Goal: Communication & Community: Answer question/provide support

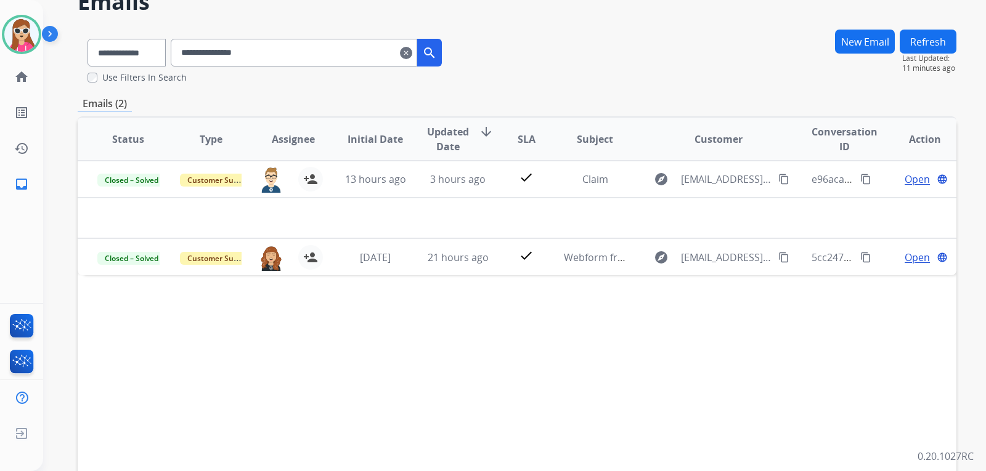
scroll to position [63, 0]
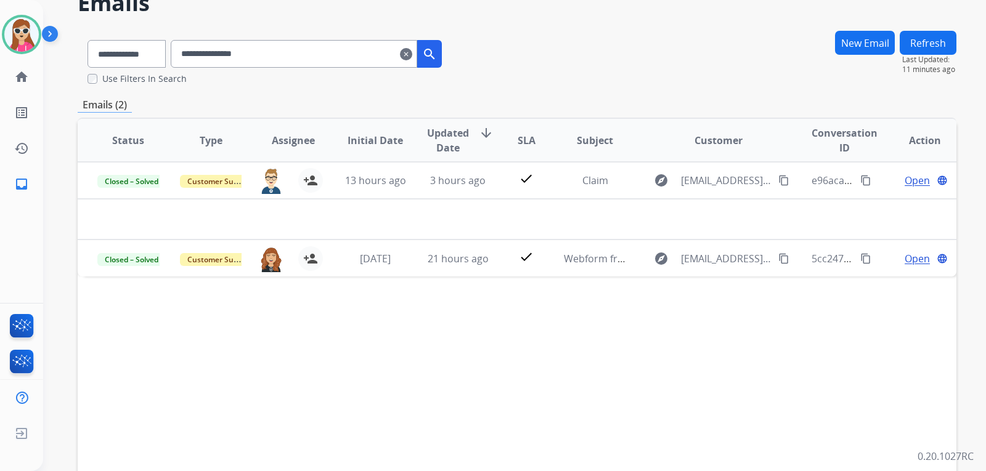
click at [412, 57] on mat-icon "clear" at bounding box center [406, 54] width 12 height 15
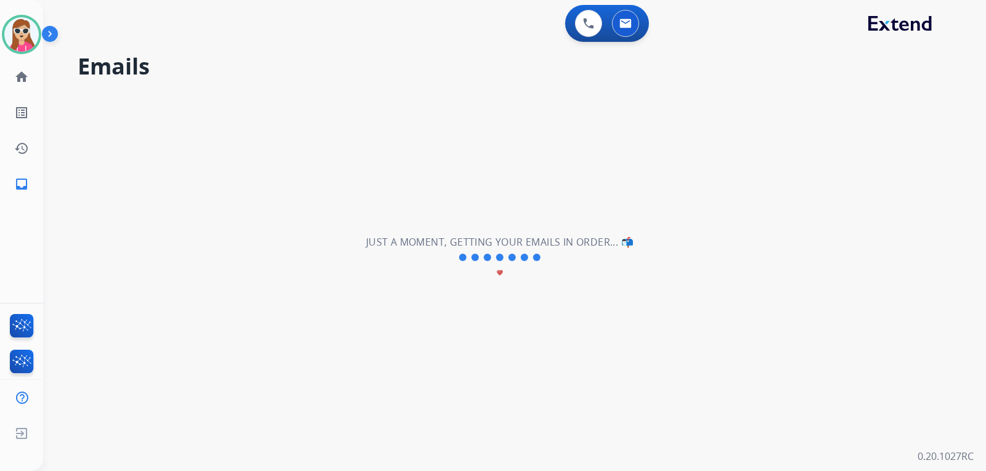
select select "**********"
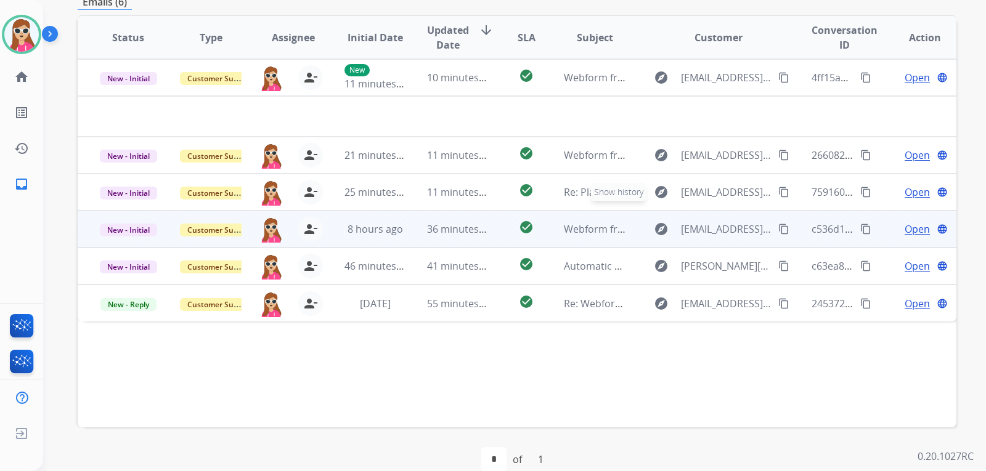
scroll to position [319, 0]
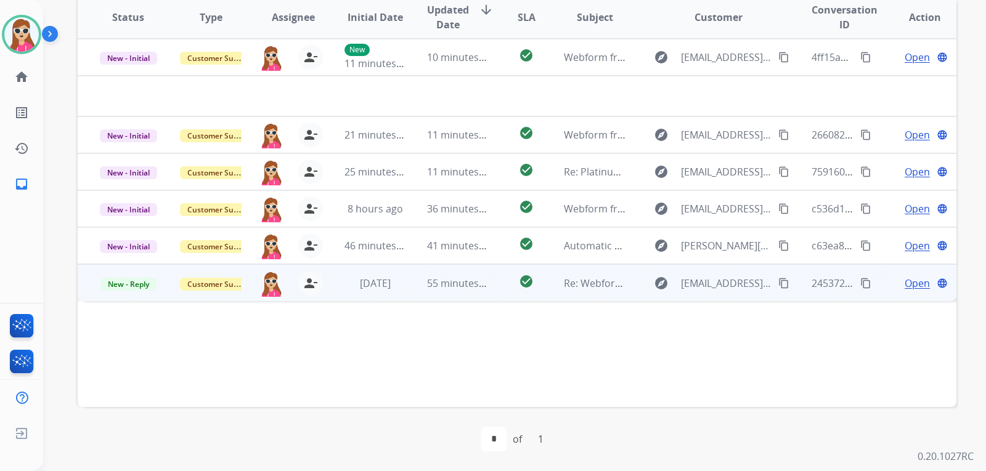
click at [778, 287] on mat-icon "content_copy" at bounding box center [783, 283] width 11 height 11
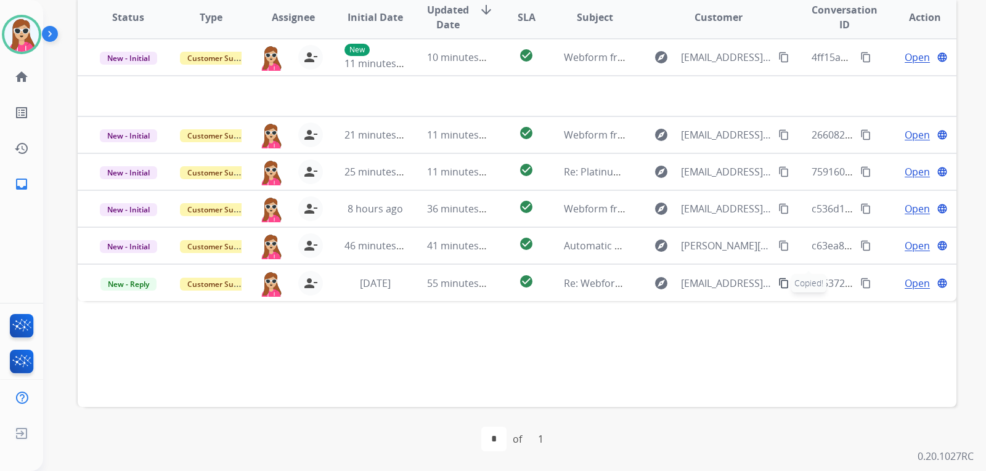
drag, startPoint x: 904, startPoint y: 286, endPoint x: 903, endPoint y: 293, distance: 7.5
click at [903, 291] on td "Open language" at bounding box center [915, 282] width 83 height 37
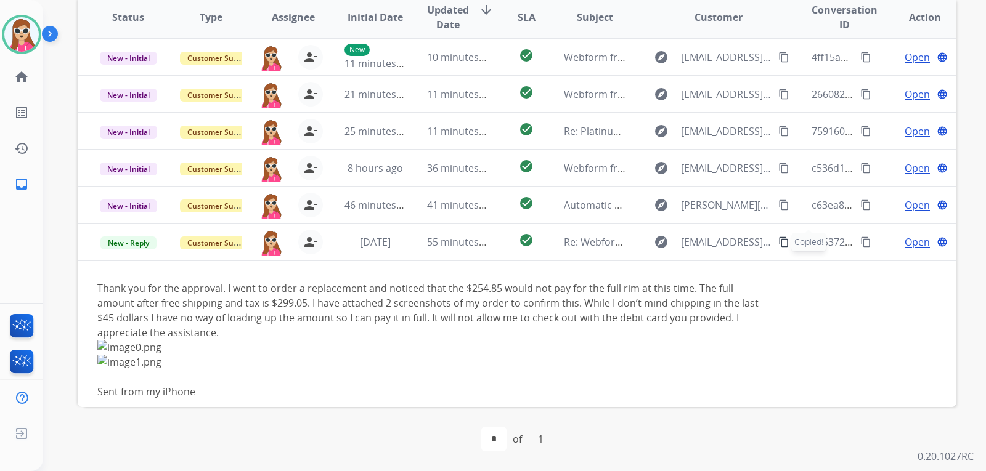
scroll to position [26, 0]
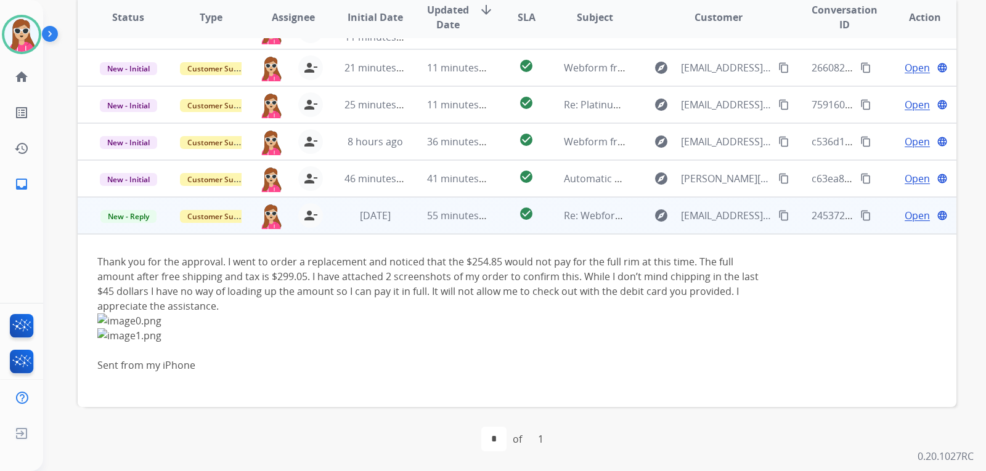
click at [905, 220] on span "Open" at bounding box center [917, 215] width 25 height 15
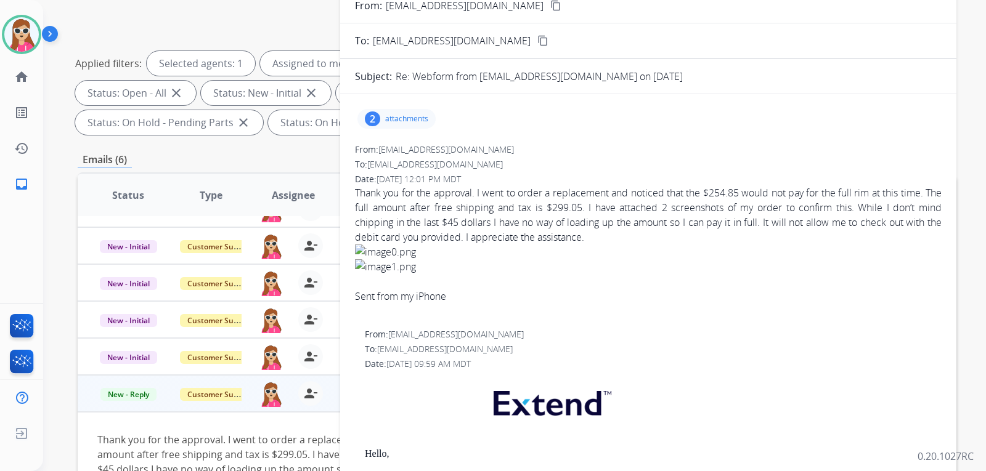
scroll to position [134, 0]
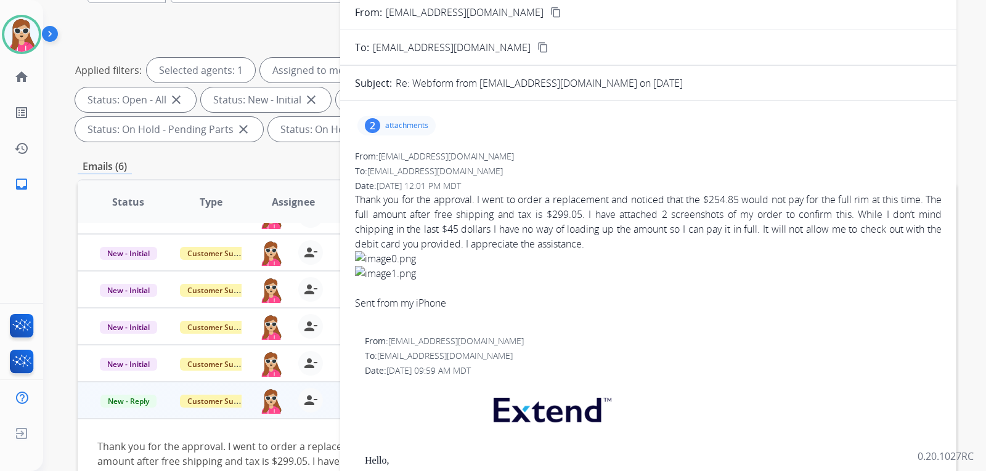
click at [388, 134] on div "2 attachments" at bounding box center [396, 126] width 78 height 20
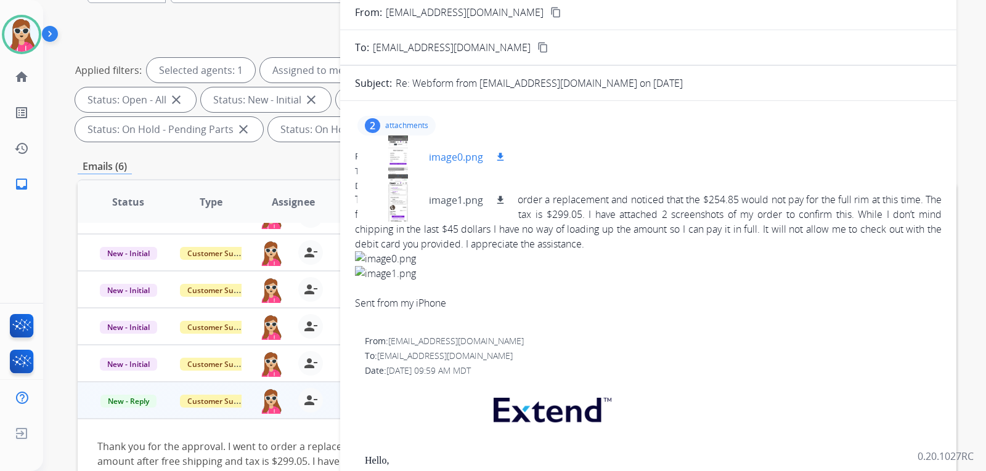
click at [411, 157] on div at bounding box center [398, 157] width 62 height 43
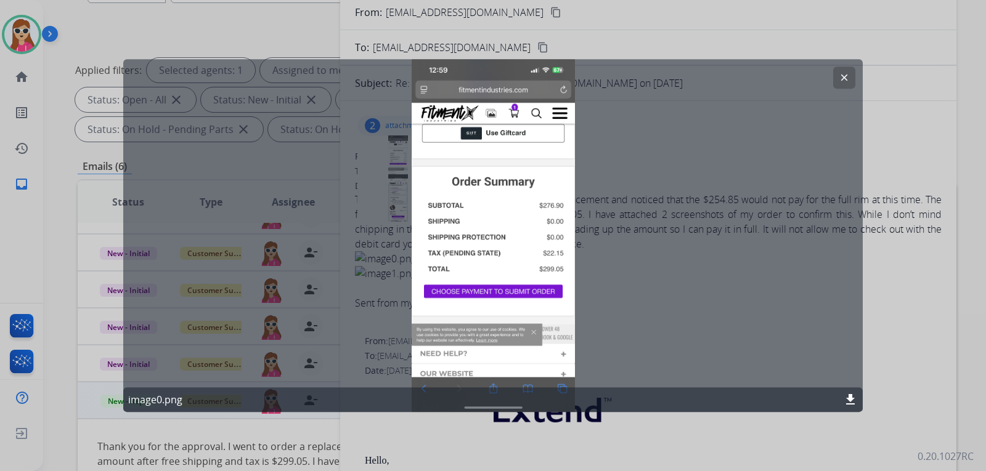
click at [827, 85] on div "clear image0.png download" at bounding box center [492, 236] width 739 height 354
drag, startPoint x: 839, startPoint y: 78, endPoint x: 846, endPoint y: 86, distance: 10.5
click at [845, 86] on button "clear" at bounding box center [844, 78] width 22 height 22
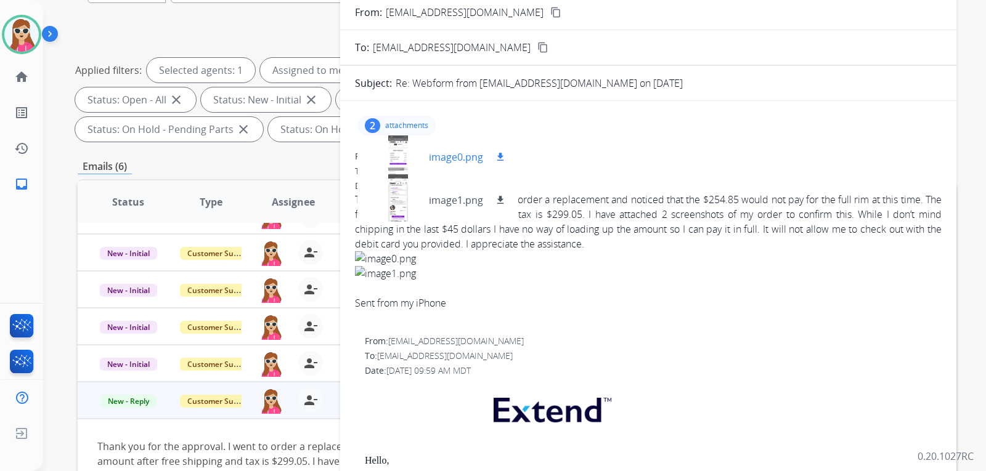
click at [408, 164] on div at bounding box center [398, 157] width 62 height 43
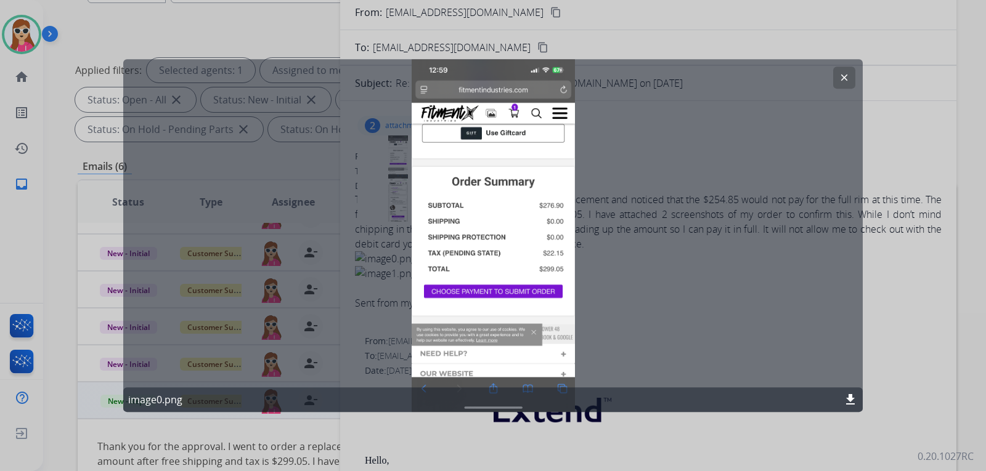
click at [839, 75] on mat-icon "clear" at bounding box center [844, 77] width 11 height 11
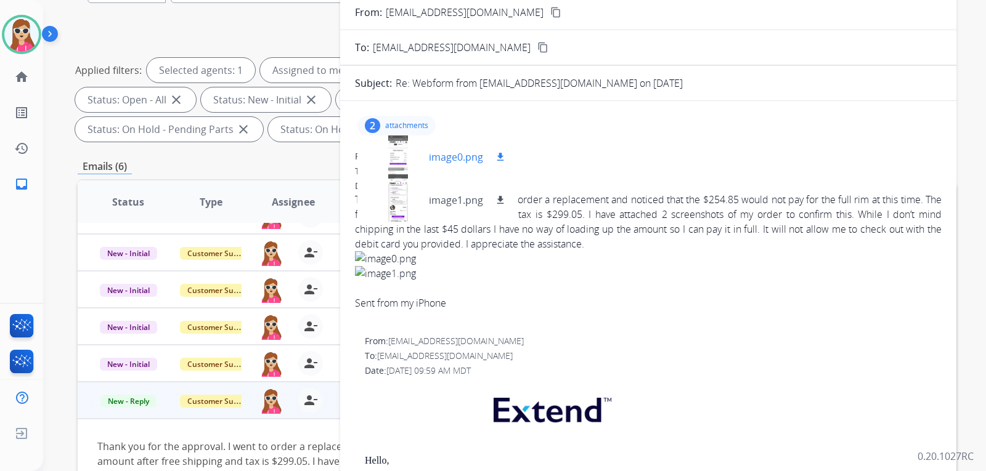
click at [498, 156] on mat-icon "download" at bounding box center [500, 157] width 11 height 11
click at [497, 208] on div "image1.png download" at bounding box center [437, 200] width 160 height 43
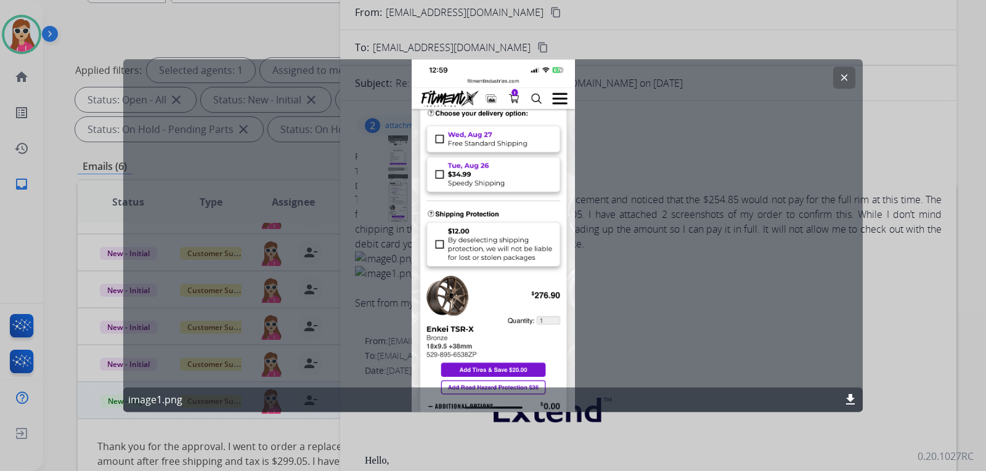
drag, startPoint x: 845, startPoint y: 86, endPoint x: 802, endPoint y: 99, distance: 45.0
click at [845, 90] on div "clear image1.png download" at bounding box center [492, 236] width 739 height 354
click at [853, 84] on button "clear" at bounding box center [844, 78] width 22 height 22
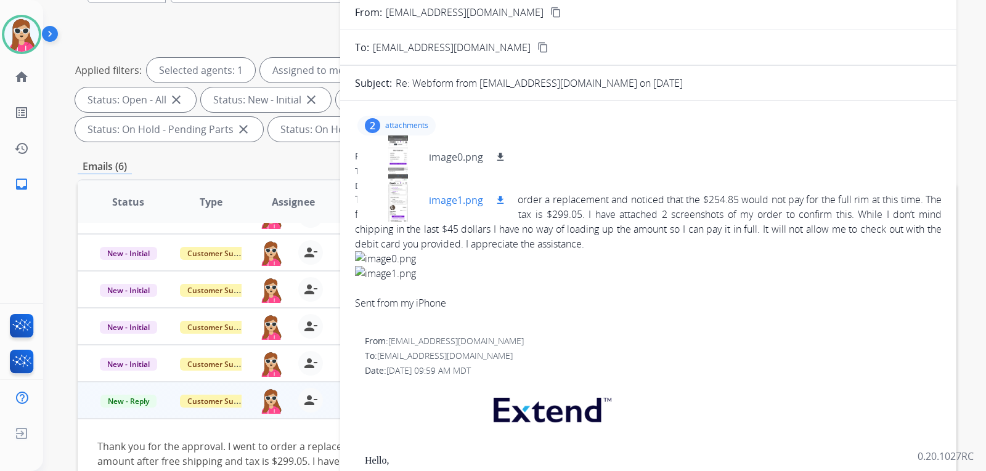
click at [503, 195] on button "download" at bounding box center [500, 200] width 15 height 15
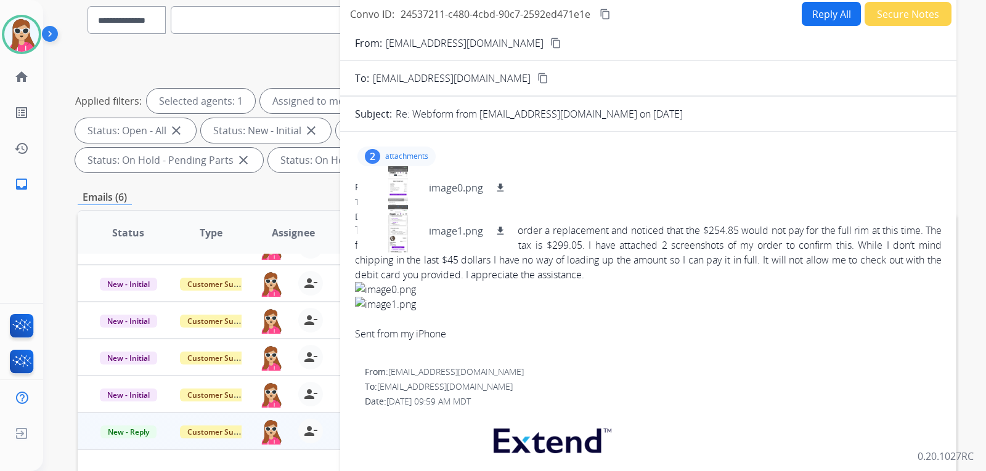
scroll to position [0, 0]
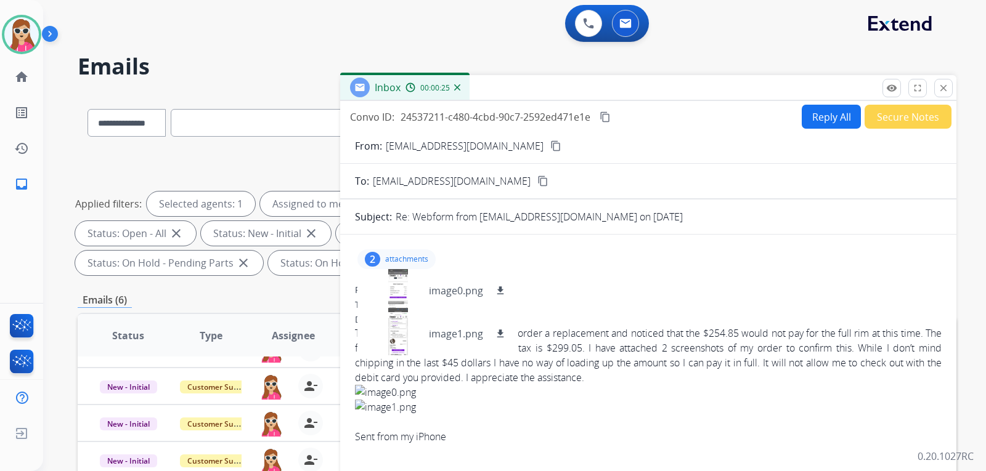
click at [823, 120] on button "Reply All" at bounding box center [831, 117] width 59 height 24
select select "**********"
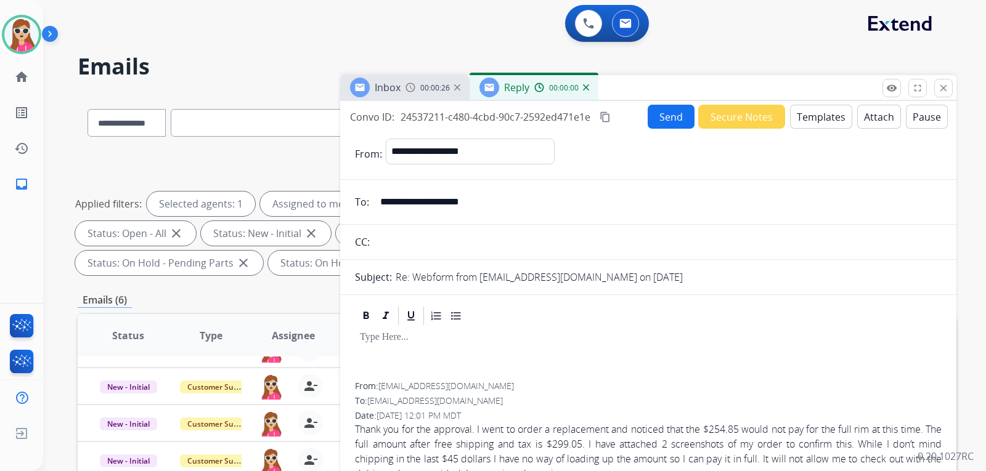
click at [801, 120] on button "Templates" at bounding box center [821, 117] width 62 height 24
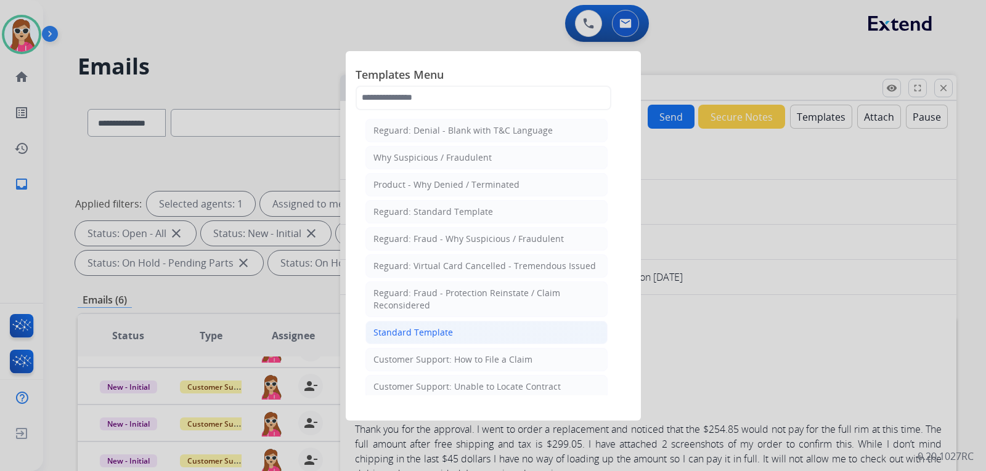
click at [437, 334] on div "Standard Template" at bounding box center [412, 333] width 79 height 12
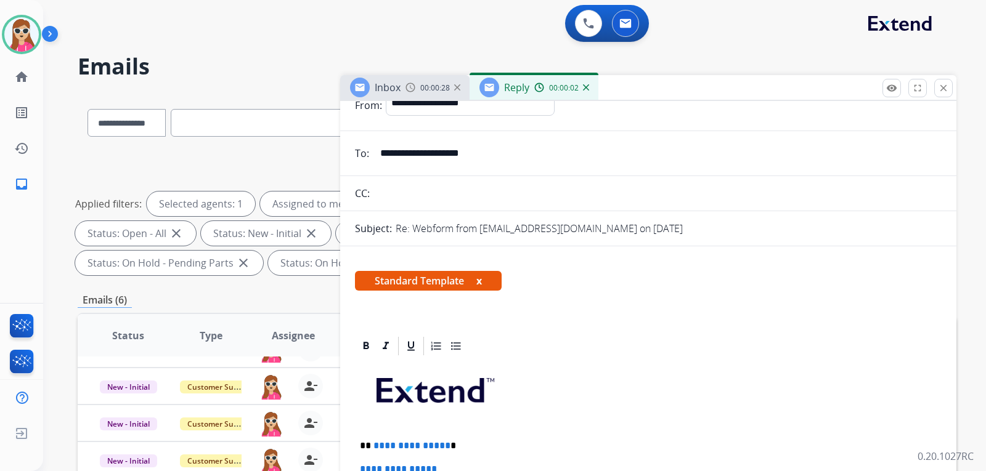
scroll to position [185, 0]
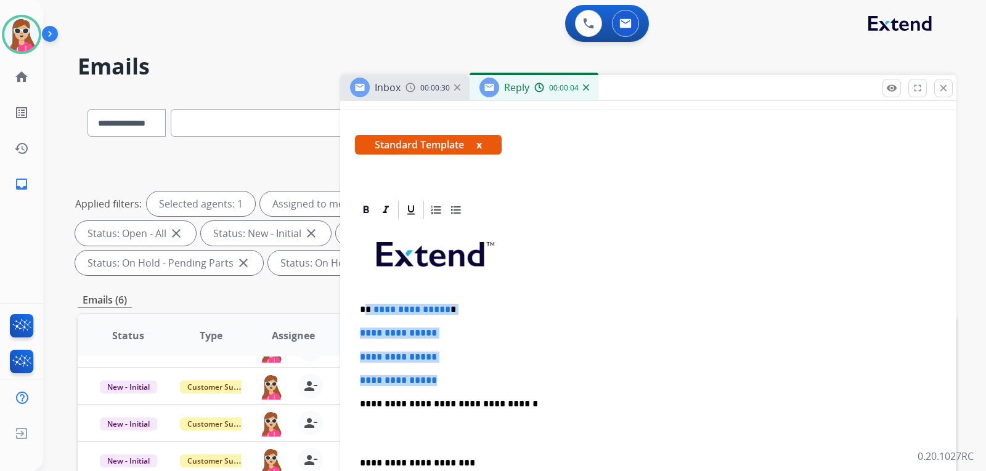
drag, startPoint x: 368, startPoint y: 312, endPoint x: 445, endPoint y: 375, distance: 99.0
click at [444, 378] on div "**********" at bounding box center [648, 433] width 587 height 424
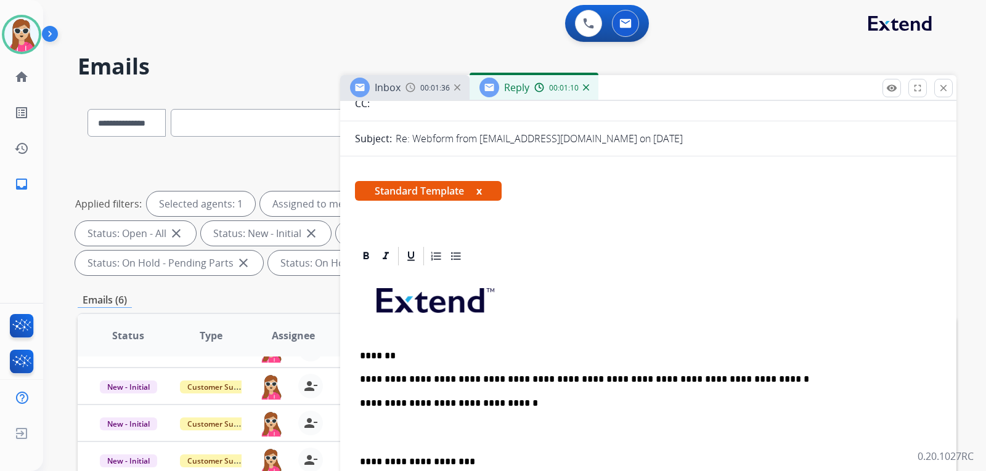
scroll to position [0, 0]
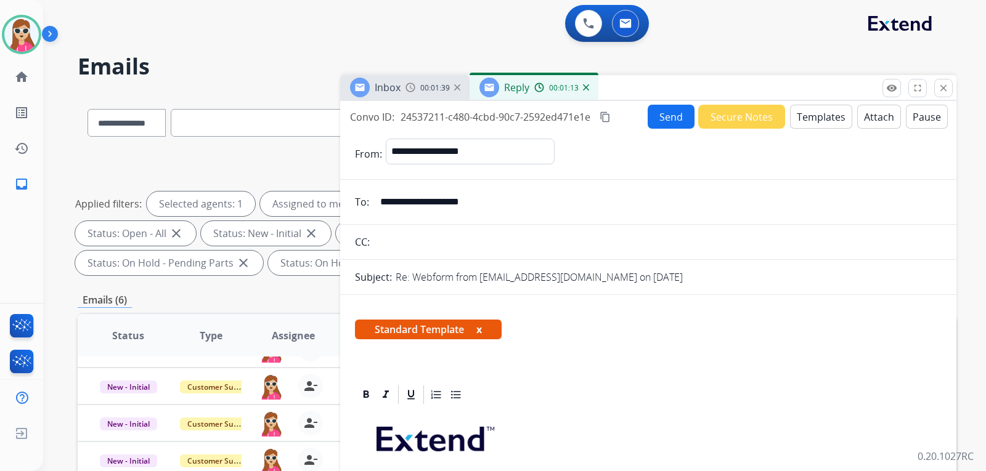
drag, startPoint x: 380, startPoint y: 203, endPoint x: 512, endPoint y: 209, distance: 132.6
click at [512, 209] on input "**********" at bounding box center [657, 202] width 569 height 25
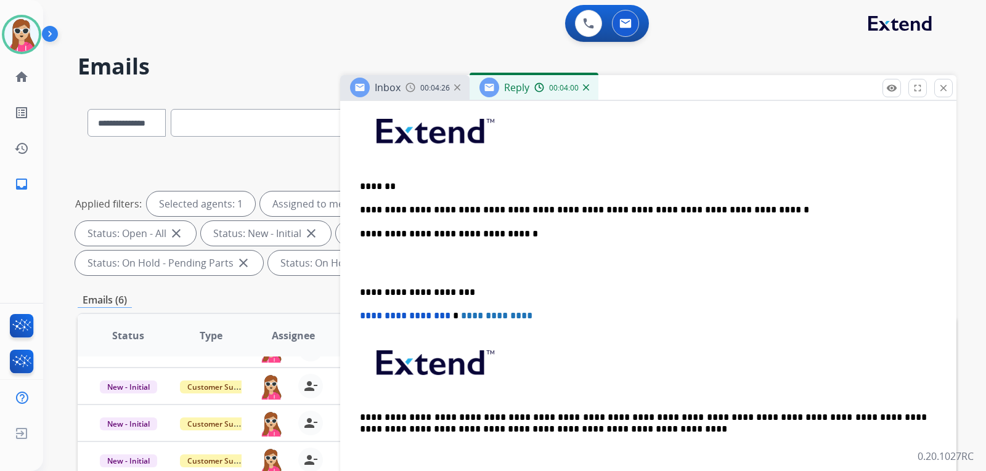
drag, startPoint x: 583, startPoint y: 338, endPoint x: 595, endPoint y: 335, distance: 12.3
click at [591, 337] on p at bounding box center [648, 368] width 577 height 66
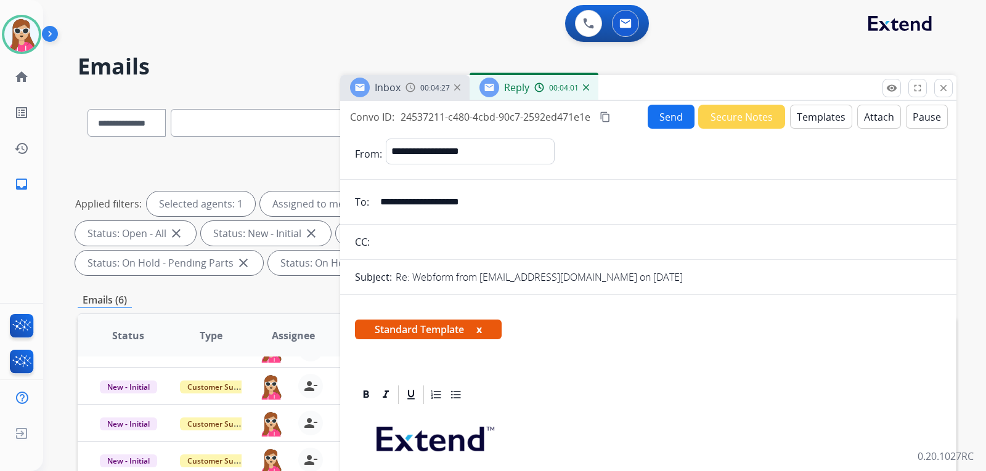
click at [678, 114] on button "Send" at bounding box center [671, 117] width 47 height 24
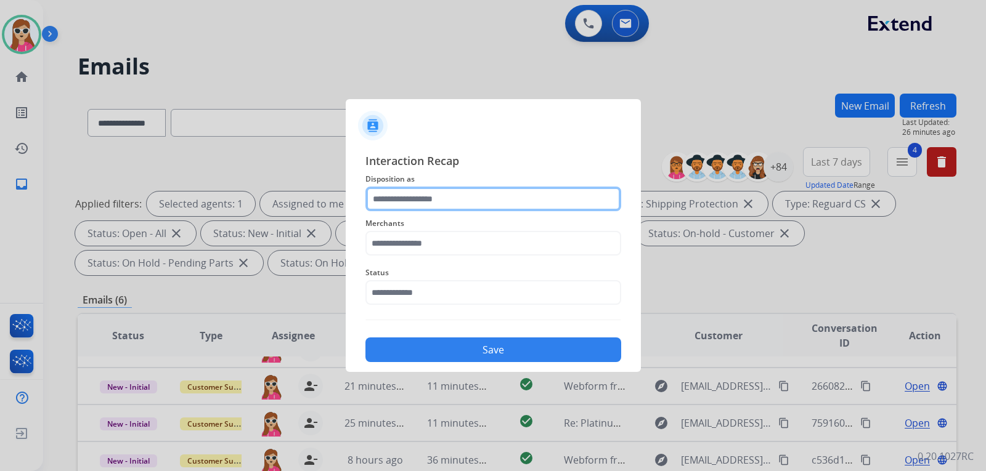
click at [437, 211] on div at bounding box center [493, 199] width 256 height 25
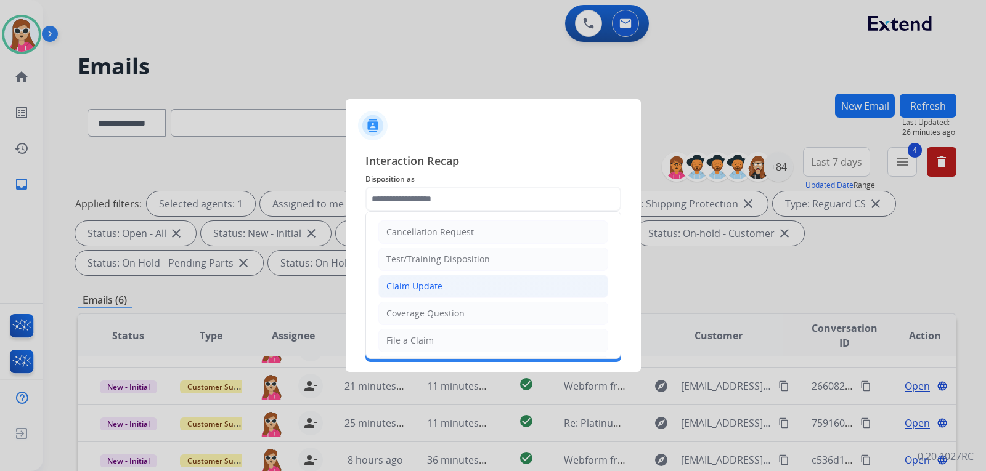
click at [430, 293] on li "Claim Update" at bounding box center [493, 286] width 230 height 23
type input "**********"
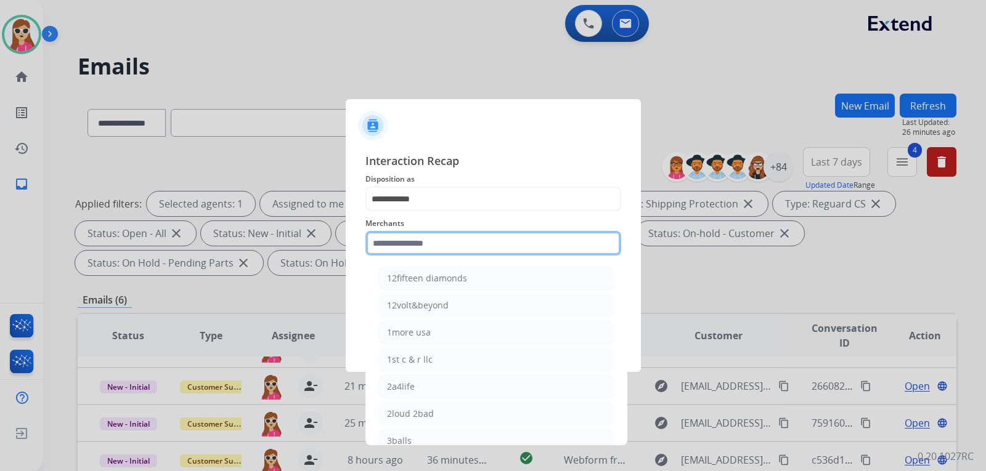
click at [431, 250] on input "text" at bounding box center [493, 243] width 256 height 25
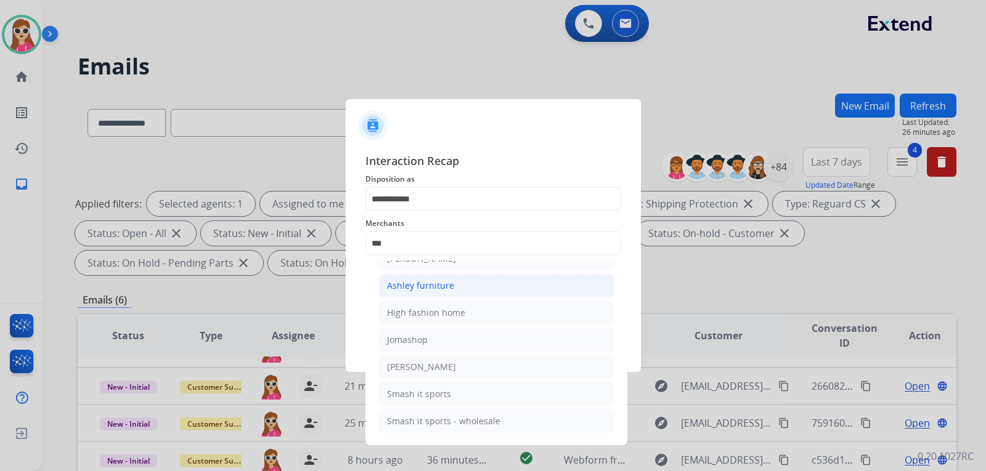
click at [426, 286] on div "Ashley furniture" at bounding box center [420, 286] width 67 height 12
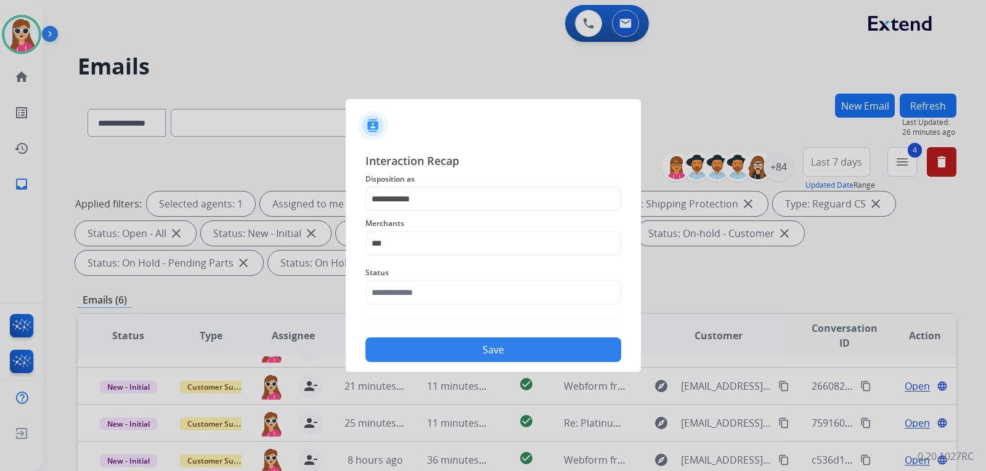
type input "**********"
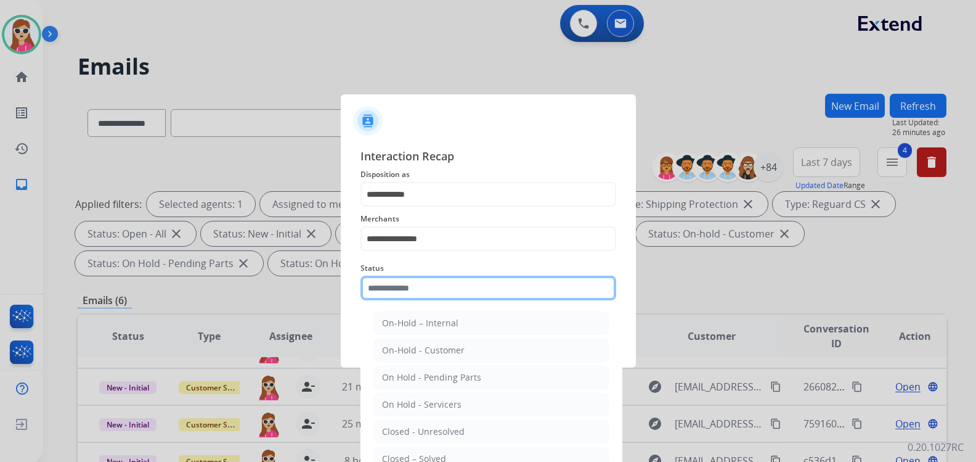
click at [426, 298] on input "text" at bounding box center [488, 287] width 256 height 25
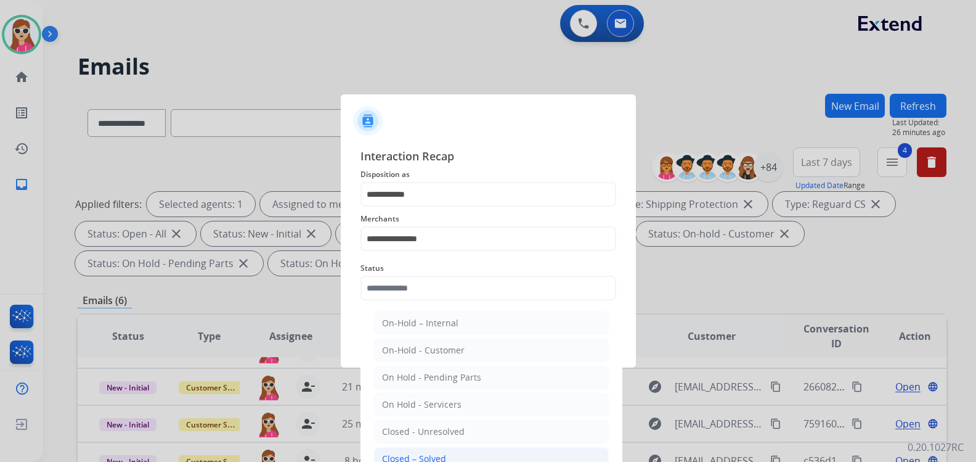
click at [447, 457] on li "Closed – Solved" at bounding box center [491, 458] width 235 height 23
type input "**********"
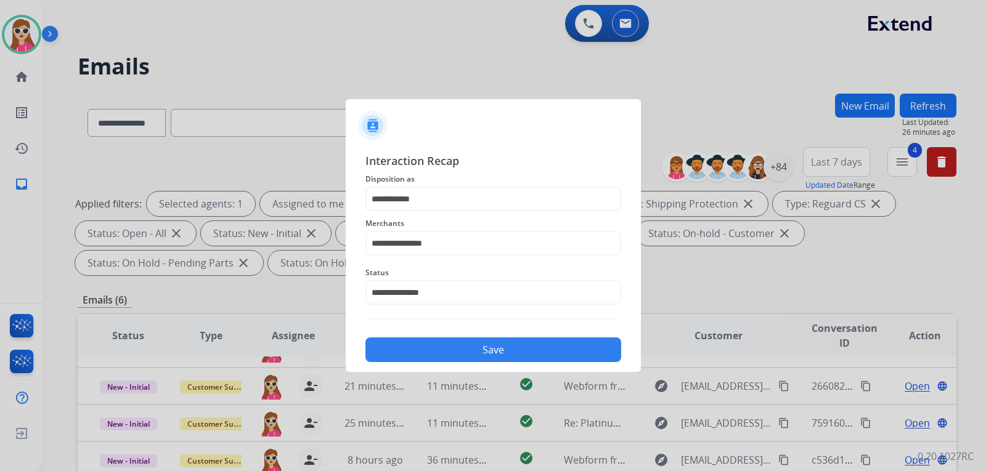
click at [564, 356] on button "Save" at bounding box center [493, 350] width 256 height 25
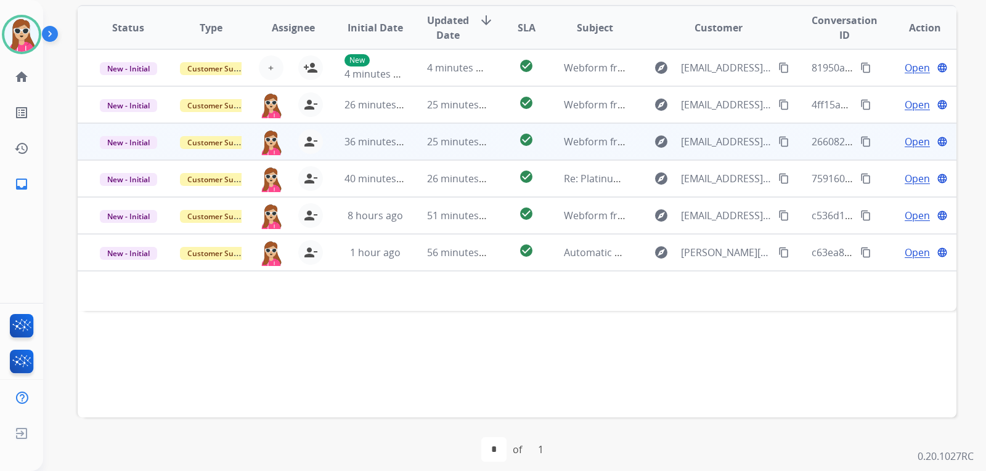
scroll to position [319, 0]
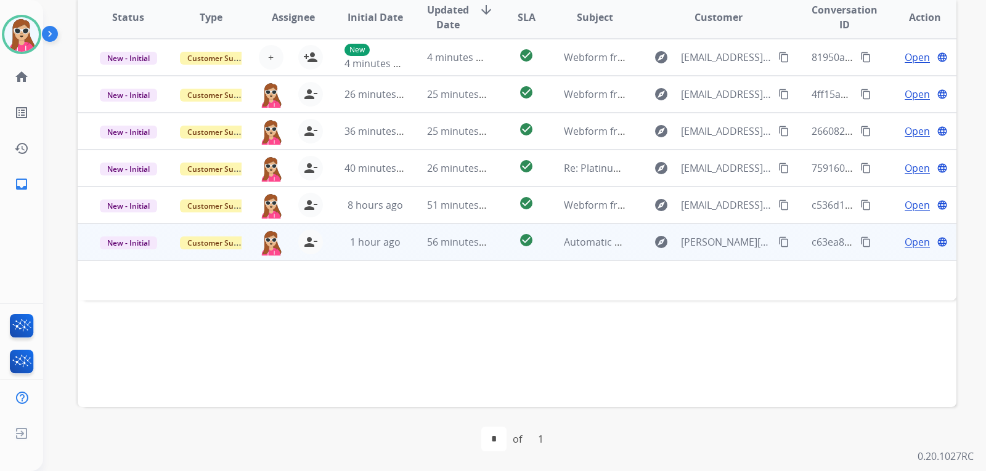
click at [492, 245] on td "check_circle" at bounding box center [516, 242] width 55 height 37
click at [533, 256] on td "check_circle" at bounding box center [516, 242] width 55 height 37
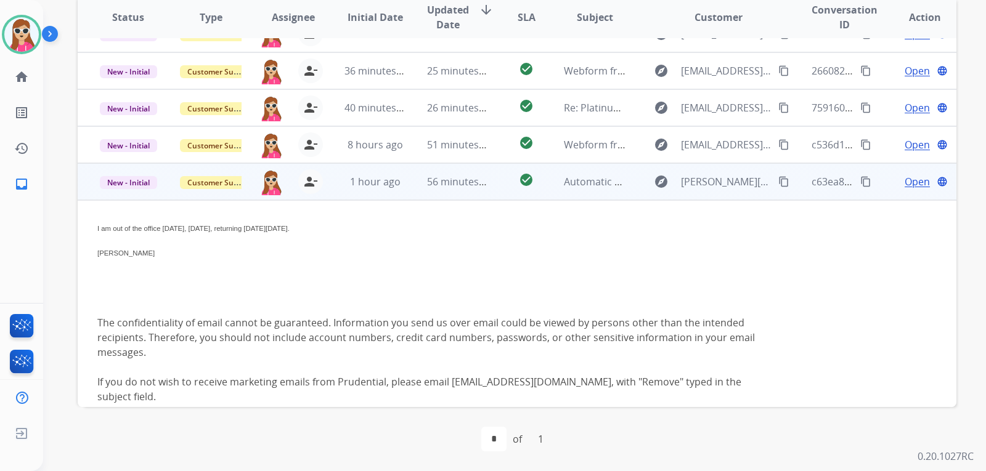
scroll to position [116, 0]
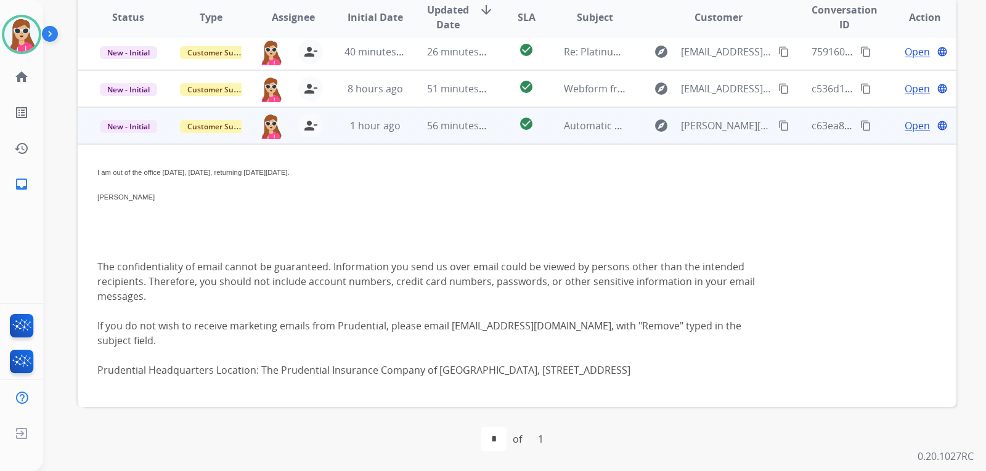
click at [914, 129] on span "Open" at bounding box center [917, 125] width 25 height 15
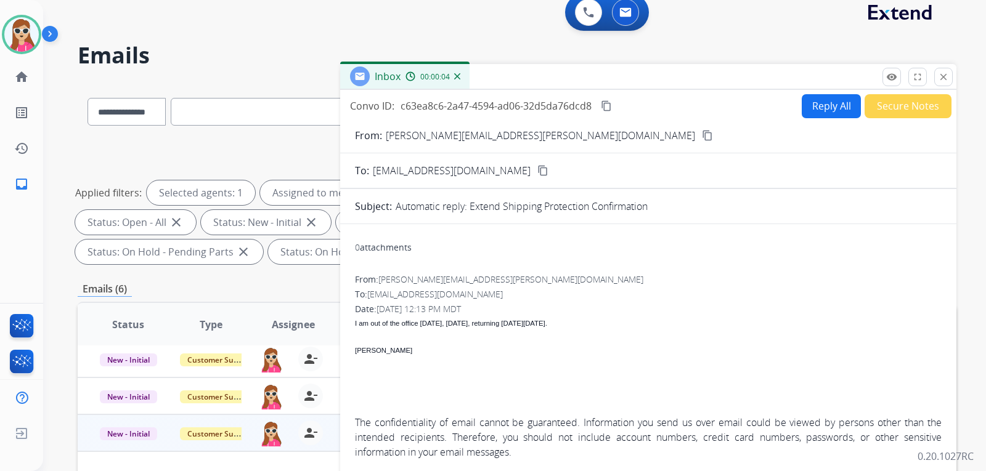
scroll to position [0, 0]
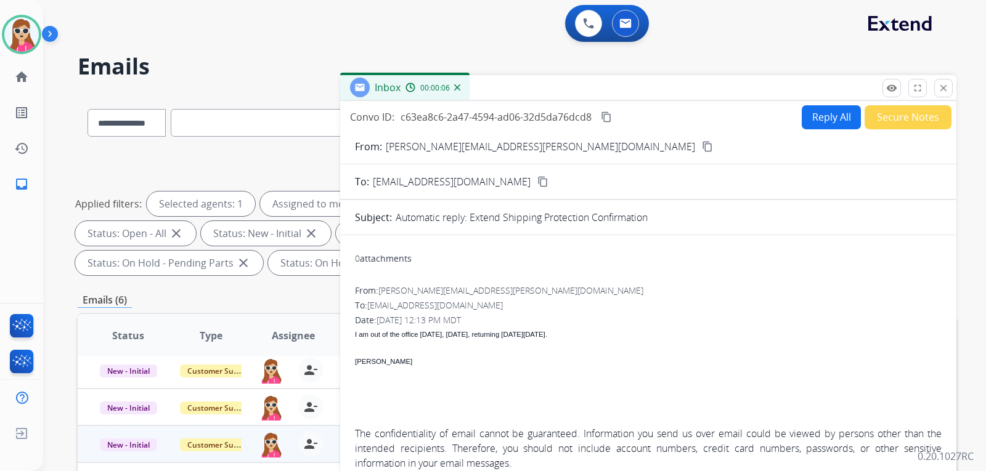
click at [826, 106] on button "Reply All" at bounding box center [831, 117] width 59 height 24
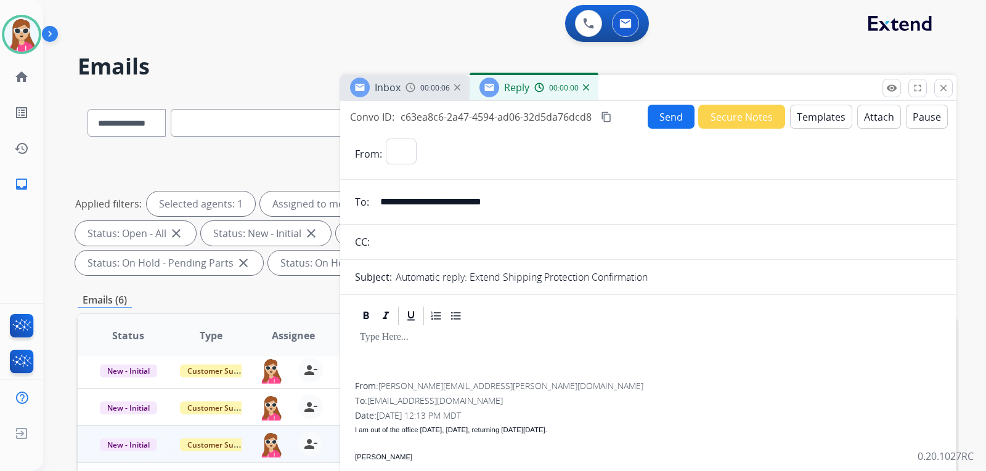
select select "**********"
click at [797, 113] on button "Templates" at bounding box center [821, 117] width 62 height 24
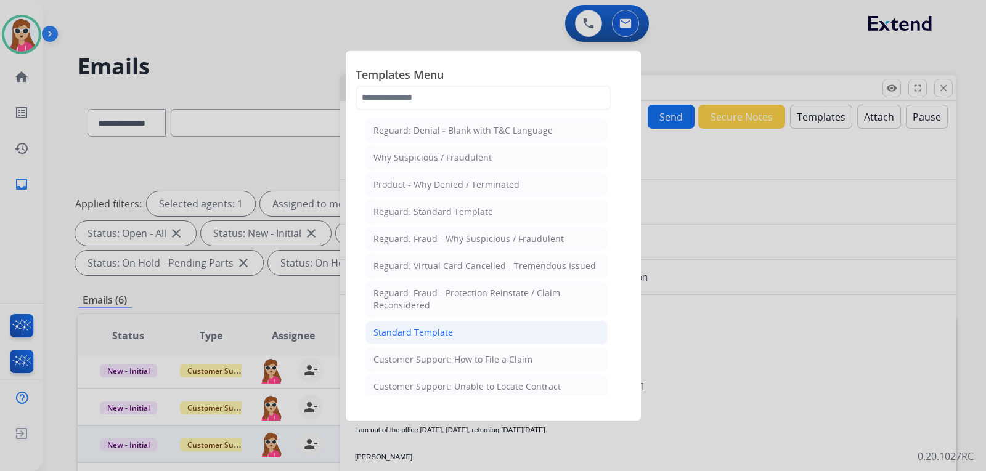
click at [455, 326] on li "Standard Template" at bounding box center [486, 332] width 242 height 23
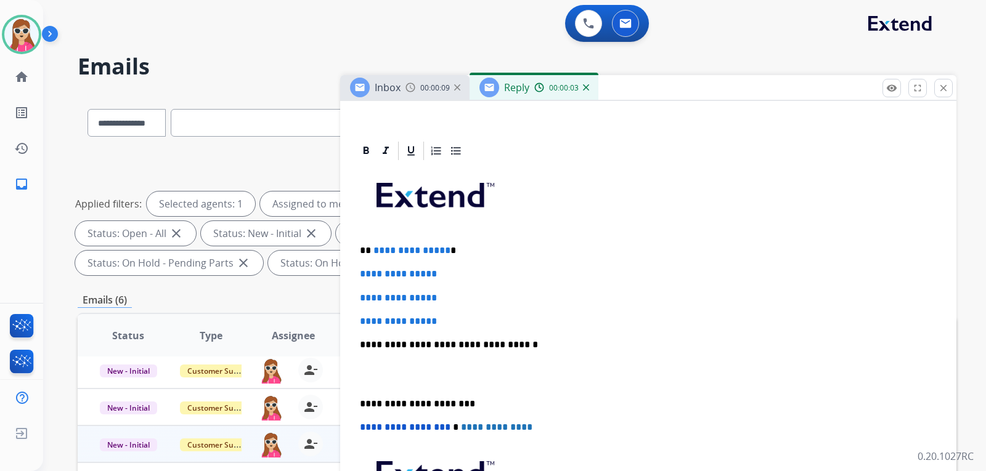
scroll to position [246, 0]
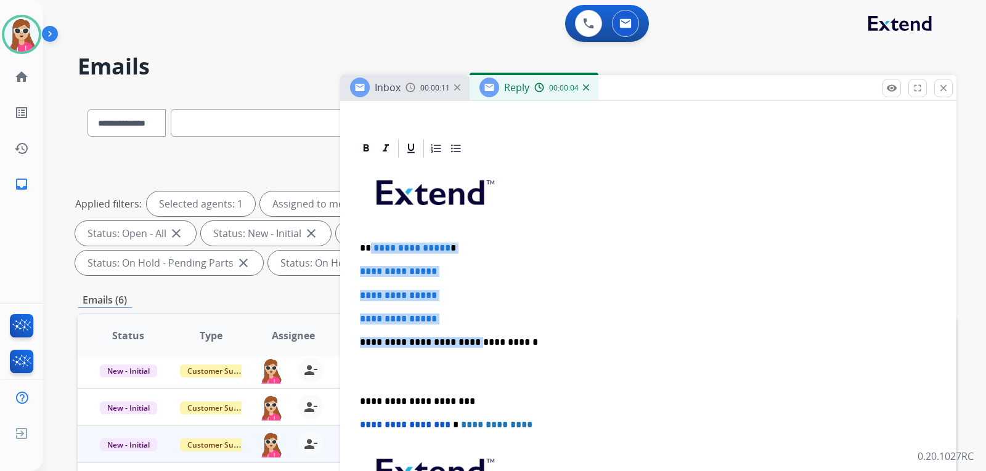
drag, startPoint x: 370, startPoint y: 245, endPoint x: 471, endPoint y: 294, distance: 112.2
click at [465, 320] on div "**********" at bounding box center [648, 372] width 587 height 424
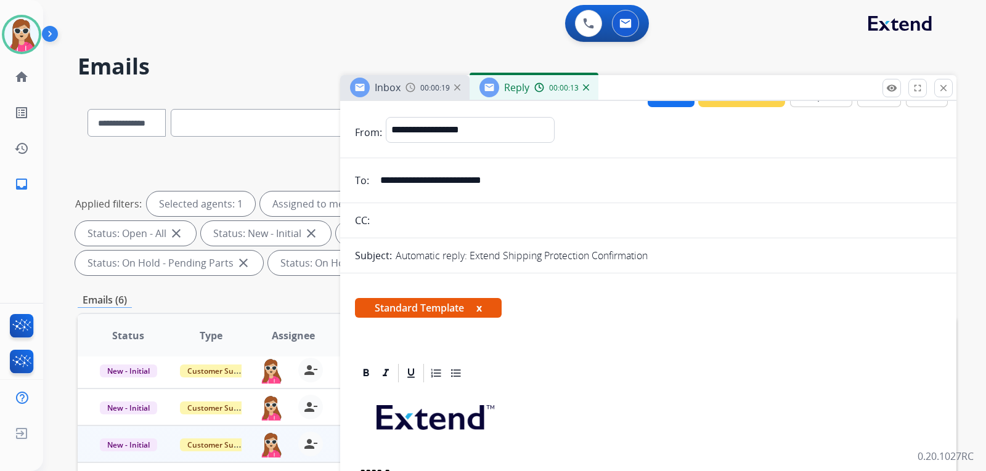
scroll to position [0, 0]
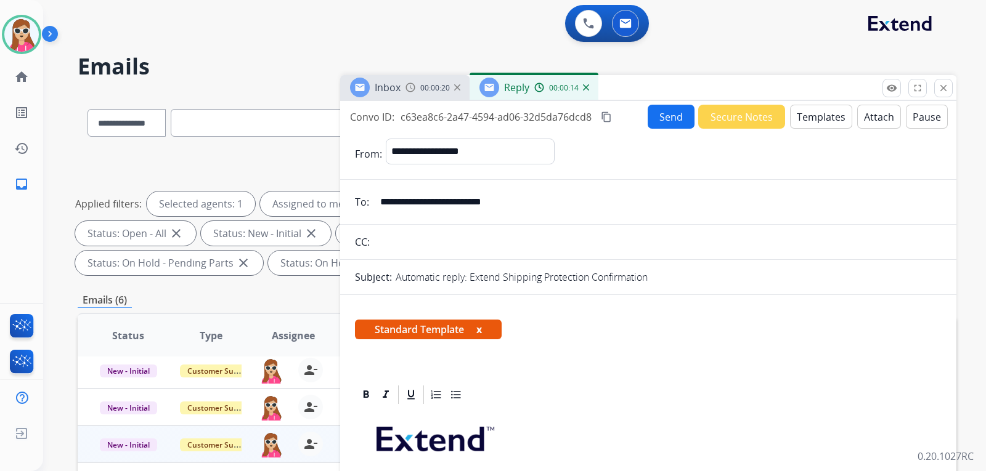
click at [675, 127] on button "Send" at bounding box center [671, 117] width 47 height 24
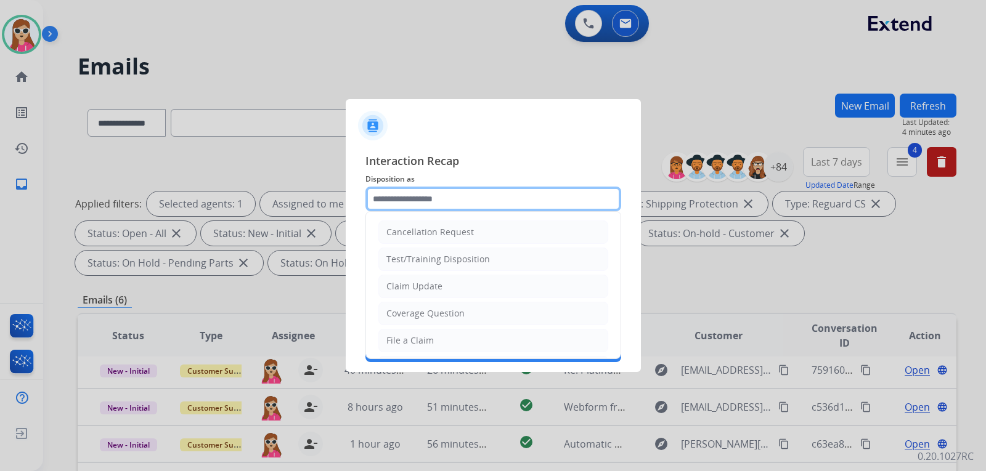
click at [389, 200] on input "text" at bounding box center [493, 199] width 256 height 25
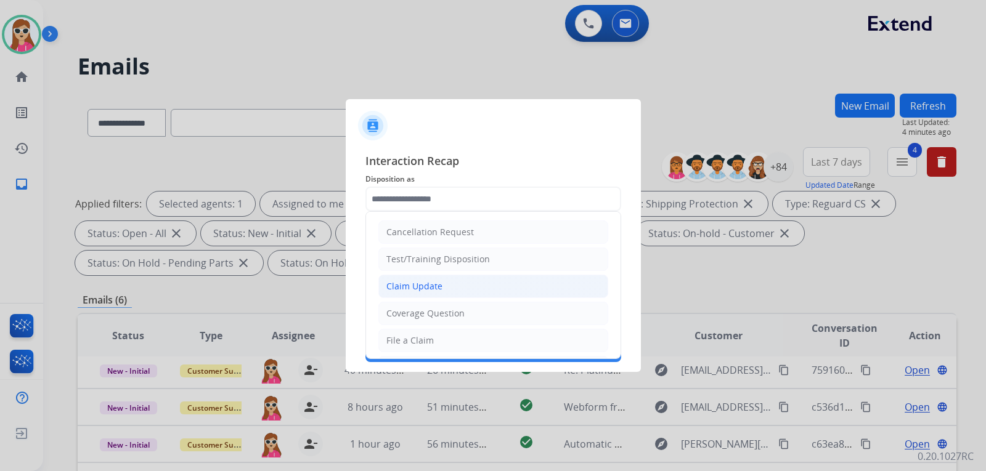
click at [412, 292] on div "Claim Update" at bounding box center [414, 286] width 56 height 12
type input "**********"
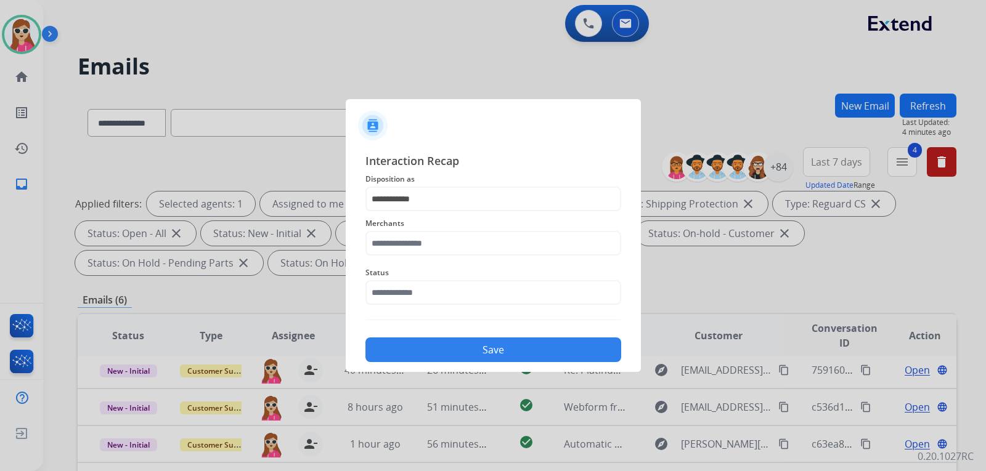
click at [421, 258] on div "Merchants" at bounding box center [493, 235] width 256 height 49
click at [427, 247] on input "text" at bounding box center [493, 243] width 256 height 25
click at [486, 264] on ul "Not found" at bounding box center [496, 282] width 242 height 42
click at [486, 276] on li "Not found" at bounding box center [496, 278] width 235 height 23
type input "*********"
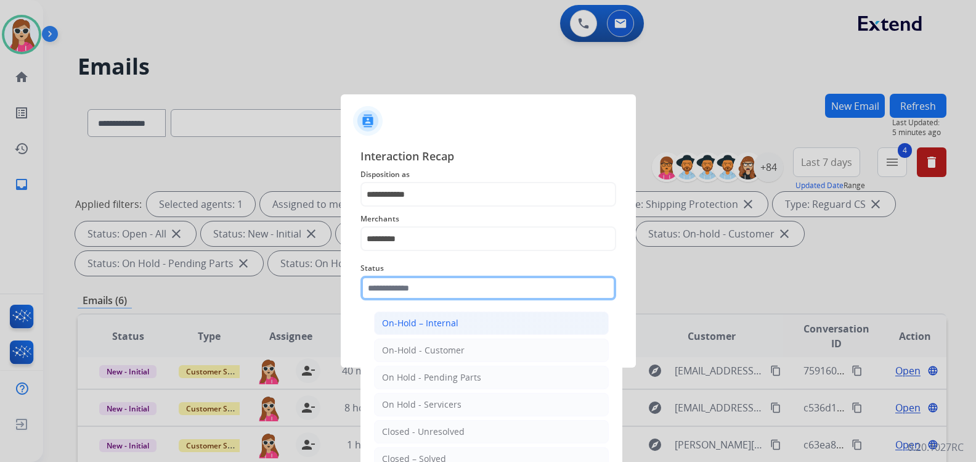
drag, startPoint x: 481, startPoint y: 290, endPoint x: 474, endPoint y: 320, distance: 30.9
click at [482, 289] on input "text" at bounding box center [488, 287] width 256 height 25
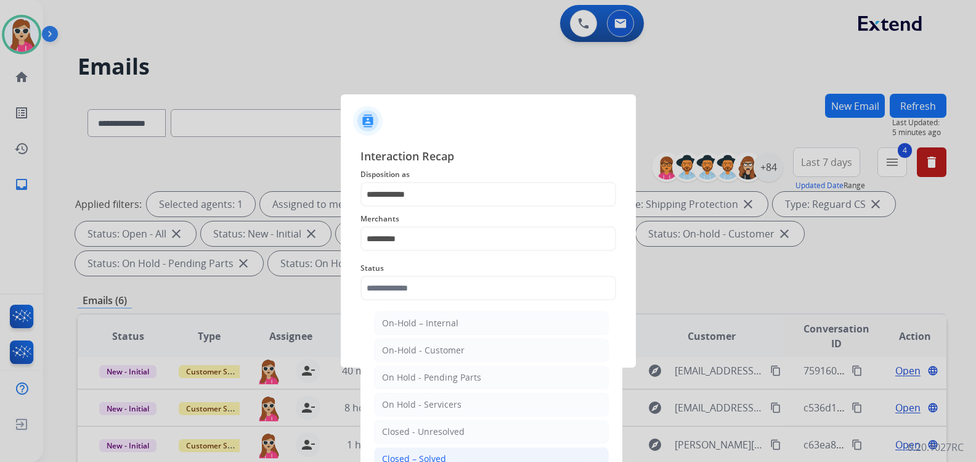
click at [447, 453] on li "Closed – Solved" at bounding box center [491, 458] width 235 height 23
type input "**********"
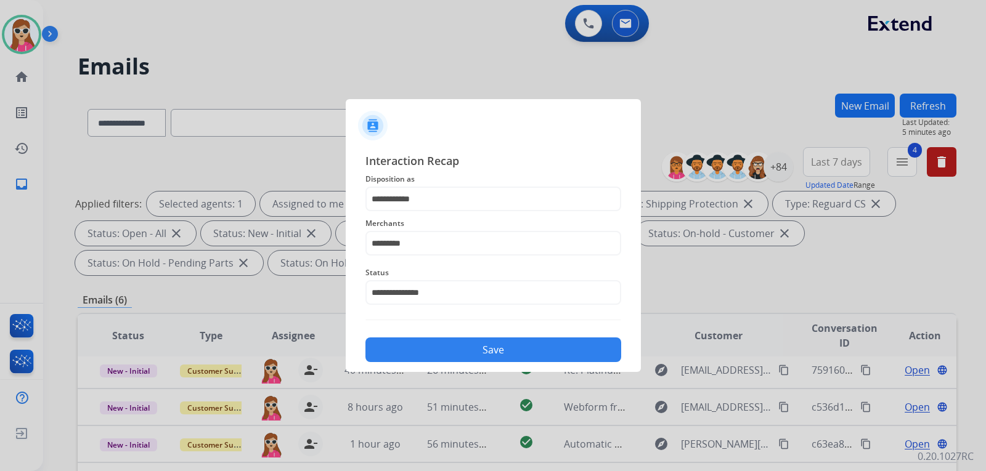
click at [476, 350] on button "Save" at bounding box center [493, 350] width 256 height 25
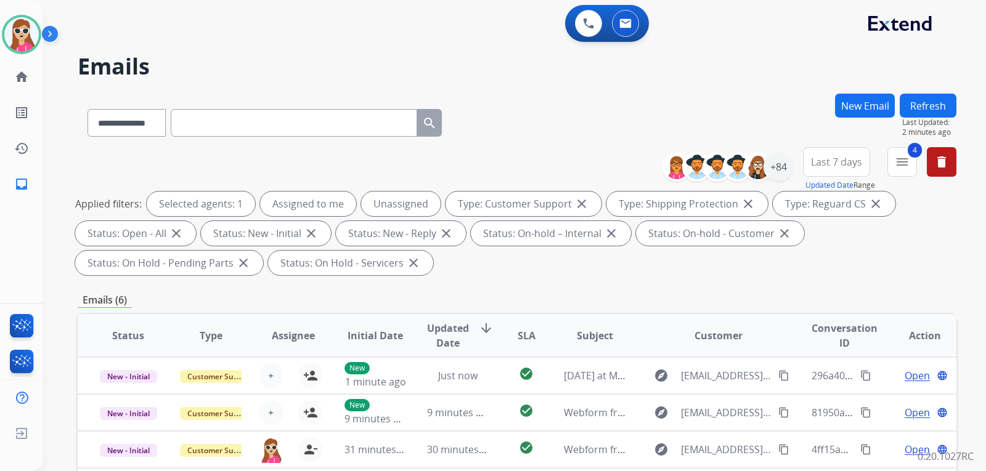
scroll to position [308, 0]
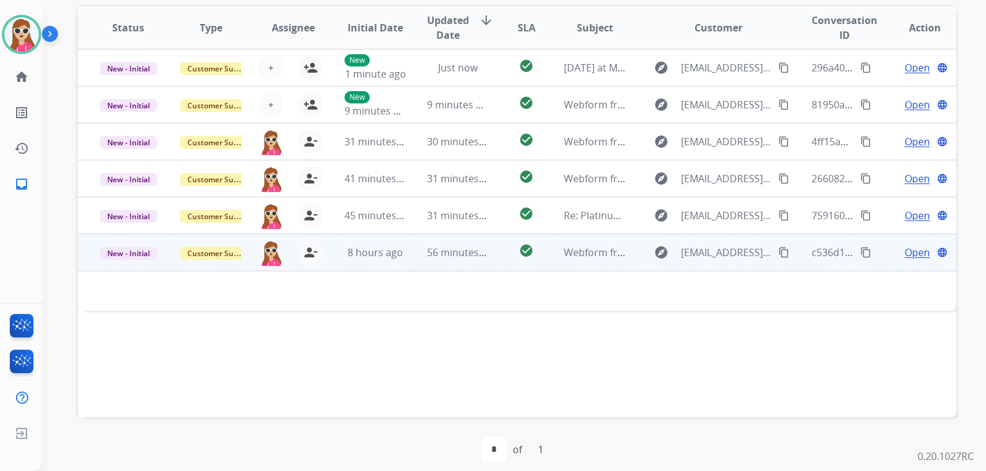
click at [634, 254] on td "explore Marirami90@yahoo.com content_copy" at bounding box center [709, 252] width 165 height 37
click at [907, 246] on span "Open" at bounding box center [917, 253] width 25 height 15
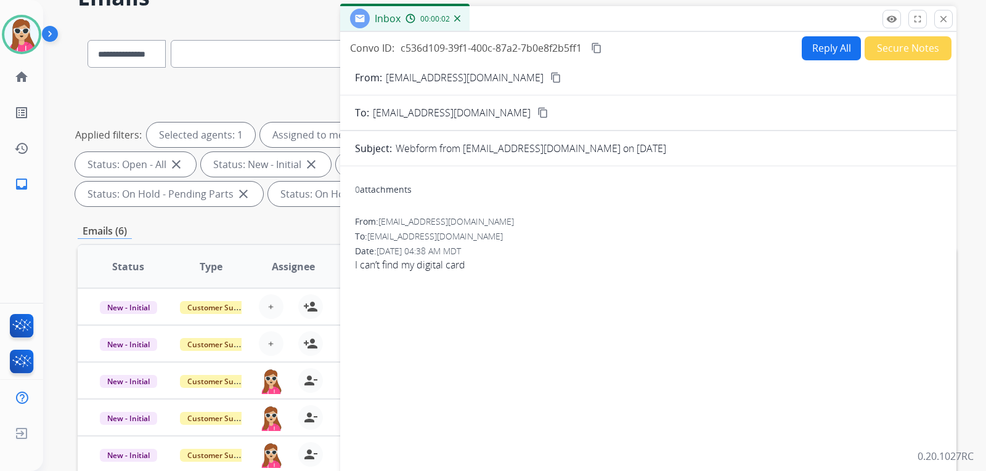
scroll to position [62, 0]
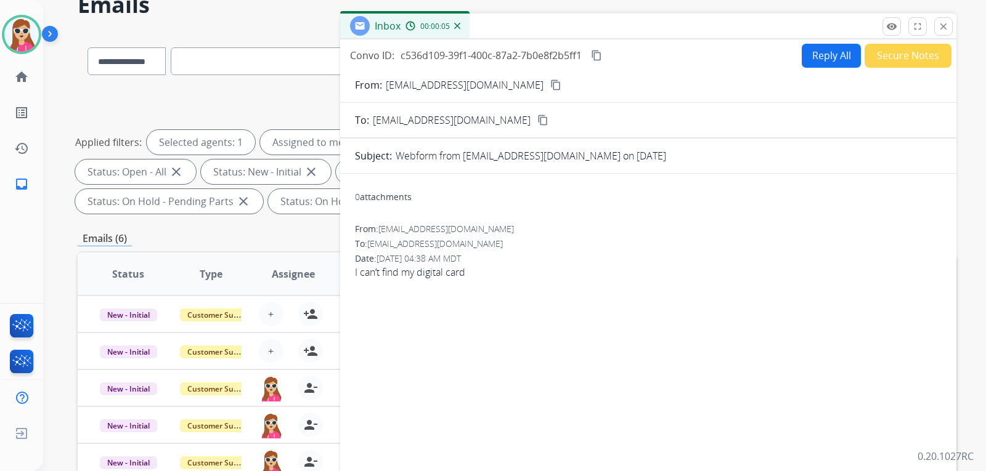
drag, startPoint x: 505, startPoint y: 87, endPoint x: 510, endPoint y: 93, distance: 7.4
click at [550, 88] on mat-icon "content_copy" at bounding box center [555, 84] width 11 height 11
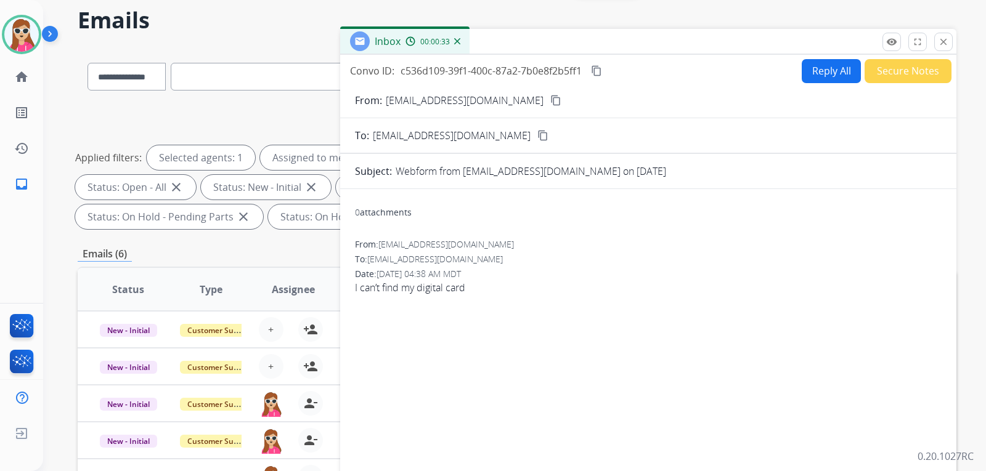
scroll to position [0, 0]
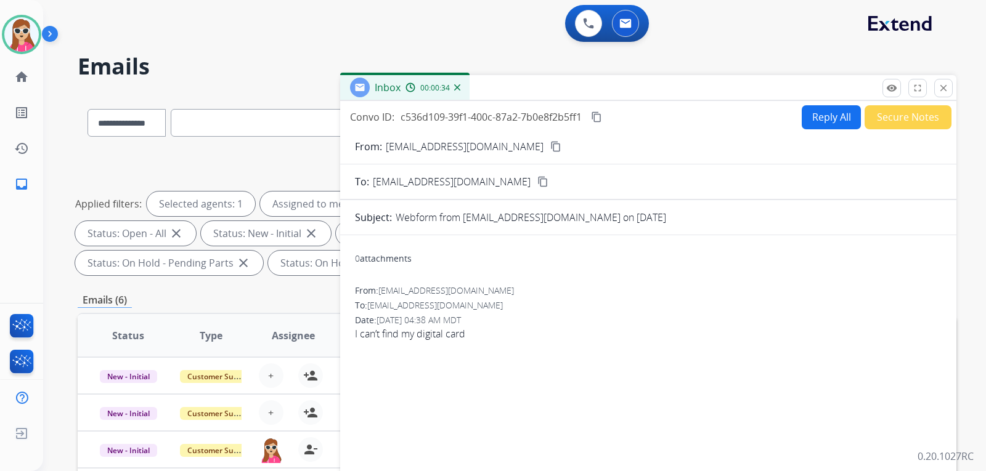
click at [821, 113] on button "Reply All" at bounding box center [831, 117] width 59 height 24
select select "**********"
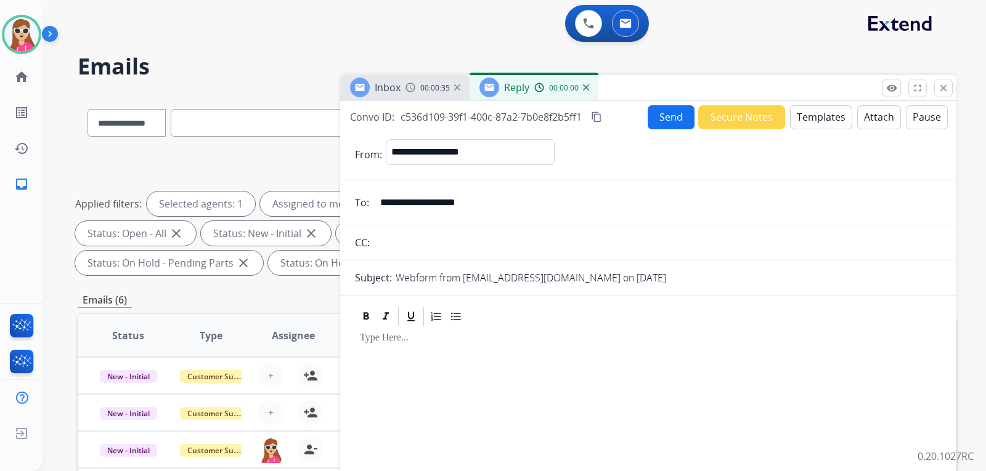
click at [811, 115] on button "Templates" at bounding box center [821, 117] width 62 height 24
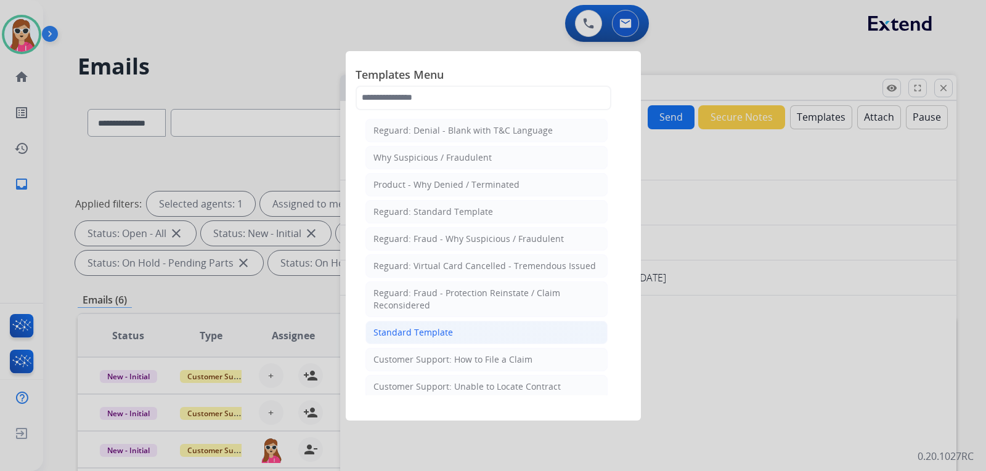
click at [410, 328] on div "Standard Template" at bounding box center [412, 333] width 79 height 12
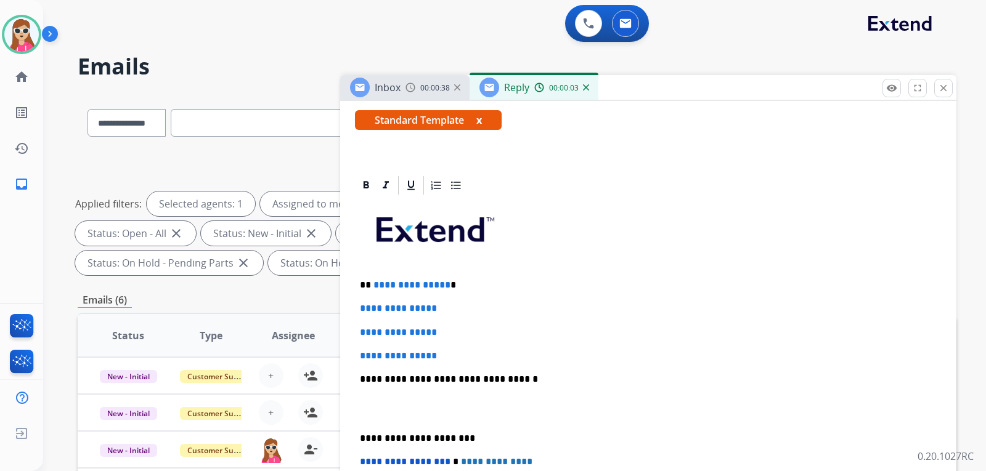
scroll to position [246, 0]
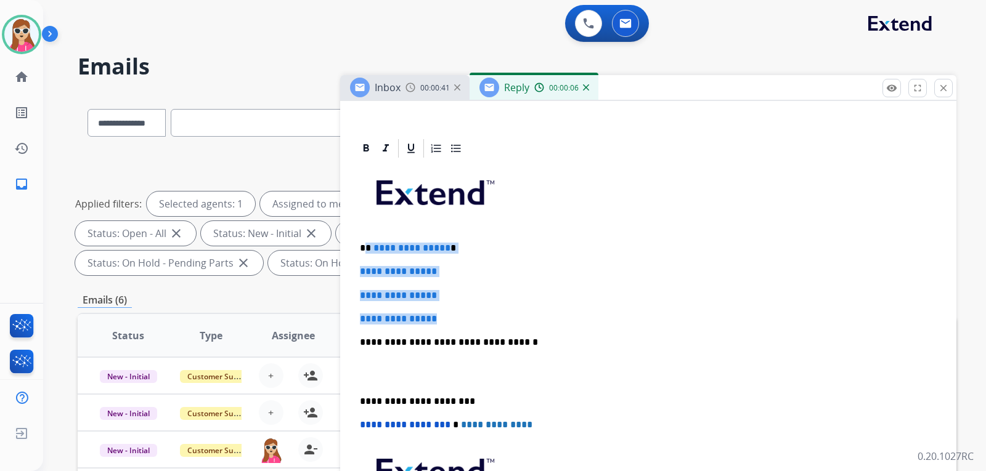
drag, startPoint x: 367, startPoint y: 250, endPoint x: 445, endPoint y: 305, distance: 95.9
click at [445, 305] on div "**********" at bounding box center [648, 372] width 587 height 424
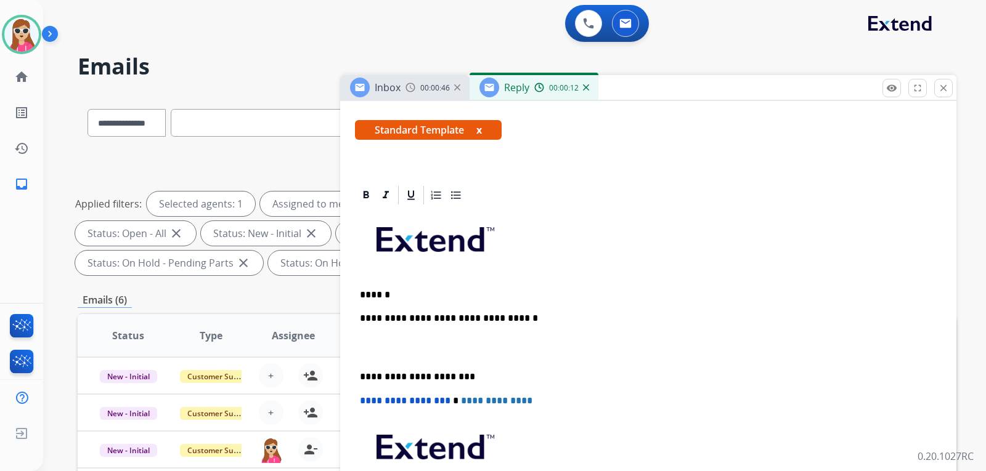
scroll to position [223, 0]
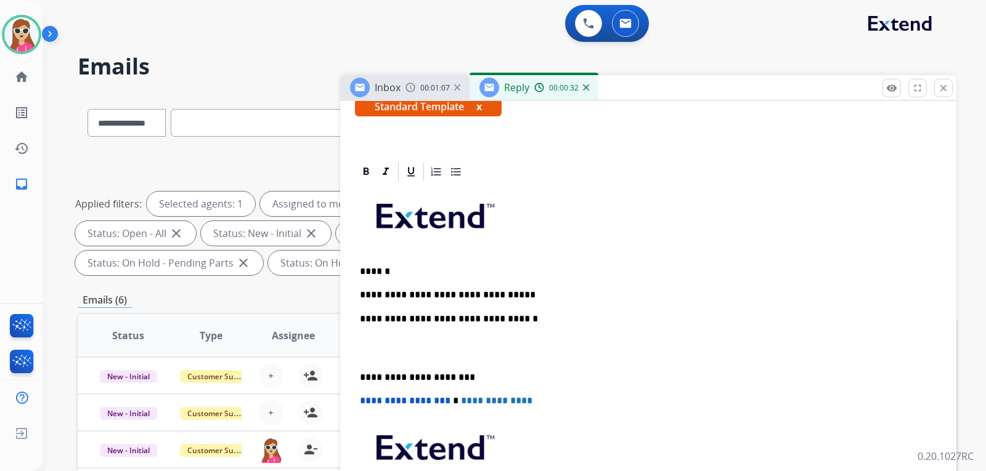
click at [462, 300] on p "**********" at bounding box center [643, 295] width 567 height 11
click at [466, 298] on p "**********" at bounding box center [643, 295] width 567 height 11
click at [464, 297] on p "**********" at bounding box center [643, 295] width 567 height 11
click at [517, 298] on p "**********" at bounding box center [643, 295] width 567 height 11
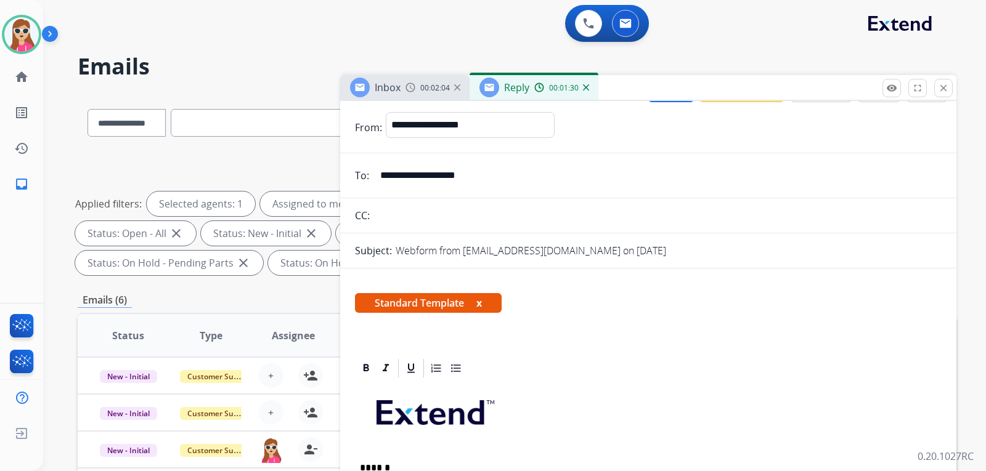
scroll to position [0, 0]
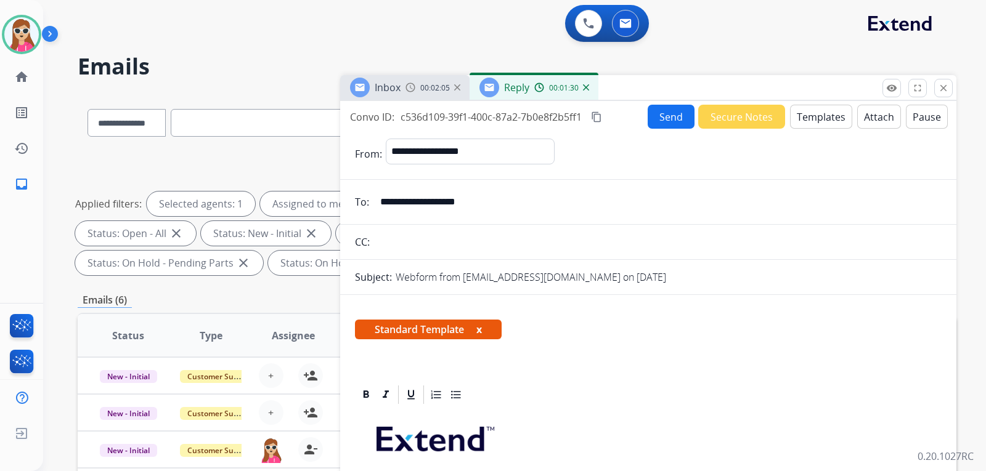
click at [673, 121] on button "Send" at bounding box center [671, 117] width 47 height 24
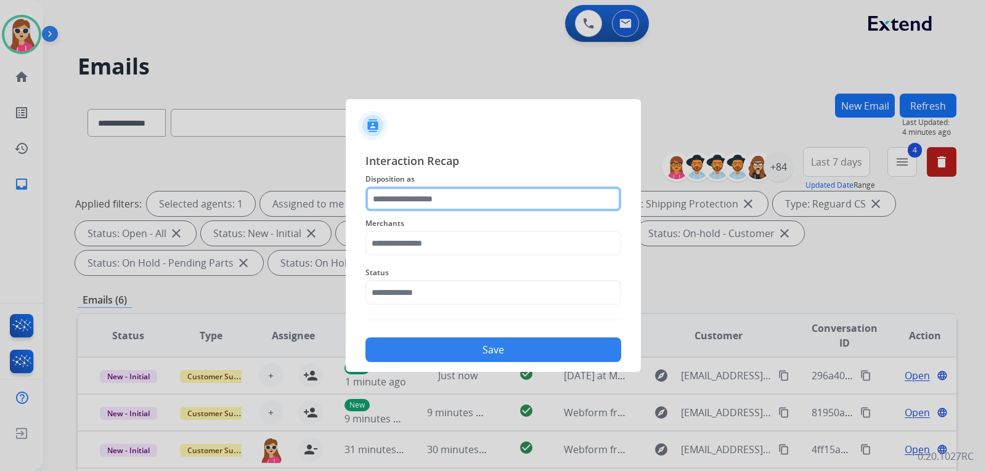
click at [426, 192] on input "text" at bounding box center [493, 199] width 256 height 25
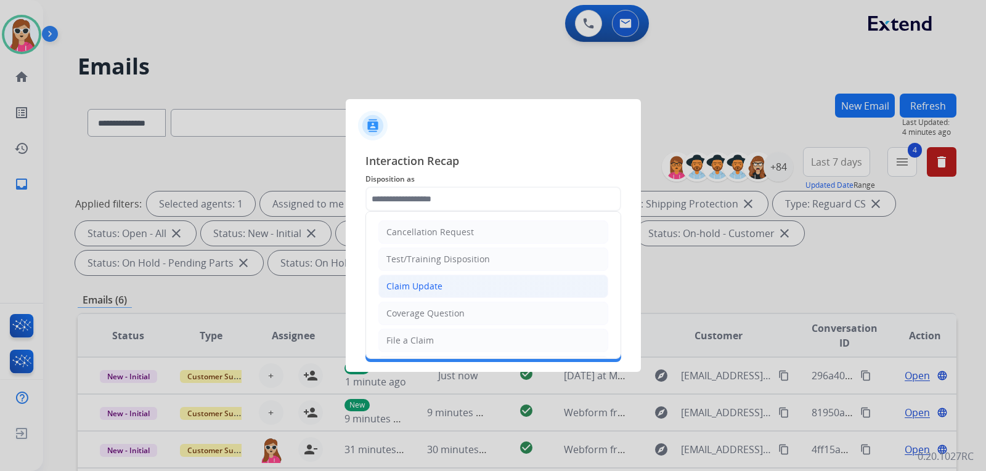
click at [445, 282] on li "Claim Update" at bounding box center [493, 286] width 230 height 23
type input "**********"
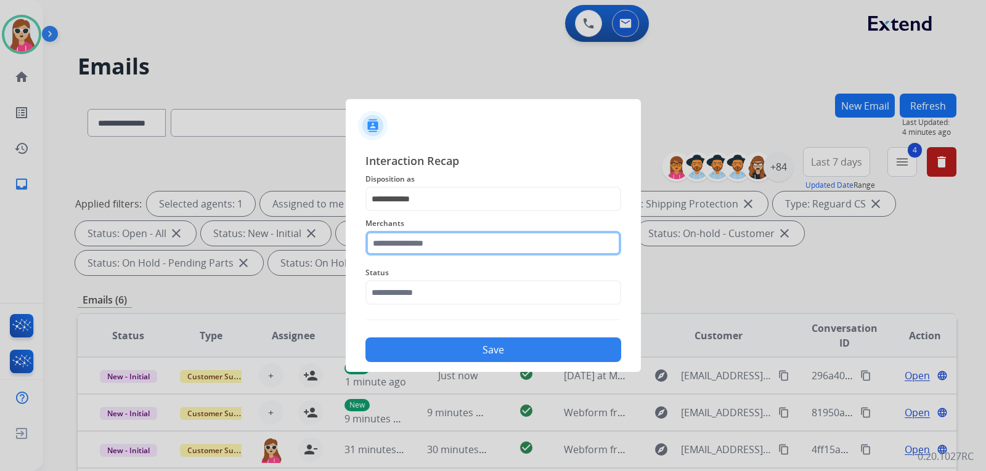
click at [445, 251] on input "text" at bounding box center [493, 243] width 256 height 25
click at [420, 240] on input "text" at bounding box center [493, 243] width 256 height 25
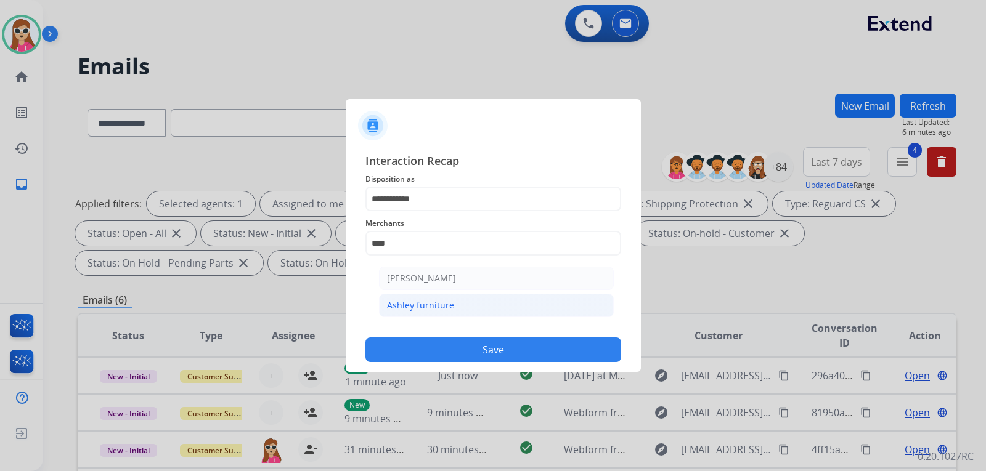
click at [462, 308] on li "Ashley furniture" at bounding box center [496, 305] width 235 height 23
type input "**********"
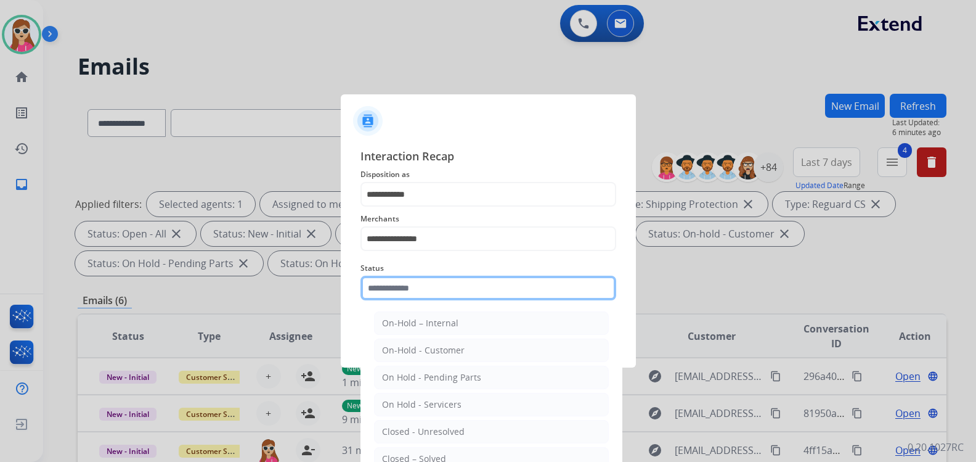
click at [461, 295] on input "text" at bounding box center [488, 287] width 256 height 25
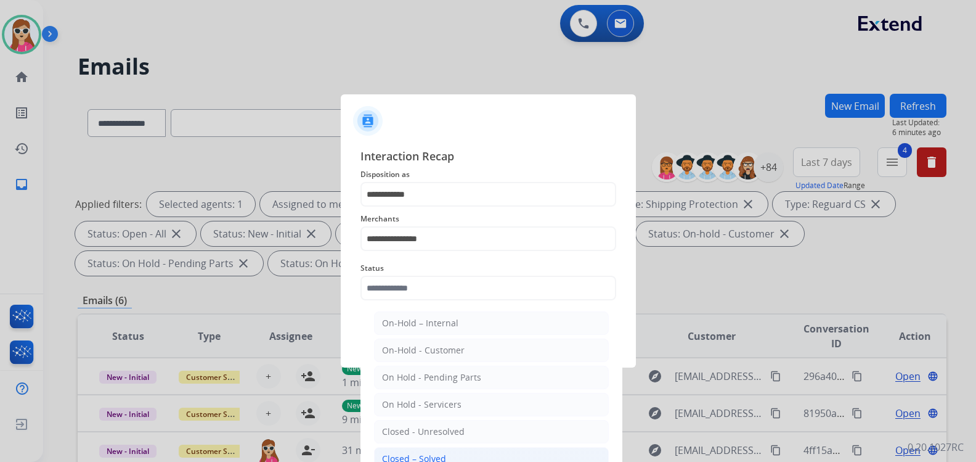
drag, startPoint x: 450, startPoint y: 452, endPoint x: 465, endPoint y: 418, distance: 36.4
click at [450, 451] on li "Closed – Solved" at bounding box center [491, 458] width 235 height 23
type input "**********"
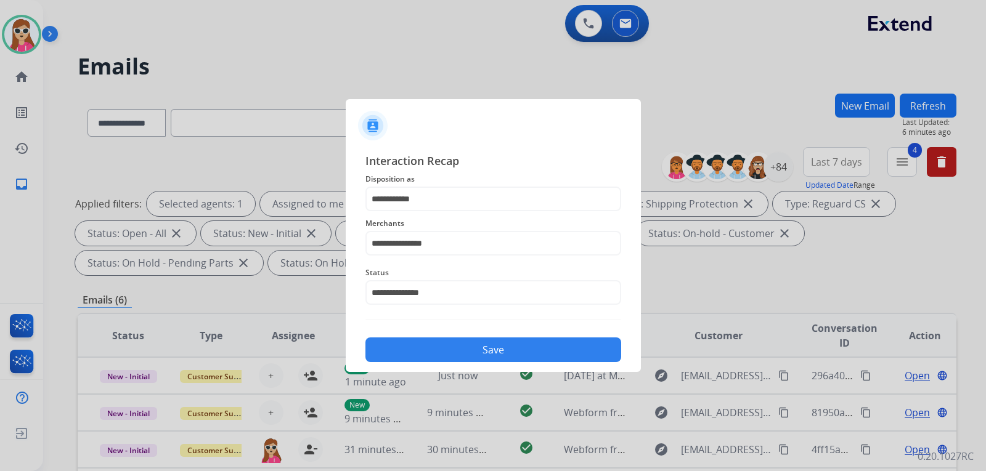
click at [497, 352] on button "Save" at bounding box center [493, 350] width 256 height 25
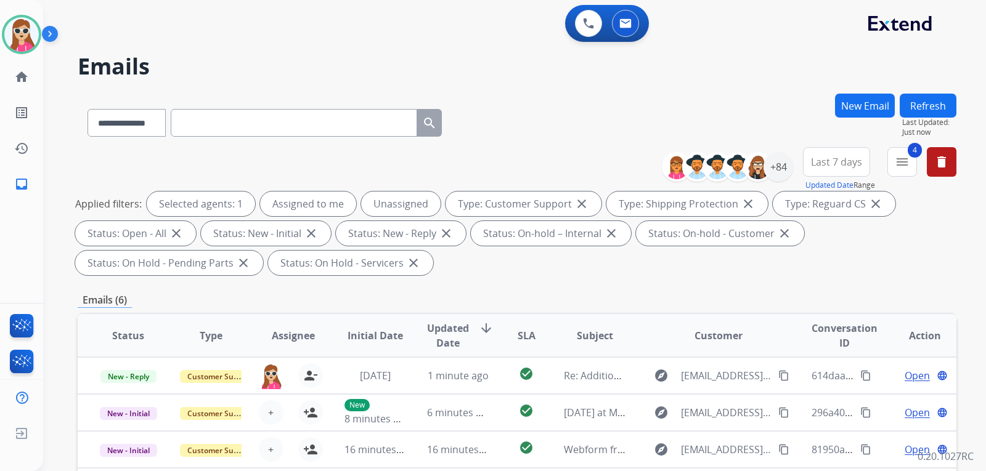
scroll to position [246, 0]
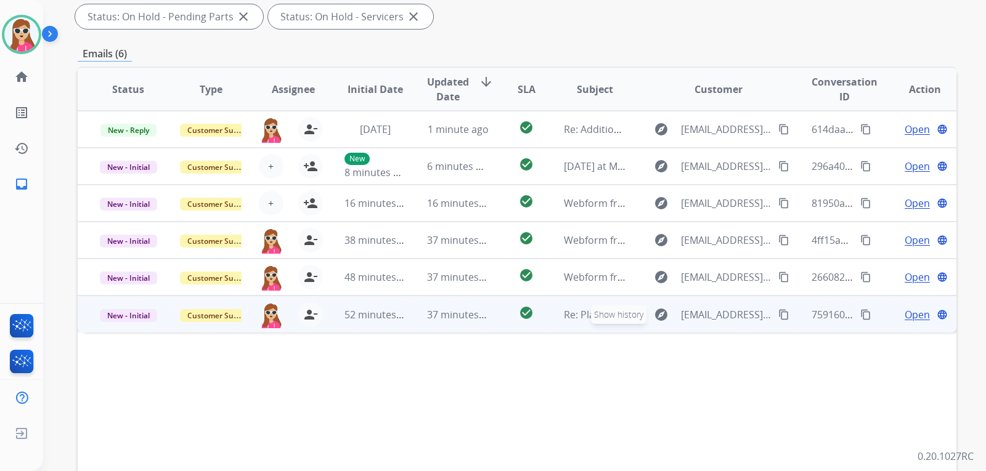
click at [646, 319] on button "explore Show history" at bounding box center [661, 315] width 30 height 20
type input "**********"
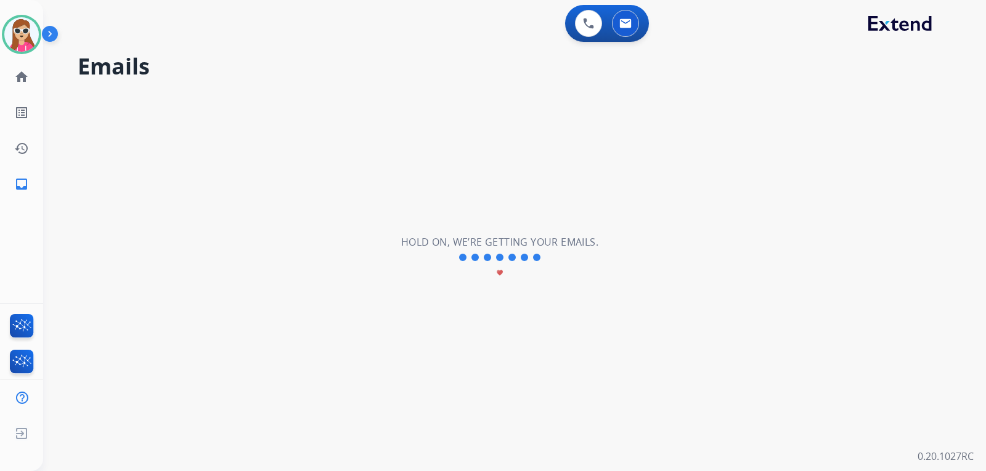
scroll to position [0, 0]
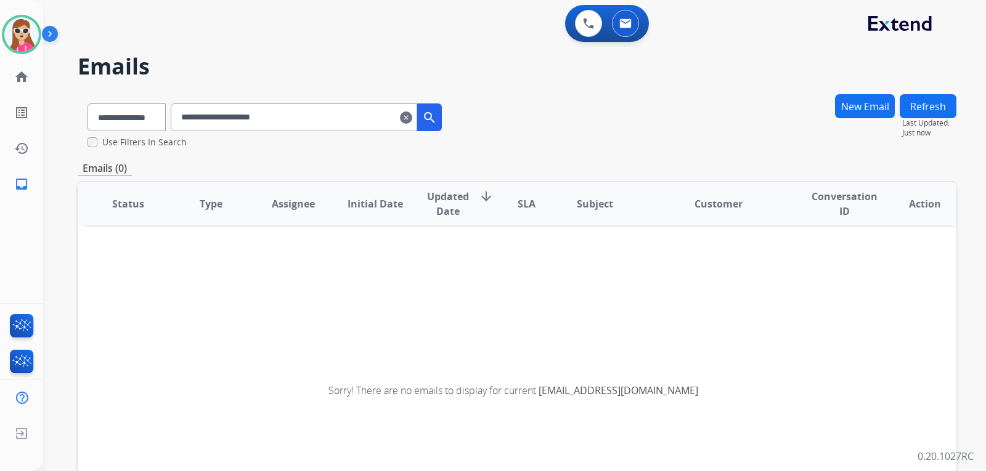
click at [421, 112] on div "**********" at bounding box center [306, 118] width 271 height 28
click at [412, 119] on mat-icon "clear" at bounding box center [406, 117] width 12 height 15
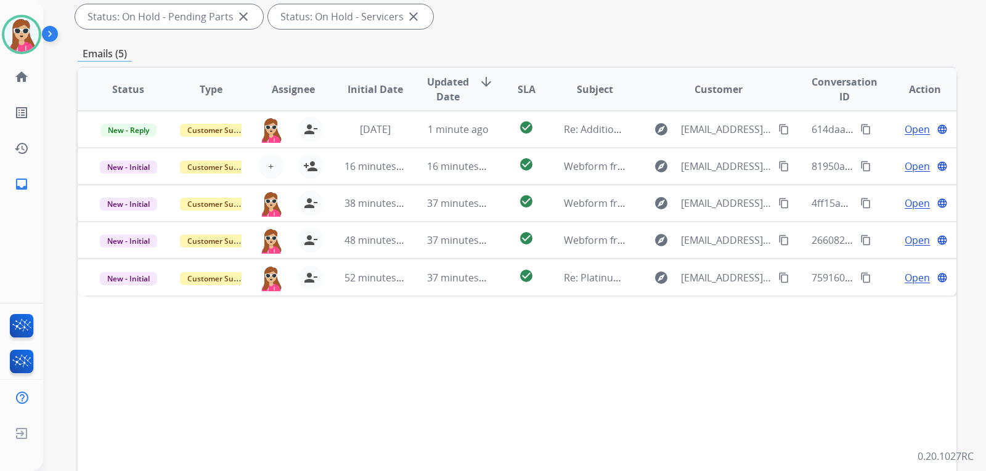
scroll to position [308, 0]
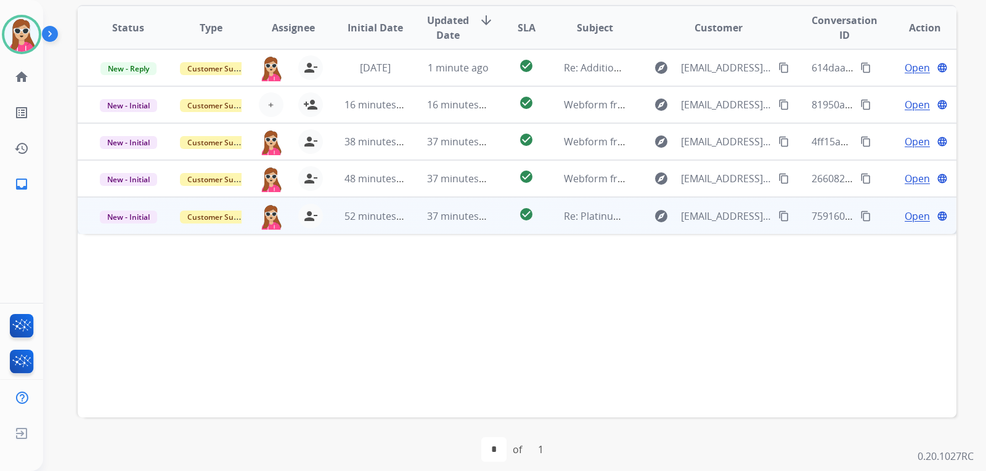
click at [792, 216] on td "759160f1-f6fe-4d1d-86c8-cca18703418a content_copy" at bounding box center [833, 215] width 83 height 37
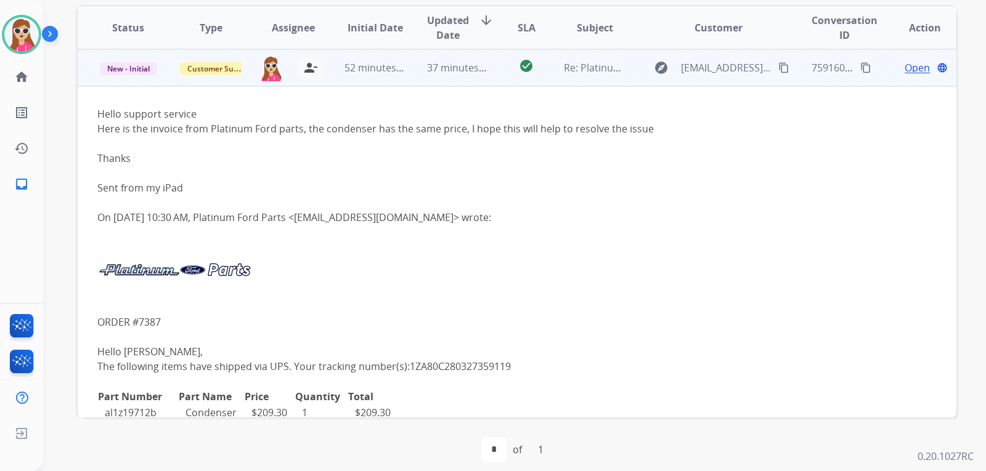
scroll to position [86, 0]
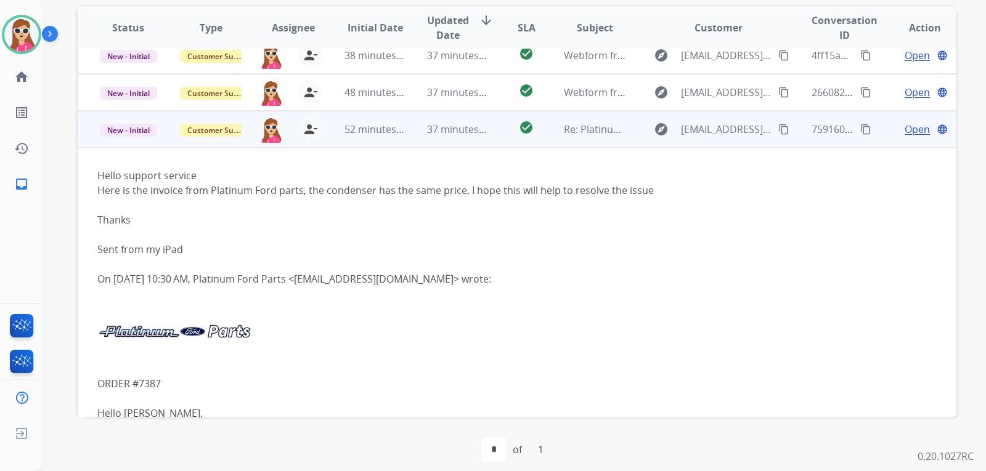
click at [905, 133] on span "Open" at bounding box center [917, 129] width 25 height 15
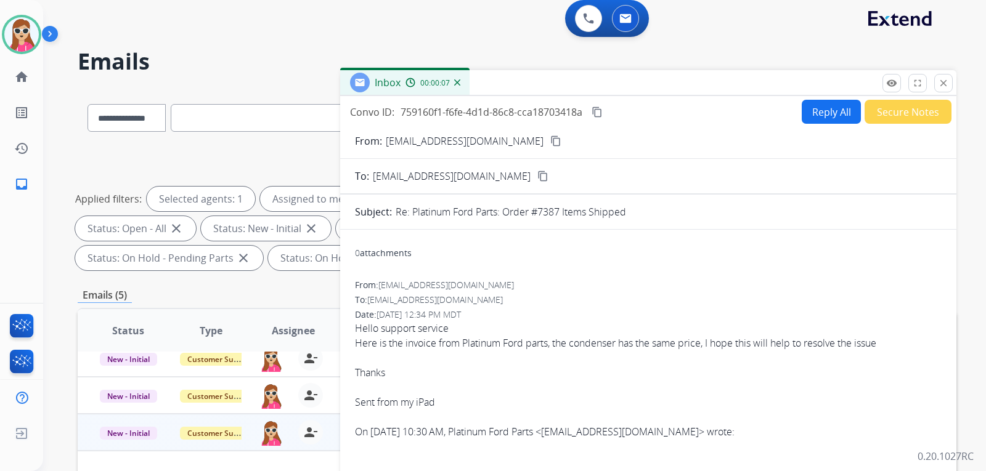
scroll to position [0, 0]
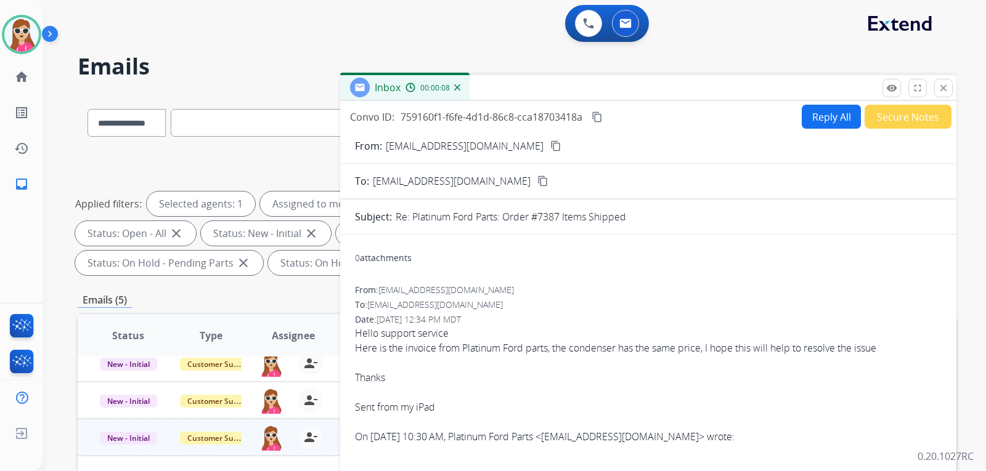
click at [595, 113] on mat-icon "content_copy" at bounding box center [597, 117] width 11 height 11
click at [945, 83] on mat-icon "close" at bounding box center [943, 88] width 11 height 11
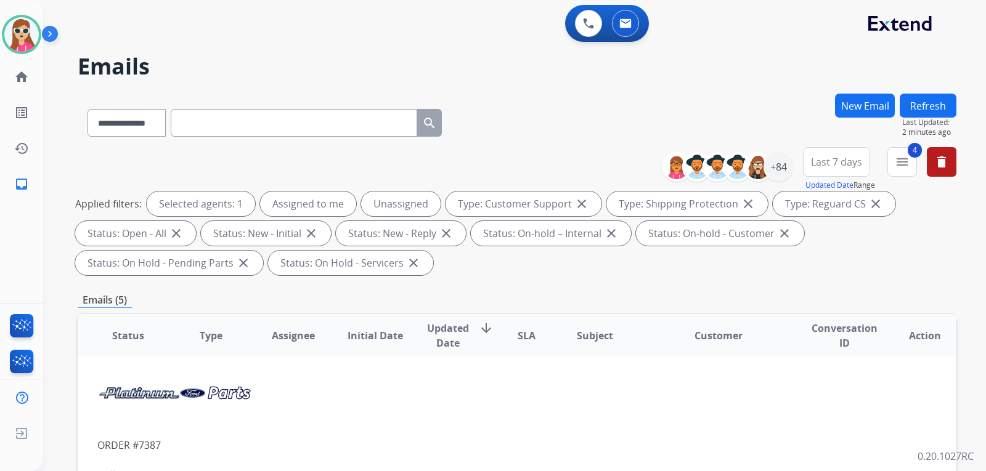
scroll to position [518, 0]
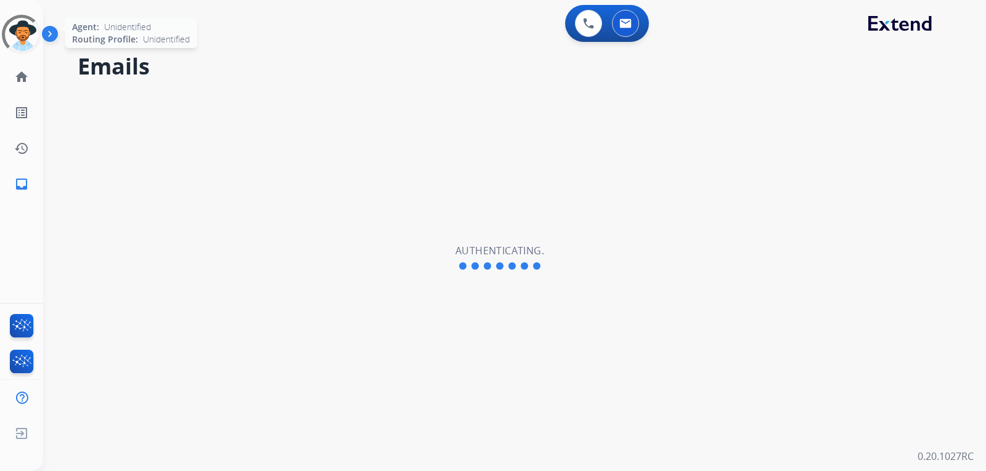
click at [32, 41] on div at bounding box center [21, 34] width 39 height 39
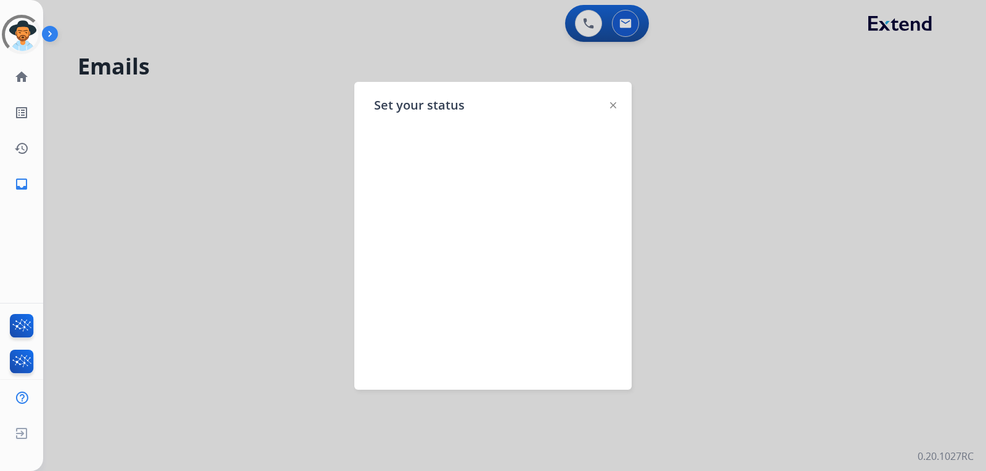
select select "**********"
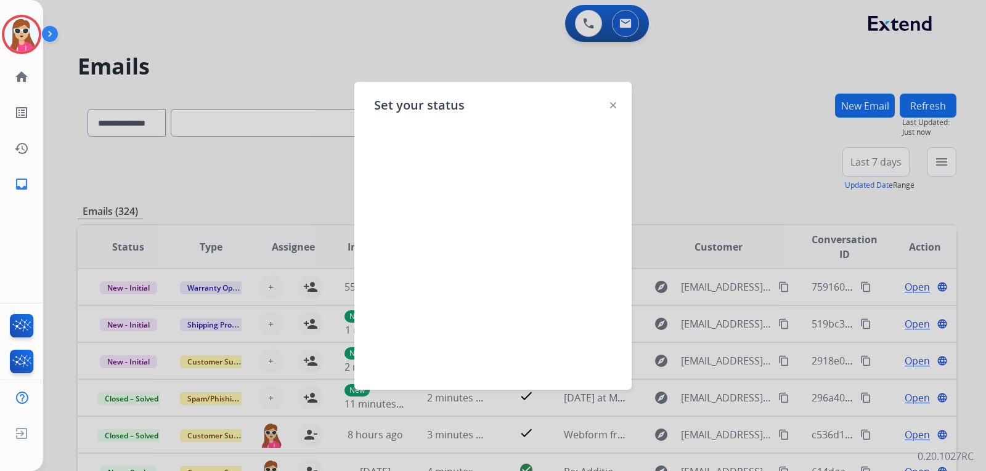
click at [612, 103] on img at bounding box center [613, 105] width 6 height 6
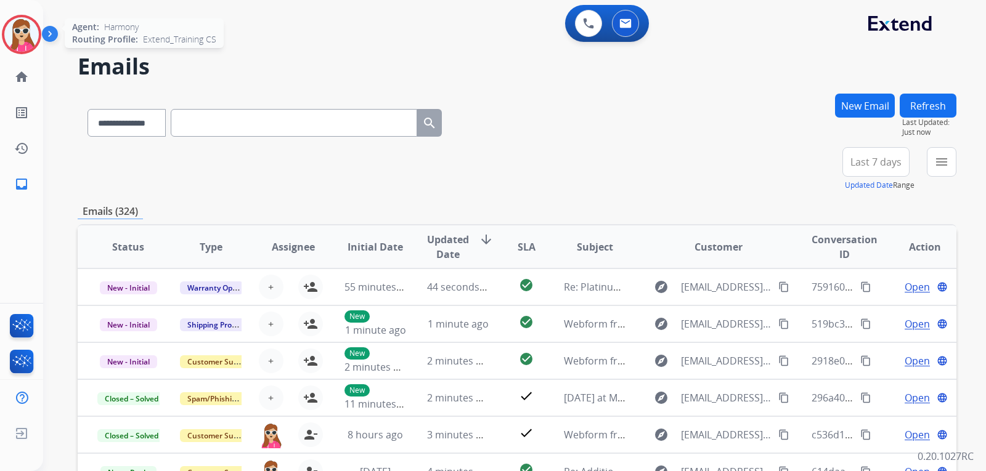
click at [17, 40] on img at bounding box center [21, 34] width 35 height 35
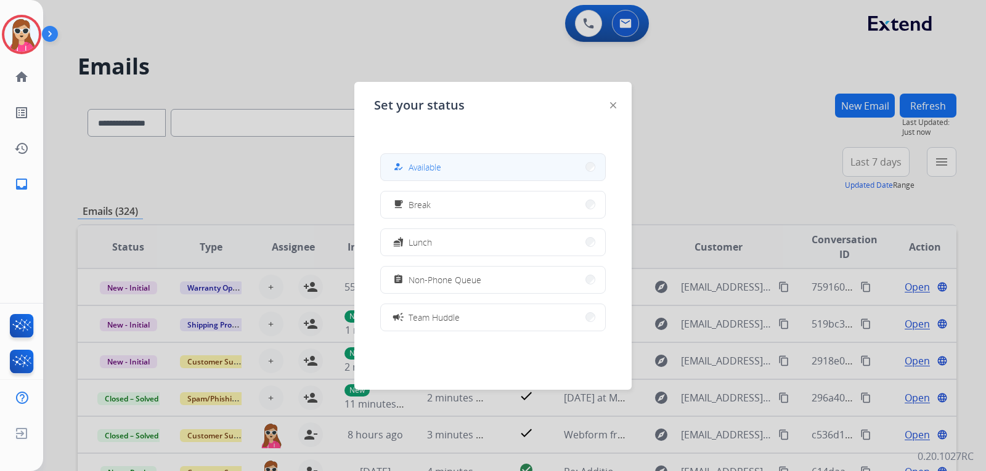
click at [518, 168] on button "how_to_reg Available" at bounding box center [493, 167] width 224 height 26
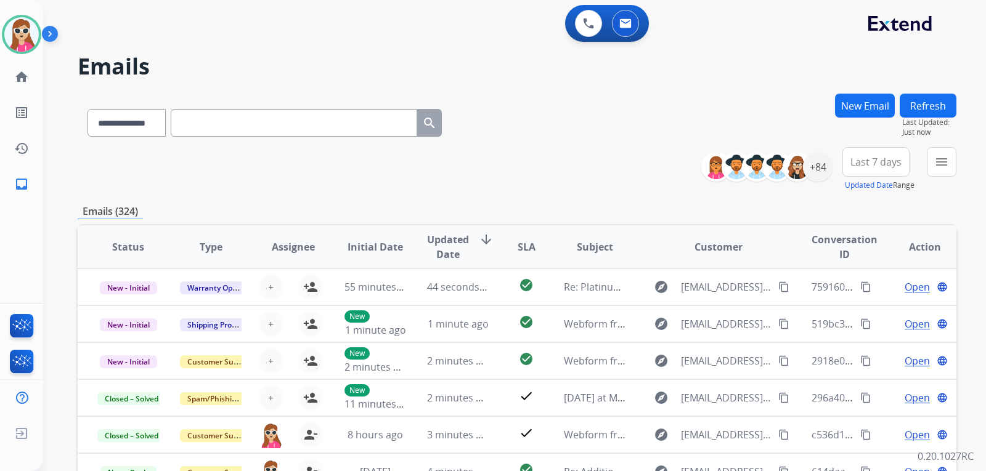
click at [953, 164] on button "menu" at bounding box center [942, 162] width 30 height 30
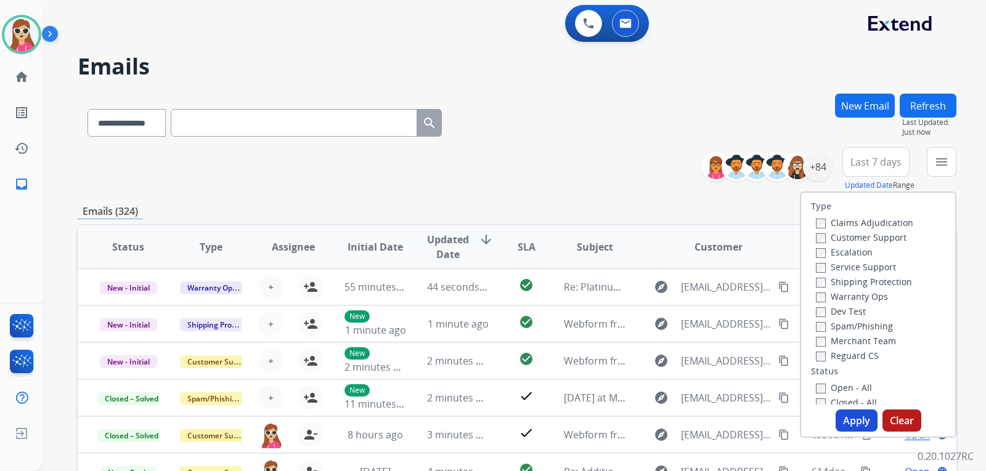
click at [894, 240] on label "Customer Support" at bounding box center [861, 238] width 91 height 12
click at [890, 279] on label "Shipping Protection" at bounding box center [864, 282] width 96 height 12
click at [882, 278] on label "Shipping Protection" at bounding box center [864, 282] width 96 height 12
click at [855, 351] on label "Reguard CS" at bounding box center [847, 356] width 63 height 12
click at [866, 277] on label "Shipping Protection" at bounding box center [864, 282] width 96 height 12
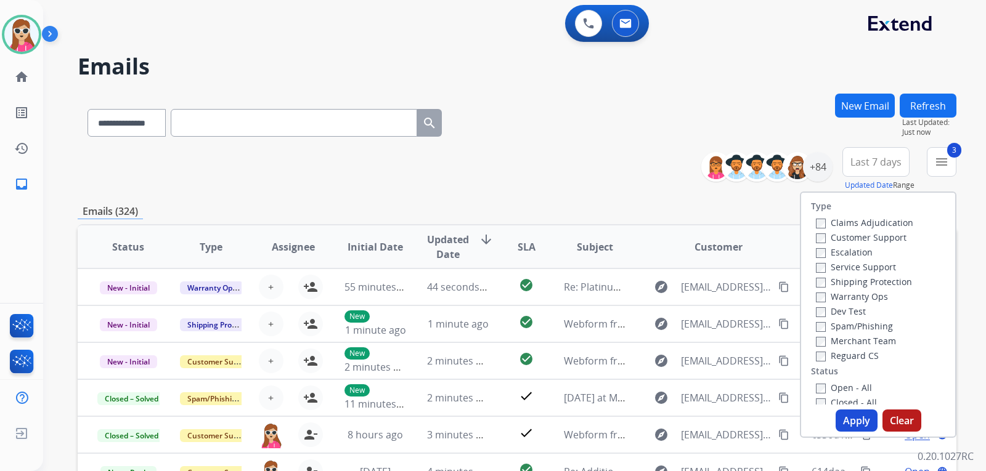
click at [852, 386] on label "Open - All" at bounding box center [844, 388] width 56 height 12
click at [851, 420] on button "Apply" at bounding box center [857, 421] width 42 height 22
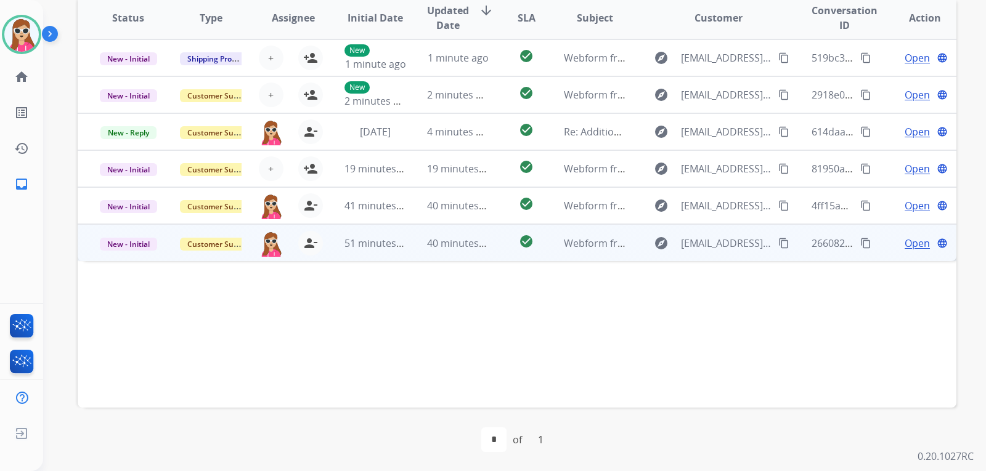
scroll to position [319, 0]
click at [509, 245] on div "check_circle" at bounding box center [526, 243] width 35 height 18
click at [917, 243] on span "Open" at bounding box center [917, 242] width 25 height 15
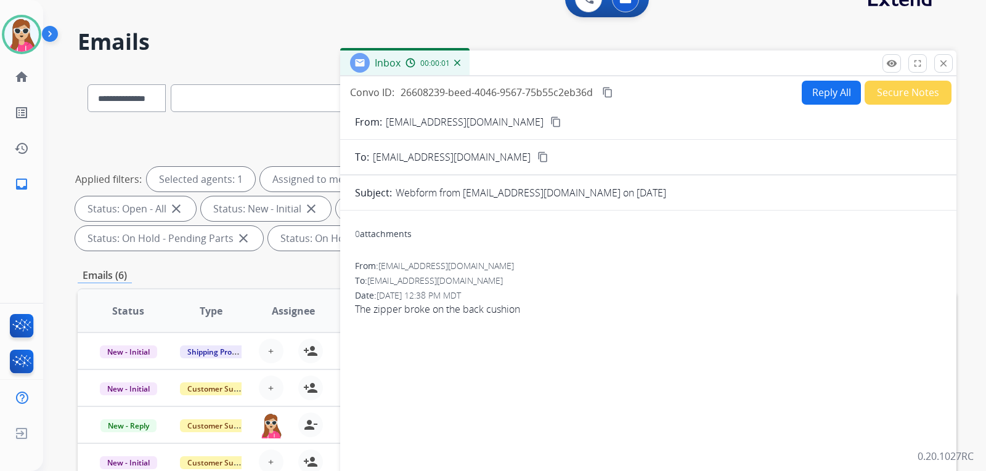
scroll to position [10, 0]
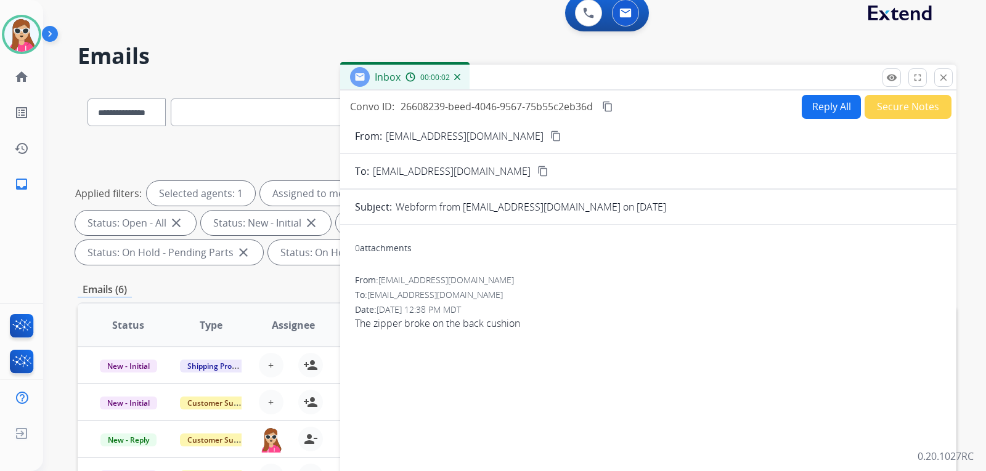
click at [537, 176] on mat-icon "content_copy" at bounding box center [542, 171] width 11 height 11
click at [550, 139] on mat-icon "content_copy" at bounding box center [555, 136] width 11 height 11
click at [819, 108] on button "Reply All" at bounding box center [831, 107] width 59 height 24
select select "**********"
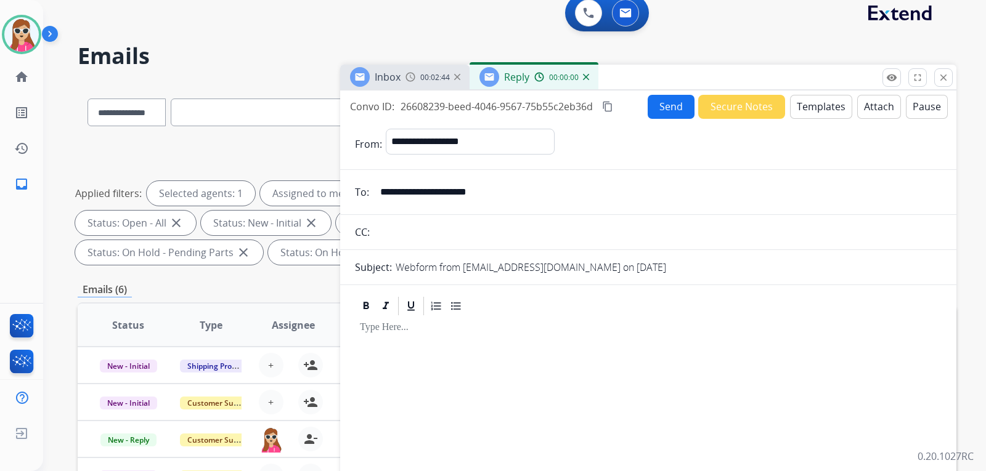
click at [818, 98] on button "Templates" at bounding box center [821, 107] width 62 height 24
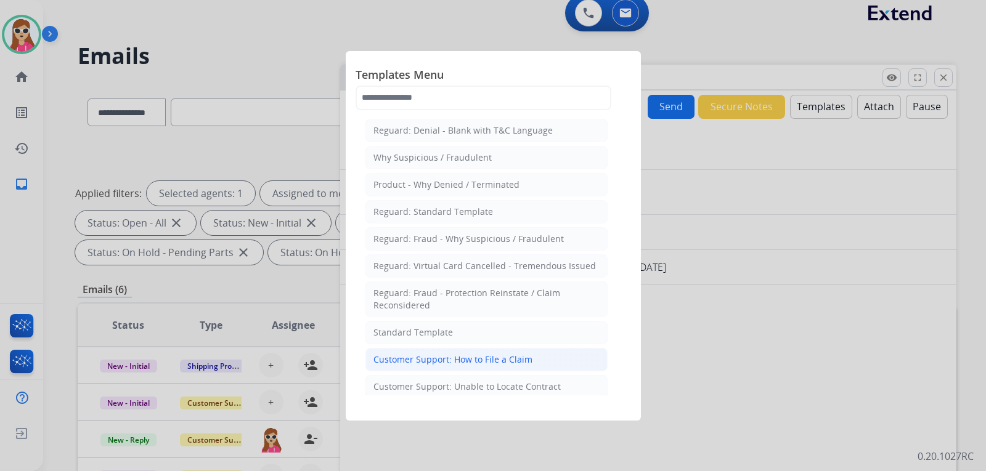
click at [511, 363] on div "Customer Support: How to File a Claim" at bounding box center [452, 360] width 159 height 12
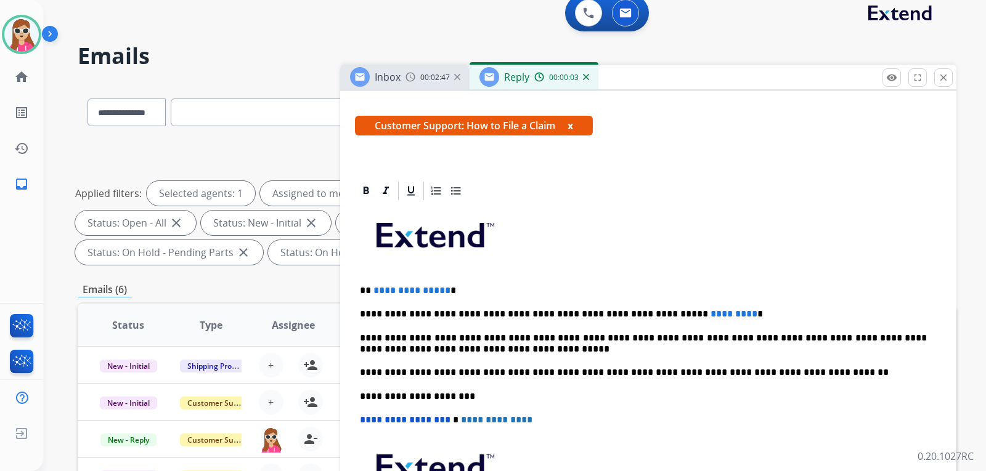
scroll to position [223, 0]
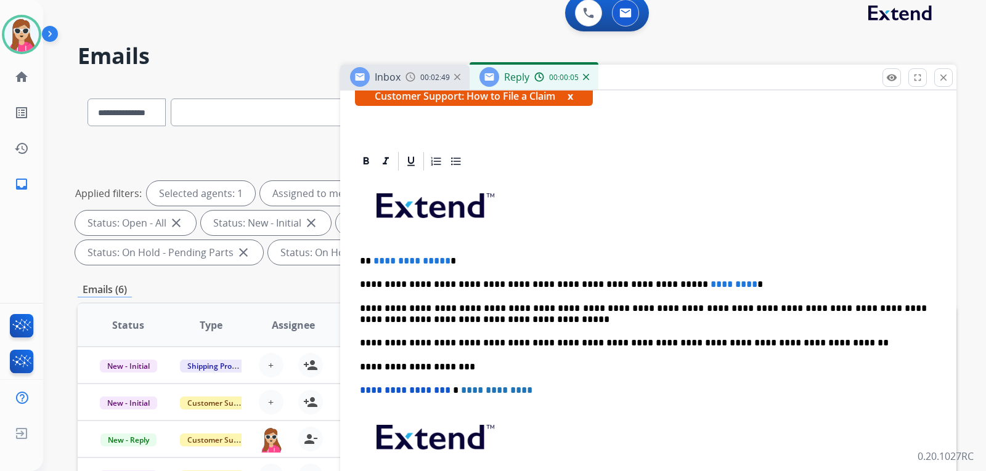
drag, startPoint x: 380, startPoint y: 260, endPoint x: 392, endPoint y: 259, distance: 13.0
click at [391, 260] on span "**********" at bounding box center [411, 260] width 77 height 9
drag, startPoint x: 365, startPoint y: 261, endPoint x: 448, endPoint y: 254, distance: 82.8
click at [448, 256] on p "**********" at bounding box center [643, 261] width 567 height 11
drag, startPoint x: 693, startPoint y: 284, endPoint x: 641, endPoint y: 289, distance: 52.6
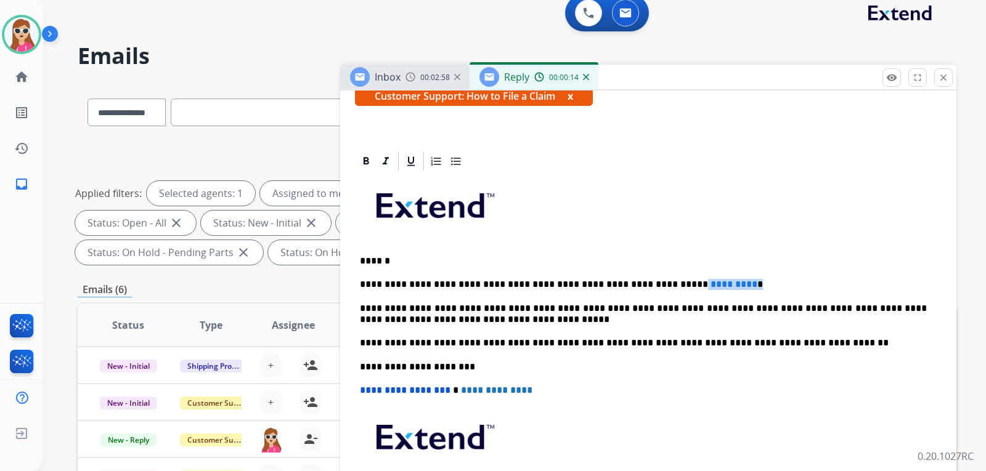
click at [641, 289] on p "**********" at bounding box center [643, 284] width 567 height 11
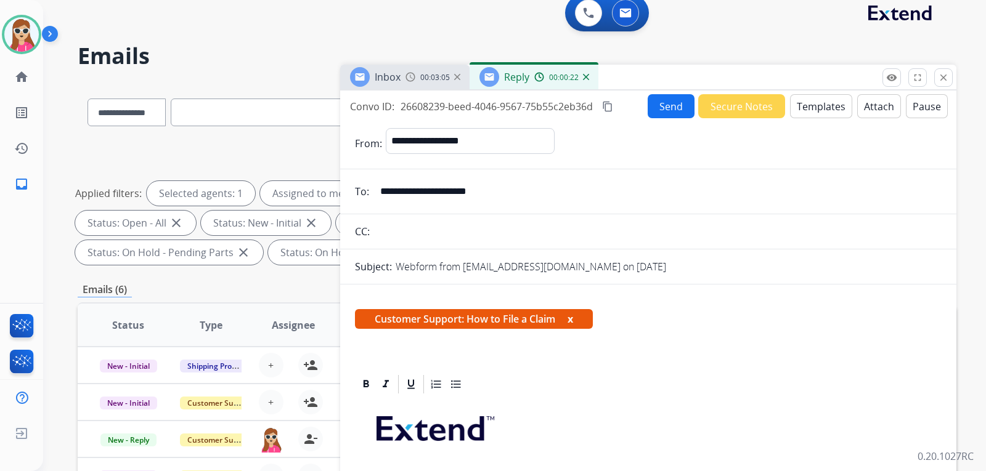
scroll to position [0, 0]
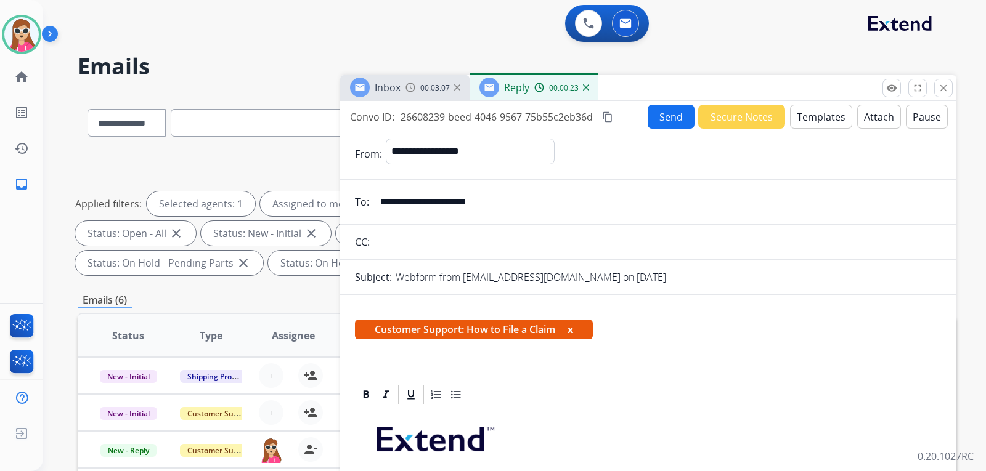
click at [656, 115] on button "Send" at bounding box center [671, 117] width 47 height 24
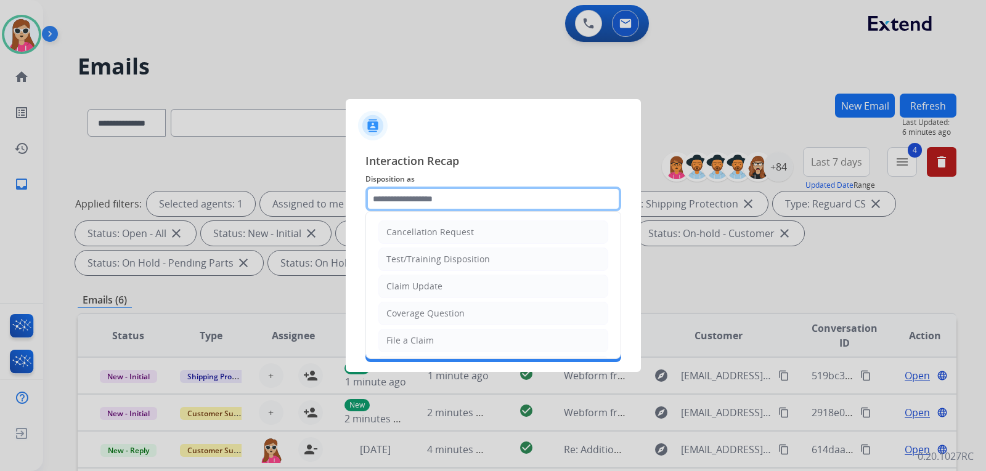
drag, startPoint x: 532, startPoint y: 211, endPoint x: 529, endPoint y: 200, distance: 12.1
click at [529, 200] on input "text" at bounding box center [493, 199] width 256 height 25
click at [468, 280] on li "Claim Update" at bounding box center [493, 286] width 230 height 23
type input "**********"
drag, startPoint x: 450, startPoint y: 196, endPoint x: 355, endPoint y: 204, distance: 95.8
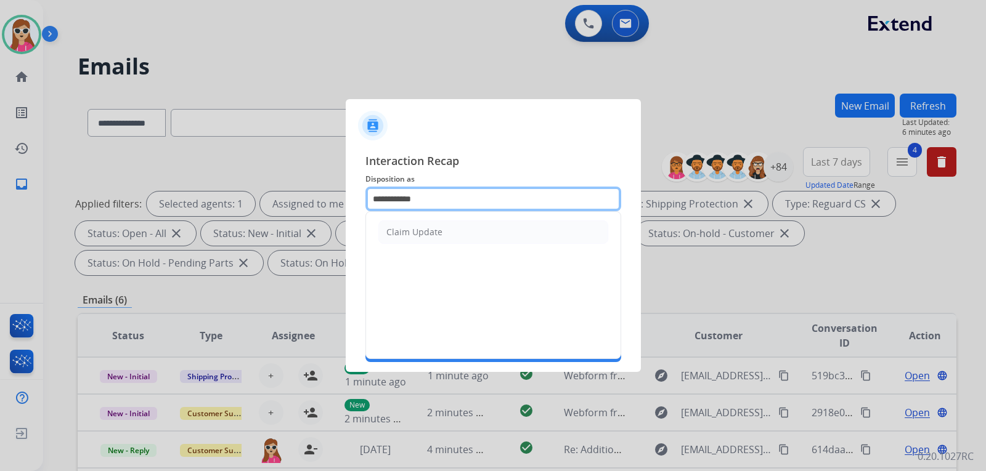
click at [355, 204] on div "**********" at bounding box center [493, 257] width 295 height 230
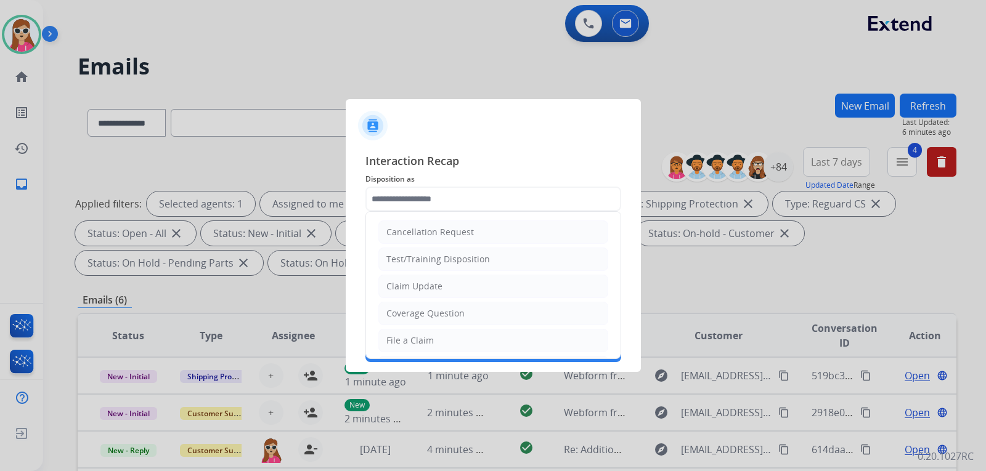
drag, startPoint x: 455, startPoint y: 344, endPoint x: 462, endPoint y: 348, distance: 7.7
click at [457, 344] on li "File a Claim" at bounding box center [493, 340] width 230 height 23
type input "**********"
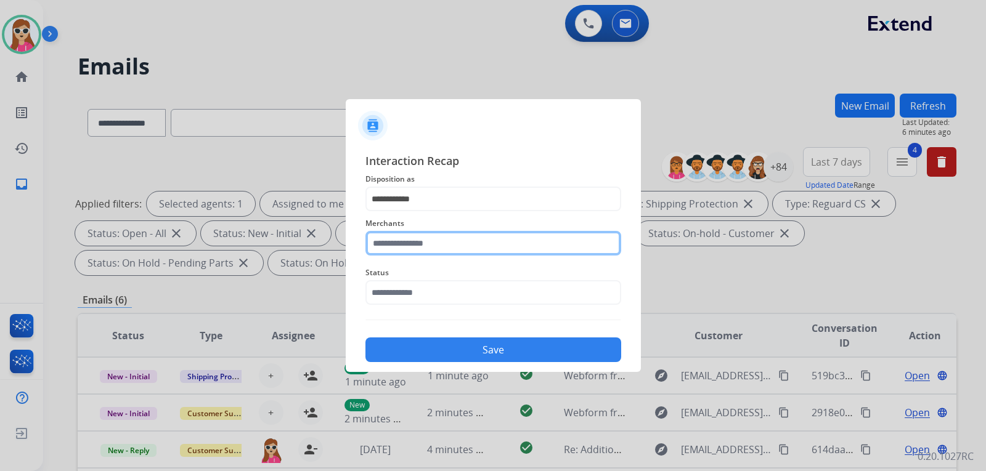
click at [434, 243] on input "text" at bounding box center [493, 243] width 256 height 25
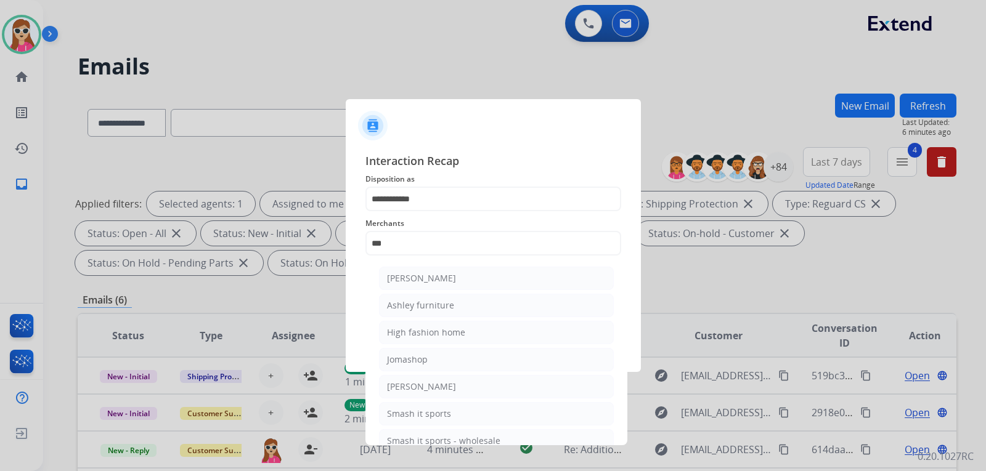
click at [443, 307] on div "Ashley furniture" at bounding box center [420, 305] width 67 height 12
type input "**********"
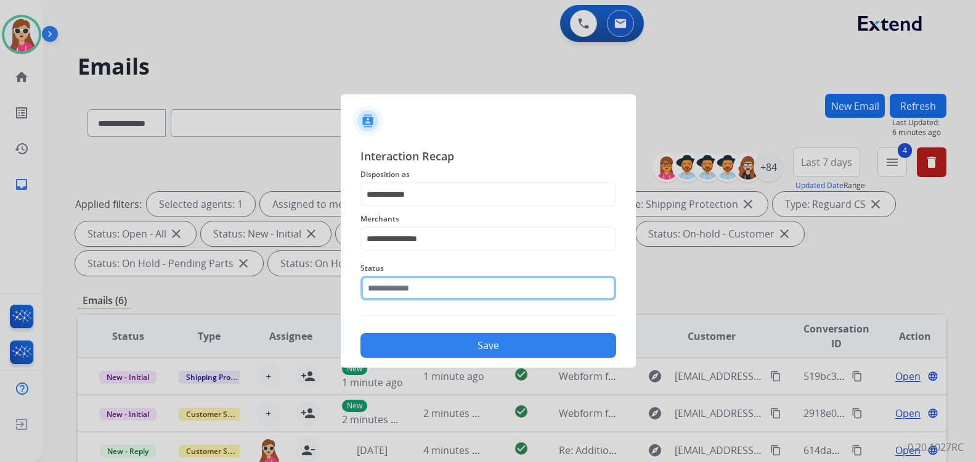
click at [440, 291] on input "text" at bounding box center [488, 287] width 256 height 25
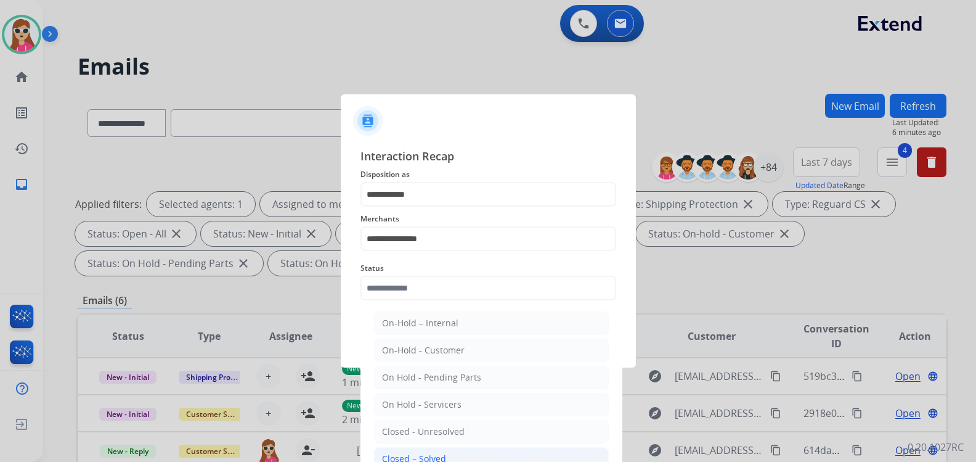
click at [465, 450] on li "Closed – Solved" at bounding box center [491, 458] width 235 height 23
type input "**********"
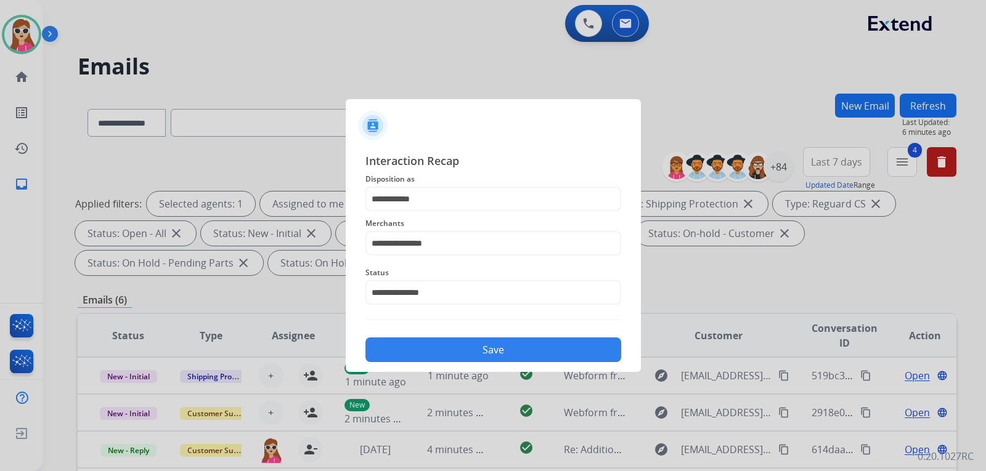
click at [484, 348] on button "Save" at bounding box center [493, 350] width 256 height 25
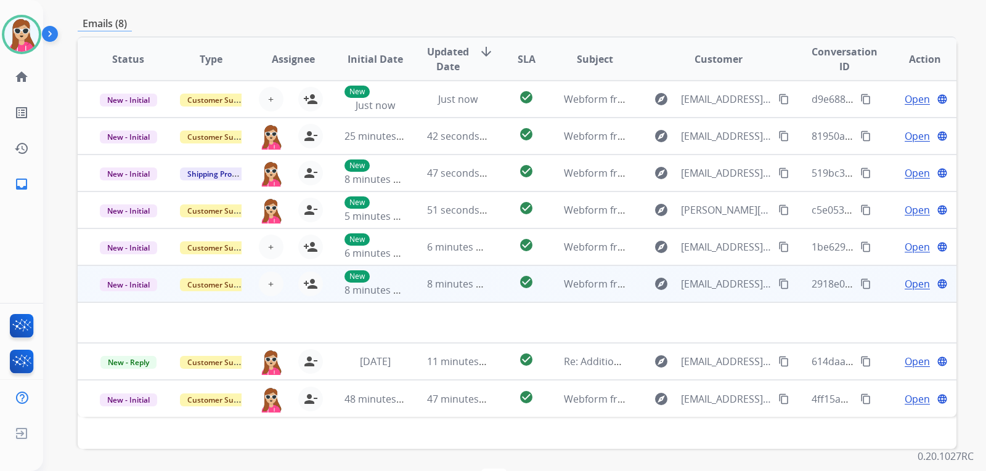
scroll to position [319, 0]
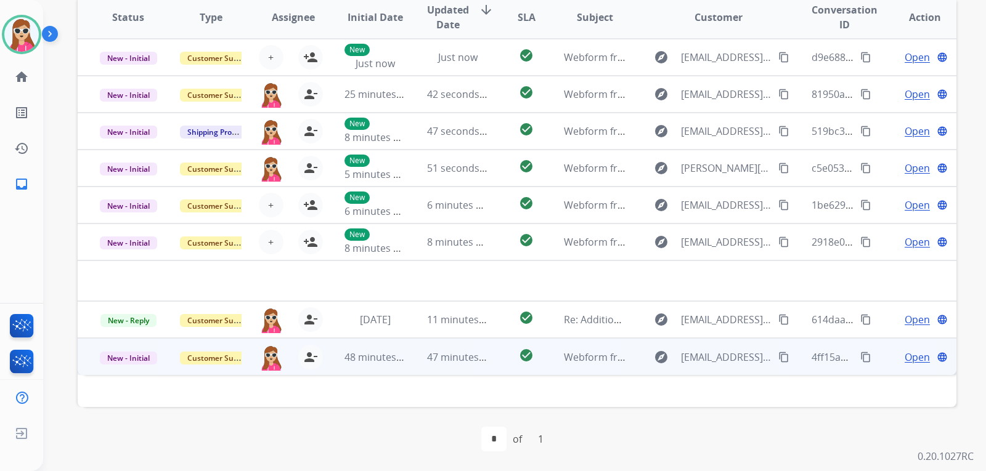
click at [778, 359] on mat-icon "content_copy" at bounding box center [783, 357] width 11 height 11
click at [905, 356] on span "Open" at bounding box center [917, 357] width 25 height 15
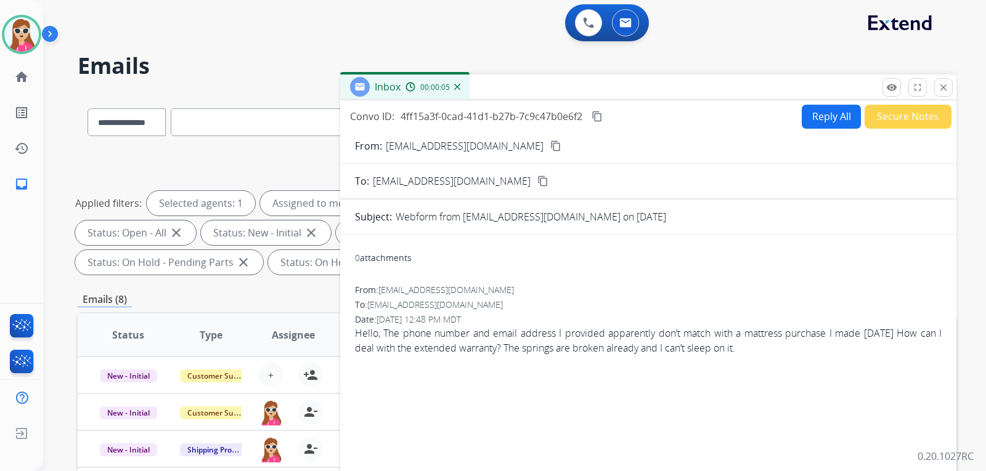
scroll to position [0, 0]
click at [816, 108] on button "Reply All" at bounding box center [831, 117] width 59 height 24
select select "**********"
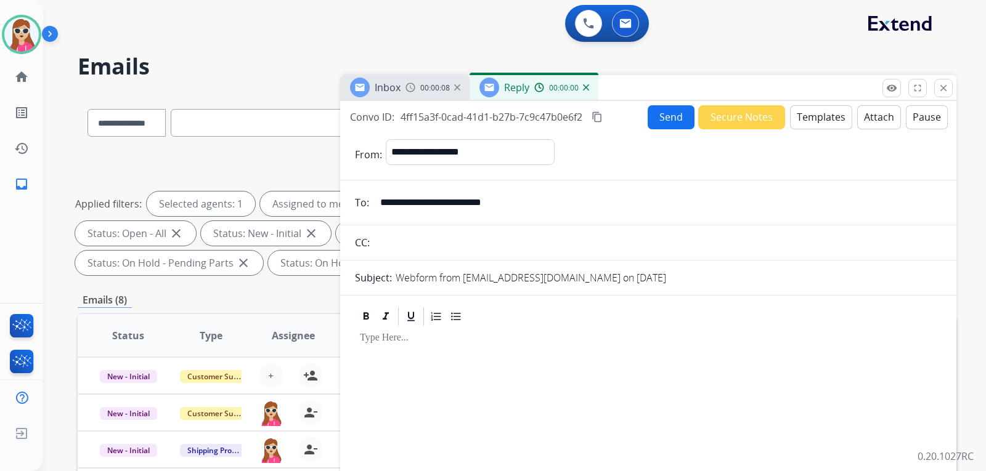
click at [832, 113] on button "Templates" at bounding box center [821, 117] width 62 height 24
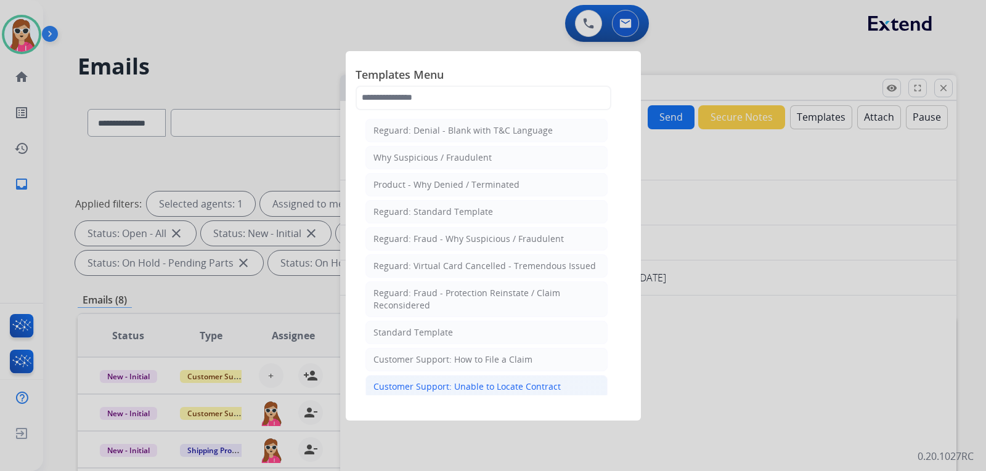
drag, startPoint x: 561, startPoint y: 377, endPoint x: 561, endPoint y: 367, distance: 9.9
click at [561, 378] on li "Customer Support: Unable to Locate Contract" at bounding box center [486, 386] width 242 height 23
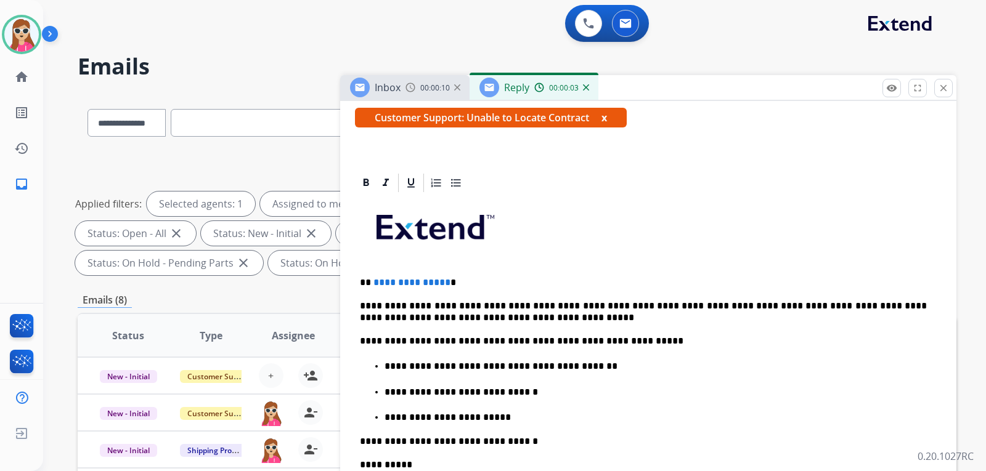
scroll to position [246, 0]
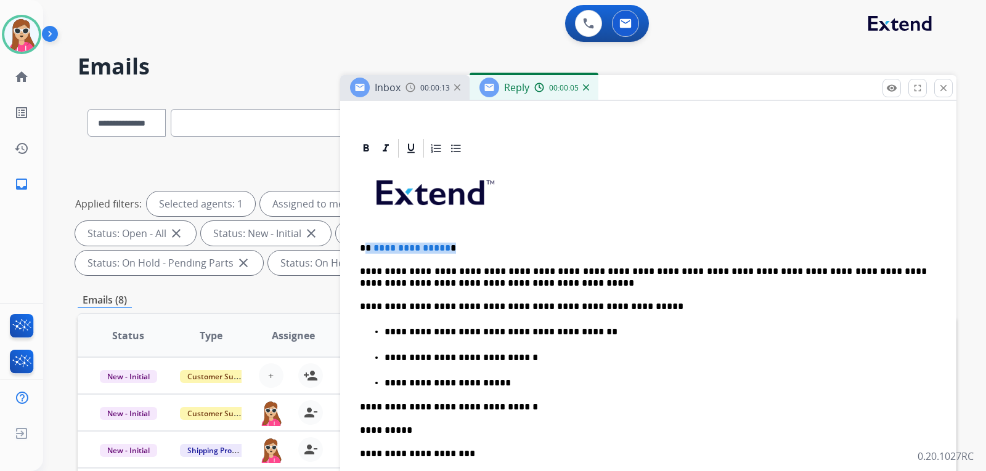
drag, startPoint x: 367, startPoint y: 246, endPoint x: 454, endPoint y: 239, distance: 87.8
click at [454, 239] on div "**********" at bounding box center [648, 398] width 587 height 477
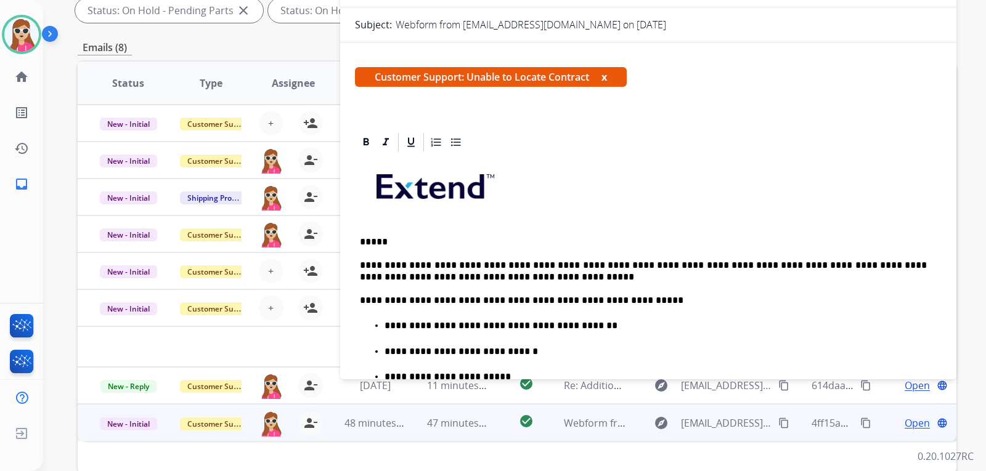
scroll to position [0, 0]
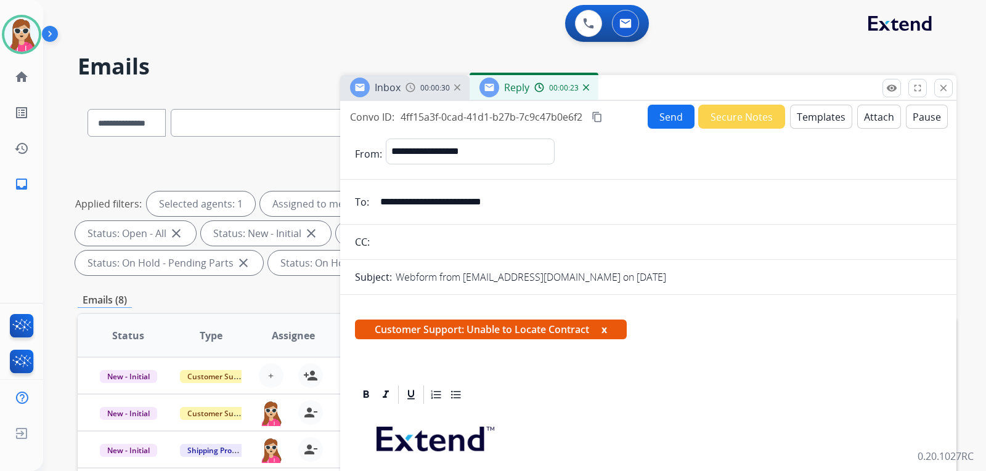
click at [664, 119] on button "Send" at bounding box center [671, 117] width 47 height 24
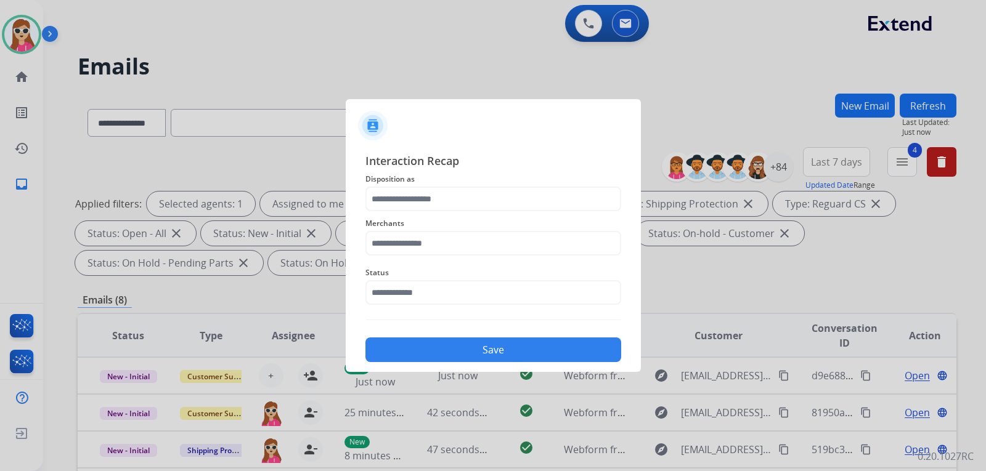
click at [421, 216] on div "Merchants" at bounding box center [493, 235] width 256 height 49
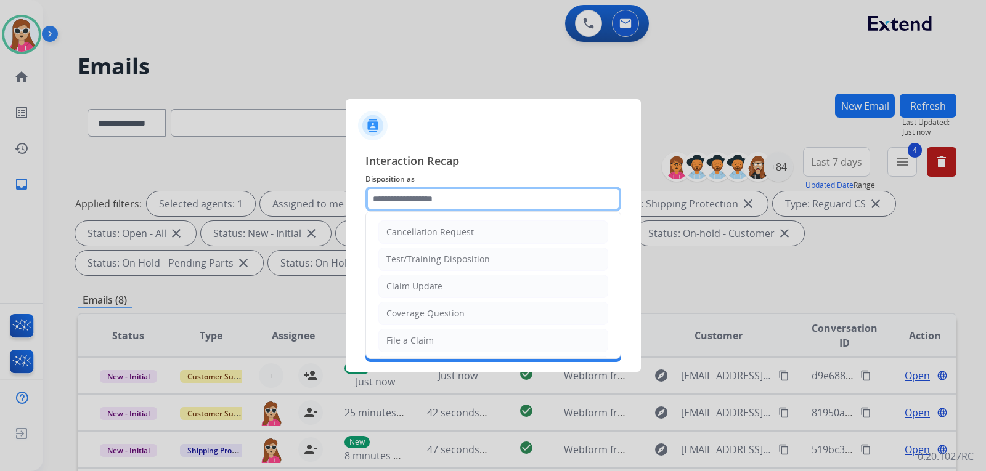
click at [421, 208] on input "text" at bounding box center [493, 199] width 256 height 25
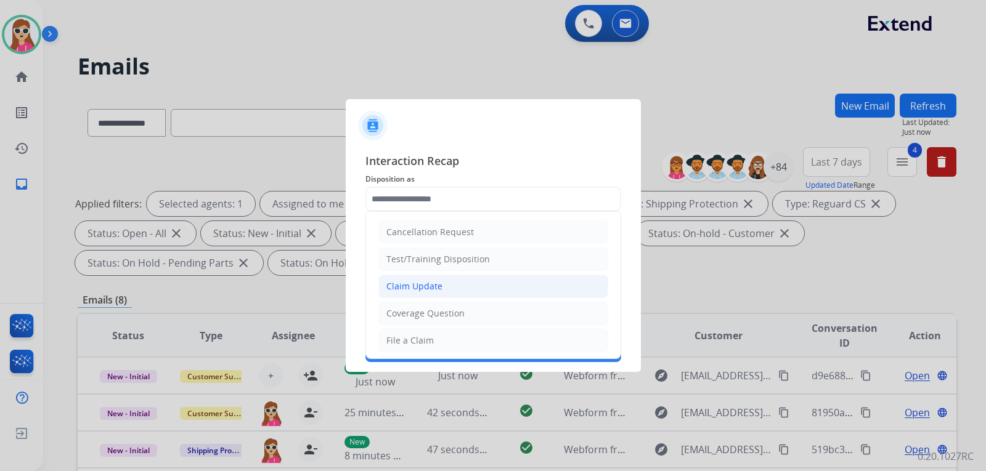
click at [495, 287] on li "Claim Update" at bounding box center [493, 286] width 230 height 23
type input "**********"
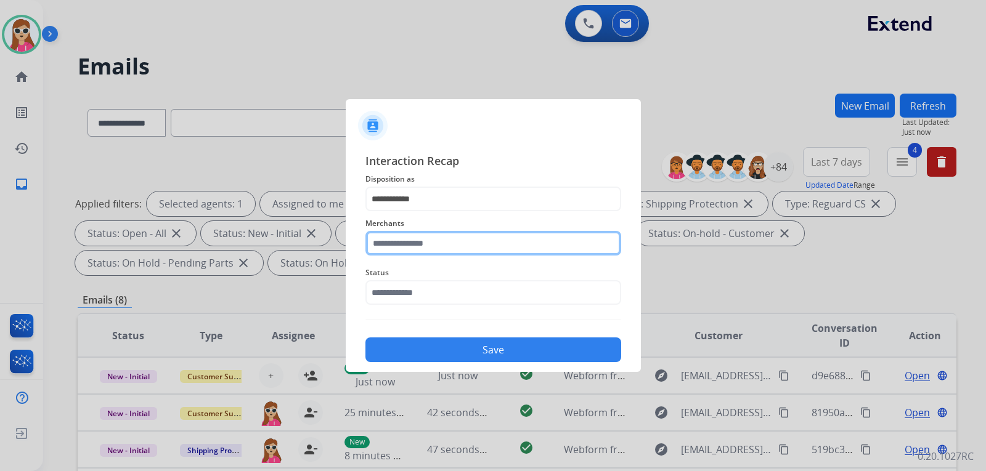
click at [437, 240] on input "text" at bounding box center [493, 243] width 256 height 25
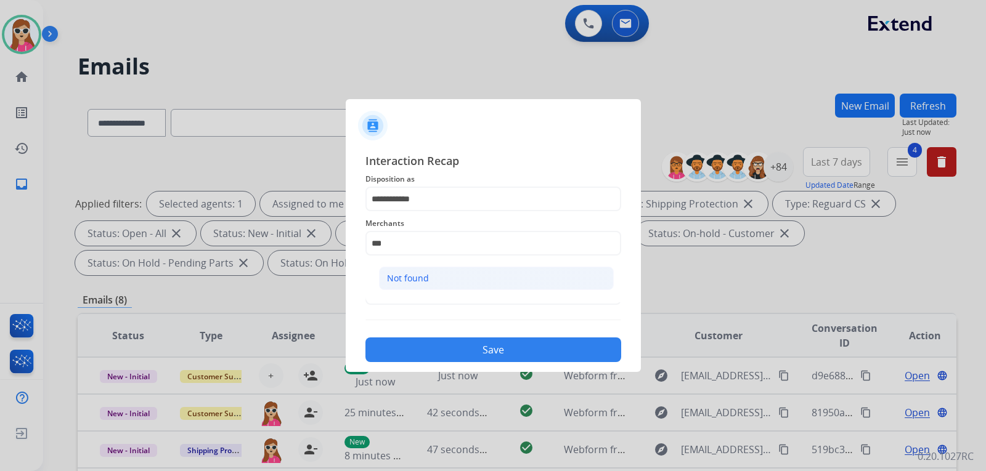
click at [412, 286] on li "Not found" at bounding box center [496, 278] width 235 height 23
type input "*********"
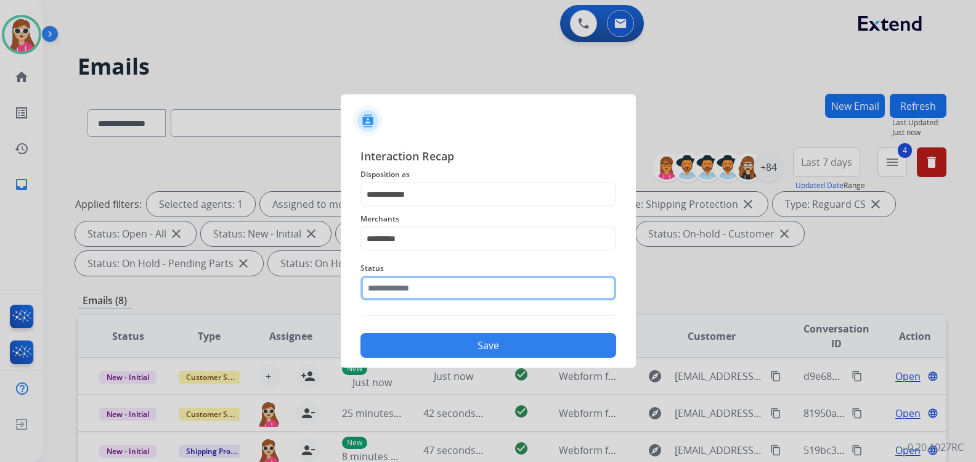
click at [420, 303] on div "Status" at bounding box center [488, 280] width 256 height 49
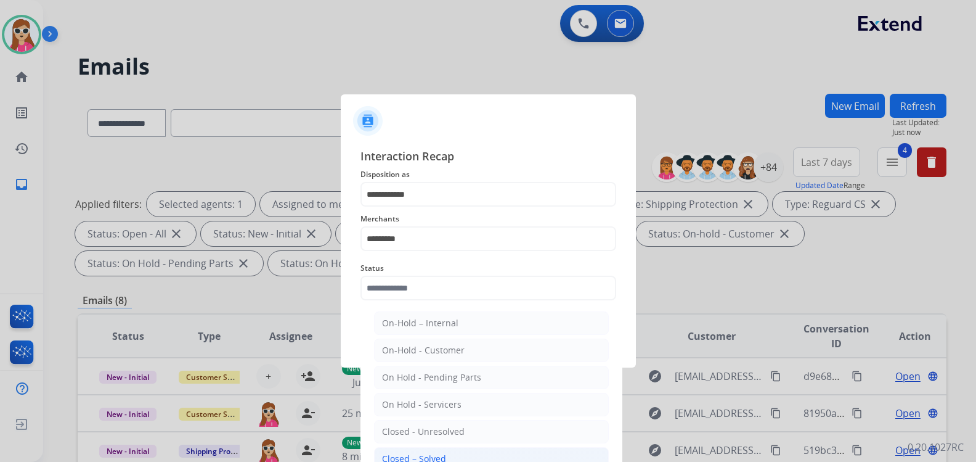
click at [455, 454] on li "Closed – Solved" at bounding box center [491, 458] width 235 height 23
type input "**********"
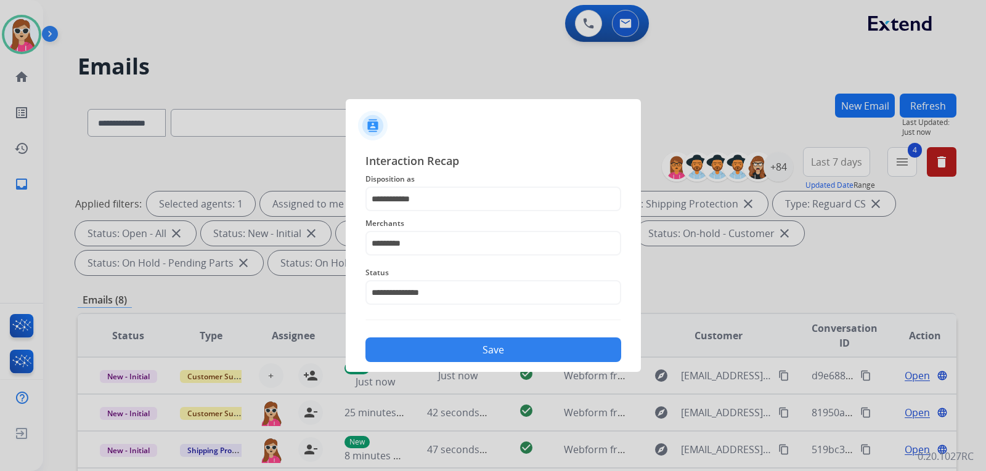
click at [465, 344] on button "Save" at bounding box center [493, 350] width 256 height 25
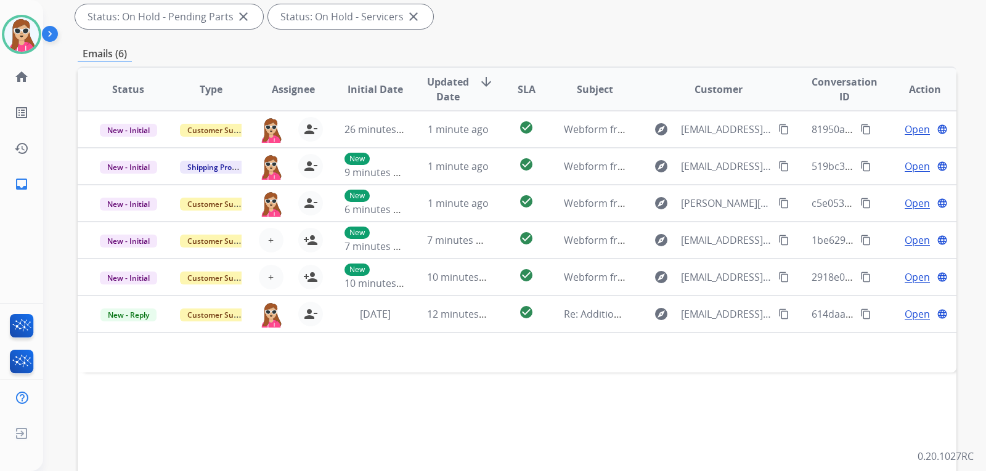
scroll to position [308, 0]
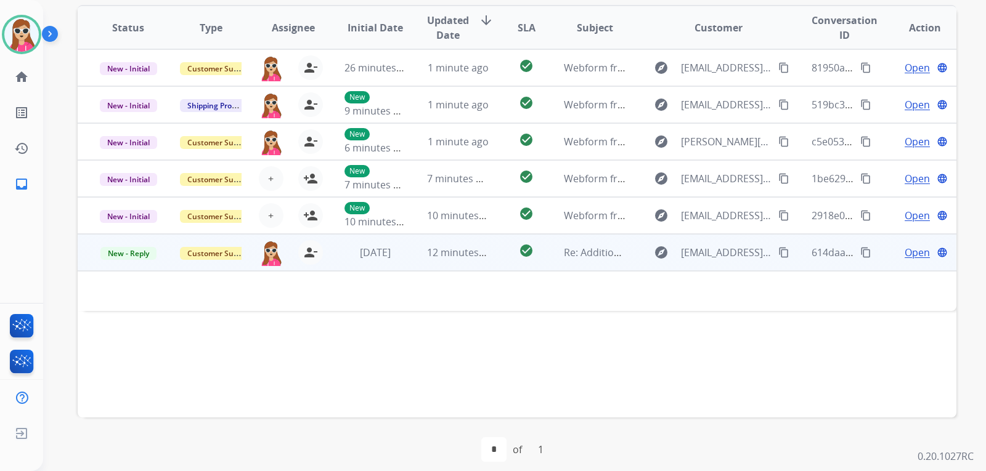
click at [910, 258] on span "Open" at bounding box center [917, 252] width 25 height 15
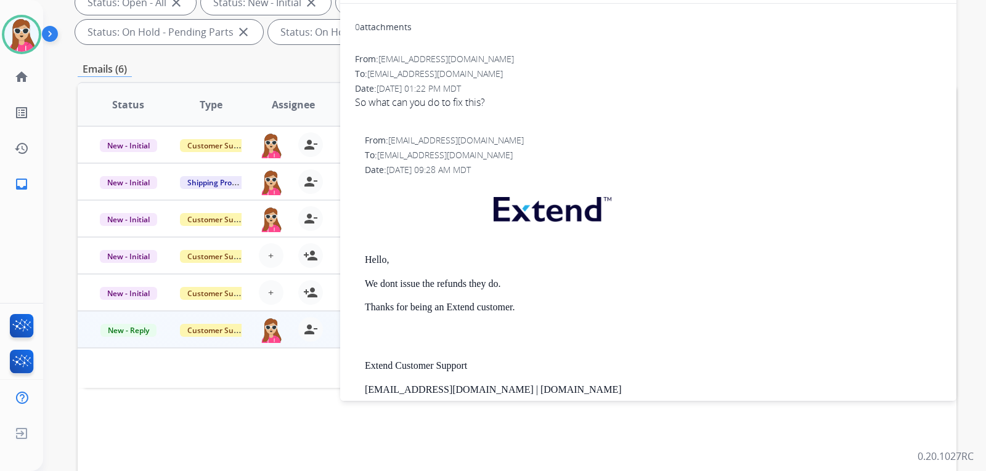
scroll to position [123, 0]
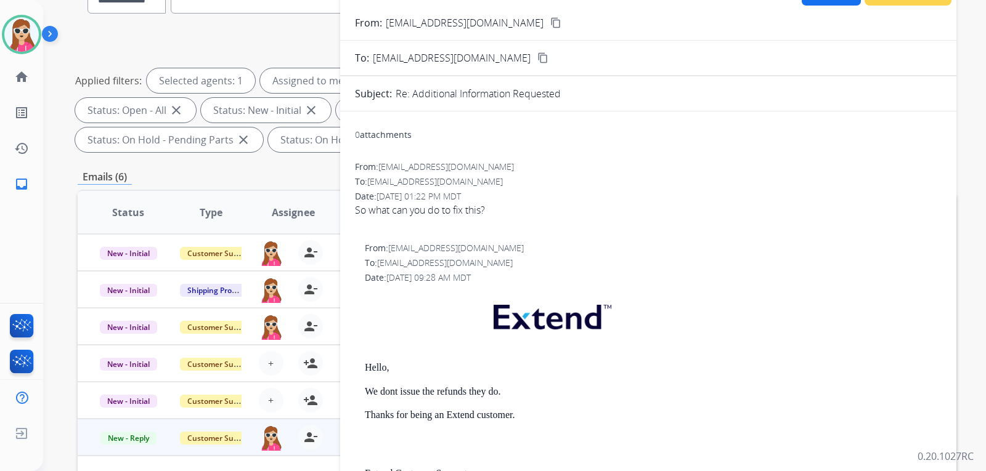
click at [548, 18] on button "content_copy" at bounding box center [555, 22] width 15 height 15
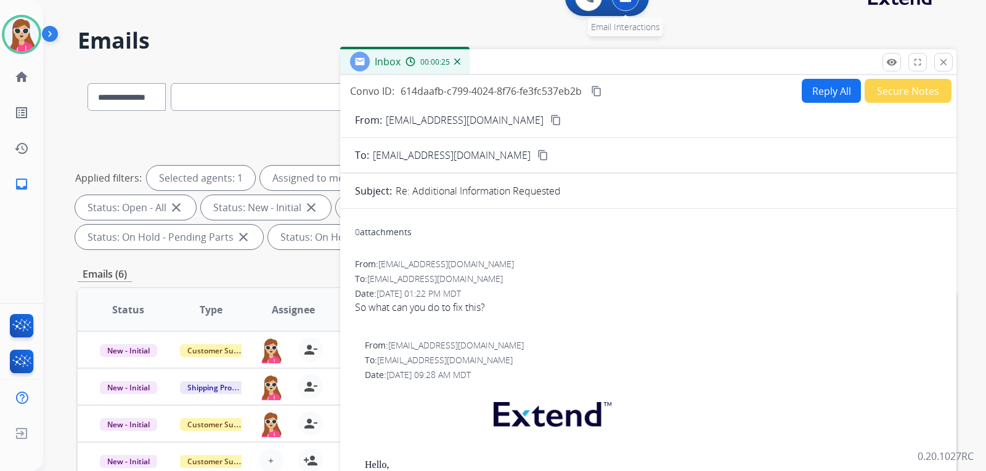
scroll to position [0, 0]
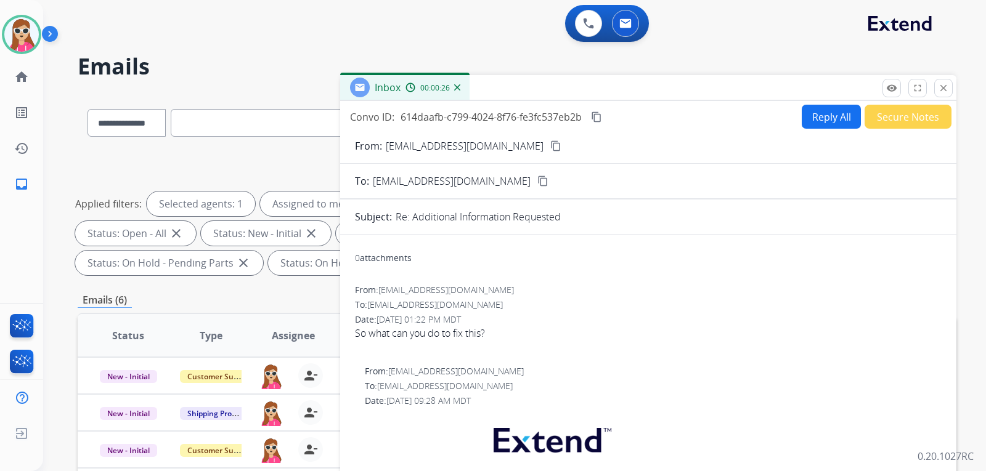
click at [595, 114] on mat-icon "content_copy" at bounding box center [596, 117] width 11 height 11
drag, startPoint x: 792, startPoint y: 128, endPoint x: 812, endPoint y: 136, distance: 22.1
click at [792, 132] on div "Convo ID: 614daafb-c799-4024-8f76-fe3fc537eb2b content_copy Reply All Secure No…" at bounding box center [648, 364] width 616 height 526
click at [816, 126] on button "Reply All" at bounding box center [831, 117] width 59 height 24
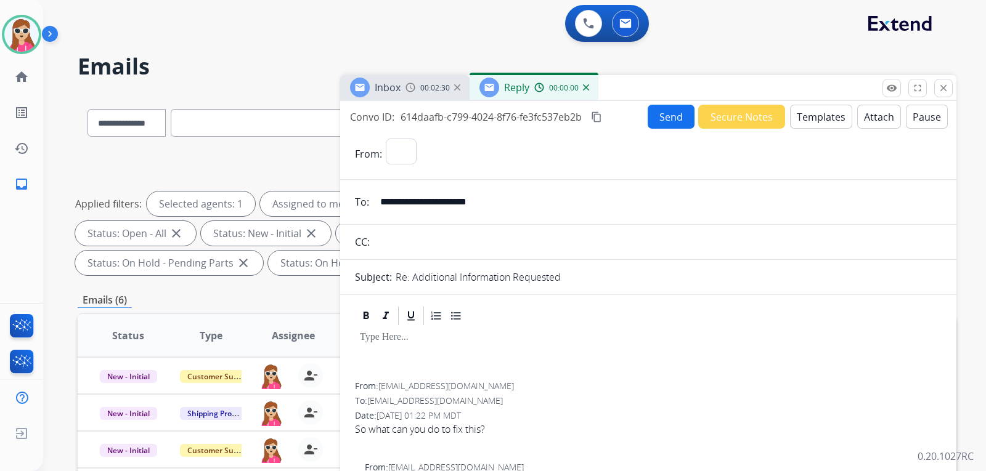
select select "**********"
click at [824, 128] on button "Templates" at bounding box center [821, 117] width 62 height 24
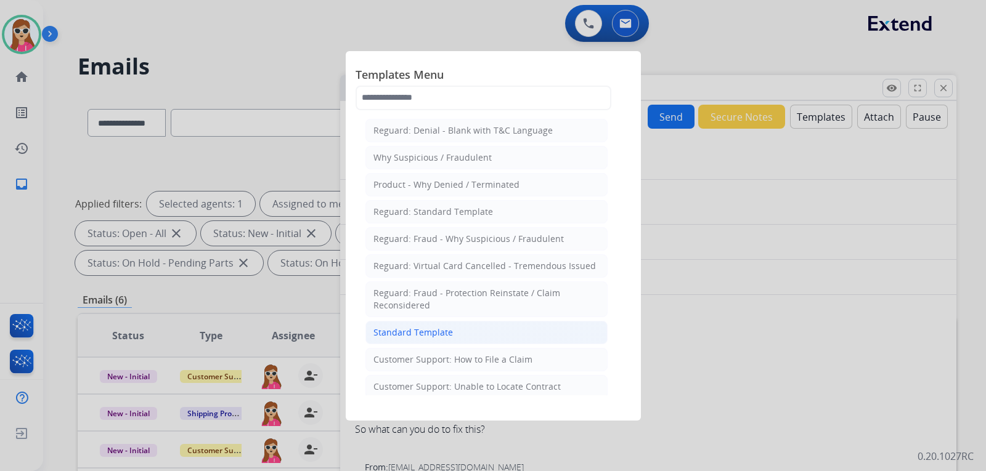
click at [465, 323] on li "Standard Template" at bounding box center [486, 332] width 242 height 23
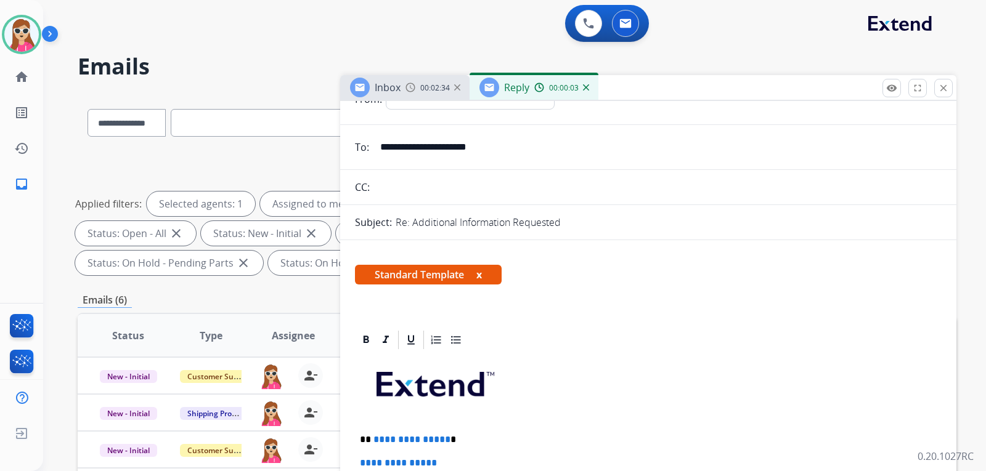
scroll to position [246, 0]
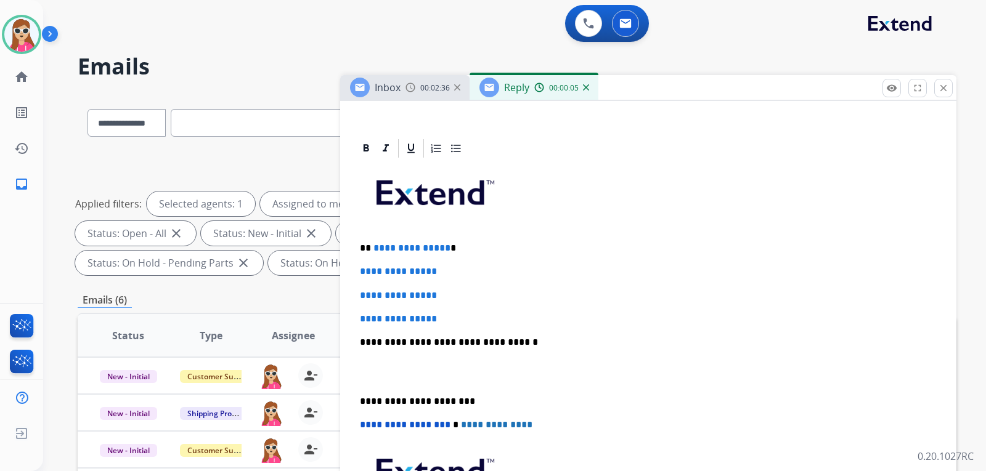
drag, startPoint x: 376, startPoint y: 252, endPoint x: 367, endPoint y: 250, distance: 9.4
click at [373, 252] on span "**********" at bounding box center [411, 247] width 77 height 9
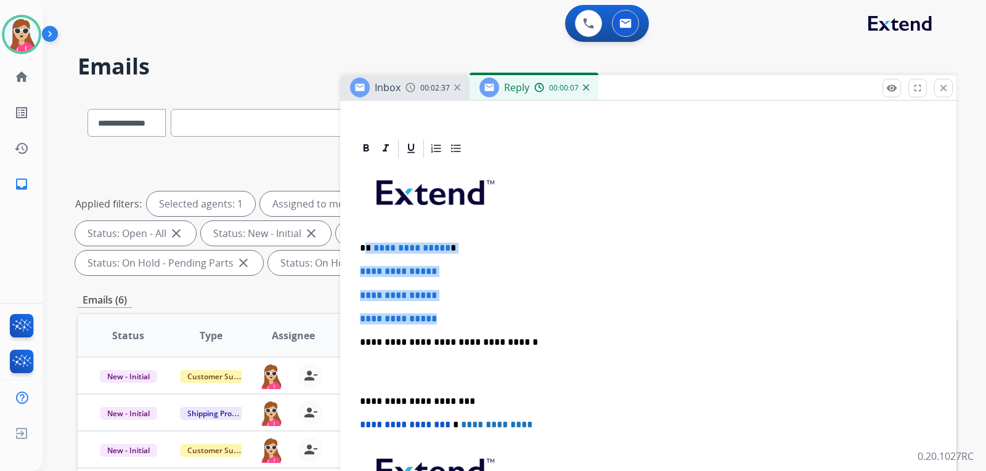
drag, startPoint x: 367, startPoint y: 250, endPoint x: 449, endPoint y: 318, distance: 105.9
click at [449, 318] on div "**********" at bounding box center [648, 372] width 587 height 424
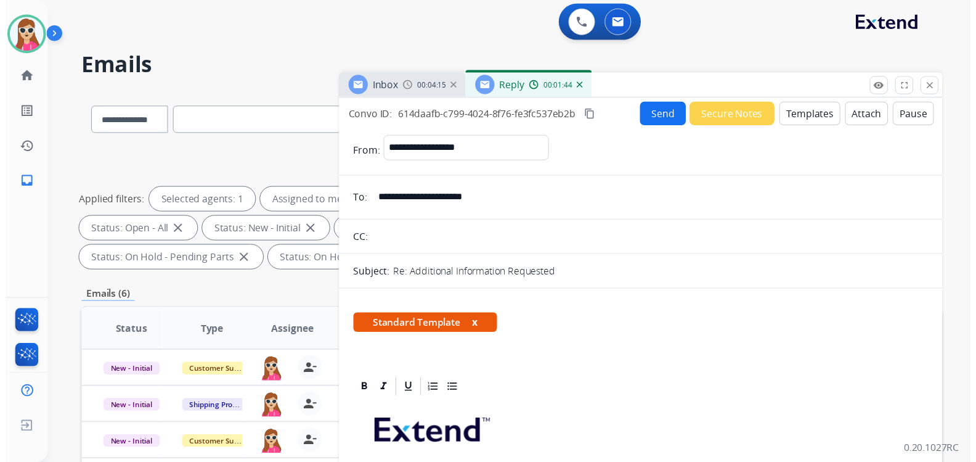
scroll to position [0, 0]
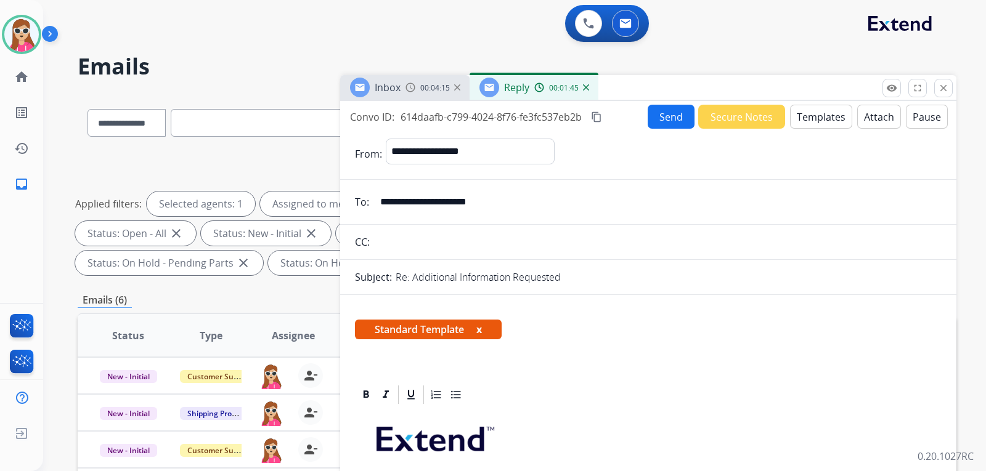
click at [669, 123] on button "Send" at bounding box center [671, 117] width 47 height 24
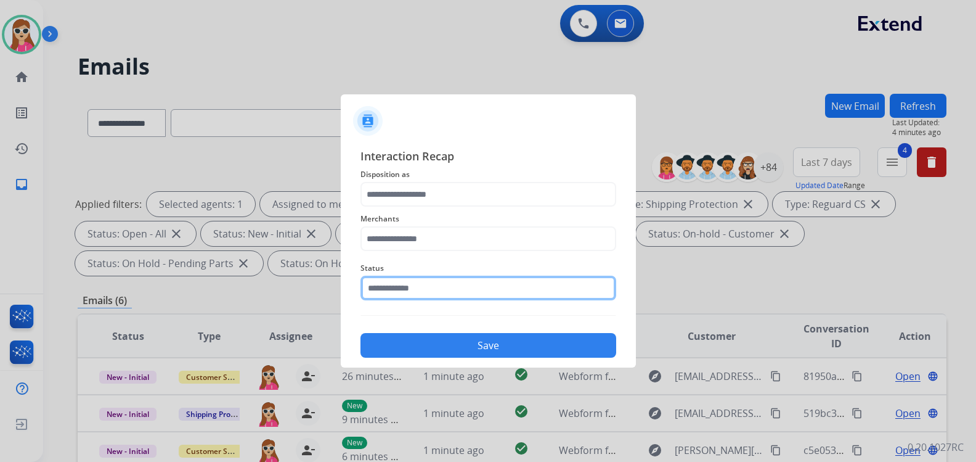
click at [498, 299] on input "text" at bounding box center [488, 287] width 256 height 25
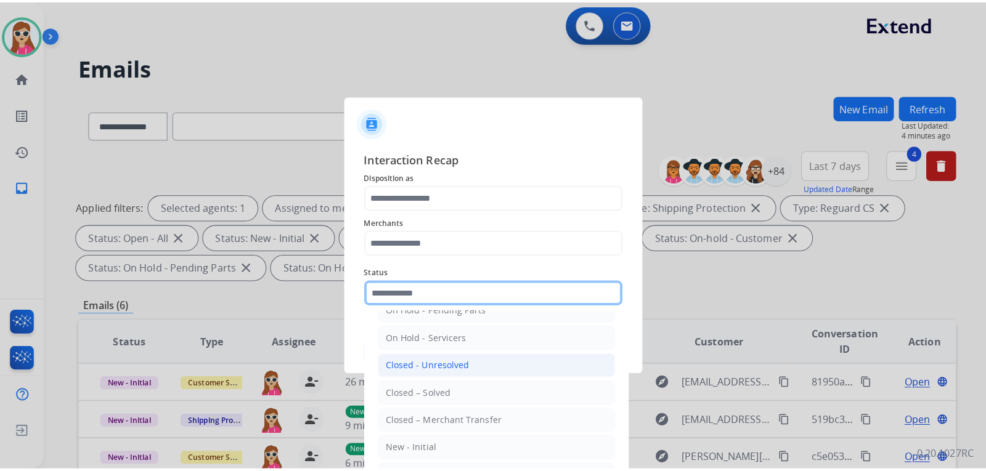
scroll to position [74, 0]
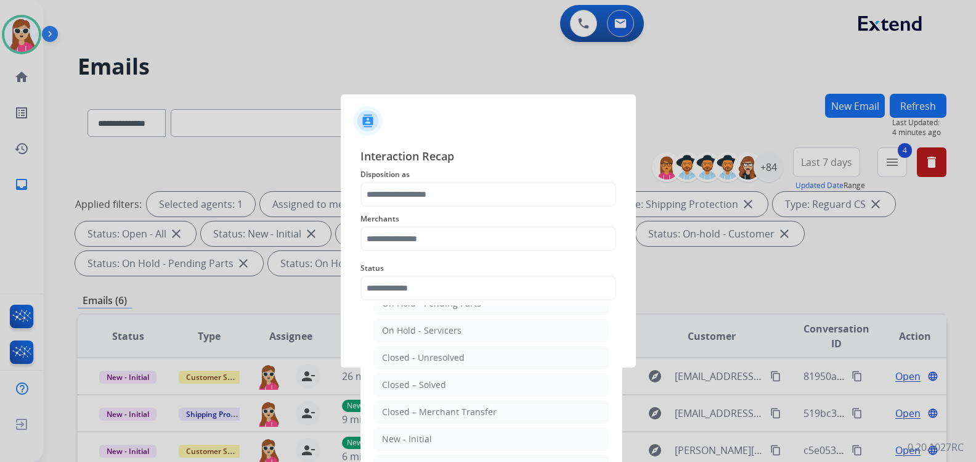
drag, startPoint x: 460, startPoint y: 376, endPoint x: 471, endPoint y: 375, distance: 11.1
click at [461, 376] on li "Closed – Solved" at bounding box center [491, 384] width 235 height 23
type input "**********"
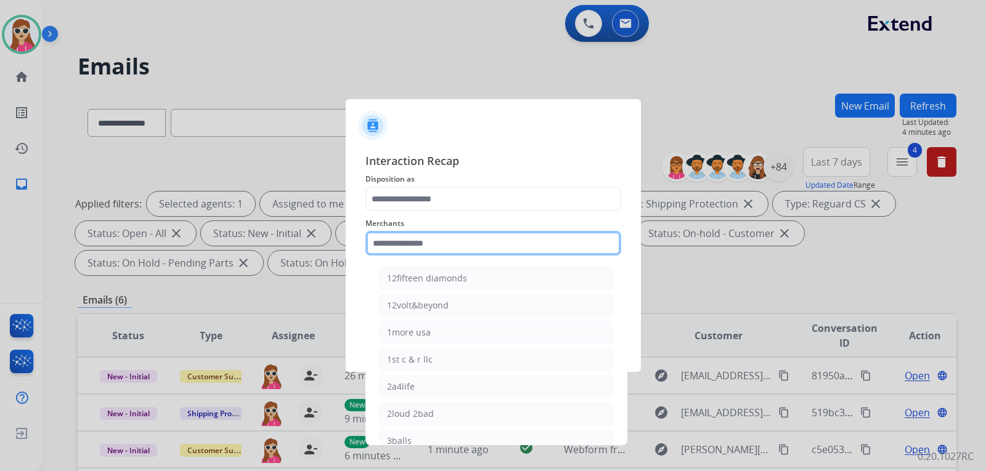
click at [452, 237] on input "text" at bounding box center [493, 243] width 256 height 25
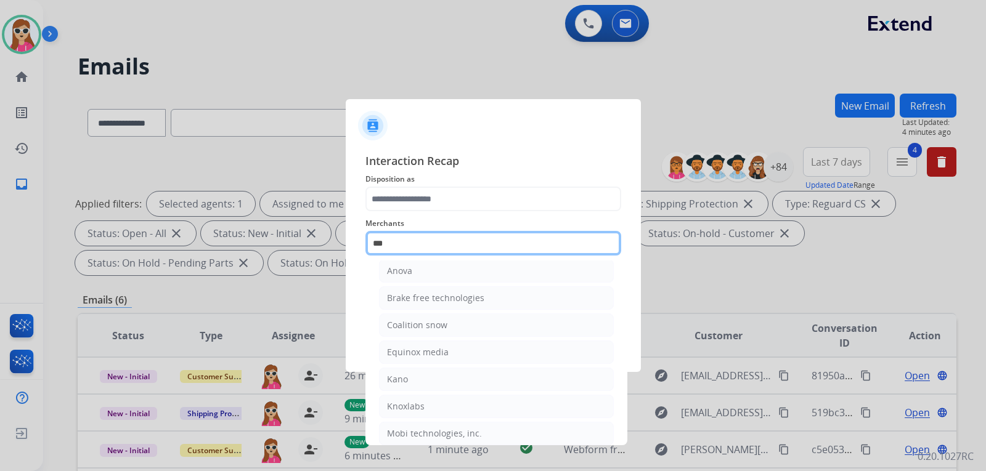
scroll to position [0, 0]
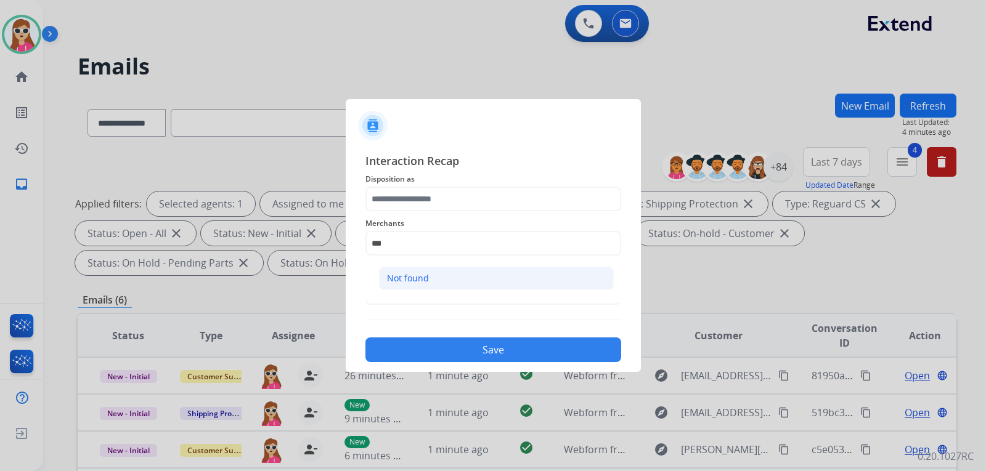
click at [425, 279] on div "Not found" at bounding box center [408, 278] width 42 height 12
type input "*********"
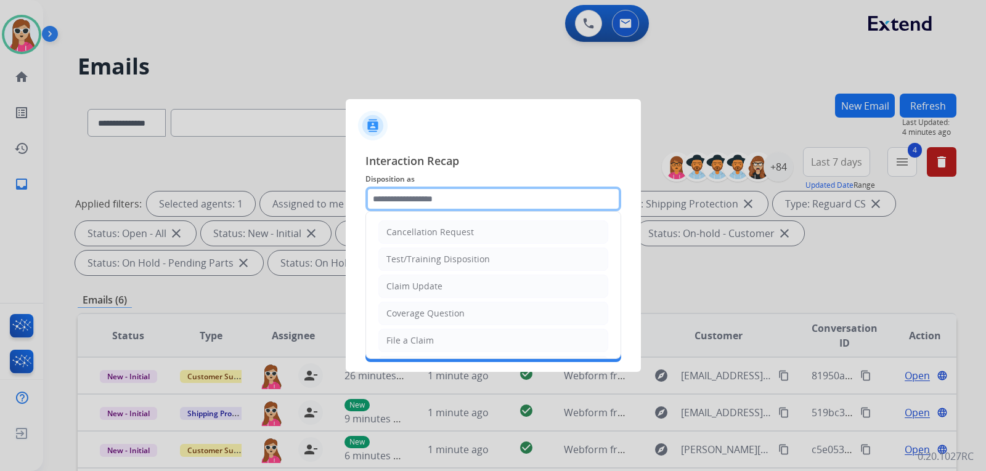
click at [445, 201] on input "text" at bounding box center [493, 199] width 256 height 25
click at [466, 173] on span "Disposition as" at bounding box center [493, 179] width 256 height 15
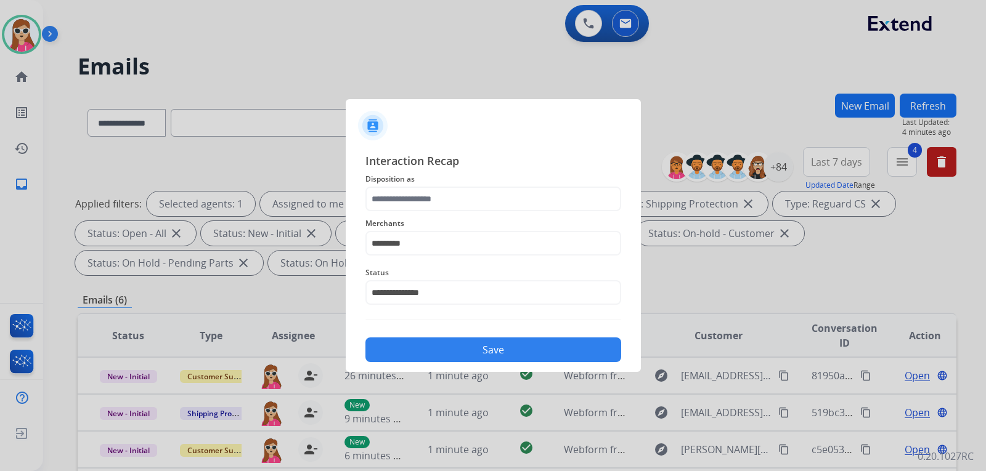
drag, startPoint x: 617, startPoint y: 144, endPoint x: 611, endPoint y: 144, distance: 6.2
click at [611, 144] on div "**********" at bounding box center [493, 257] width 295 height 230
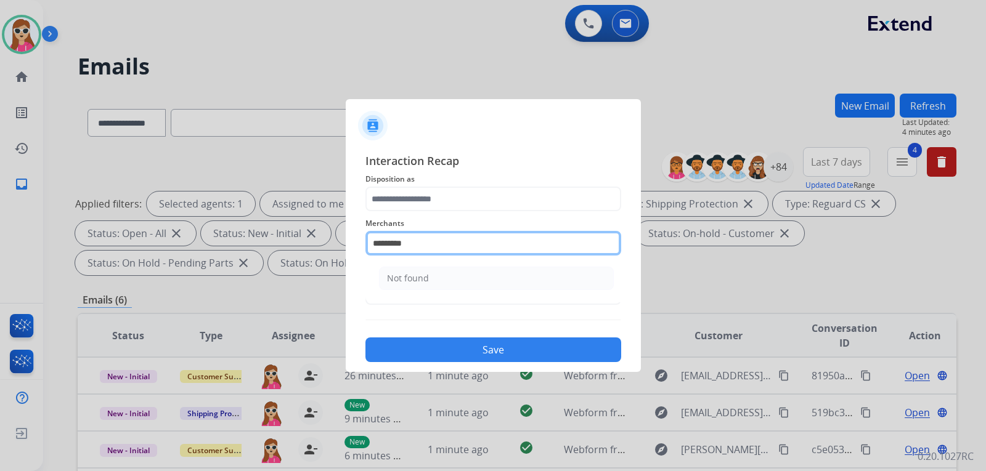
drag, startPoint x: 436, startPoint y: 238, endPoint x: 183, endPoint y: 213, distance: 254.5
click at [0, 213] on app-contact-recap-modal "**********" at bounding box center [0, 235] width 0 height 471
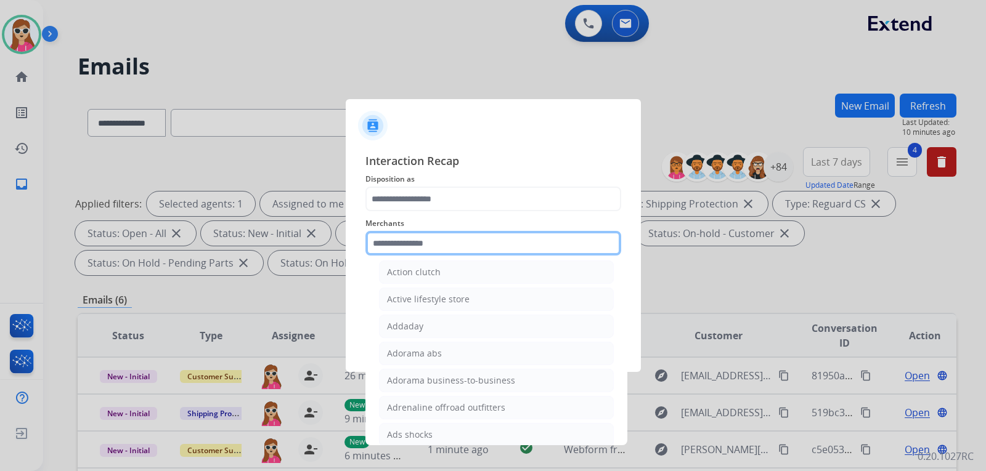
scroll to position [308, 0]
click at [497, 244] on input "text" at bounding box center [493, 243] width 256 height 25
click at [495, 244] on input "text" at bounding box center [493, 243] width 256 height 25
drag, startPoint x: 600, startPoint y: 229, endPoint x: 604, endPoint y: 235, distance: 7.0
click at [604, 235] on div "Merchants 12fifteen diamonds 12volt&beyond 1more usa 1st c & r llc 2a4life 2lou…" at bounding box center [493, 235] width 256 height 49
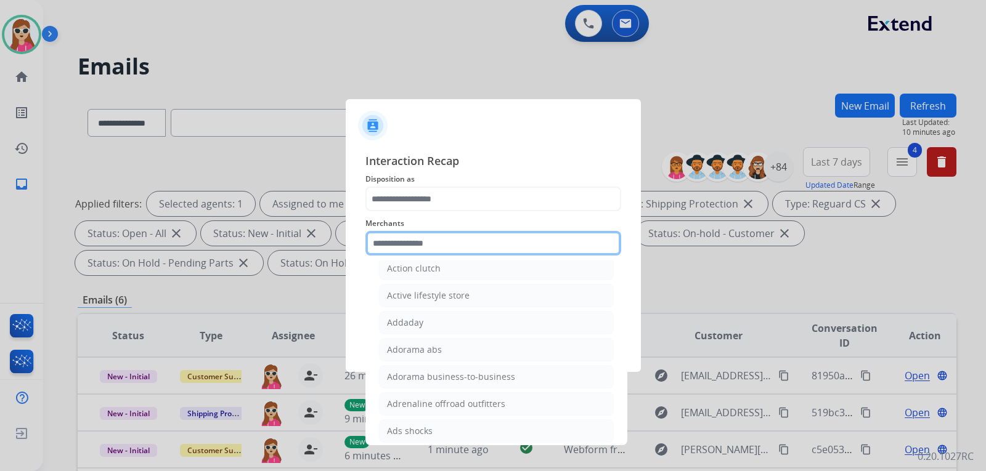
click at [606, 235] on input "text" at bounding box center [493, 243] width 256 height 25
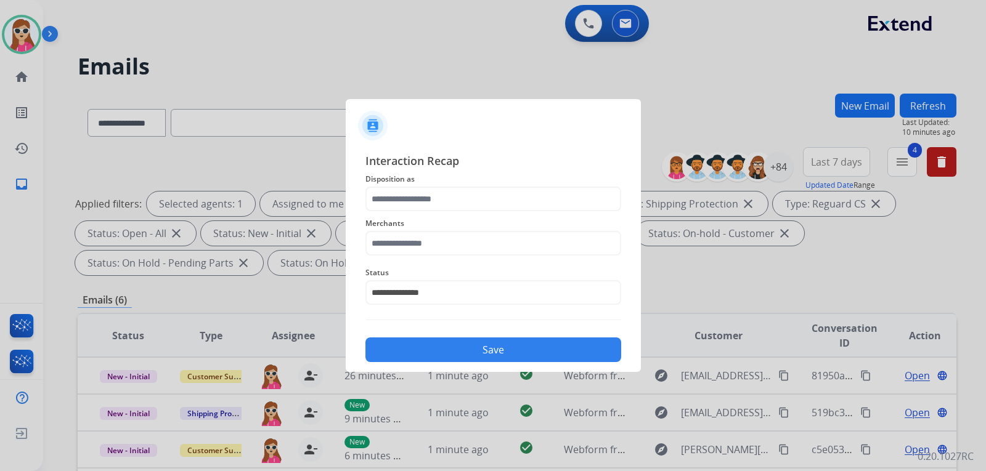
click at [468, 259] on div "Merchants" at bounding box center [493, 235] width 256 height 49
click at [465, 256] on input "text" at bounding box center [493, 243] width 256 height 25
click at [466, 252] on input "text" at bounding box center [493, 243] width 256 height 25
click at [479, 247] on input "text" at bounding box center [493, 243] width 256 height 25
click at [487, 253] on input "text" at bounding box center [493, 243] width 256 height 25
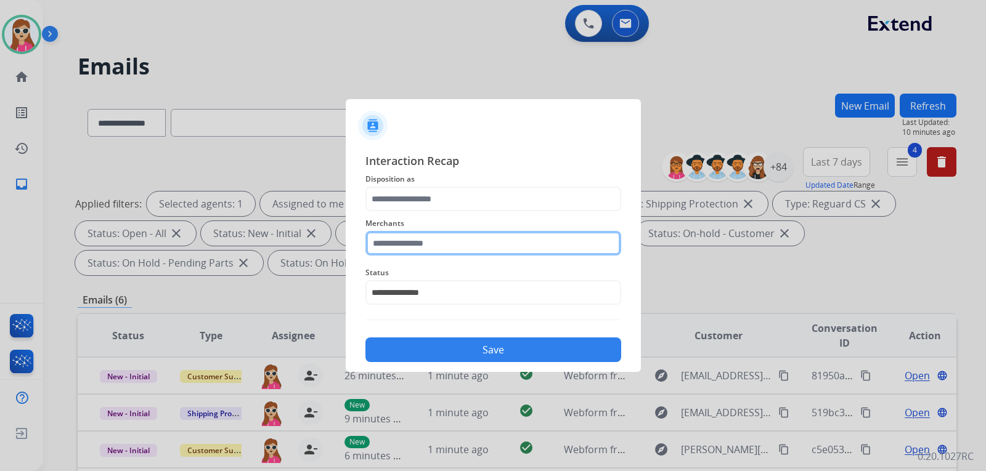
click at [483, 253] on input "text" at bounding box center [493, 243] width 256 height 25
click at [482, 259] on div "Merchants" at bounding box center [493, 235] width 256 height 49
click at [477, 248] on input "text" at bounding box center [493, 243] width 256 height 25
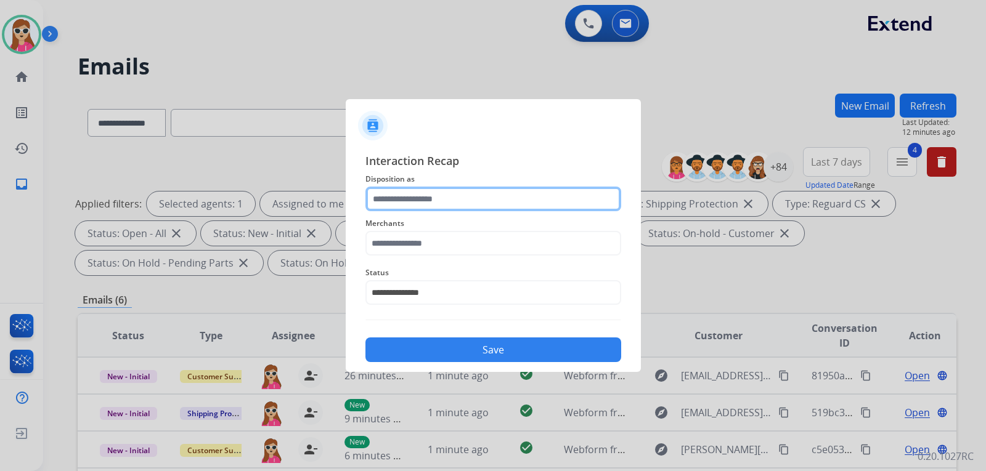
click at [400, 205] on input "text" at bounding box center [493, 199] width 256 height 25
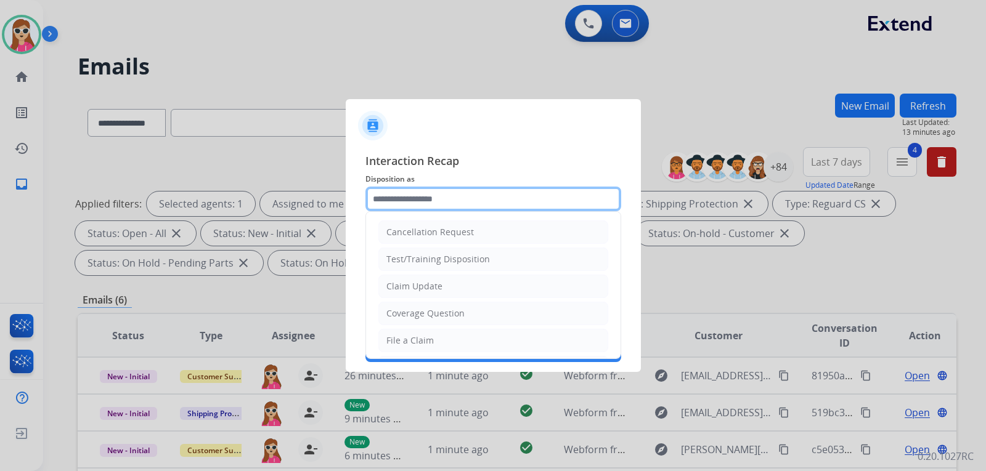
click at [436, 200] on input "text" at bounding box center [493, 199] width 256 height 25
click at [452, 288] on li "Claim Update" at bounding box center [493, 286] width 230 height 23
type input "**********"
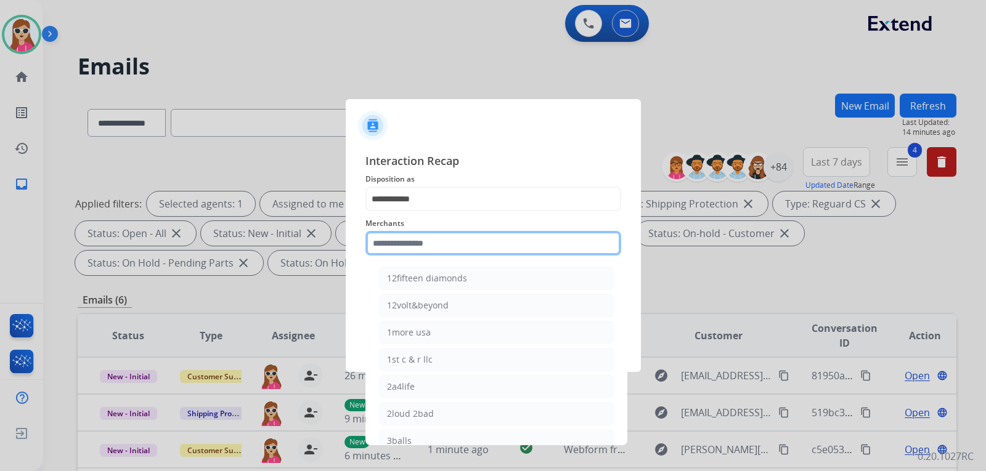
click at [435, 253] on input "text" at bounding box center [493, 243] width 256 height 25
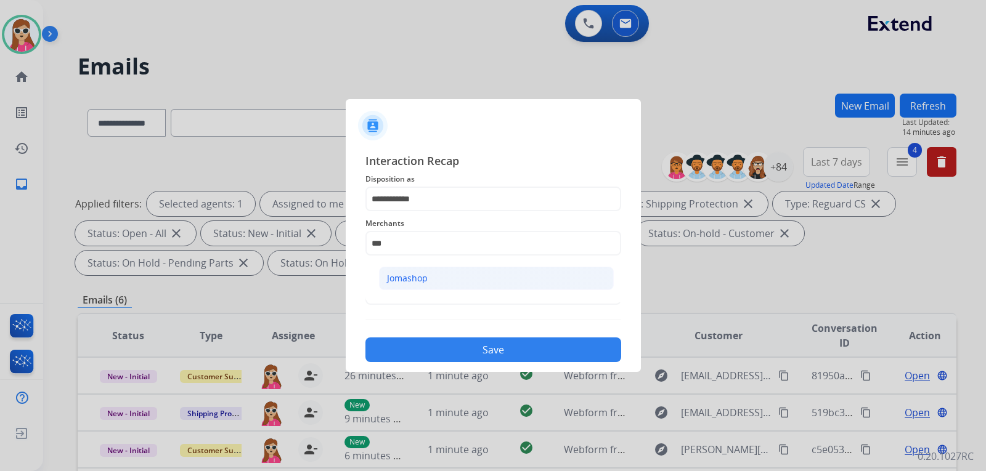
click at [415, 285] on div "Jomashop" at bounding box center [407, 278] width 41 height 12
type input "********"
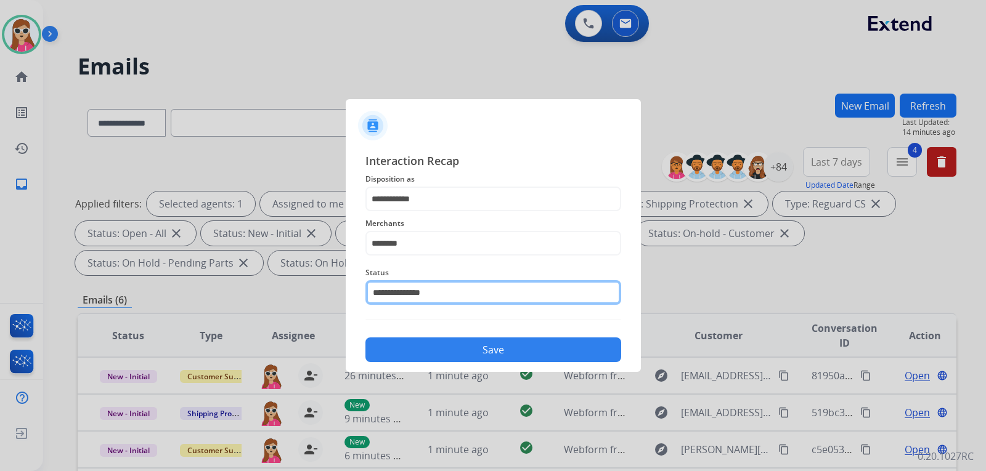
click at [413, 294] on input "**********" at bounding box center [493, 292] width 256 height 25
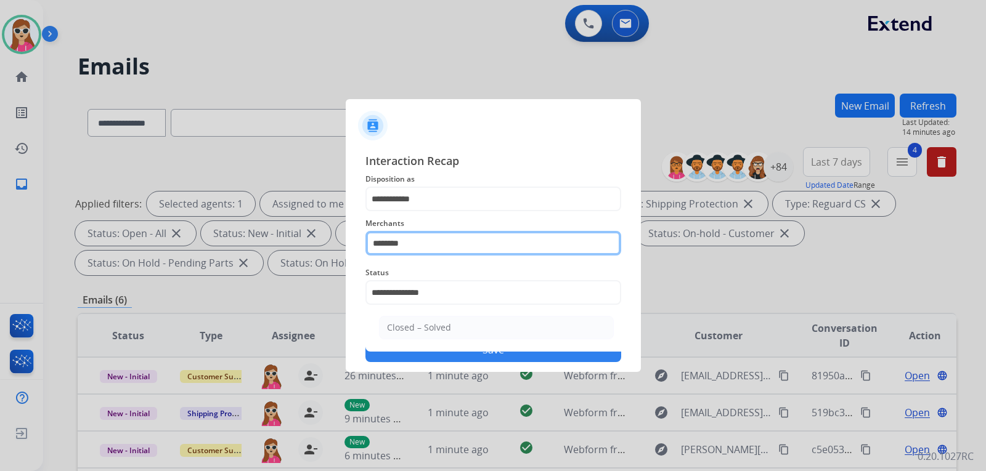
click at [483, 254] on input "********" at bounding box center [493, 243] width 256 height 25
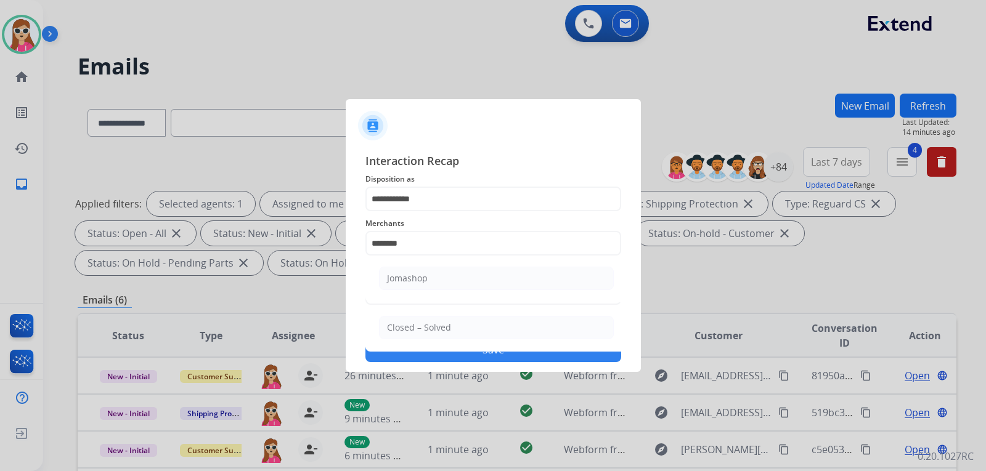
click at [511, 383] on div at bounding box center [493, 235] width 986 height 471
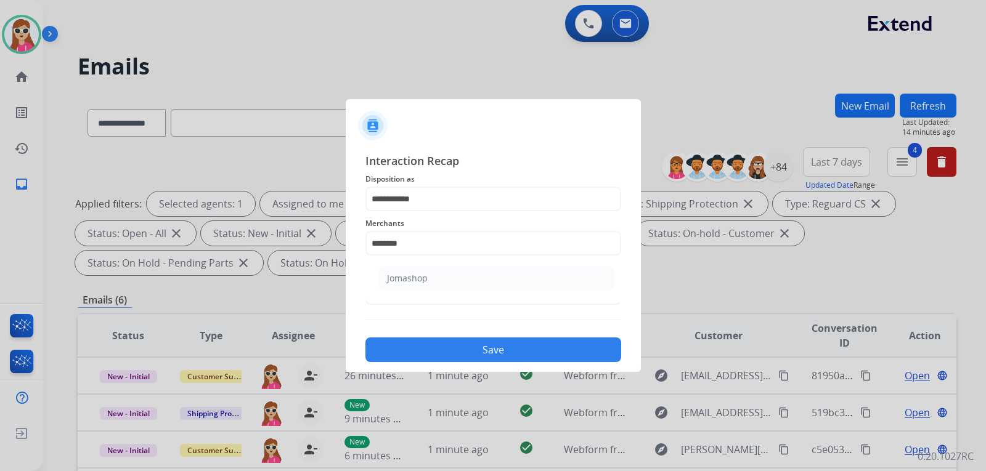
click at [531, 350] on button "Save" at bounding box center [493, 350] width 256 height 25
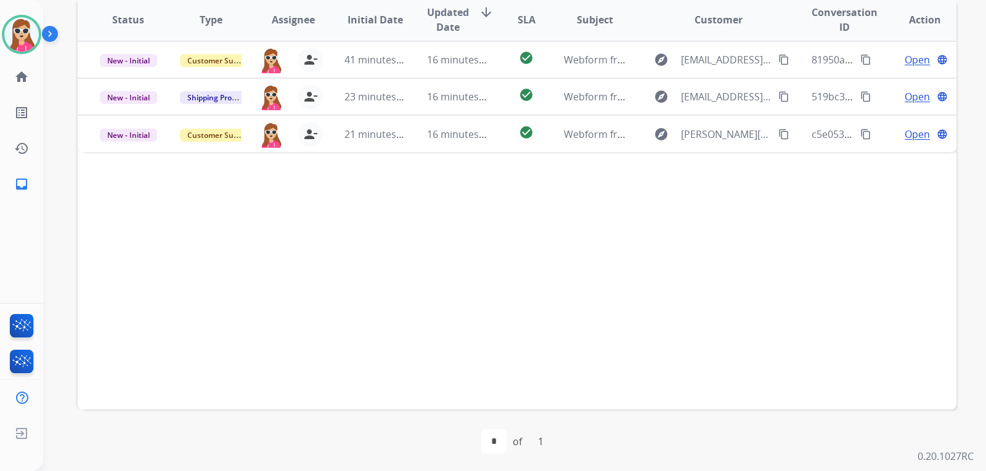
scroll to position [319, 0]
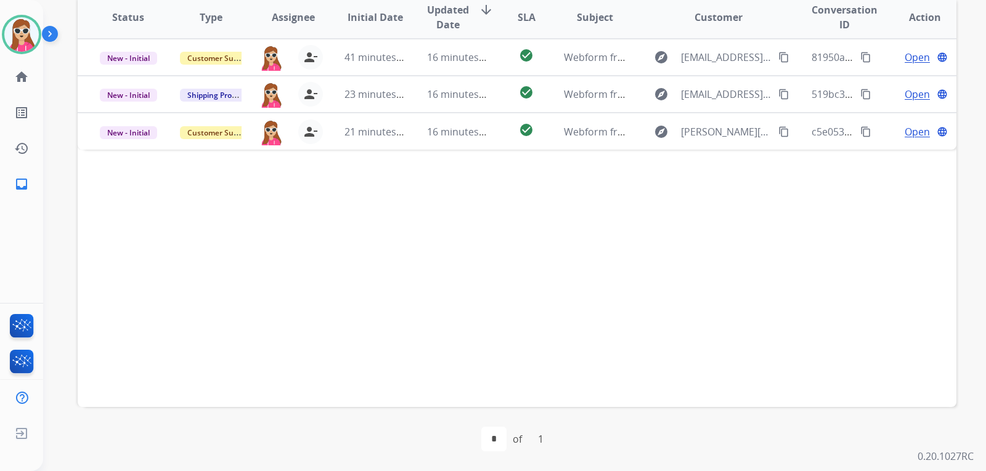
click at [631, 152] on div "Status Type Assignee Initial Date Updated Date arrow_downward SLA Subject Custo…" at bounding box center [517, 200] width 879 height 413
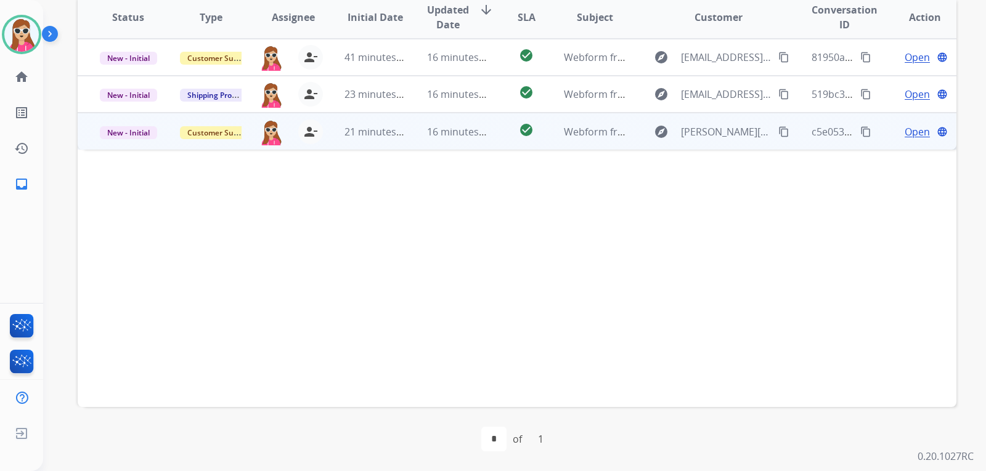
click at [632, 142] on td "explore [PERSON_NAME][EMAIL_ADDRESS][PERSON_NAME][DOMAIN_NAME] content_copy" at bounding box center [709, 131] width 165 height 37
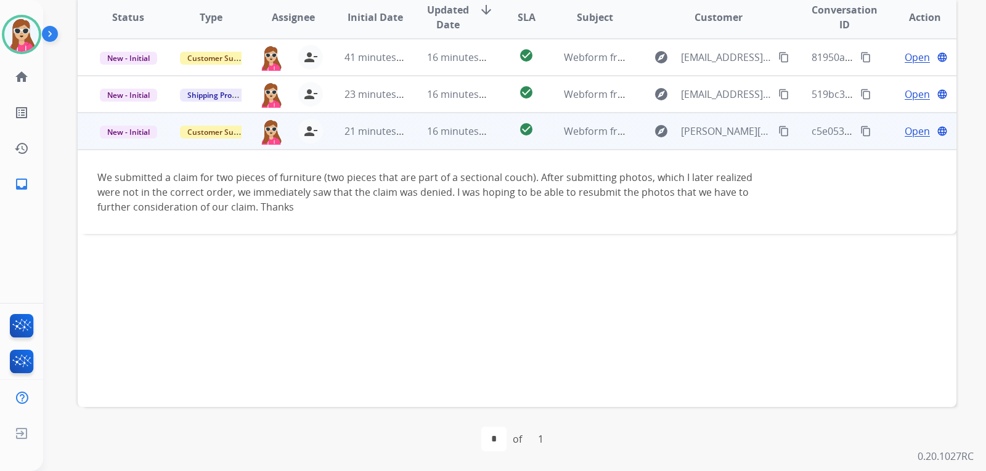
click at [781, 129] on mat-icon "content_copy" at bounding box center [783, 131] width 11 height 11
click at [909, 126] on span "Open" at bounding box center [917, 131] width 25 height 15
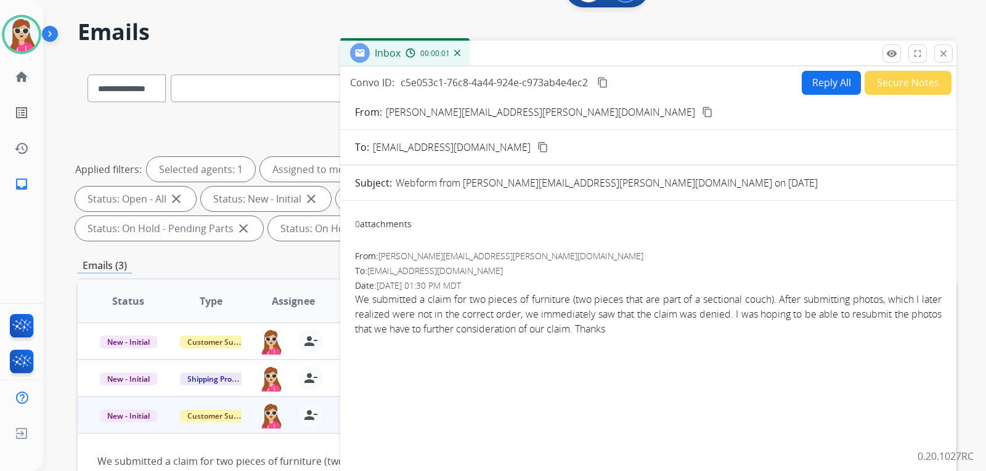
scroll to position [0, 0]
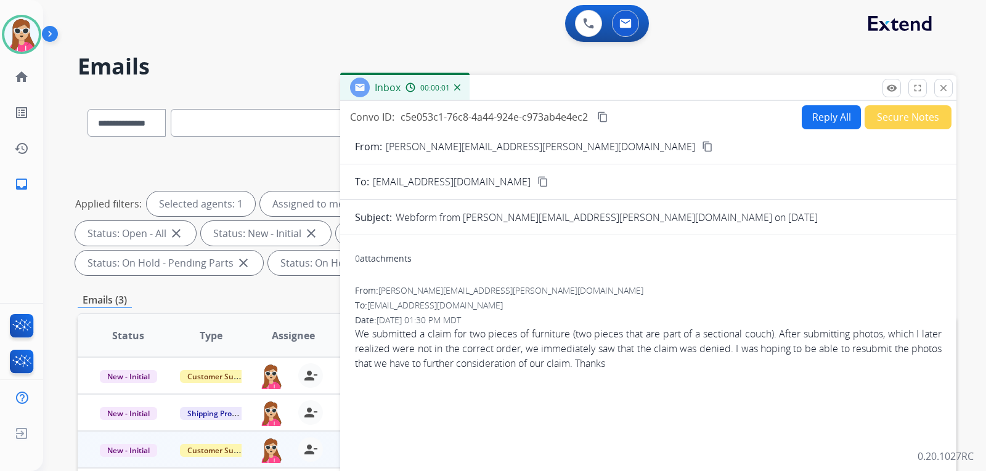
click at [821, 104] on div "Convo ID: c5e053c1-76c8-4a44-924e-c973ab4e4ec2 content_copy Reply All Secure No…" at bounding box center [648, 364] width 616 height 526
click at [815, 113] on button "Reply All" at bounding box center [831, 117] width 59 height 24
select select "**********"
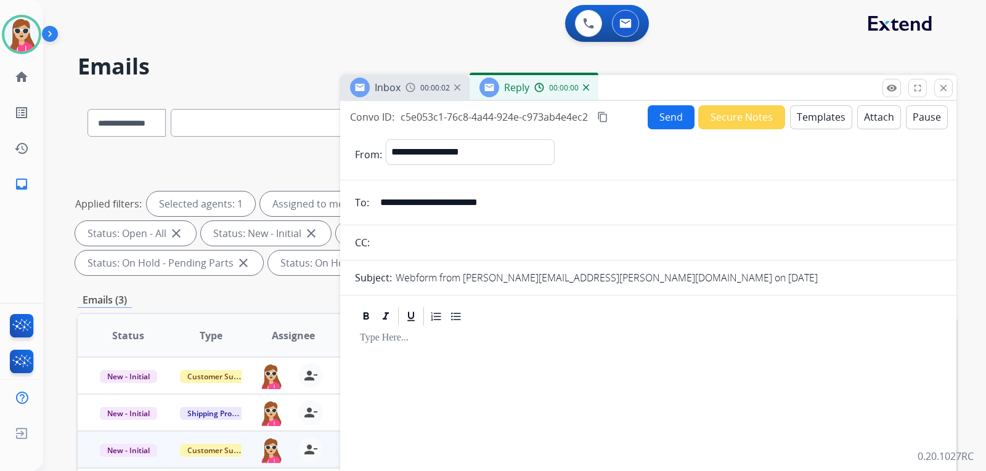
click at [816, 117] on button "Templates" at bounding box center [821, 117] width 62 height 24
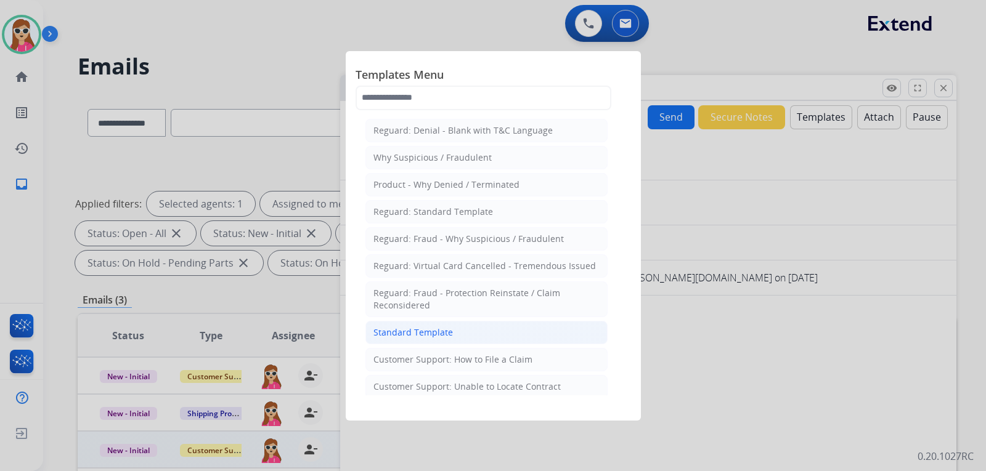
click at [474, 335] on li "Standard Template" at bounding box center [486, 332] width 242 height 23
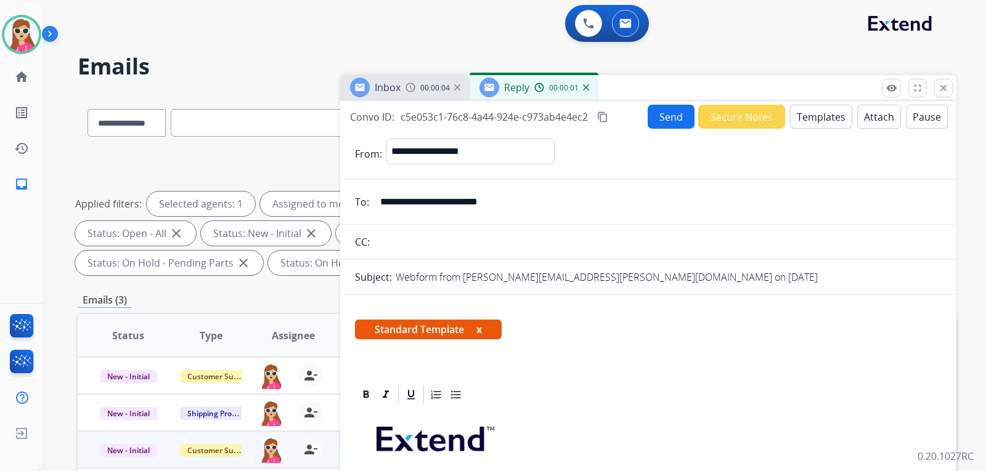
scroll to position [185, 0]
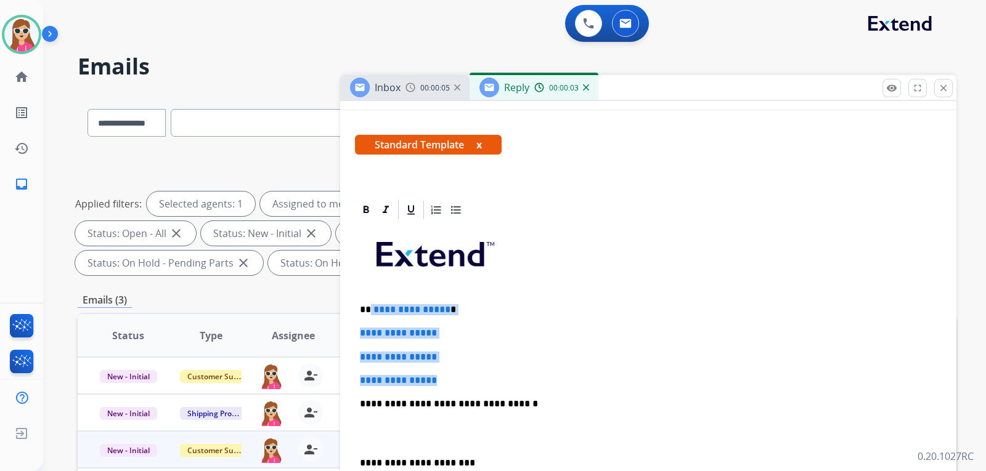
drag, startPoint x: 368, startPoint y: 311, endPoint x: 483, endPoint y: 370, distance: 129.3
click at [483, 370] on div "**********" at bounding box center [648, 433] width 587 height 424
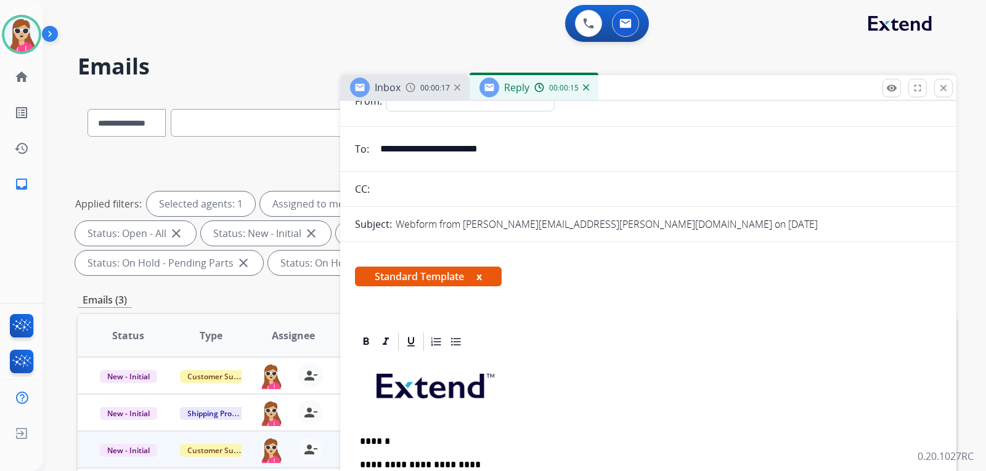
scroll to position [0, 0]
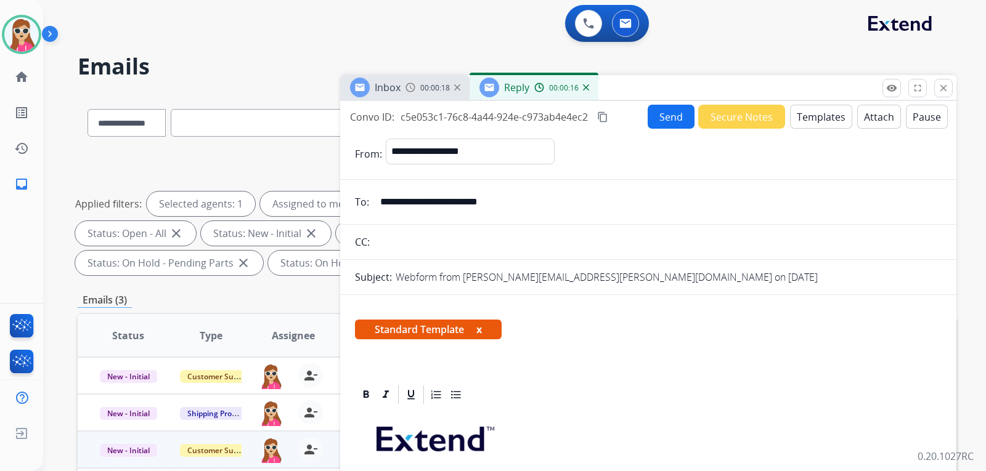
click at [660, 123] on button "Send" at bounding box center [671, 117] width 47 height 24
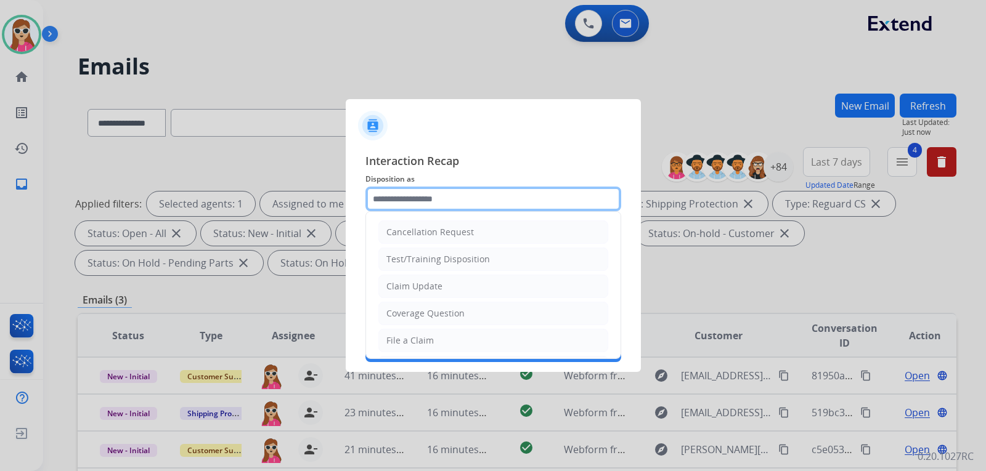
click at [485, 206] on input "text" at bounding box center [493, 199] width 256 height 25
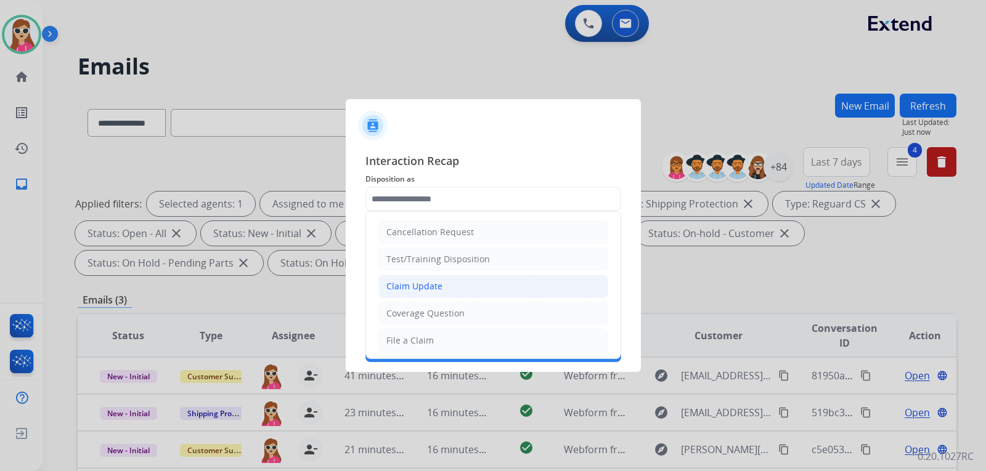
click at [473, 283] on li "Claim Update" at bounding box center [493, 286] width 230 height 23
type input "**********"
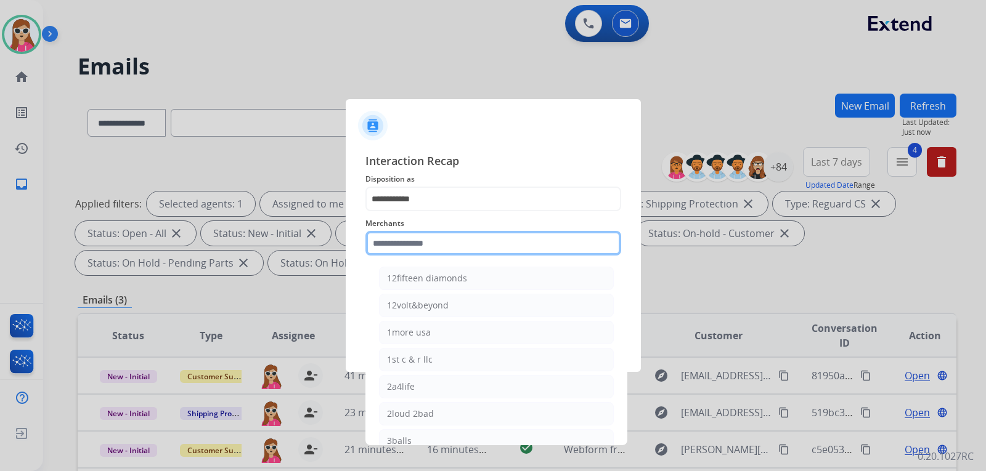
click at [470, 250] on input "text" at bounding box center [493, 243] width 256 height 25
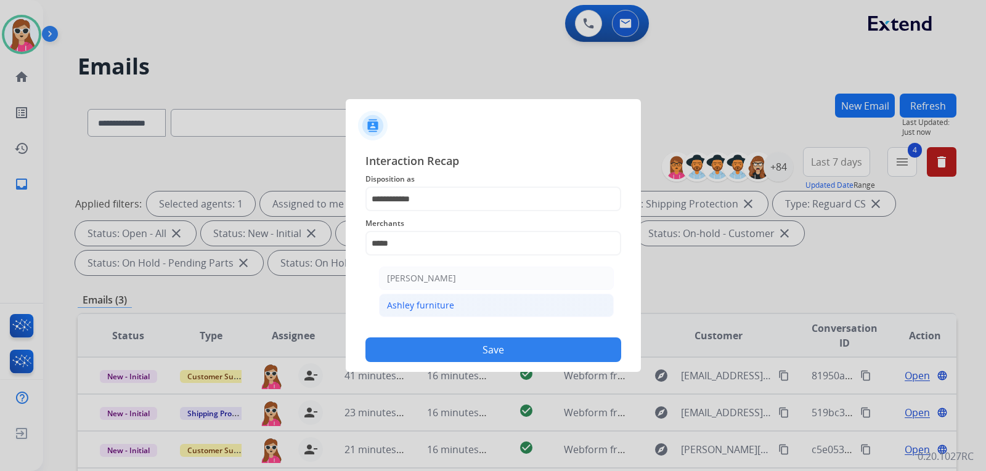
click at [492, 304] on li "Ashley furniture" at bounding box center [496, 305] width 235 height 23
type input "**********"
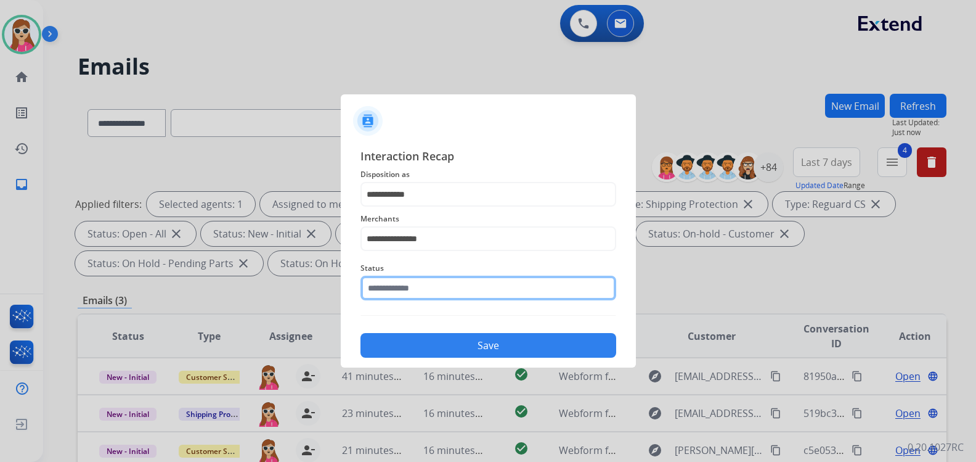
click at [461, 296] on input "text" at bounding box center [488, 287] width 256 height 25
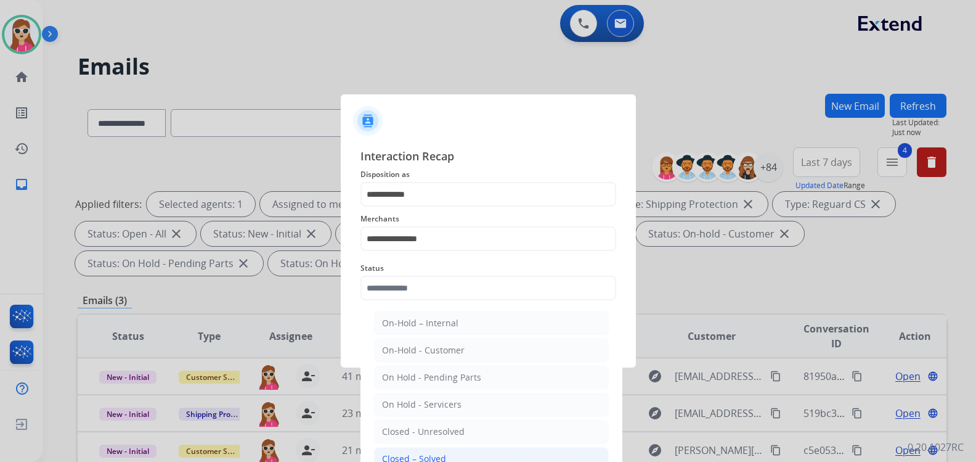
click at [452, 451] on li "Closed – Solved" at bounding box center [491, 458] width 235 height 23
type input "**********"
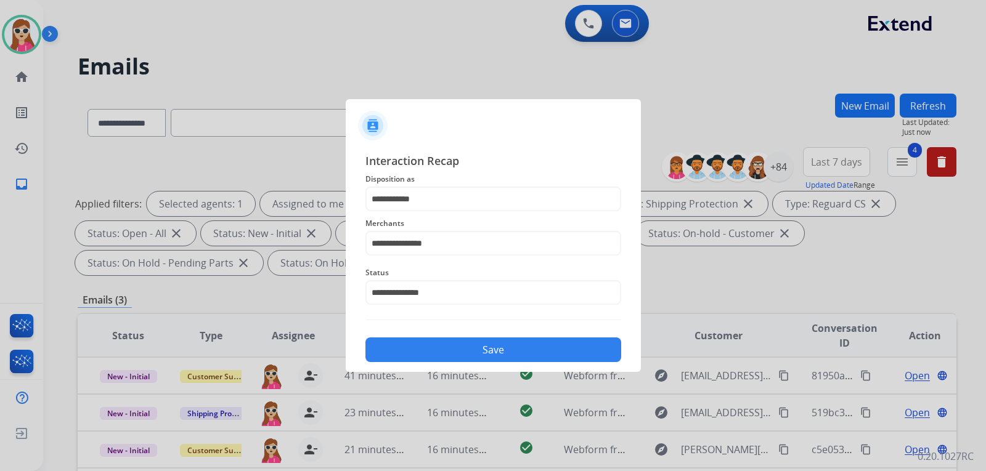
click at [482, 351] on button "Save" at bounding box center [493, 350] width 256 height 25
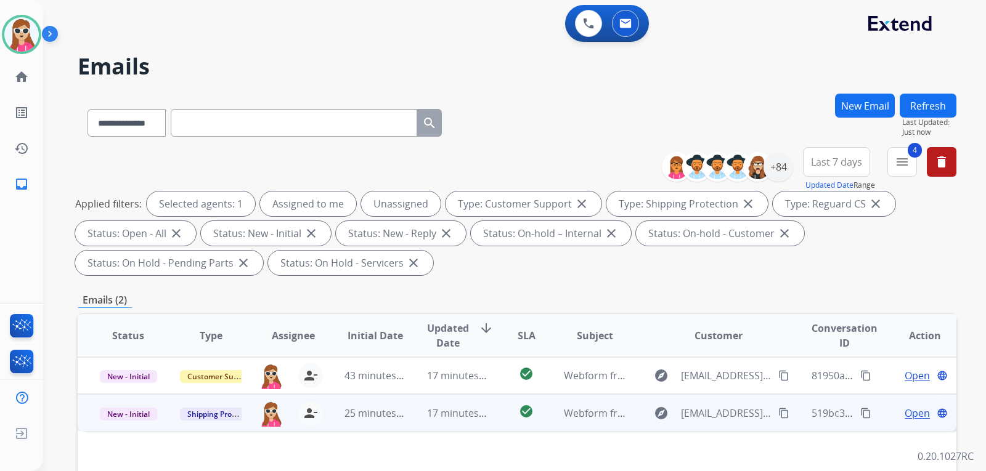
click at [778, 412] on mat-icon "content_copy" at bounding box center [783, 413] width 11 height 11
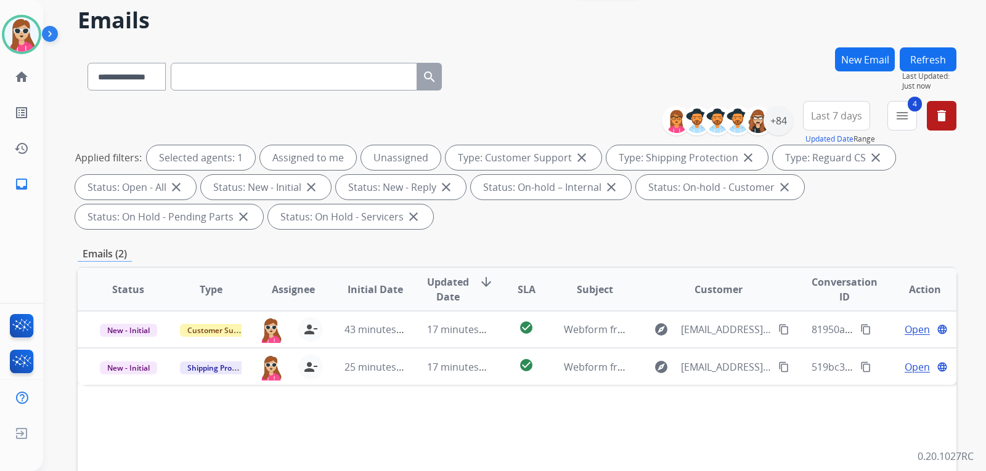
scroll to position [185, 0]
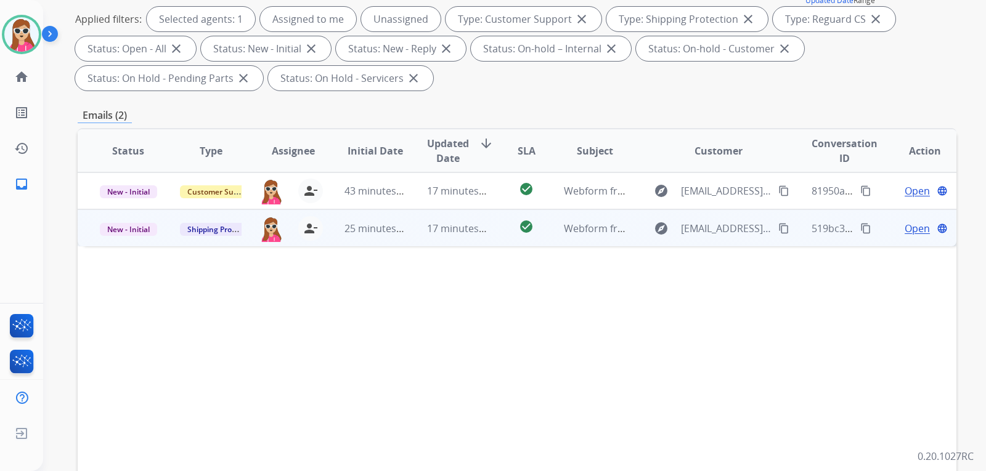
click at [905, 230] on span "Open" at bounding box center [917, 228] width 25 height 15
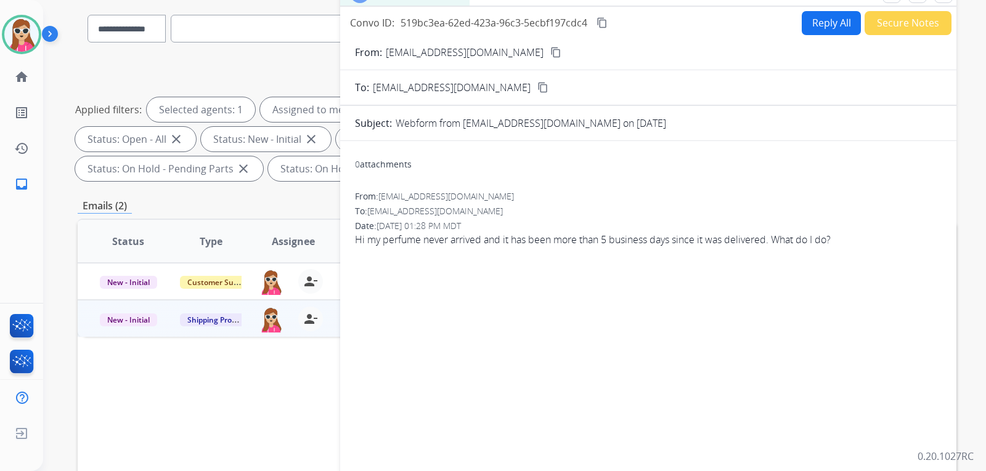
scroll to position [0, 0]
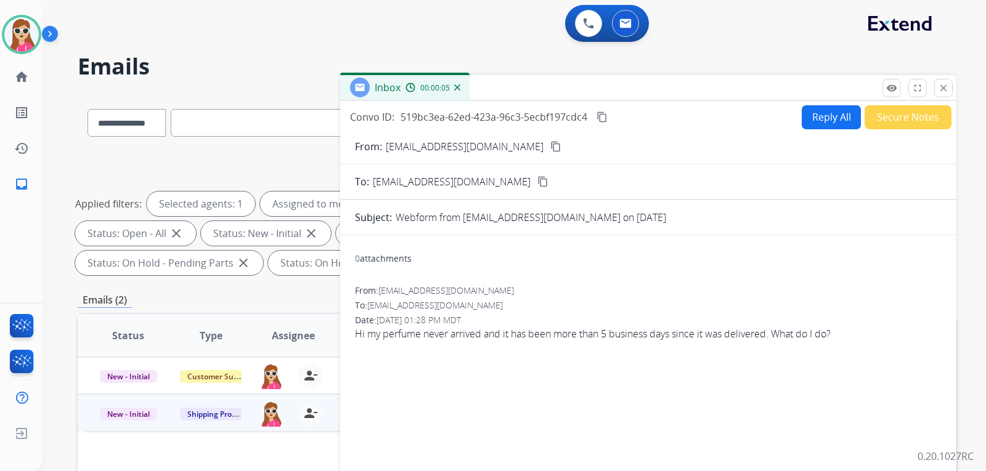
click at [824, 120] on button "Reply All" at bounding box center [831, 117] width 59 height 24
select select "**********"
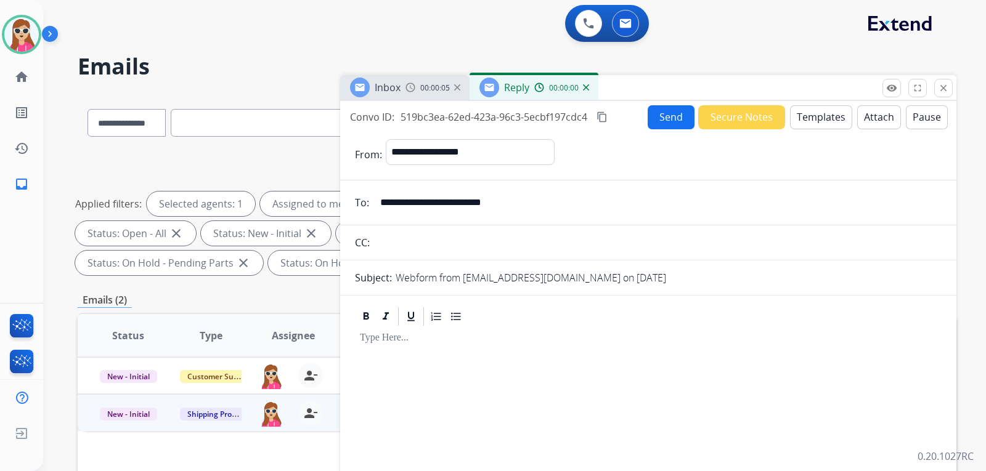
drag, startPoint x: 779, startPoint y: 118, endPoint x: 851, endPoint y: 120, distance: 71.5
click at [786, 118] on div "Send Secure Notes Templates Attach Pause" at bounding box center [798, 117] width 300 height 24
click at [807, 113] on button "Templates" at bounding box center [821, 117] width 62 height 24
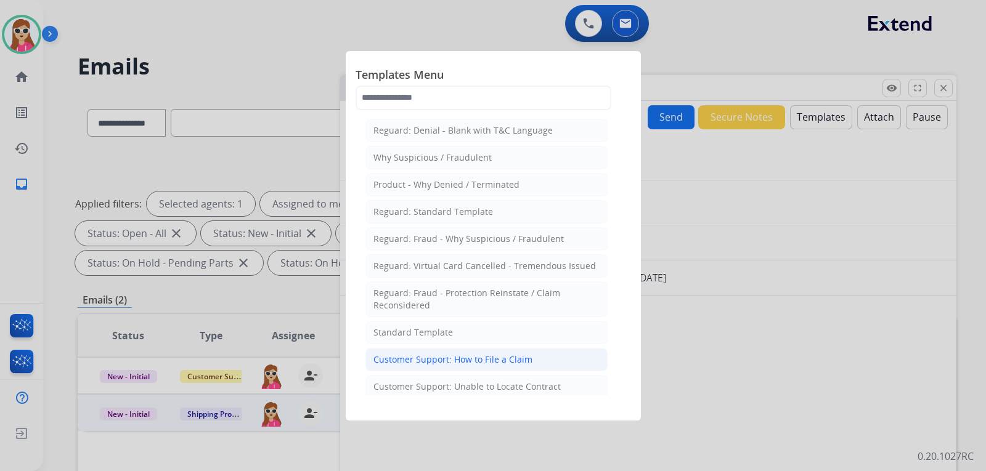
click at [457, 360] on div "Customer Support: How to File a Claim" at bounding box center [452, 360] width 159 height 12
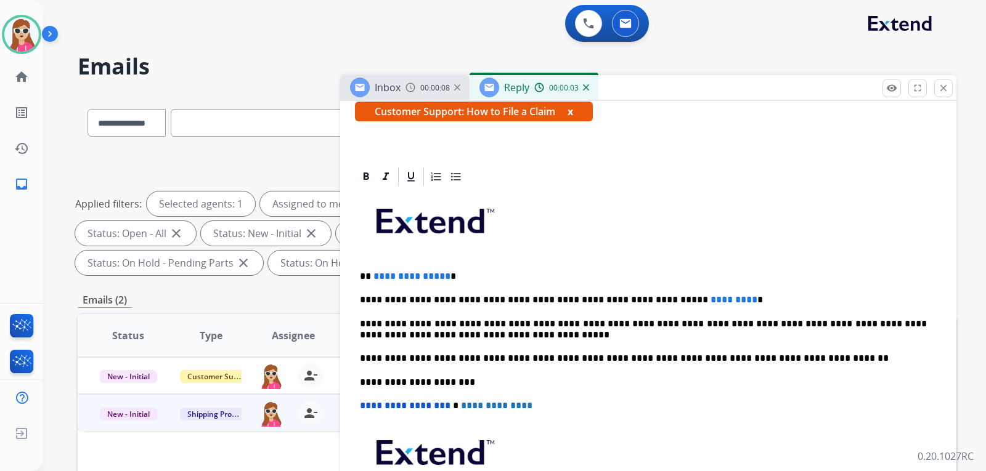
scroll to position [223, 0]
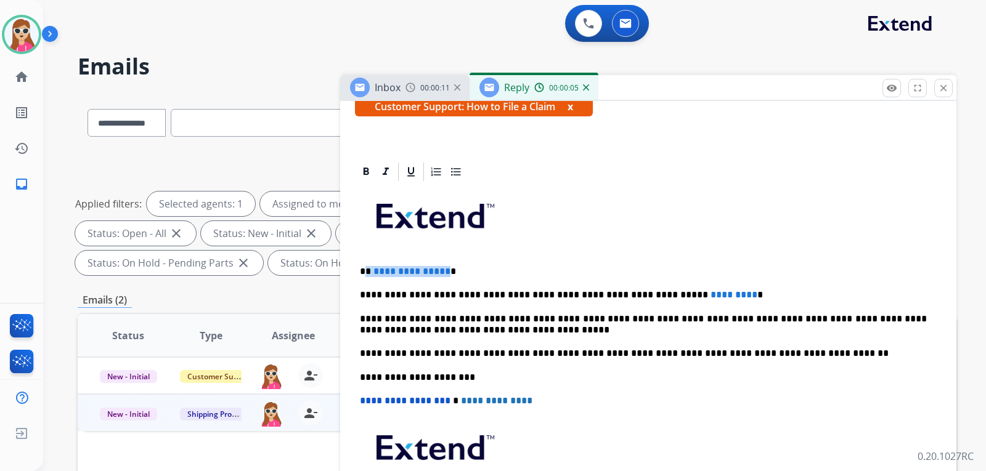
drag, startPoint x: 443, startPoint y: 272, endPoint x: 428, endPoint y: 458, distance: 186.7
click at [369, 275] on p "**********" at bounding box center [643, 271] width 567 height 11
click at [367, 275] on p "*******" at bounding box center [643, 271] width 567 height 11
click at [370, 275] on p "*******" at bounding box center [643, 271] width 567 height 11
drag, startPoint x: 696, startPoint y: 296, endPoint x: 643, endPoint y: 298, distance: 53.0
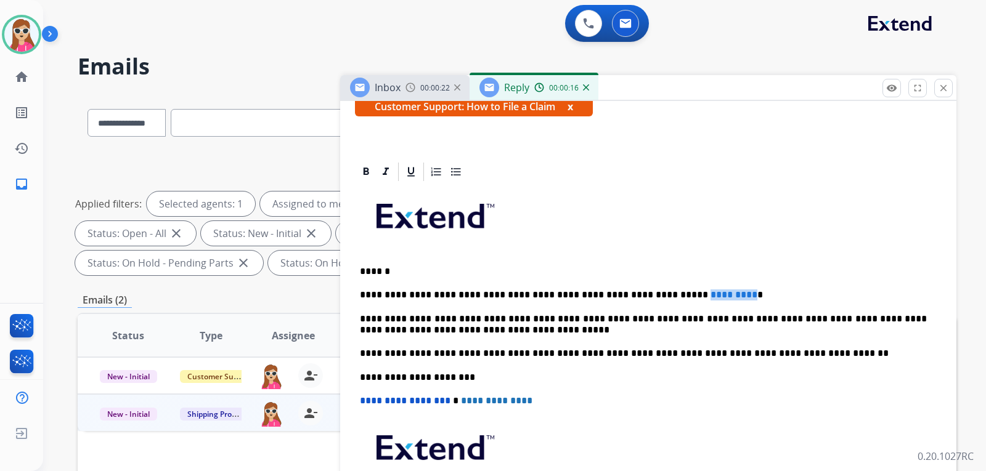
click at [643, 298] on p "**********" at bounding box center [643, 295] width 567 height 11
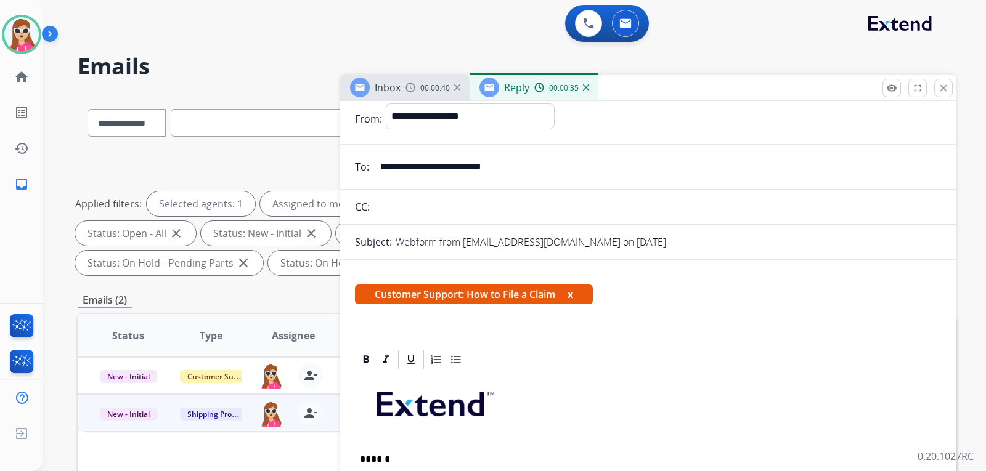
scroll to position [0, 0]
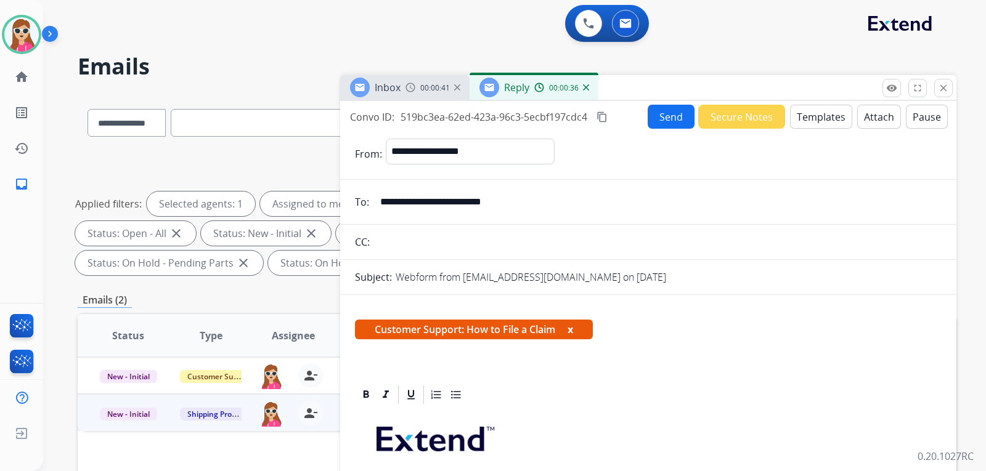
click at [661, 113] on button "Send" at bounding box center [671, 117] width 47 height 24
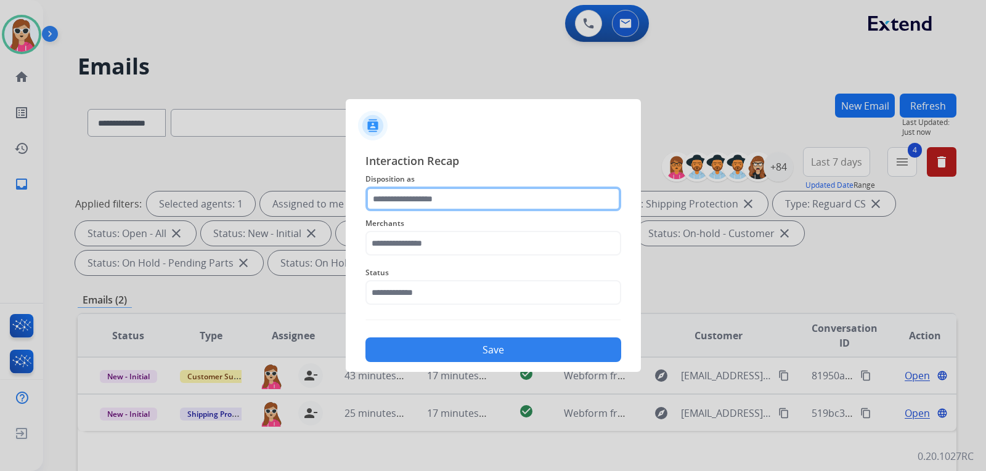
click at [418, 208] on input "text" at bounding box center [493, 199] width 256 height 25
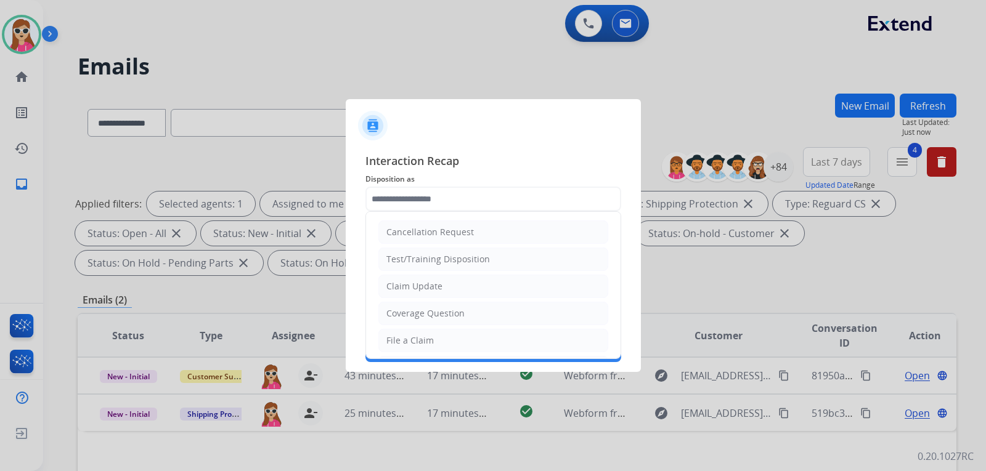
click at [435, 285] on div "Claim Update" at bounding box center [414, 286] width 56 height 12
type input "**********"
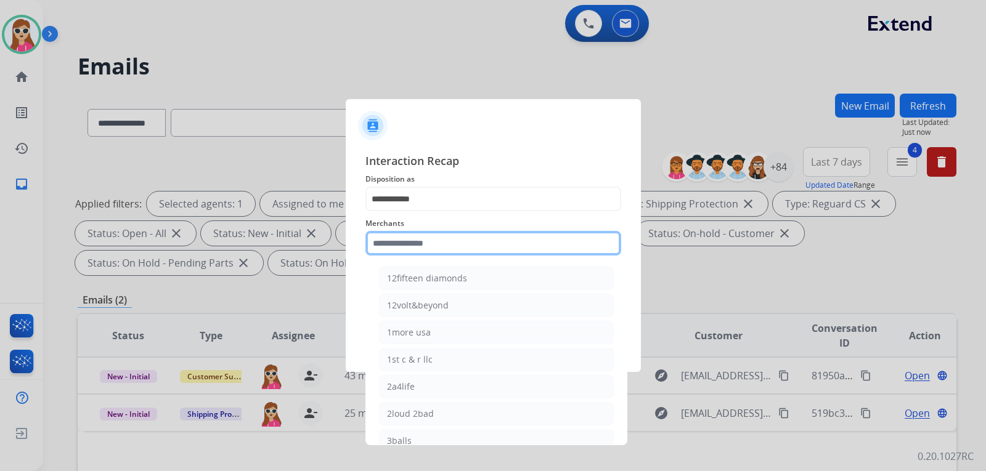
click at [399, 250] on input "text" at bounding box center [493, 243] width 256 height 25
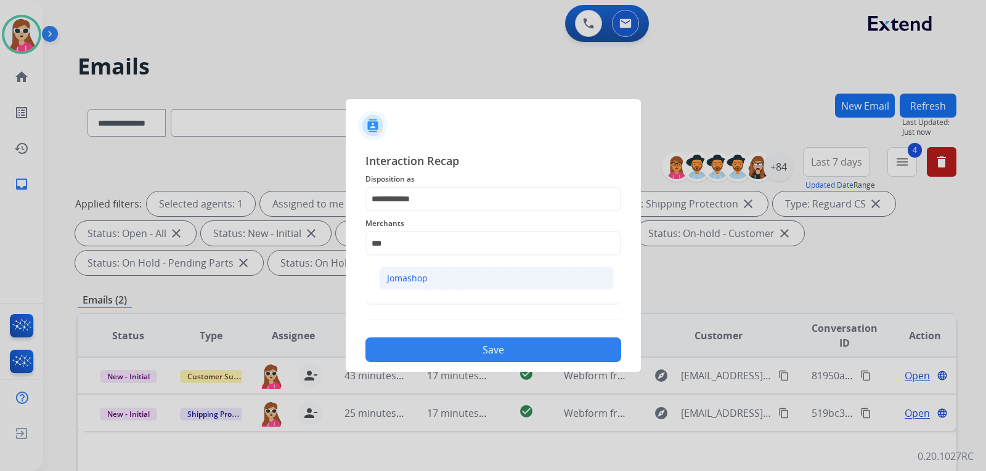
click at [397, 280] on div "Jomashop" at bounding box center [407, 278] width 41 height 12
type input "********"
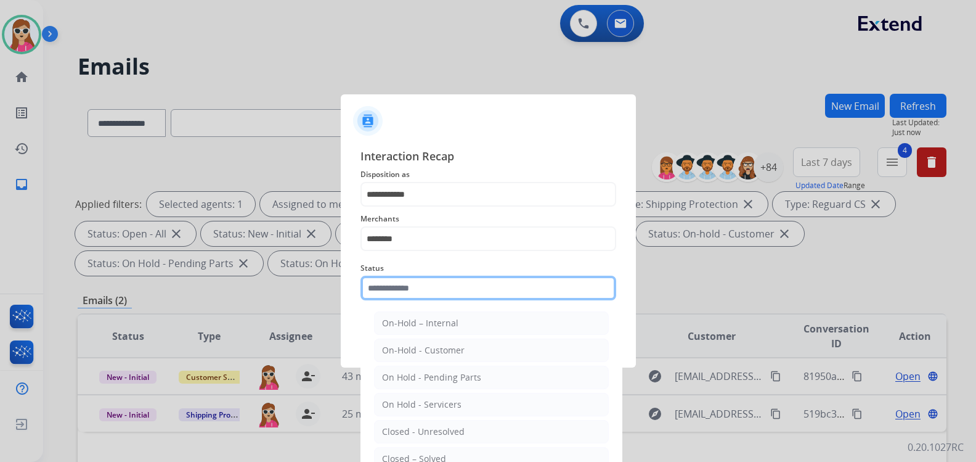
click at [422, 291] on input "text" at bounding box center [488, 287] width 256 height 25
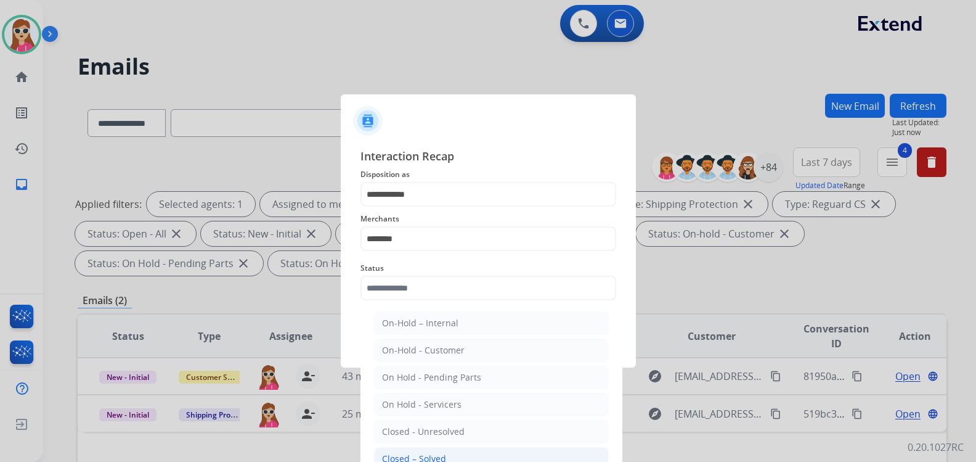
click at [474, 452] on li "Closed – Solved" at bounding box center [491, 458] width 235 height 23
type input "**********"
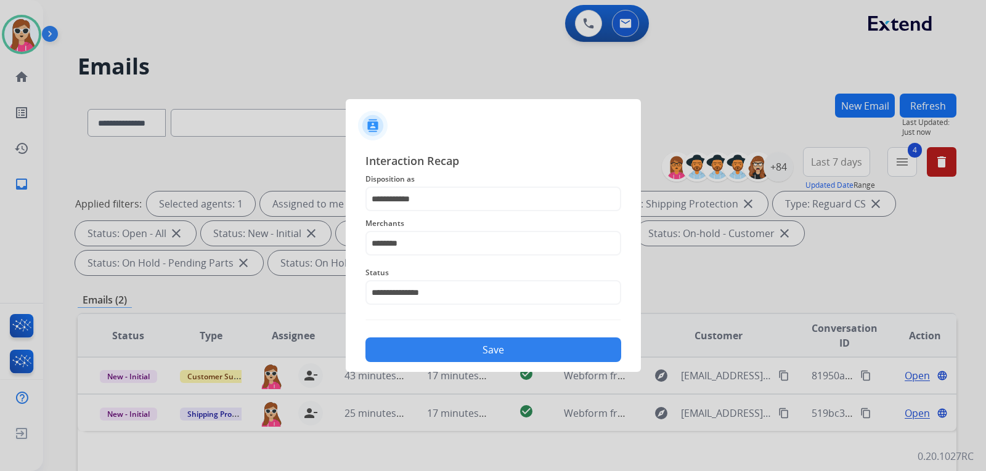
drag, startPoint x: 474, startPoint y: 452, endPoint x: 403, endPoint y: 347, distance: 126.8
click at [403, 347] on button "Save" at bounding box center [493, 350] width 256 height 25
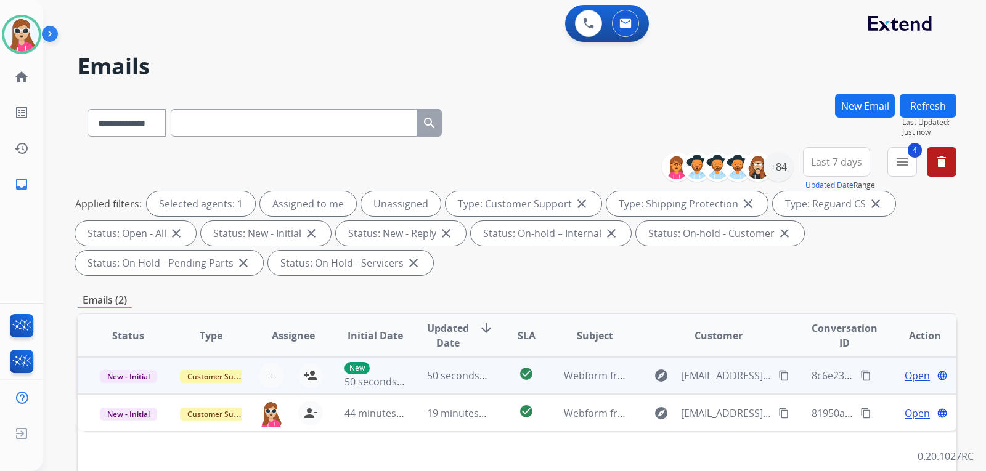
drag, startPoint x: 625, startPoint y: 375, endPoint x: 634, endPoint y: 375, distance: 9.3
click at [634, 375] on td "explore [EMAIL_ADDRESS][DOMAIN_NAME] content_copy" at bounding box center [709, 375] width 165 height 37
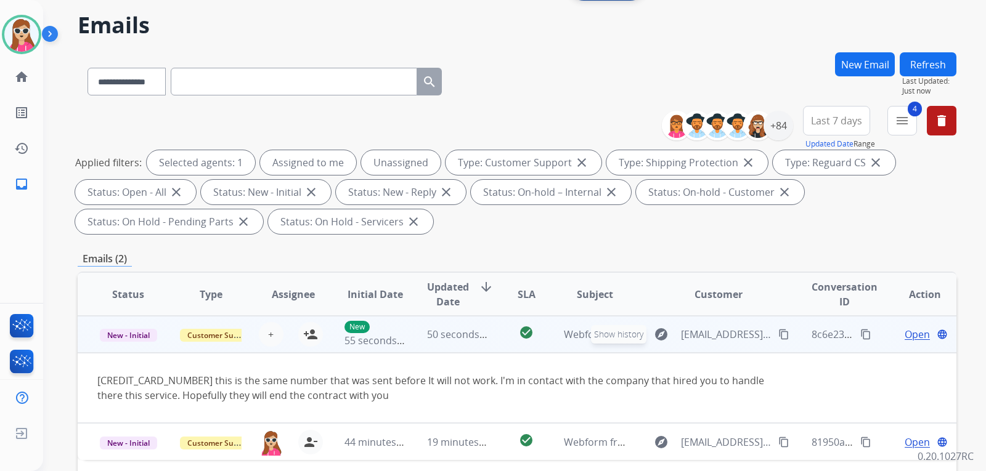
scroll to position [62, 0]
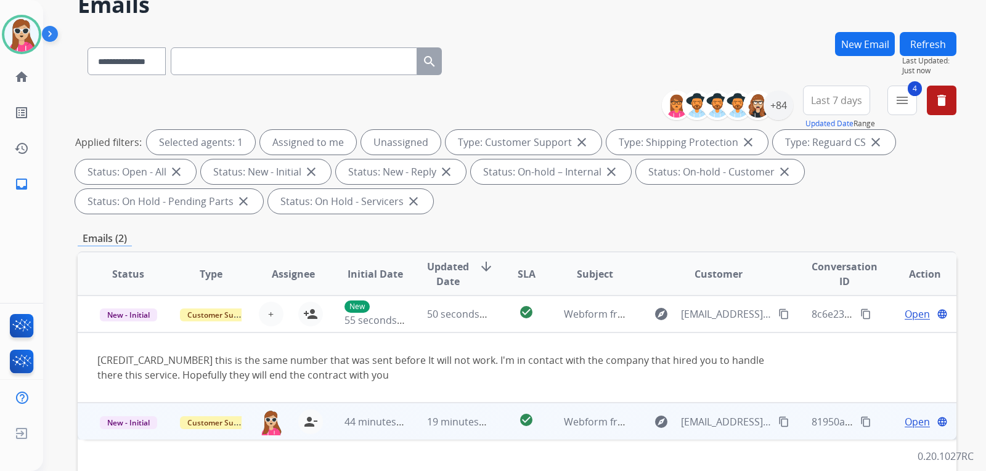
click at [497, 429] on td "check_circle" at bounding box center [516, 421] width 55 height 37
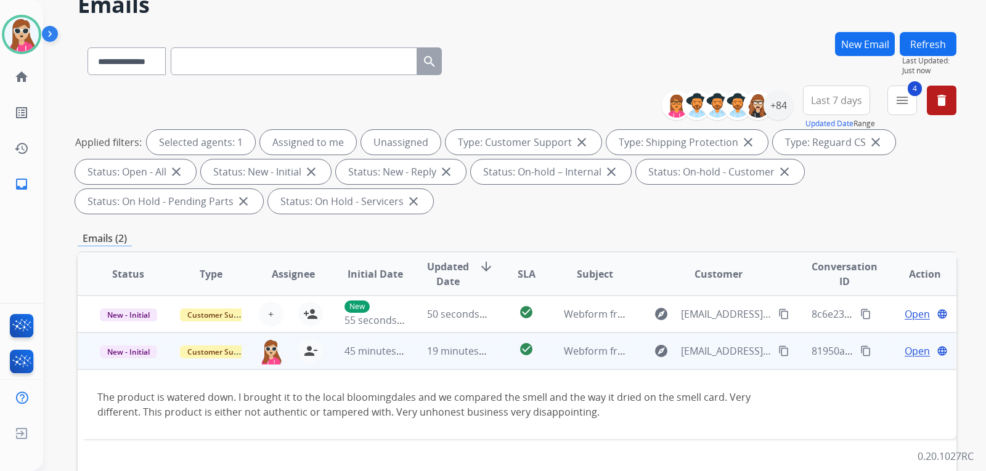
click at [908, 345] on span "Open" at bounding box center [917, 351] width 25 height 15
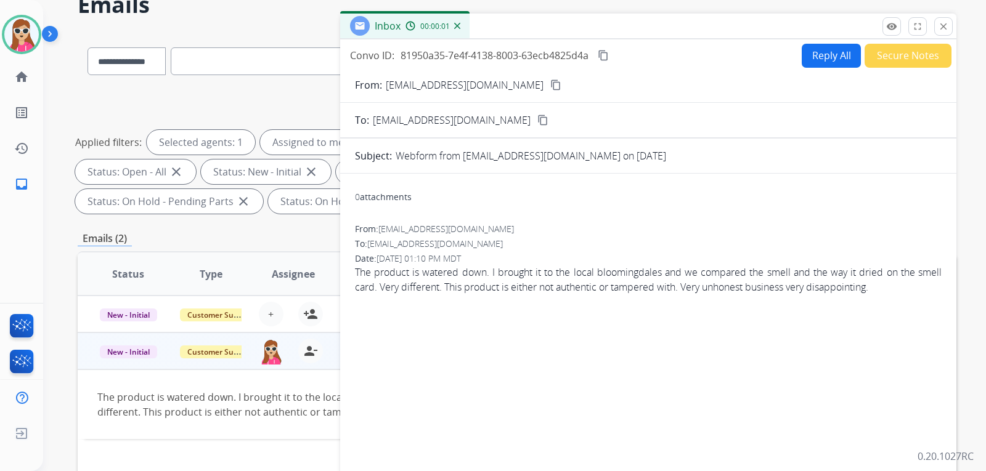
click at [822, 63] on button "Reply All" at bounding box center [831, 56] width 59 height 24
select select "**********"
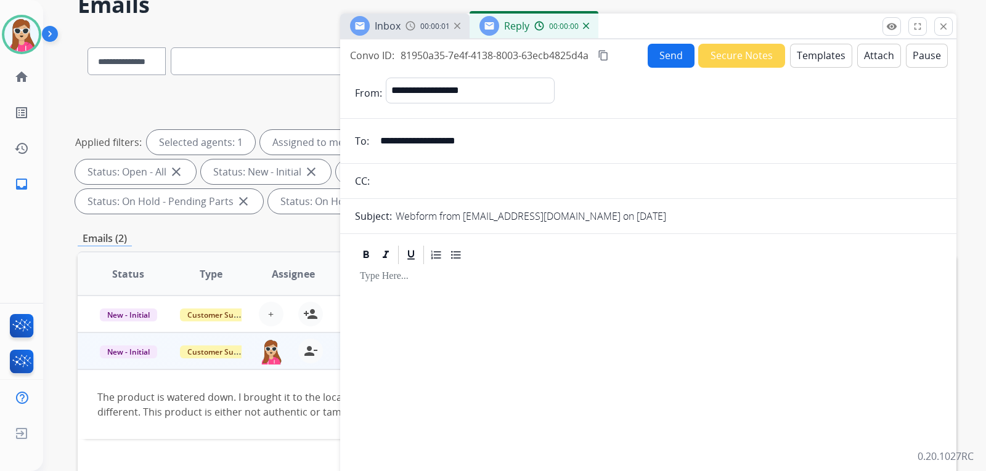
click at [819, 57] on button "Templates" at bounding box center [821, 56] width 62 height 24
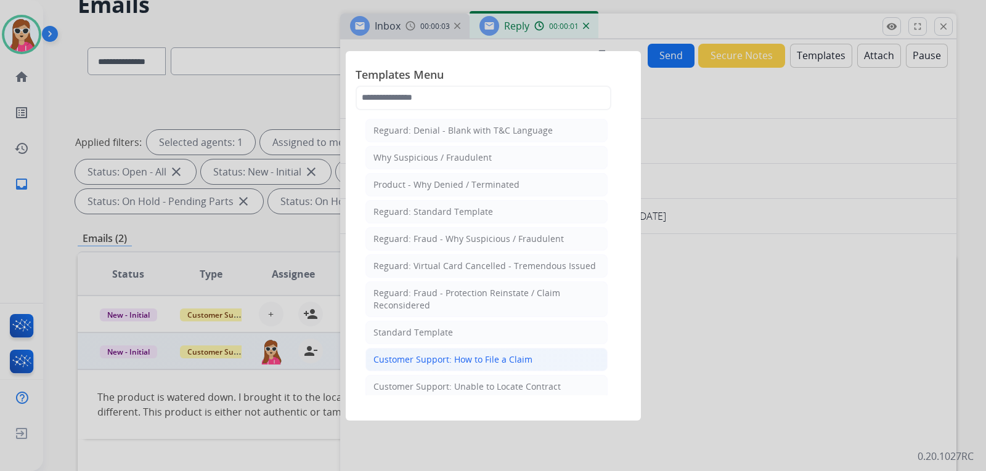
click at [523, 357] on div "Customer Support: How to File a Claim" at bounding box center [452, 360] width 159 height 12
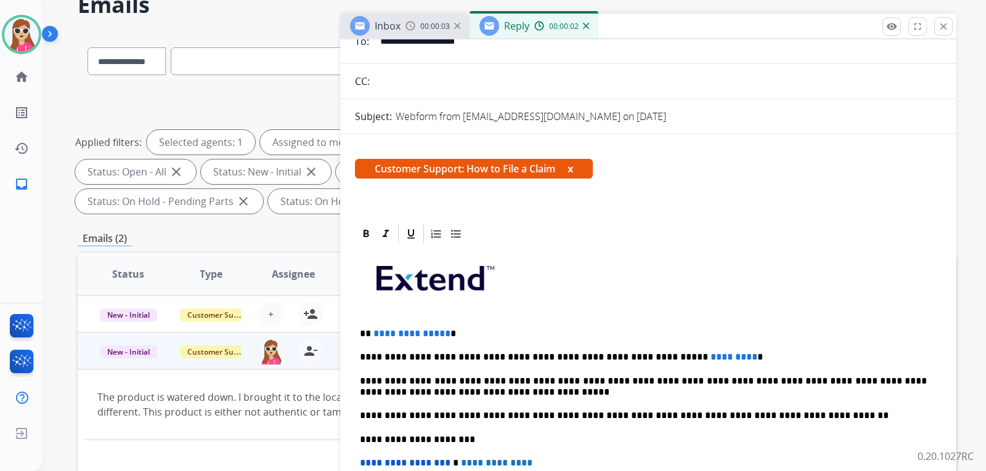
scroll to position [185, 0]
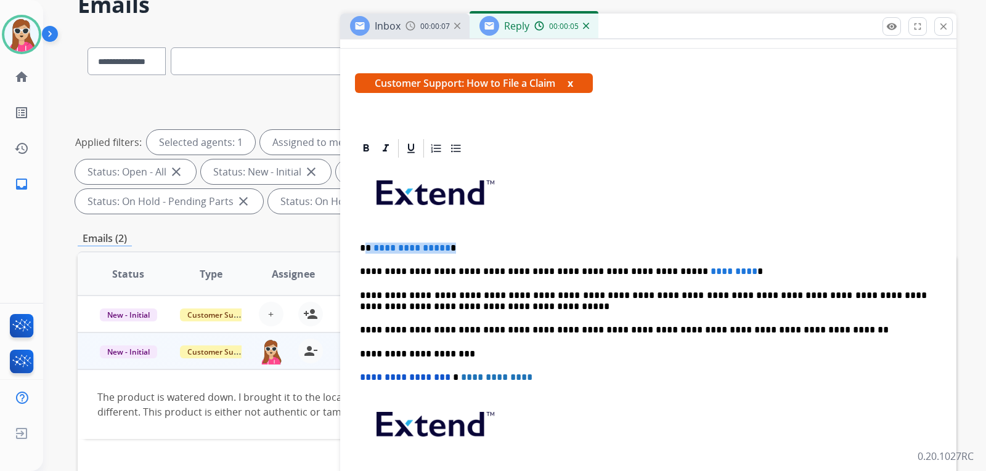
drag, startPoint x: 457, startPoint y: 245, endPoint x: 365, endPoint y: 250, distance: 91.4
click at [365, 250] on p "**********" at bounding box center [643, 248] width 567 height 11
drag, startPoint x: 699, startPoint y: 267, endPoint x: 645, endPoint y: 264, distance: 53.7
click at [644, 264] on div "**********" at bounding box center [648, 348] width 587 height 376
click at [710, 274] on span "*****" at bounding box center [725, 271] width 30 height 9
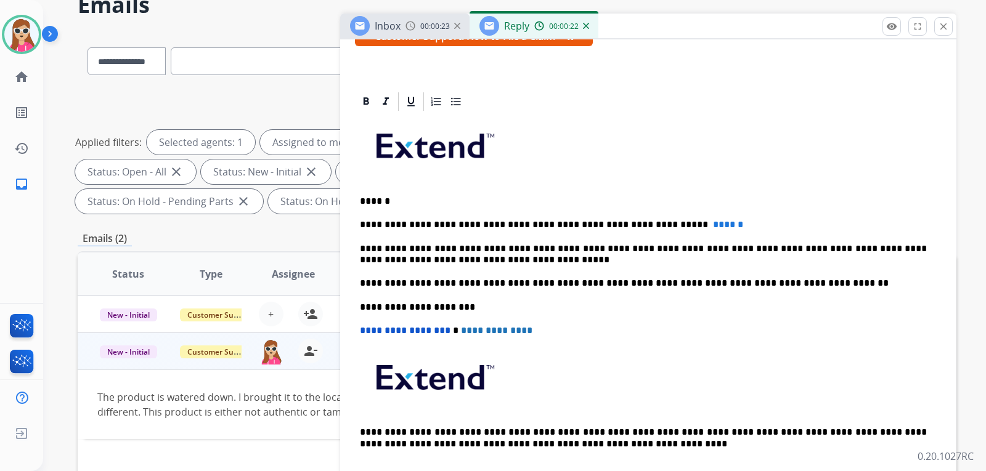
scroll to position [238, 0]
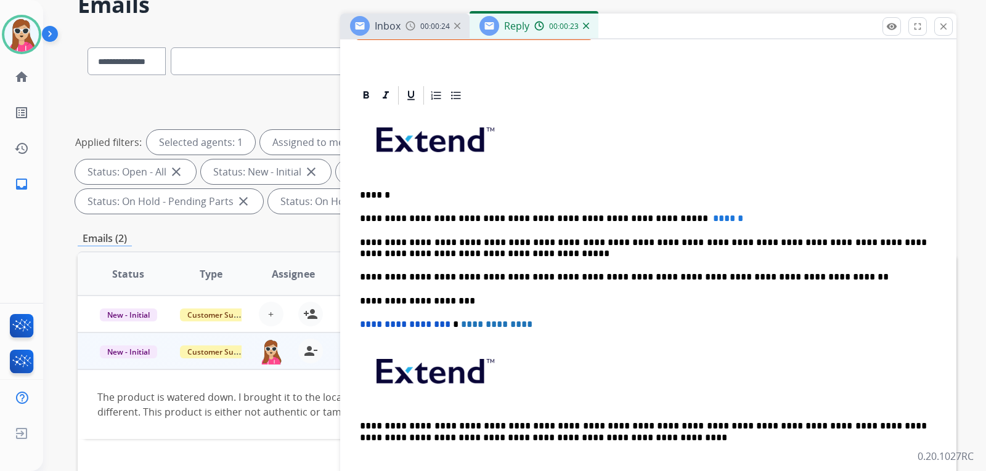
click at [677, 221] on p "**********" at bounding box center [643, 218] width 567 height 11
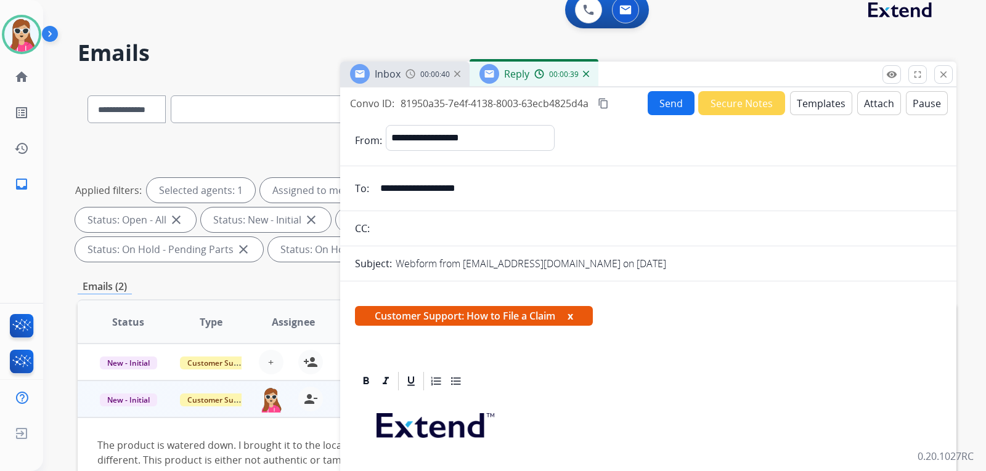
scroll to position [0, 0]
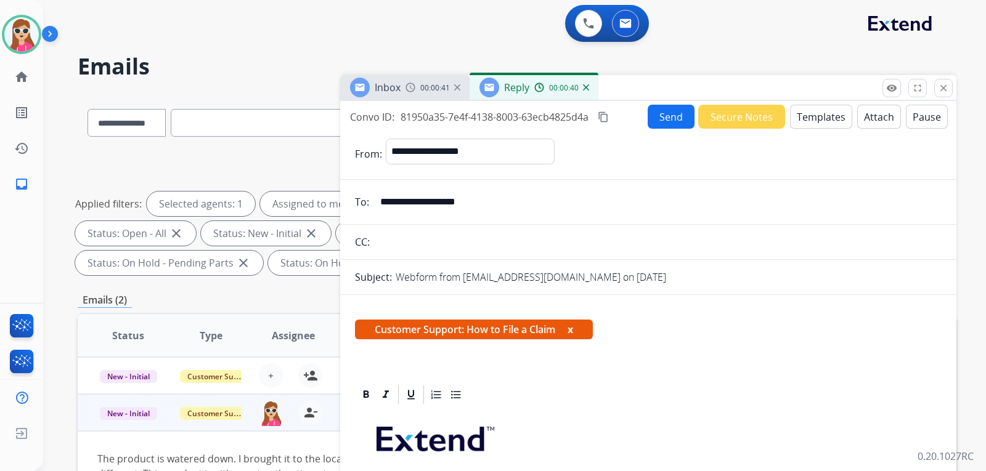
click at [672, 116] on button "Send" at bounding box center [671, 117] width 47 height 24
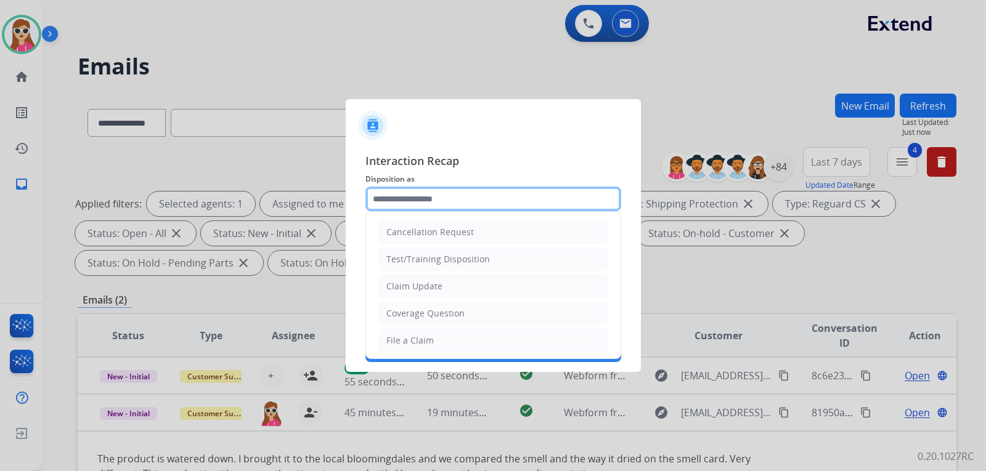
click at [399, 205] on input "text" at bounding box center [493, 199] width 256 height 25
click at [468, 344] on li "File a Claim" at bounding box center [493, 340] width 230 height 23
type input "**********"
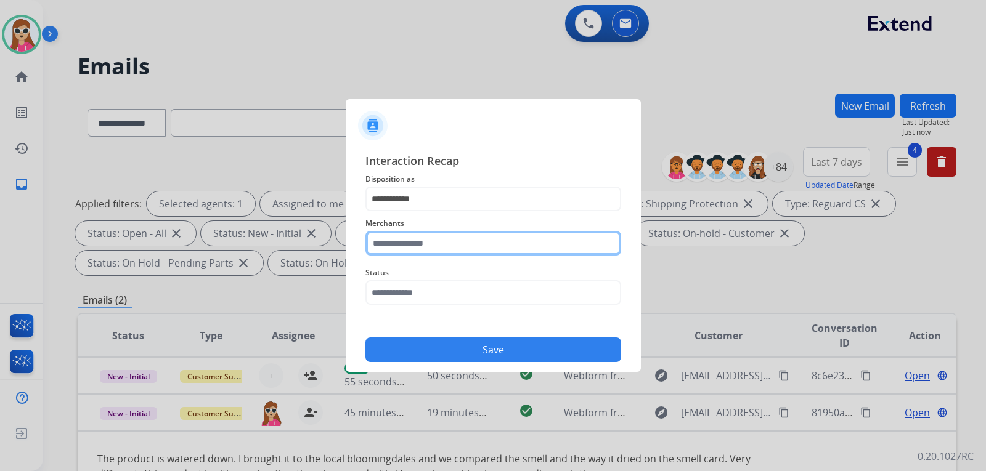
click at [391, 245] on input "text" at bounding box center [493, 243] width 256 height 25
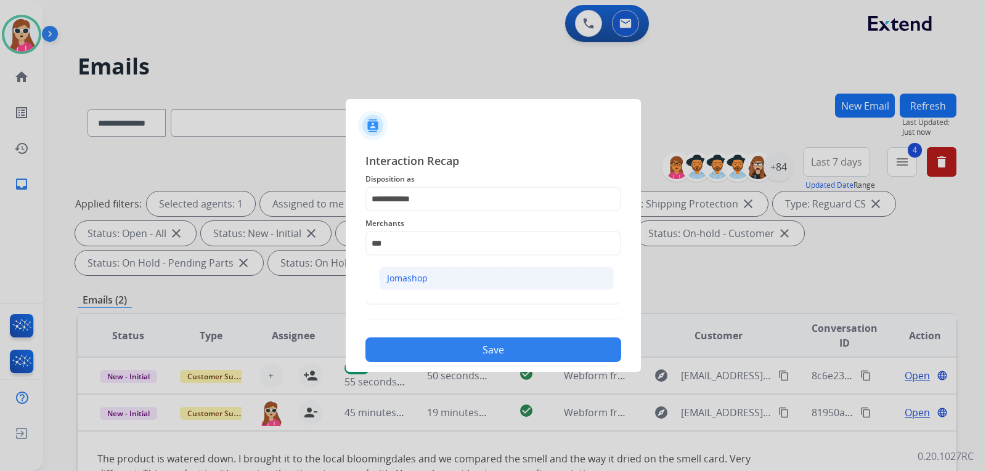
click at [435, 276] on li "Jomashop" at bounding box center [496, 278] width 235 height 23
type input "********"
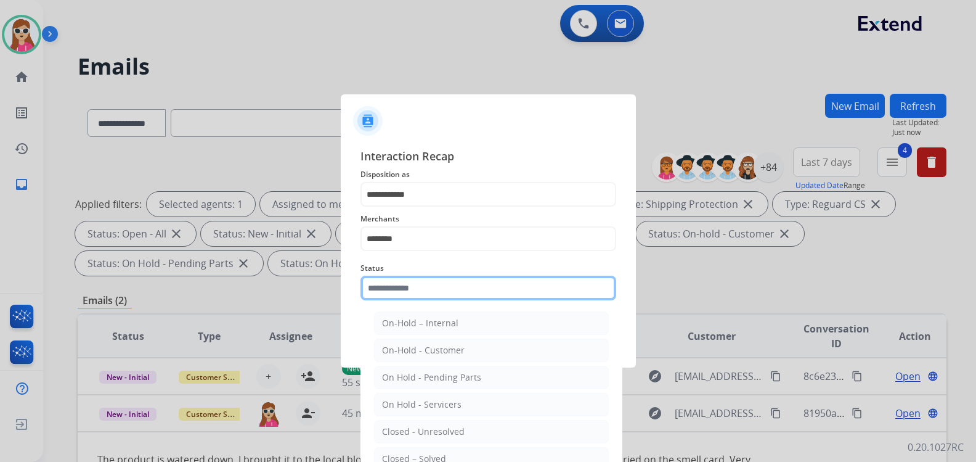
click at [447, 291] on input "text" at bounding box center [488, 287] width 256 height 25
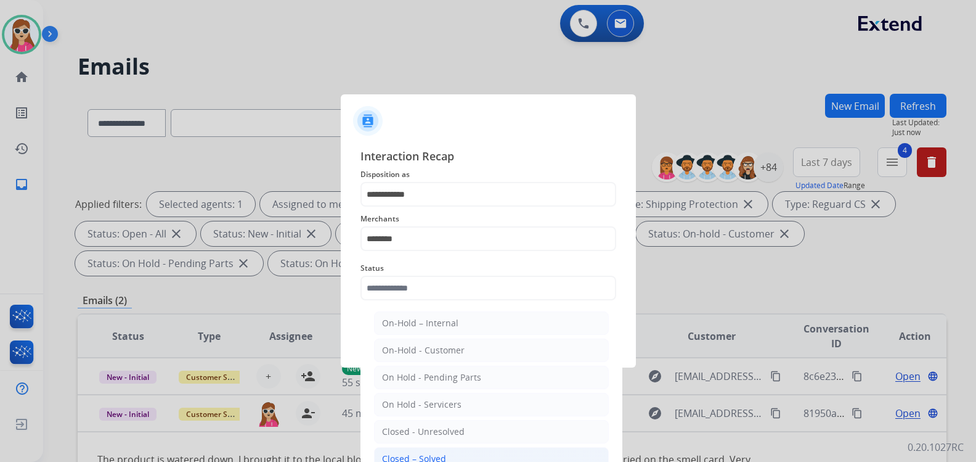
click at [540, 460] on li "Closed – Solved" at bounding box center [491, 458] width 235 height 23
type input "**********"
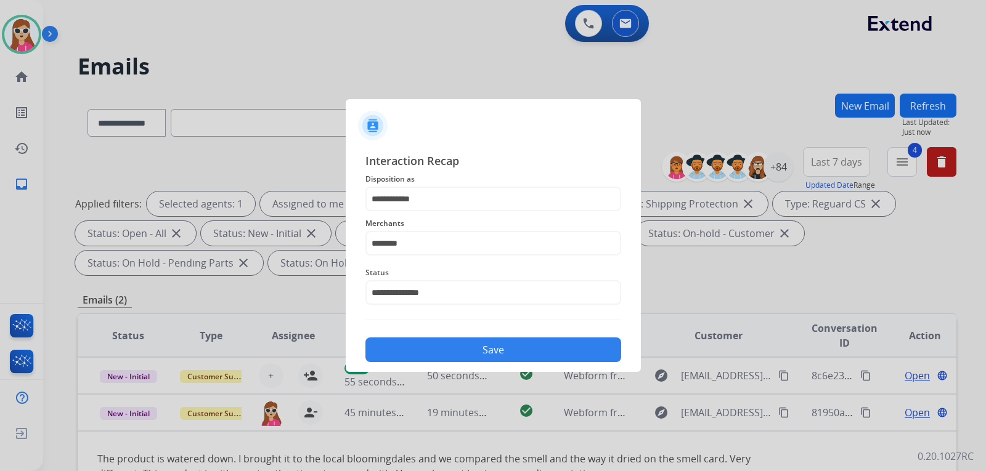
click at [482, 348] on button "Save" at bounding box center [493, 350] width 256 height 25
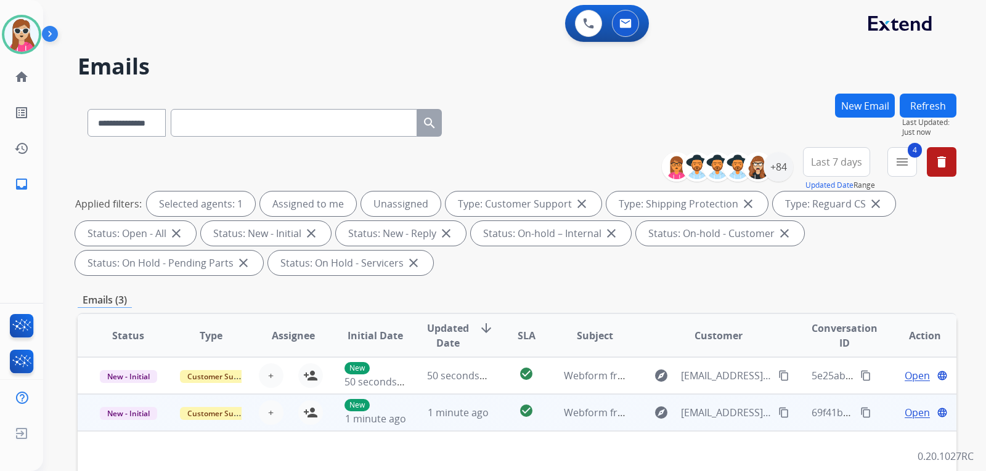
click at [635, 414] on td "explore [EMAIL_ADDRESS][DOMAIN_NAME] content_copy" at bounding box center [709, 412] width 165 height 37
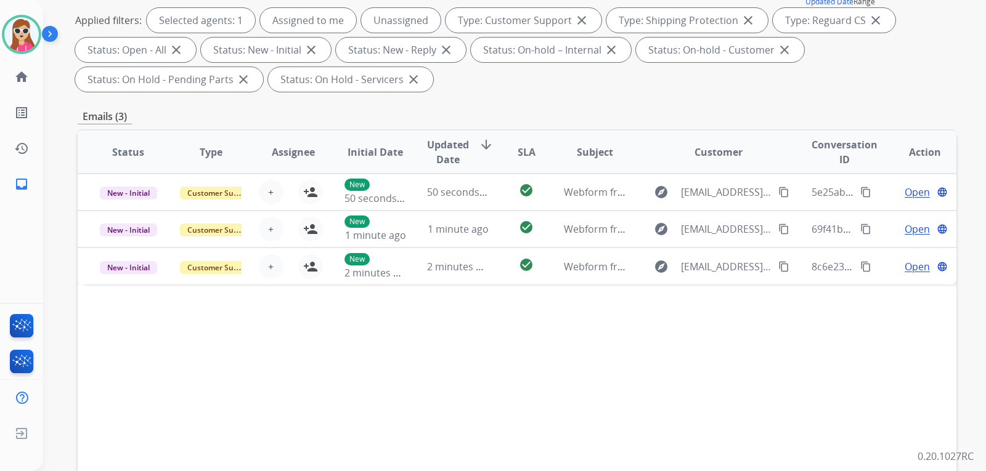
scroll to position [185, 0]
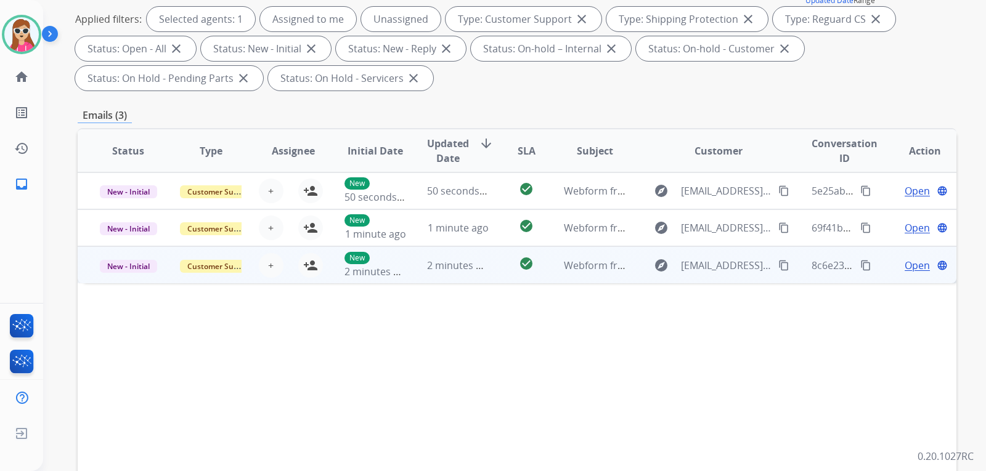
click at [627, 271] on td "explore [EMAIL_ADDRESS][DOMAIN_NAME] content_copy" at bounding box center [709, 264] width 165 height 37
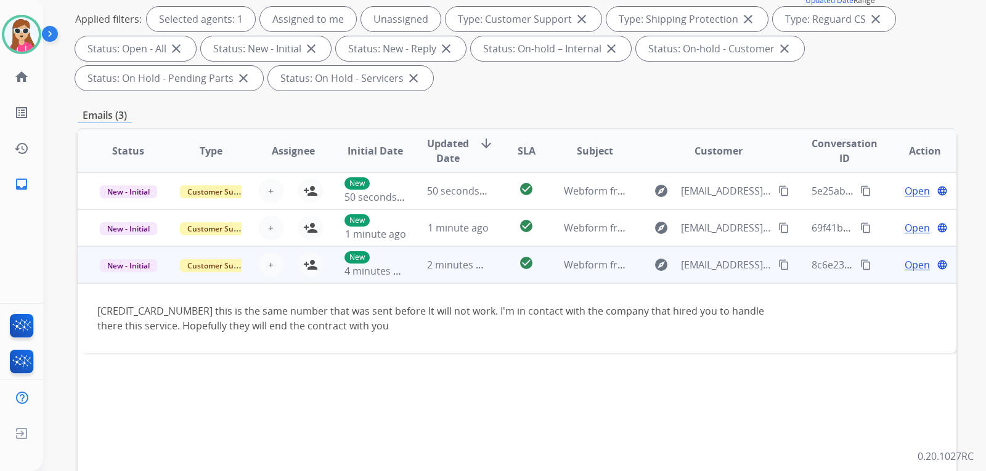
click at [905, 261] on span "Open" at bounding box center [917, 265] width 25 height 15
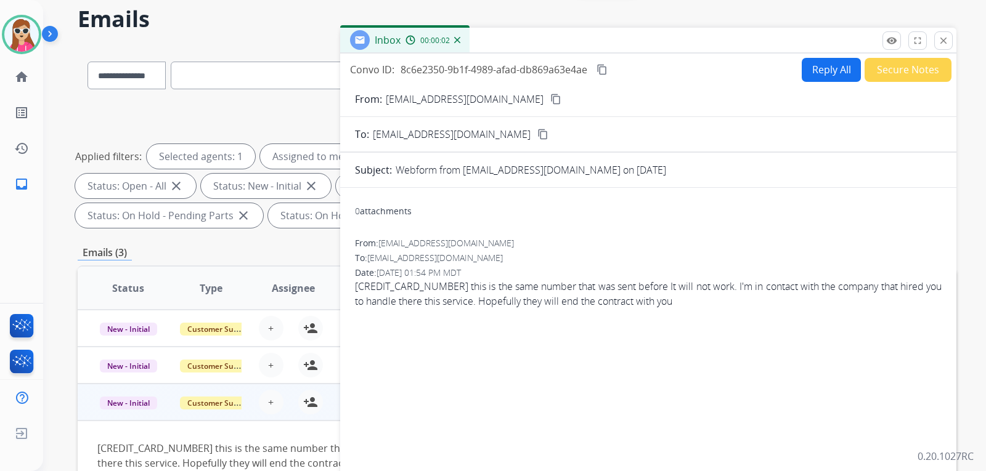
scroll to position [0, 0]
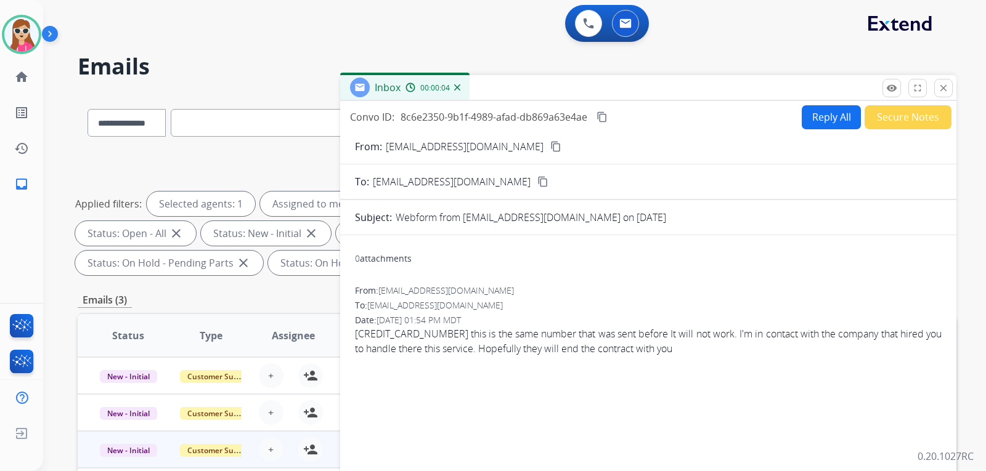
click at [812, 126] on button "Reply All" at bounding box center [831, 117] width 59 height 24
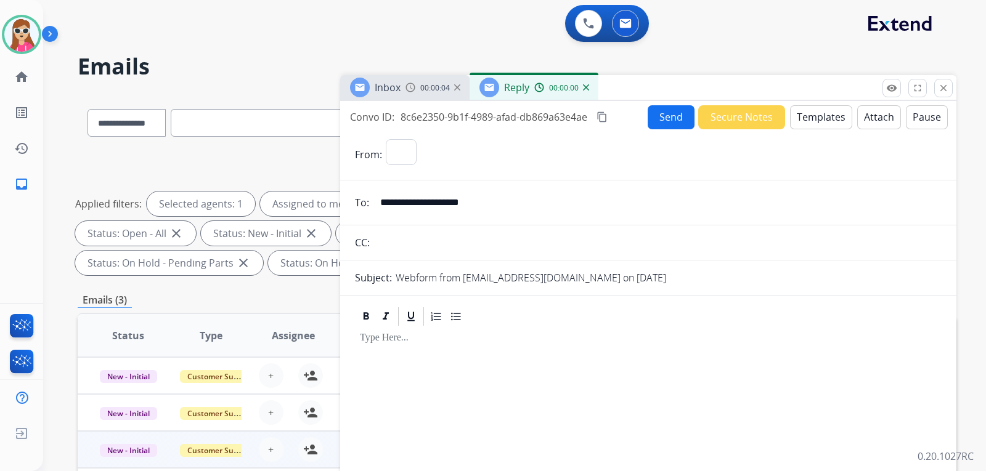
select select "**********"
click at [812, 123] on button "Templates" at bounding box center [821, 117] width 62 height 24
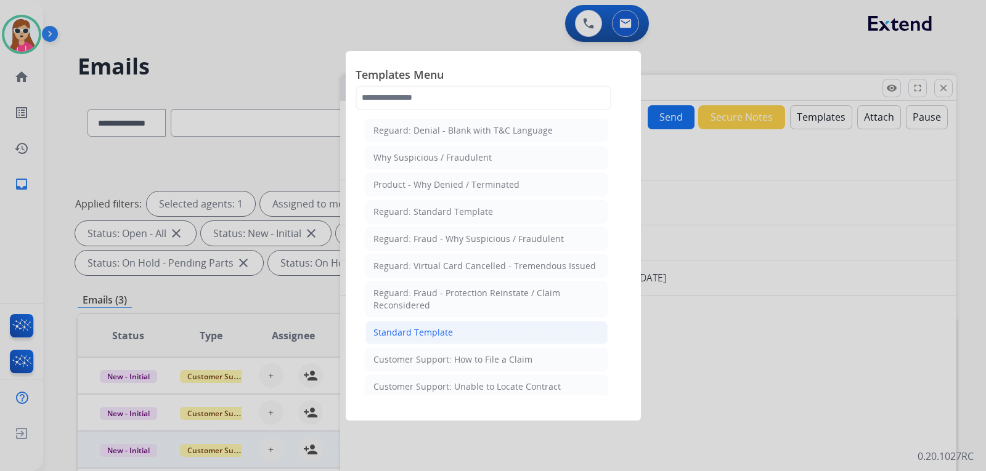
click at [440, 336] on div "Standard Template" at bounding box center [412, 333] width 79 height 12
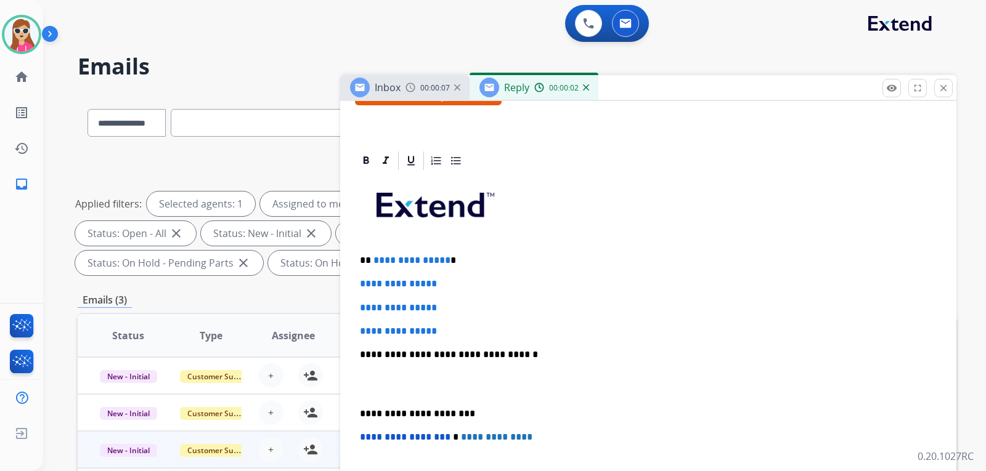
scroll to position [285, 0]
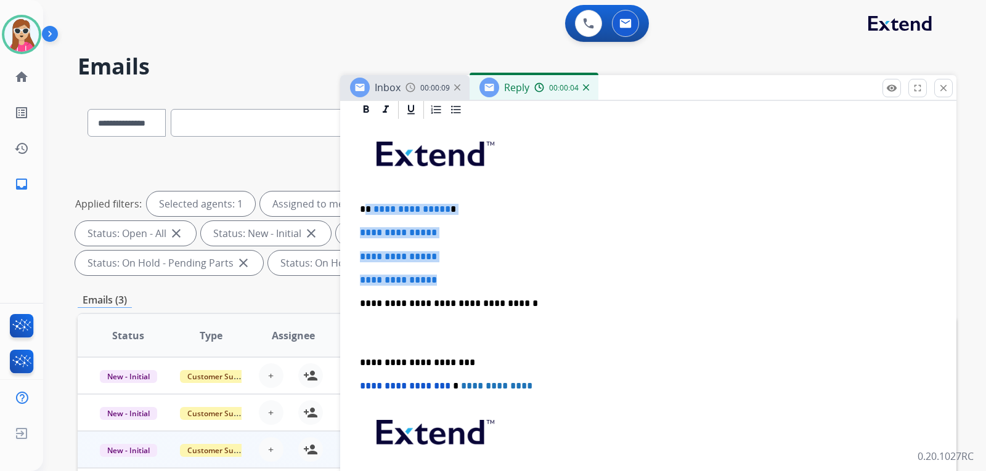
drag, startPoint x: 366, startPoint y: 211, endPoint x: 459, endPoint y: 279, distance: 115.1
click at [459, 279] on div "**********" at bounding box center [648, 333] width 587 height 424
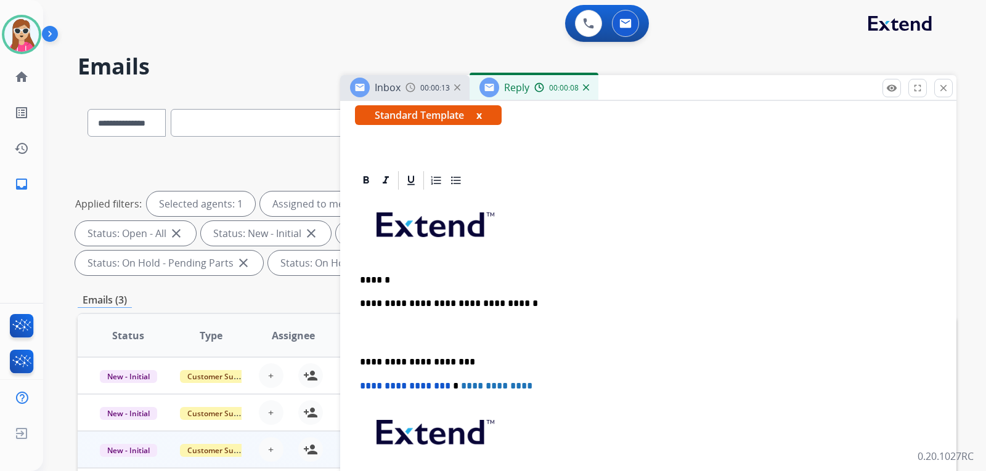
scroll to position [238, 0]
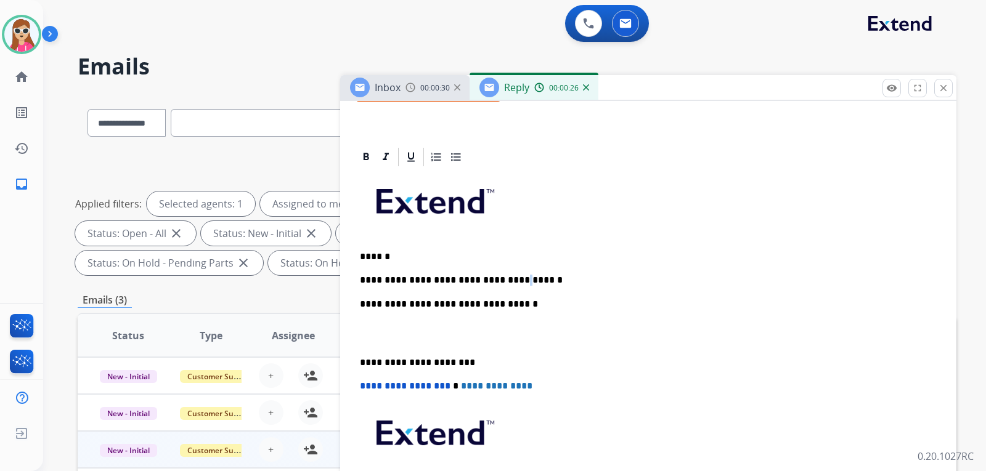
click at [502, 277] on p "**********" at bounding box center [643, 280] width 567 height 11
click at [505, 278] on p "**********" at bounding box center [643, 280] width 567 height 11
click at [539, 285] on p "**********" at bounding box center [643, 280] width 567 height 11
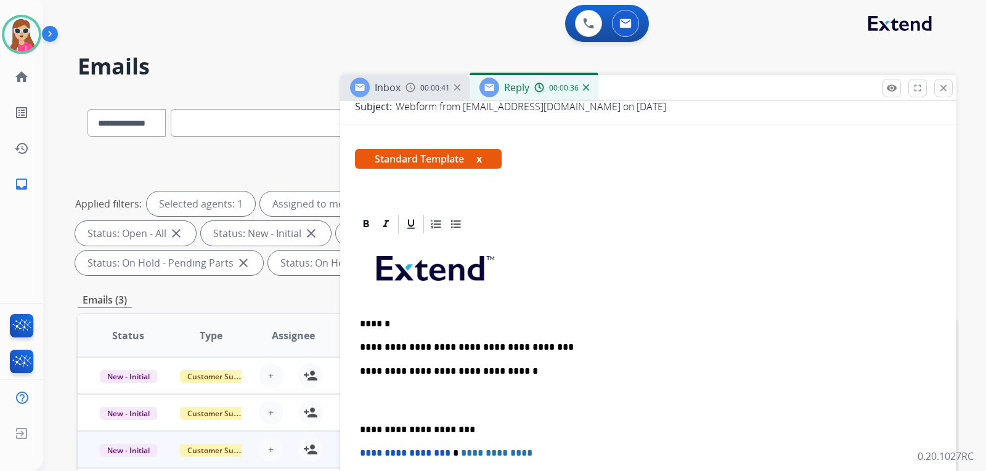
scroll to position [0, 0]
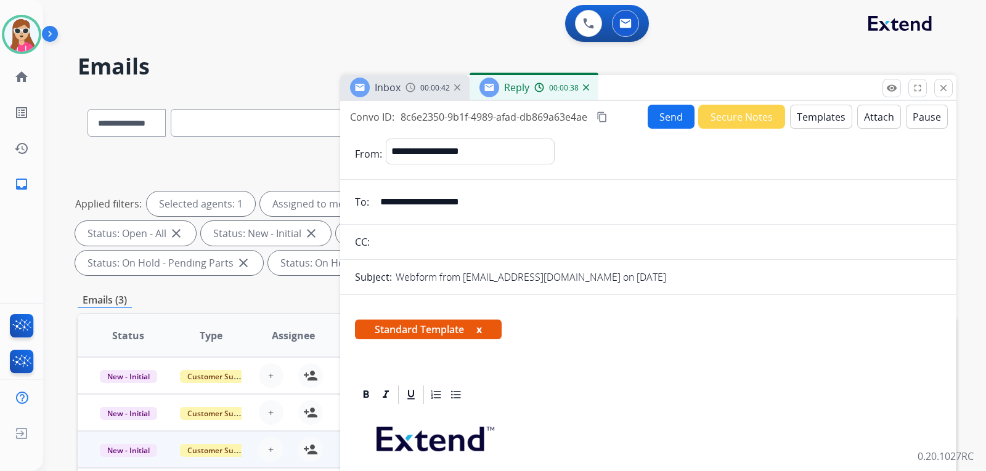
click at [653, 116] on button "Send" at bounding box center [671, 117] width 47 height 24
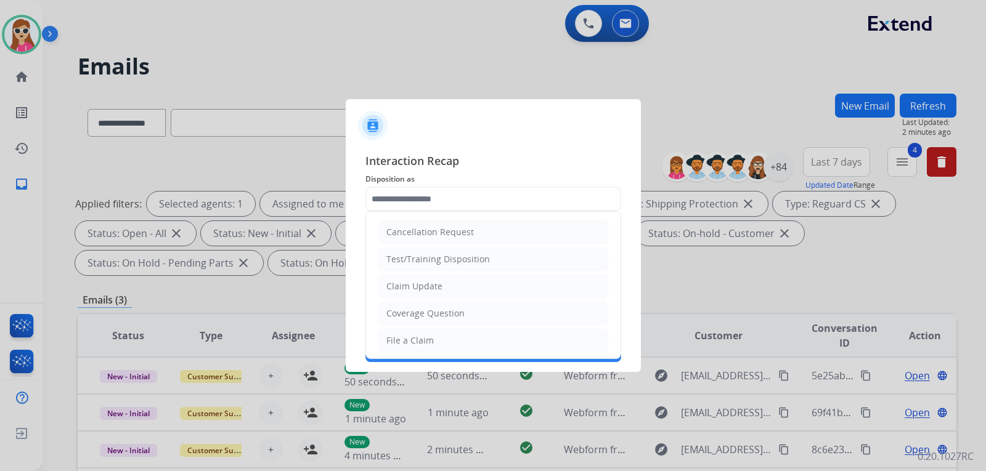
click at [566, 203] on input "text" at bounding box center [493, 199] width 256 height 25
click at [527, 275] on li "Claim Update" at bounding box center [493, 286] width 230 height 23
type input "**********"
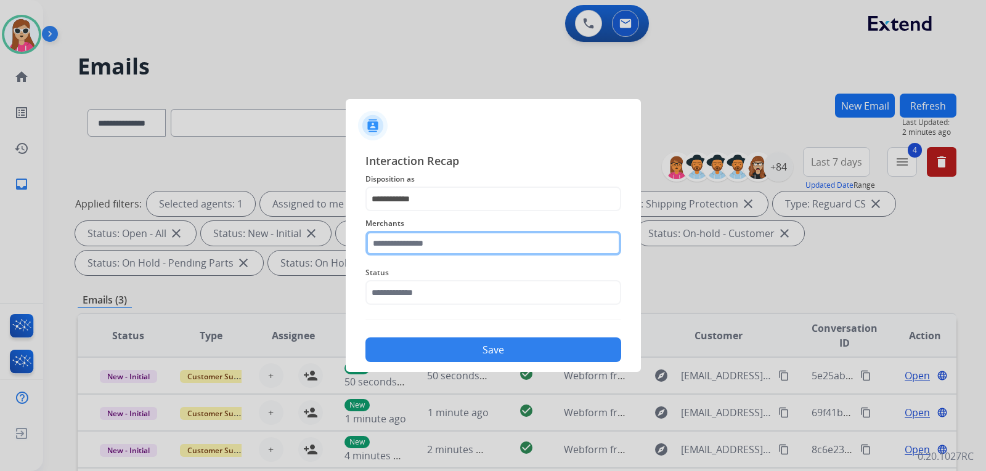
click at [535, 240] on input "text" at bounding box center [493, 243] width 256 height 25
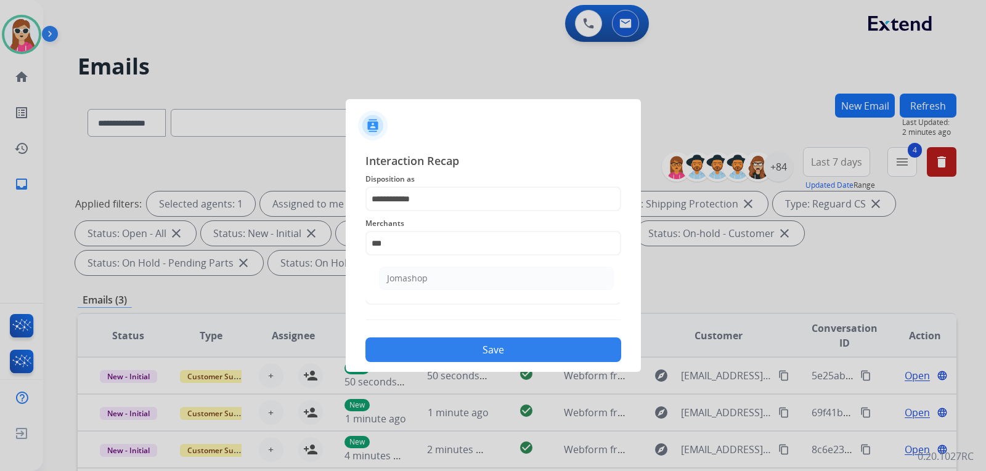
drag, startPoint x: 415, startPoint y: 275, endPoint x: 415, endPoint y: 289, distance: 13.6
click at [415, 281] on div "Jomashop" at bounding box center [407, 278] width 41 height 12
type input "********"
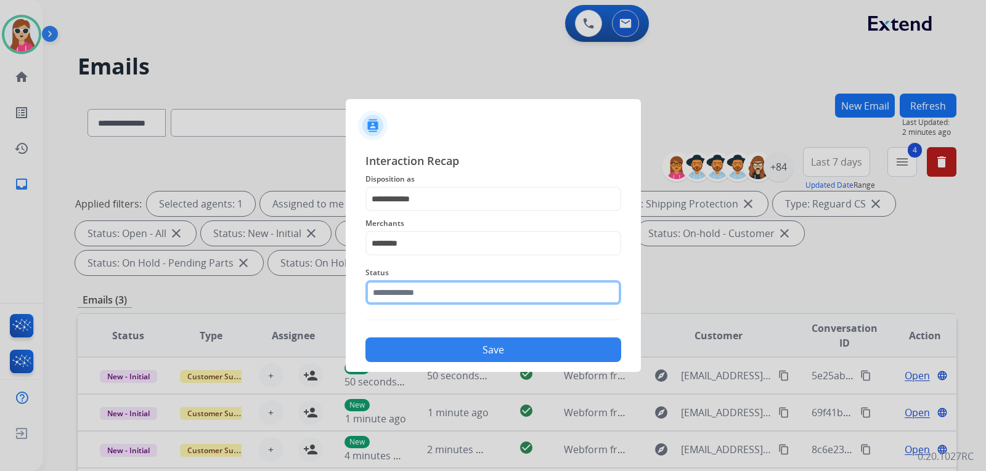
click at [423, 296] on input "text" at bounding box center [493, 292] width 256 height 25
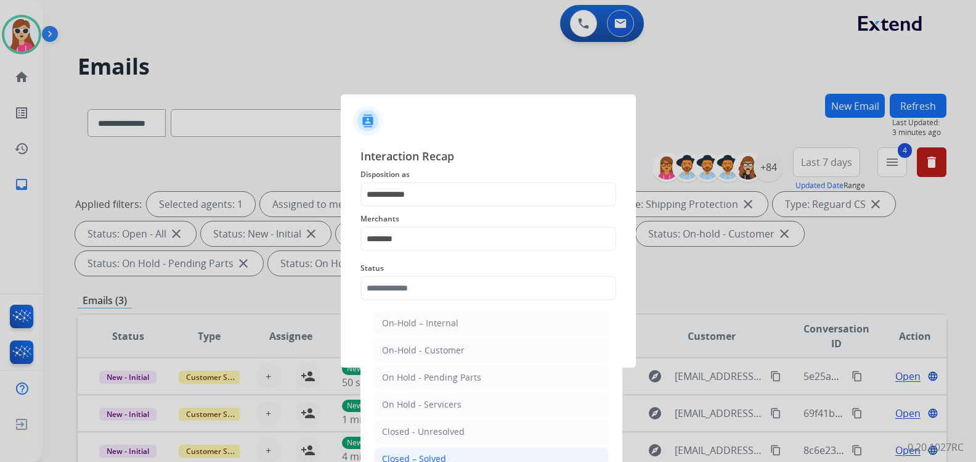
click at [441, 446] on ul "On-Hold – Internal On-Hold - Customer On Hold - Pending Parts On Hold - Service…" at bounding box center [491, 434] width 242 height 259
click at [441, 450] on li "Closed – Solved" at bounding box center [491, 458] width 235 height 23
type input "**********"
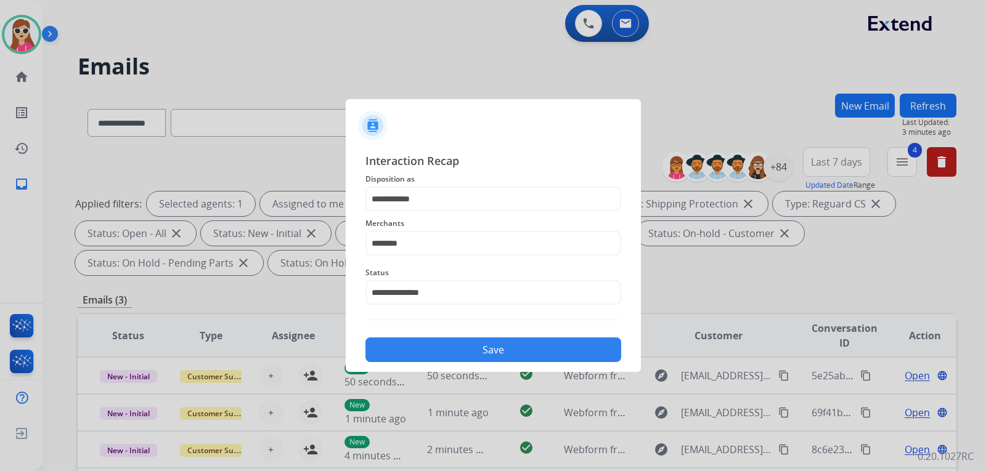
click at [449, 352] on button "Save" at bounding box center [493, 350] width 256 height 25
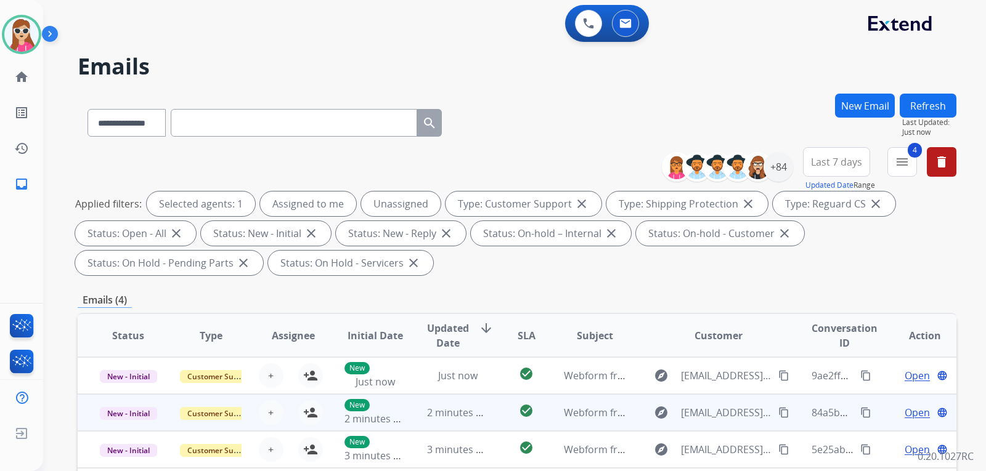
scroll to position [123, 0]
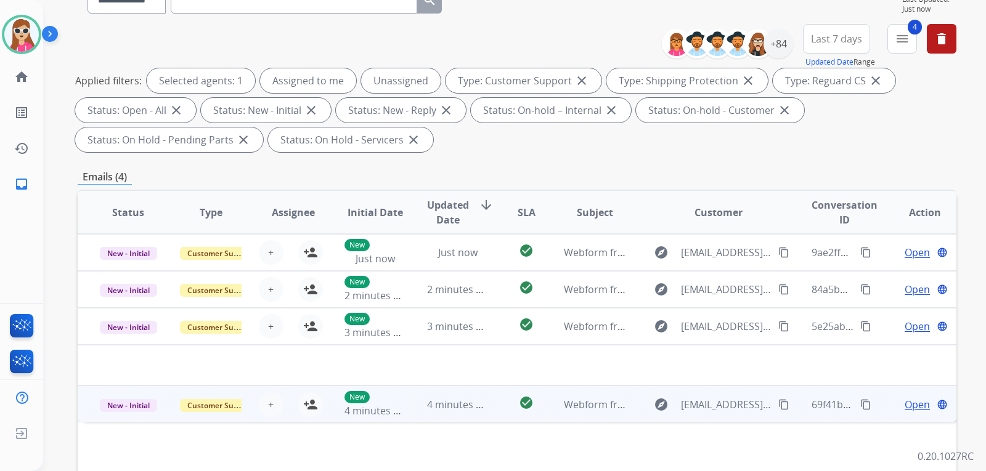
click at [551, 405] on td "Webform from [EMAIL_ADDRESS][DOMAIN_NAME] on [DATE]" at bounding box center [585, 404] width 83 height 37
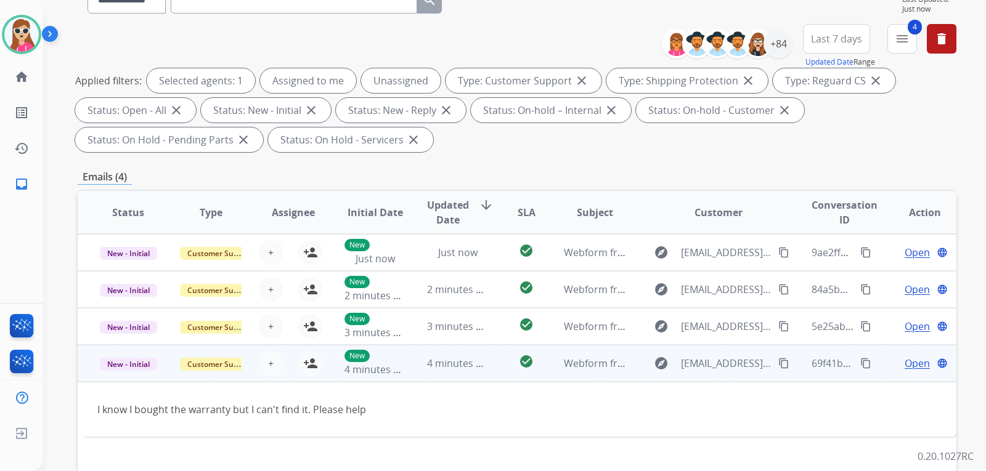
click at [908, 361] on span "Open" at bounding box center [917, 363] width 25 height 15
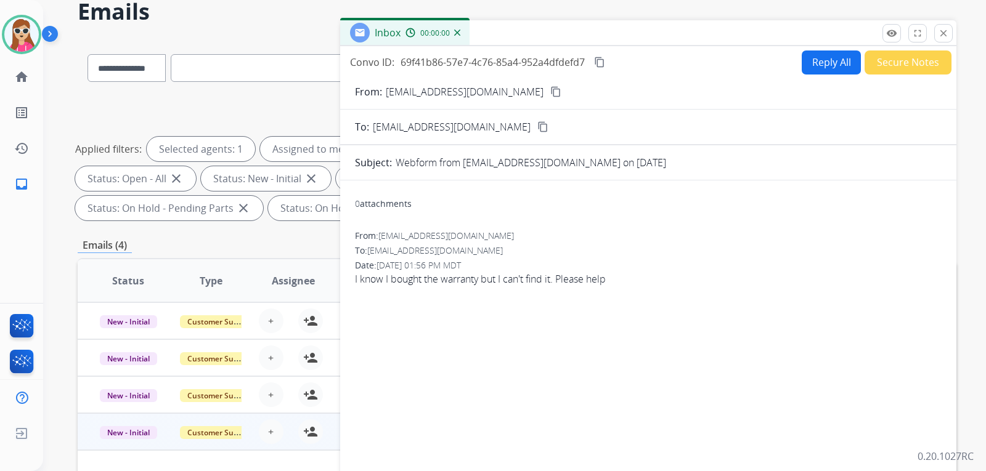
scroll to position [0, 0]
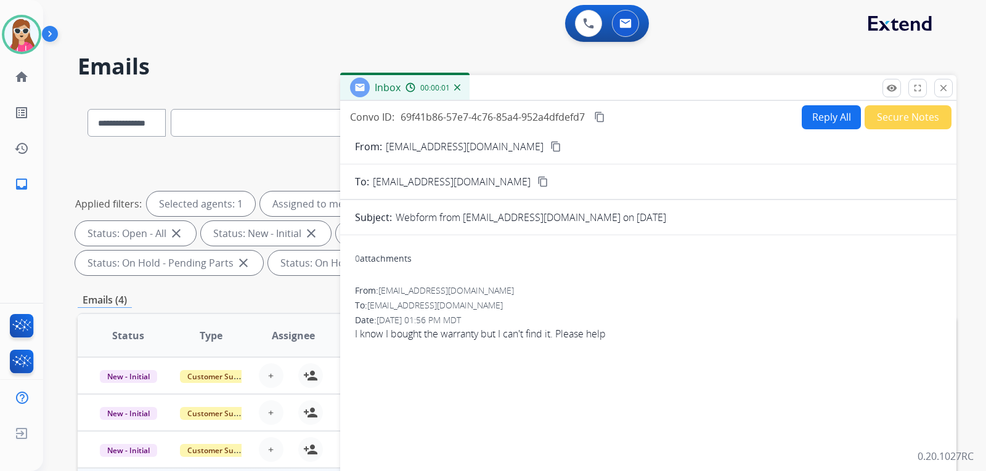
click at [826, 123] on button "Reply All" at bounding box center [831, 117] width 59 height 24
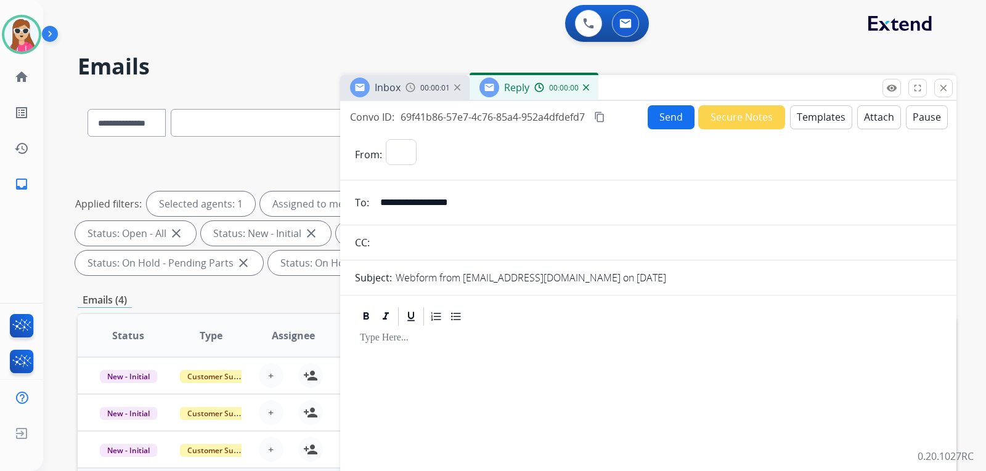
select select "**********"
click at [818, 125] on button "Templates" at bounding box center [821, 117] width 62 height 24
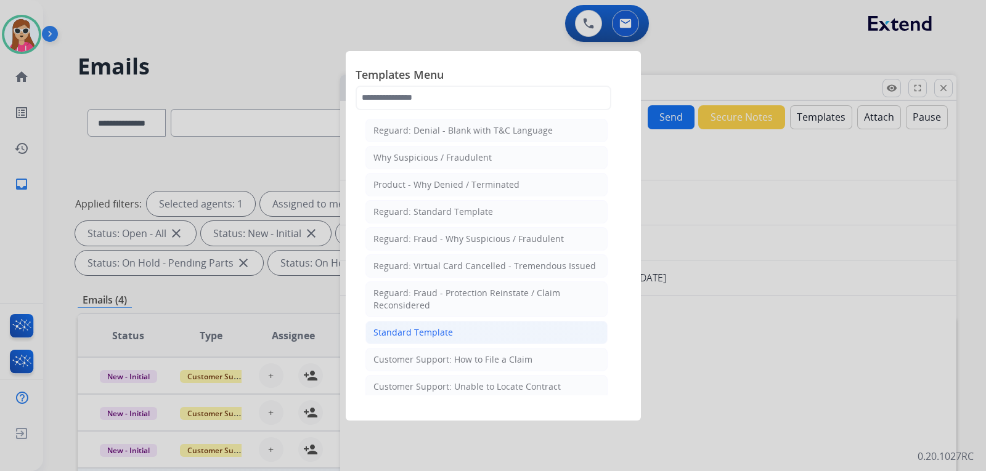
click at [590, 325] on li "Standard Template" at bounding box center [486, 332] width 242 height 23
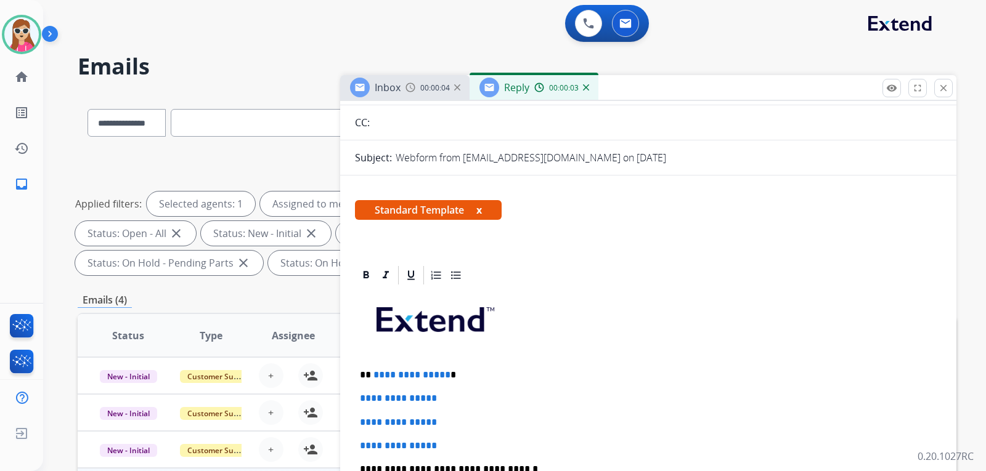
scroll to position [246, 0]
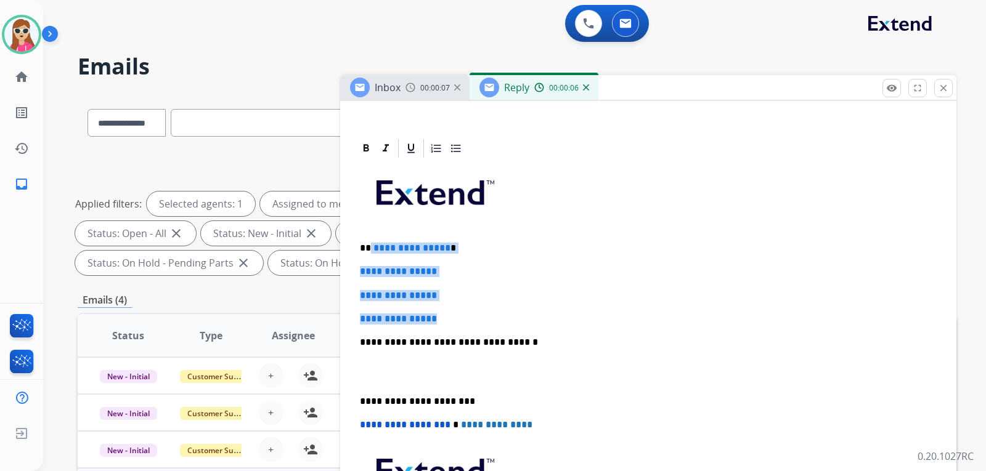
drag, startPoint x: 368, startPoint y: 249, endPoint x: 438, endPoint y: 275, distance: 74.5
click at [442, 312] on div "**********" at bounding box center [648, 372] width 587 height 424
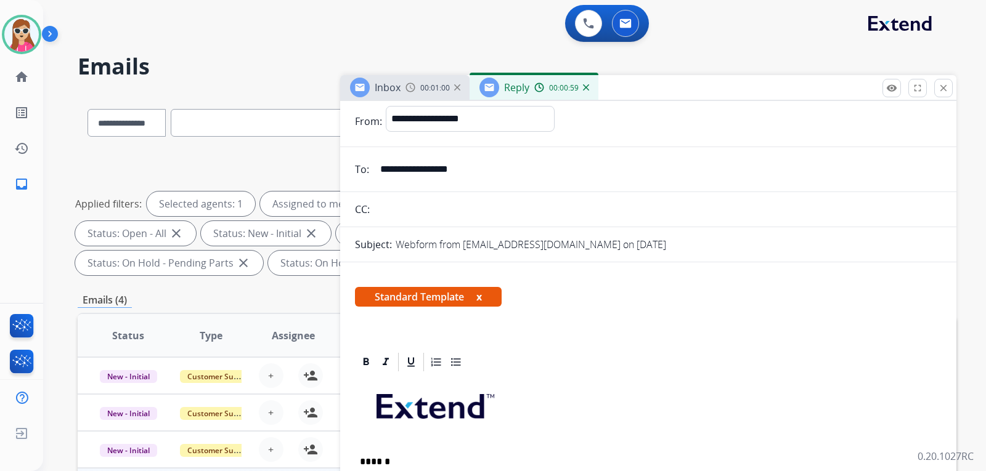
scroll to position [0, 0]
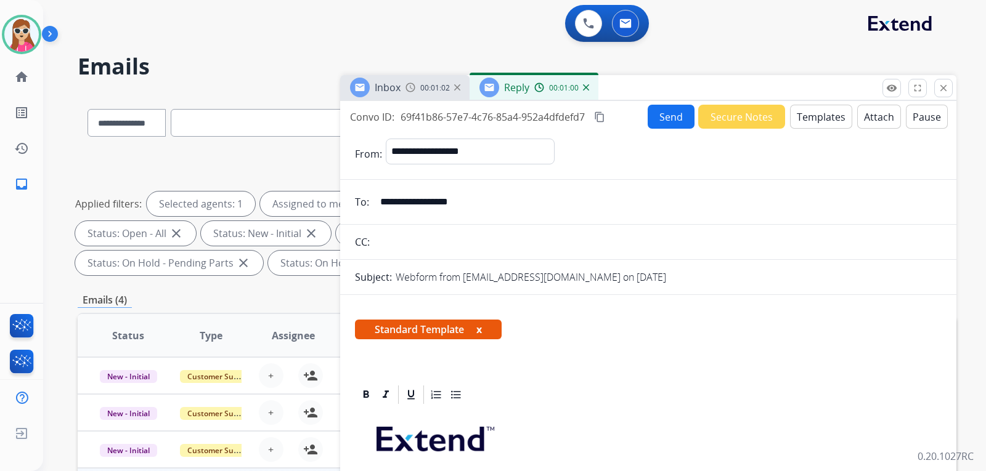
click at [667, 123] on button "Send" at bounding box center [671, 117] width 47 height 24
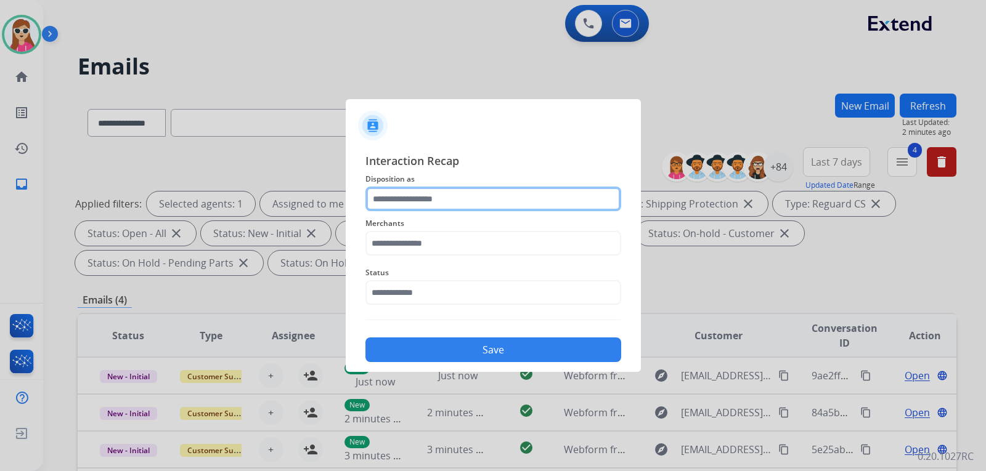
click at [446, 199] on input "text" at bounding box center [493, 199] width 256 height 25
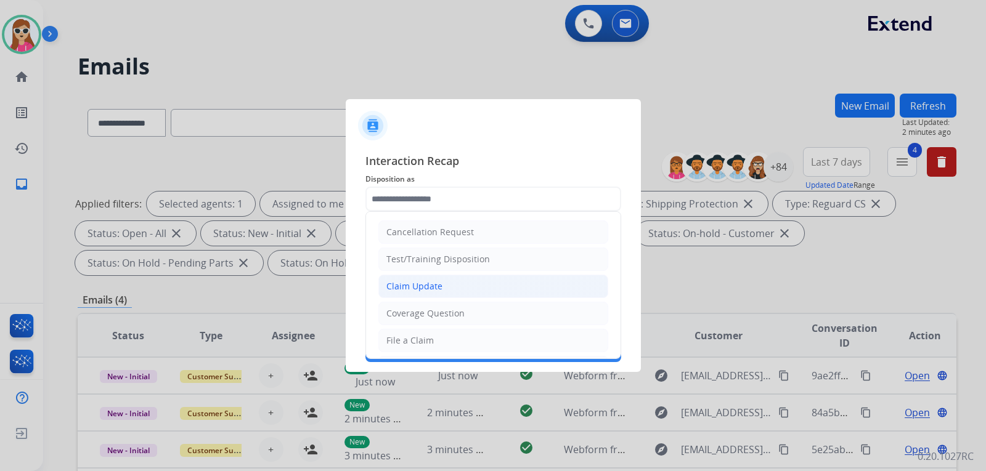
click at [441, 280] on li "Claim Update" at bounding box center [493, 286] width 230 height 23
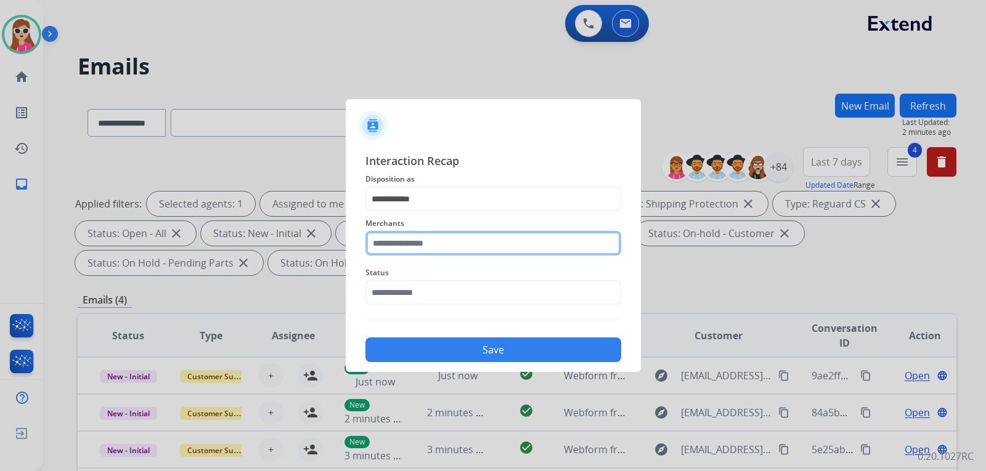
click at [450, 248] on input "text" at bounding box center [493, 243] width 256 height 25
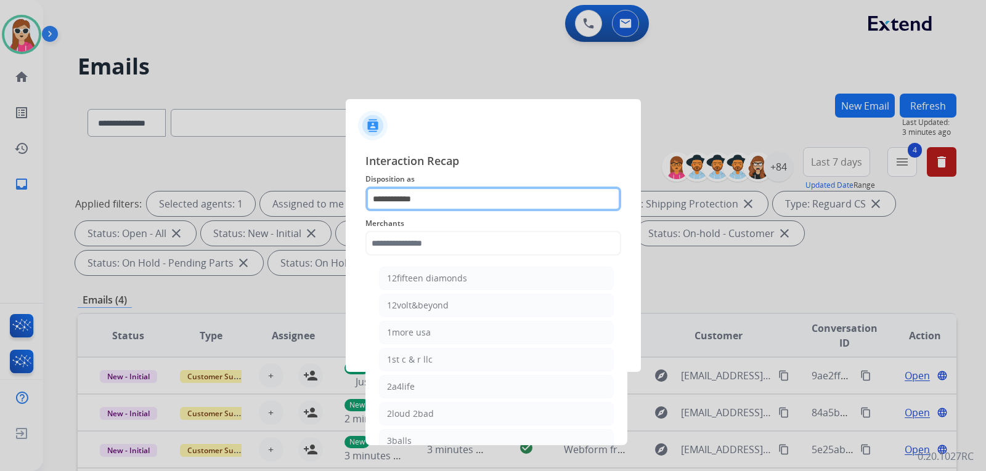
click at [447, 204] on input "**********" at bounding box center [493, 199] width 256 height 25
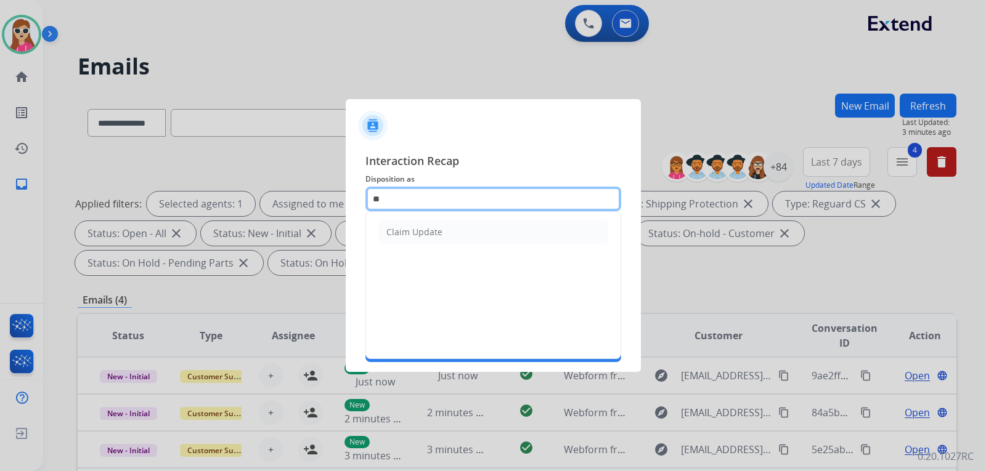
type input "*"
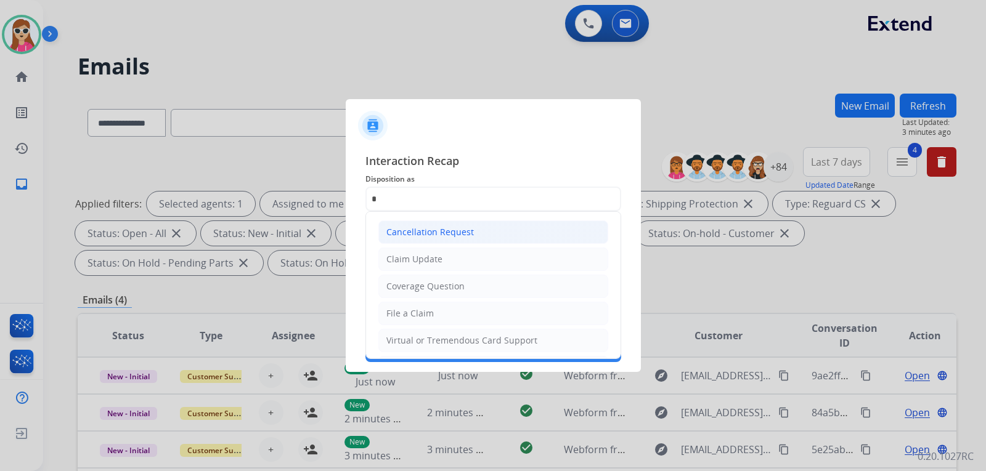
click at [449, 227] on div "Cancellation Request" at bounding box center [429, 232] width 87 height 12
type input "**********"
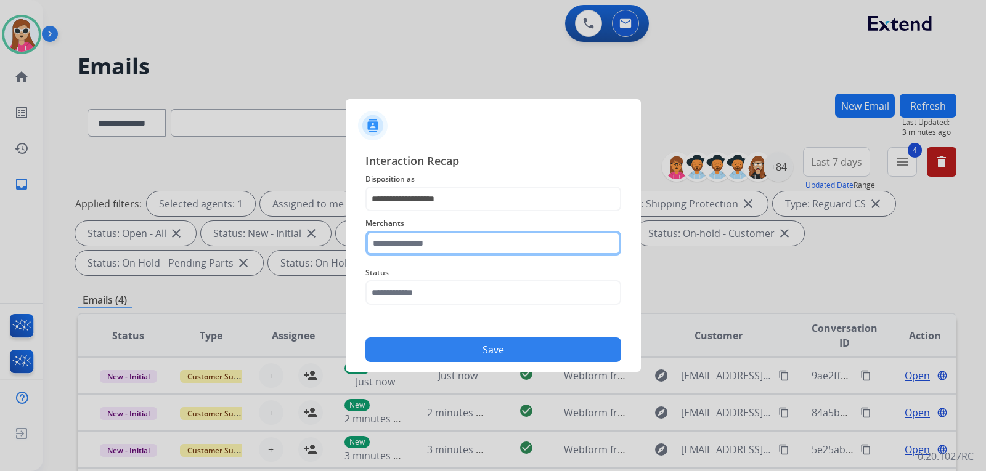
click at [447, 250] on input "text" at bounding box center [493, 243] width 256 height 25
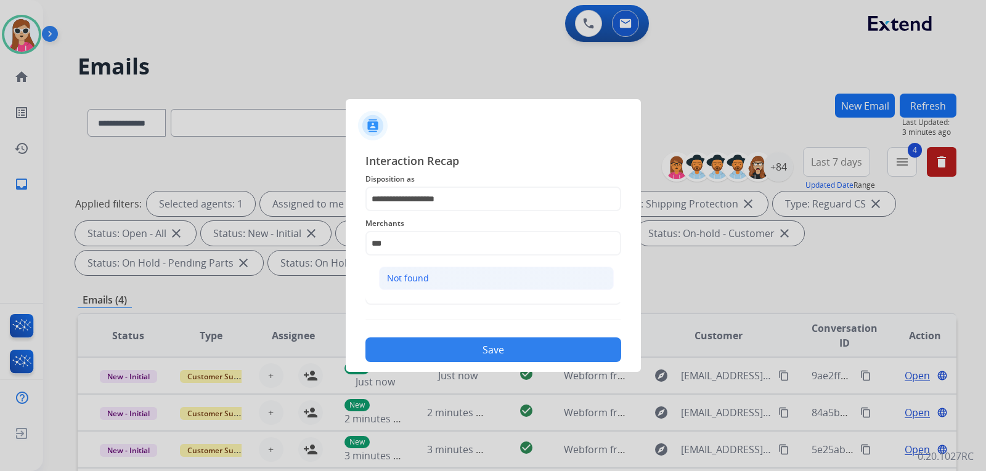
click at [450, 279] on li "Not found" at bounding box center [496, 278] width 235 height 23
type input "*********"
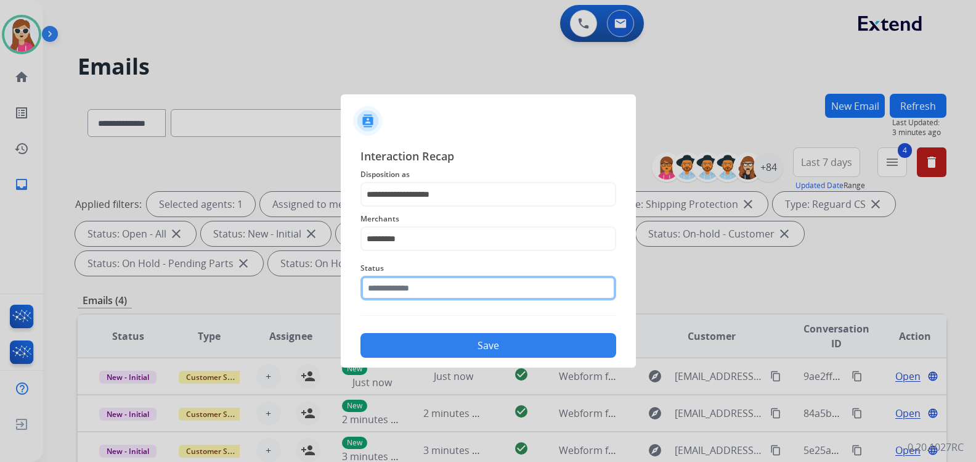
click at [452, 293] on input "text" at bounding box center [488, 287] width 256 height 25
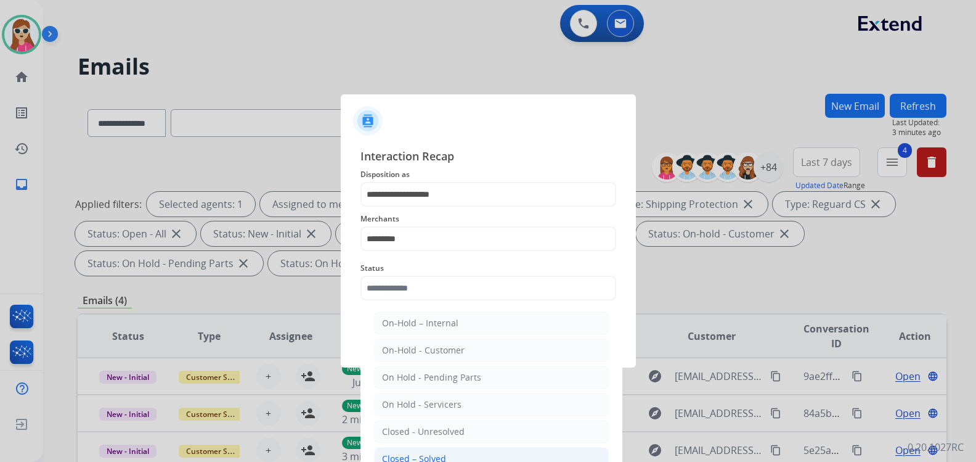
click at [412, 458] on div "Closed – Solved" at bounding box center [414, 458] width 64 height 12
type input "**********"
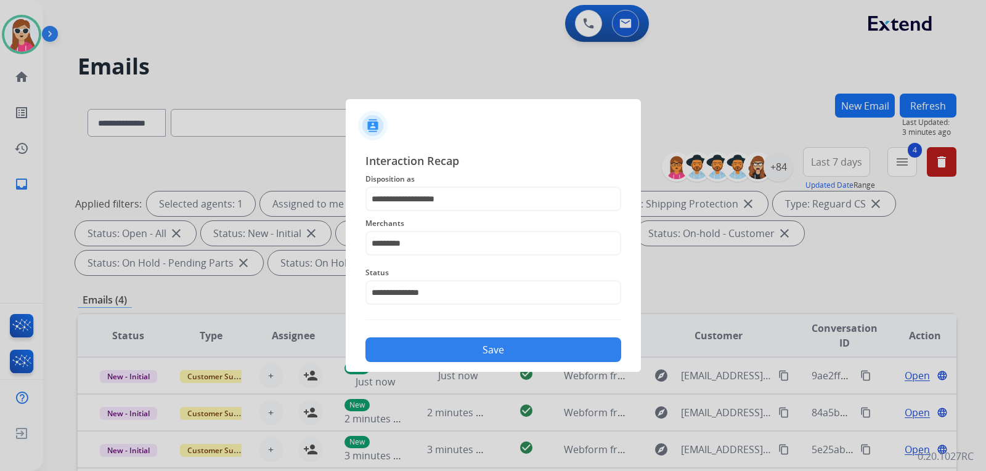
click at [502, 347] on button "Save" at bounding box center [493, 350] width 256 height 25
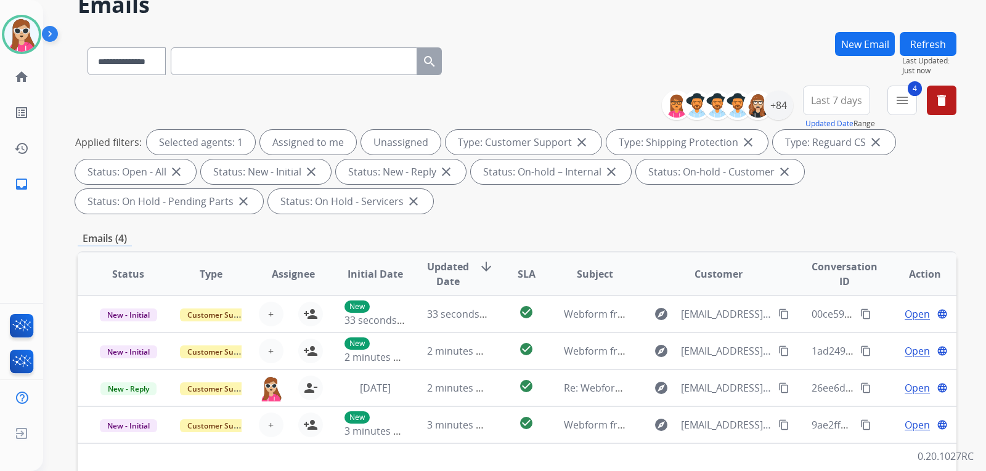
scroll to position [308, 0]
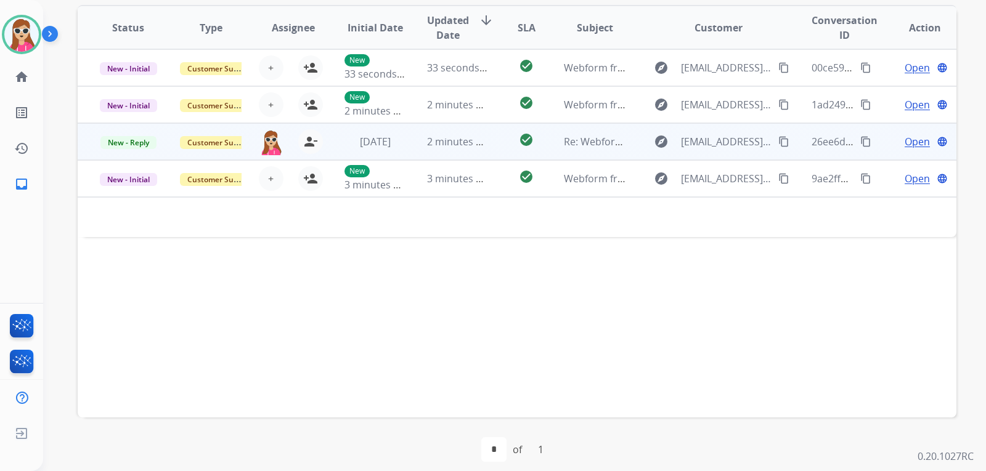
click at [494, 145] on td "check_circle" at bounding box center [516, 141] width 55 height 37
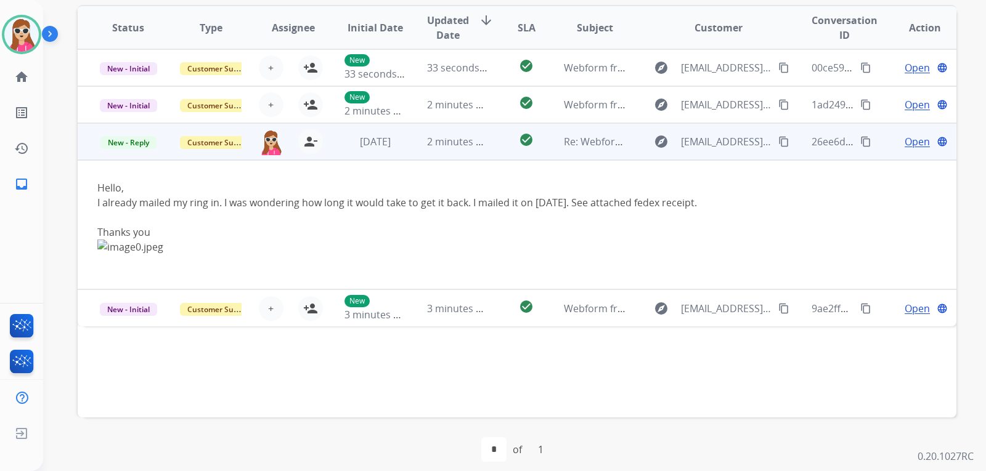
click at [913, 143] on span "Open" at bounding box center [917, 141] width 25 height 15
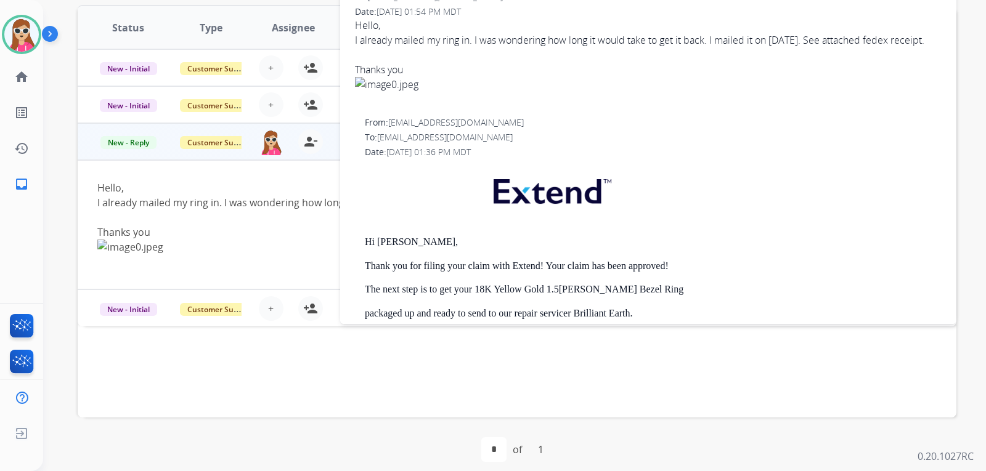
click at [394, 107] on div at bounding box center [648, 92] width 587 height 30
click at [399, 107] on div at bounding box center [648, 92] width 587 height 30
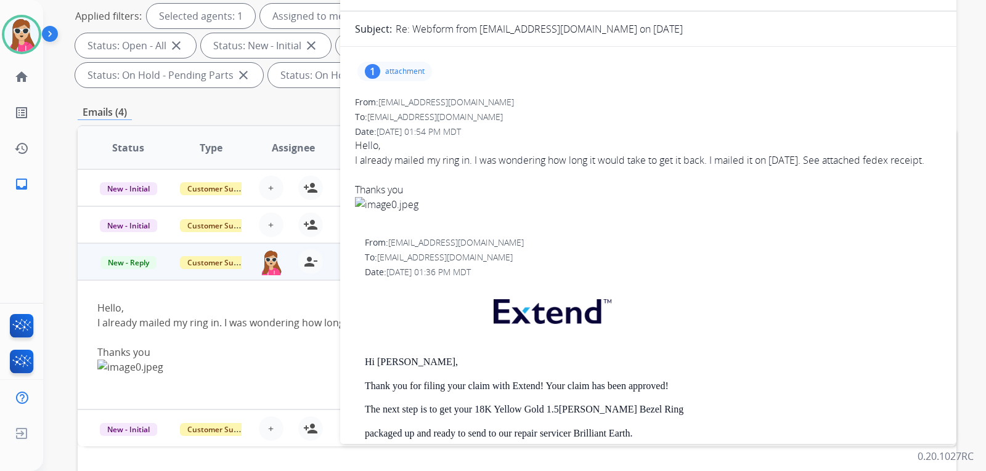
scroll to position [185, 0]
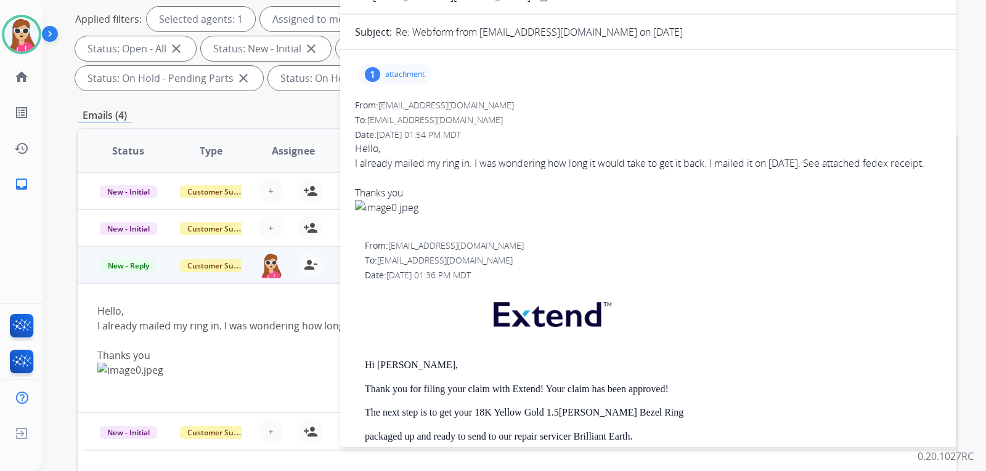
click at [405, 78] on p "attachment" at bounding box center [404, 75] width 39 height 10
click at [415, 110] on div at bounding box center [398, 105] width 62 height 43
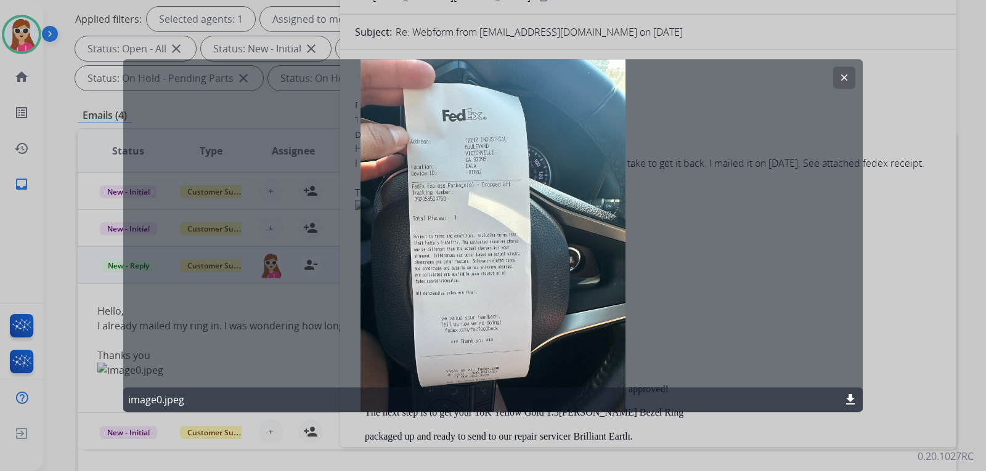
click at [853, 65] on div "clear image0.jpeg download" at bounding box center [492, 236] width 739 height 354
click at [855, 65] on div "clear image0.jpeg download" at bounding box center [492, 236] width 739 height 354
click at [847, 79] on mat-icon "clear" at bounding box center [844, 77] width 11 height 11
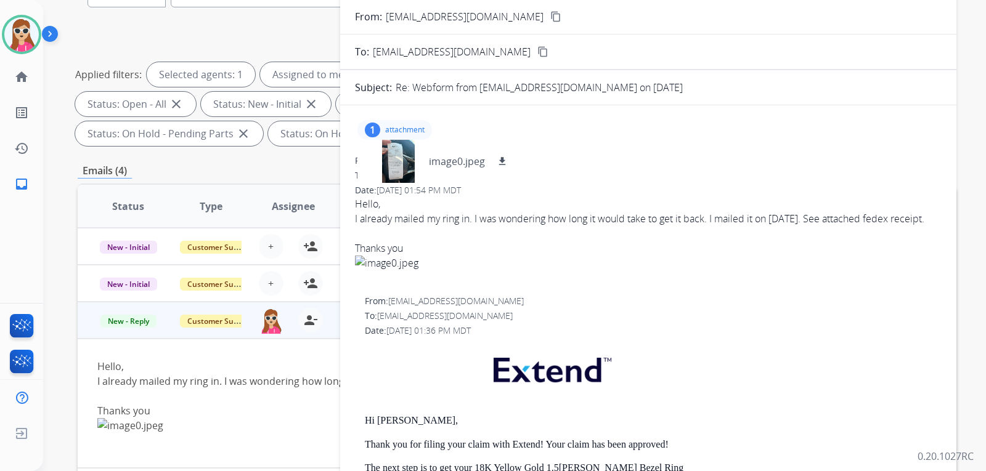
scroll to position [0, 0]
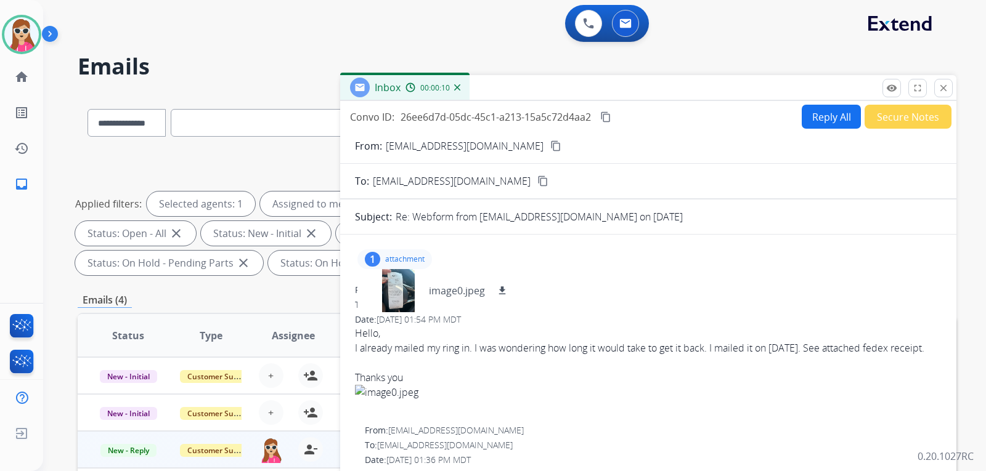
click at [550, 145] on mat-icon "content_copy" at bounding box center [555, 145] width 11 height 11
click at [802, 118] on button "Reply All" at bounding box center [831, 117] width 59 height 24
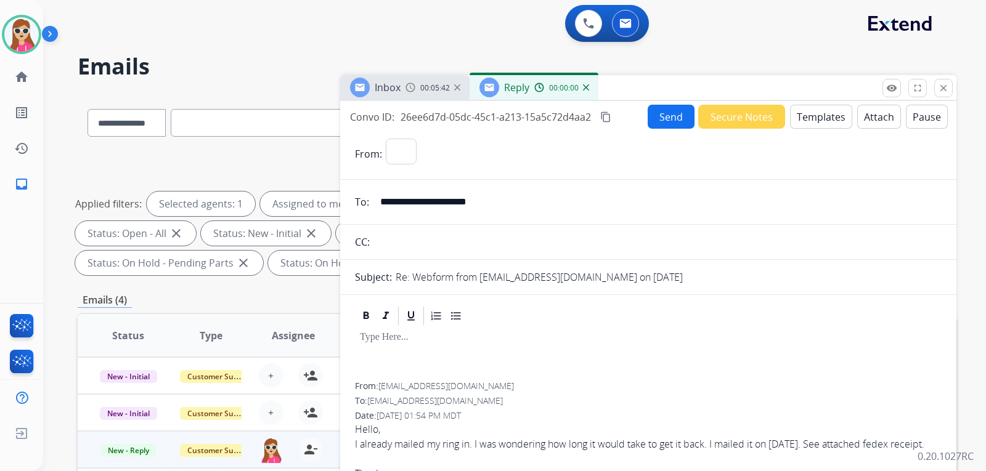
select select "**********"
click at [774, 127] on button "Secure Notes" at bounding box center [741, 117] width 87 height 24
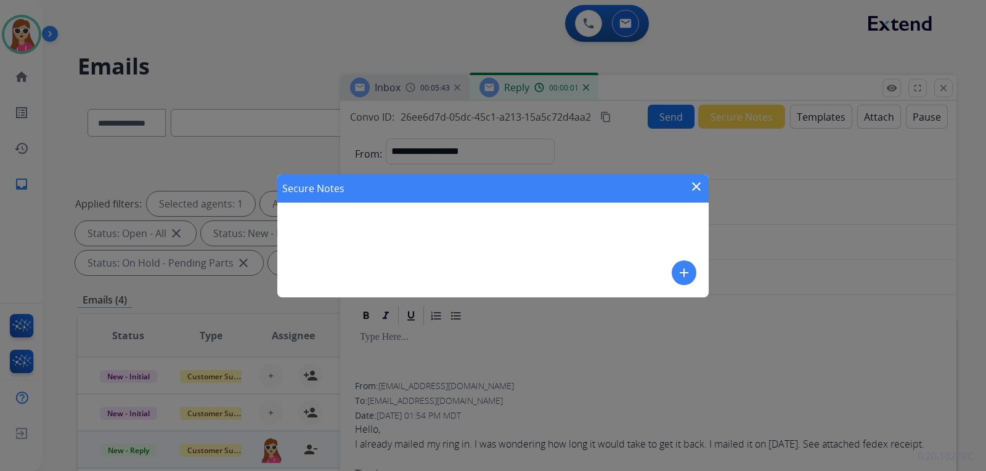
click at [695, 174] on div "Secure Notes close" at bounding box center [492, 188] width 431 height 28
click at [700, 182] on div "Secure Notes close" at bounding box center [492, 188] width 431 height 28
click at [692, 192] on mat-icon "close" at bounding box center [696, 186] width 15 height 15
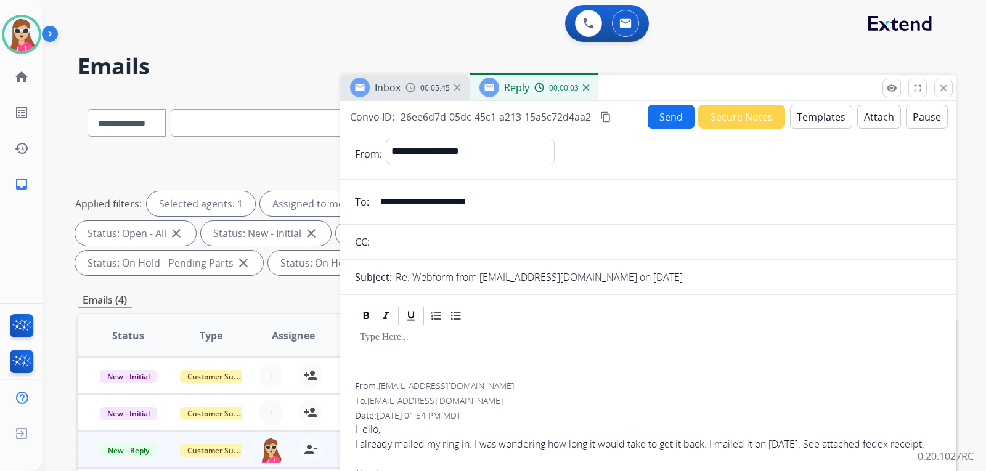
drag, startPoint x: 800, startPoint y: 92, endPoint x: 810, endPoint y: 109, distance: 19.7
click at [800, 94] on div "Inbox 00:05:45 Reply 00:00:03" at bounding box center [648, 88] width 616 height 26
click at [811, 128] on button "Templates" at bounding box center [821, 117] width 62 height 24
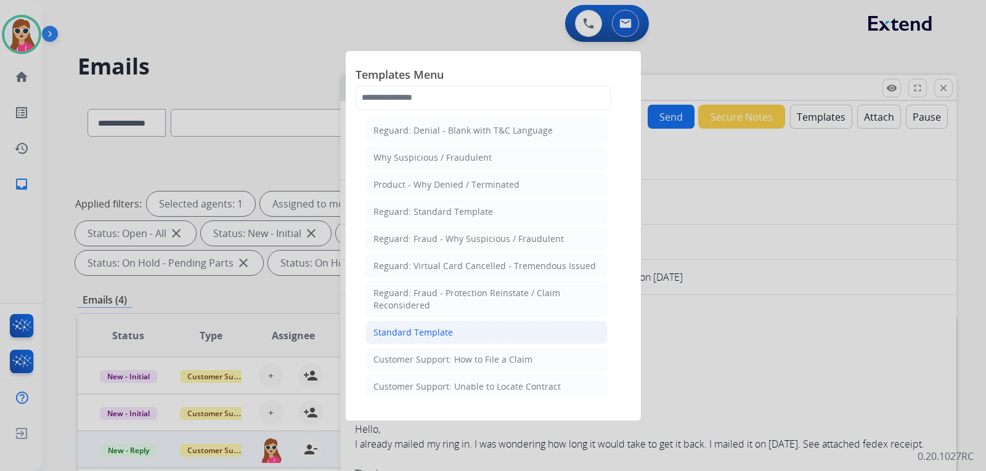
click at [428, 322] on li "Standard Template" at bounding box center [486, 332] width 242 height 23
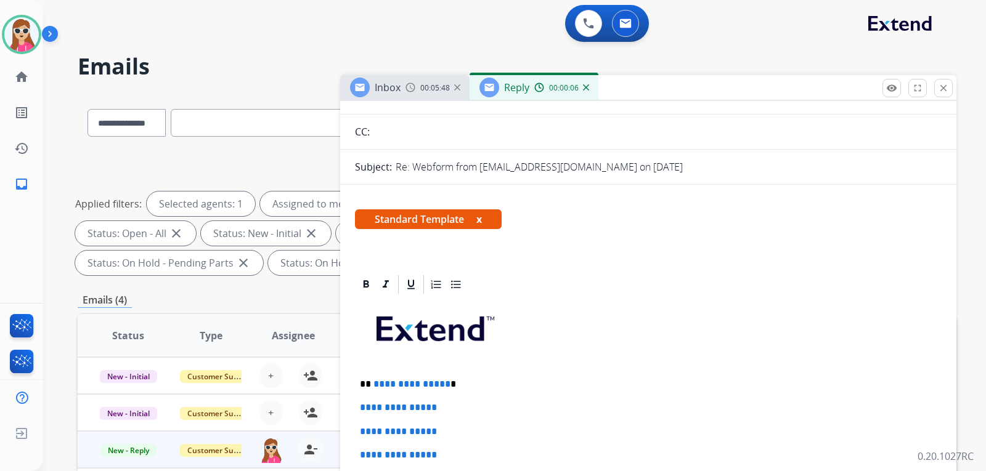
scroll to position [246, 0]
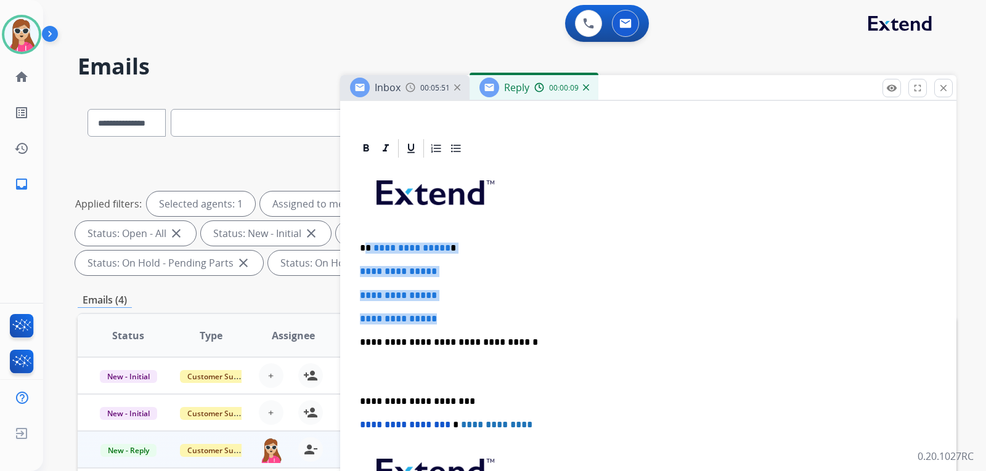
drag, startPoint x: 366, startPoint y: 248, endPoint x: 472, endPoint y: 309, distance: 122.3
click at [468, 307] on div "**********" at bounding box center [648, 372] width 587 height 424
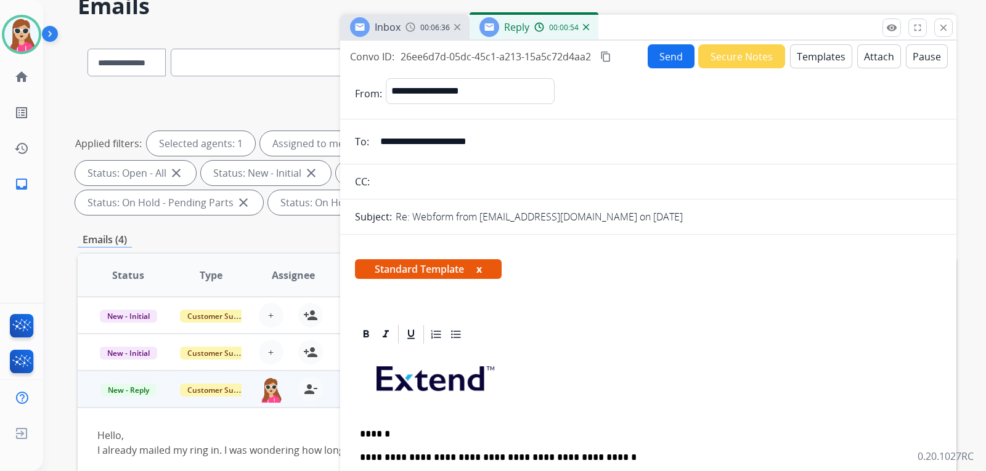
scroll to position [62, 0]
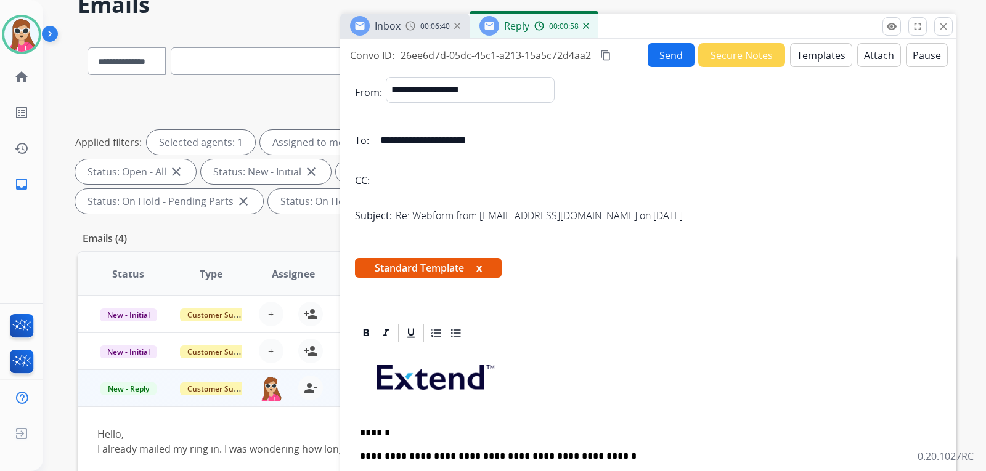
click at [656, 67] on button "Send" at bounding box center [671, 55] width 47 height 24
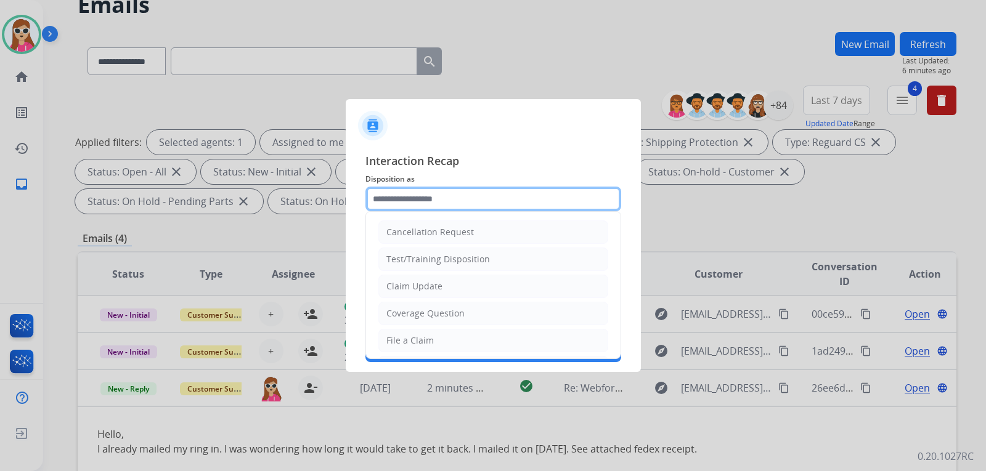
click at [569, 205] on input "text" at bounding box center [493, 199] width 256 height 25
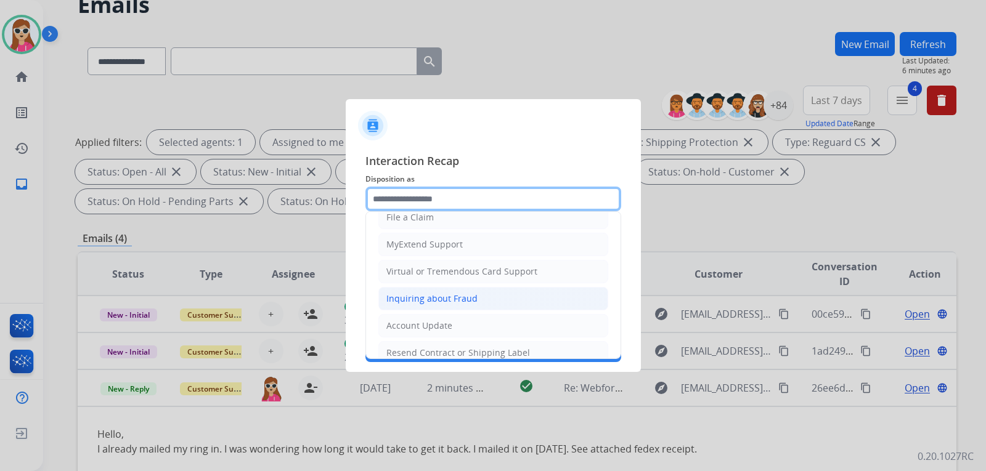
scroll to position [185, 0]
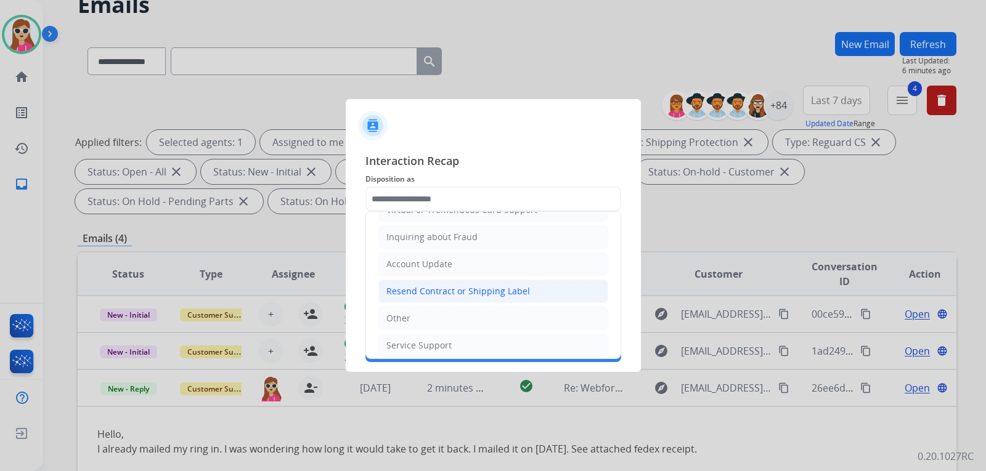
click at [503, 293] on div "Resend Contract or Shipping Label" at bounding box center [458, 291] width 144 height 12
type input "**********"
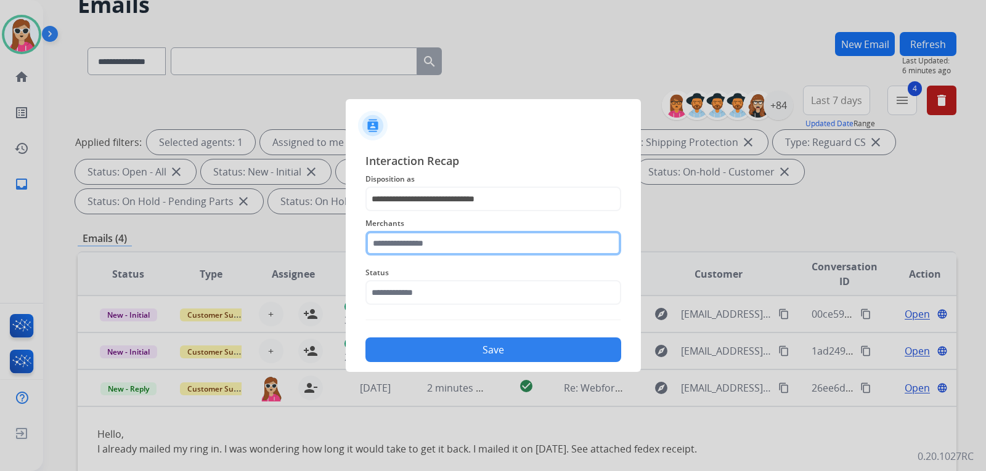
click at [489, 253] on input "text" at bounding box center [493, 243] width 256 height 25
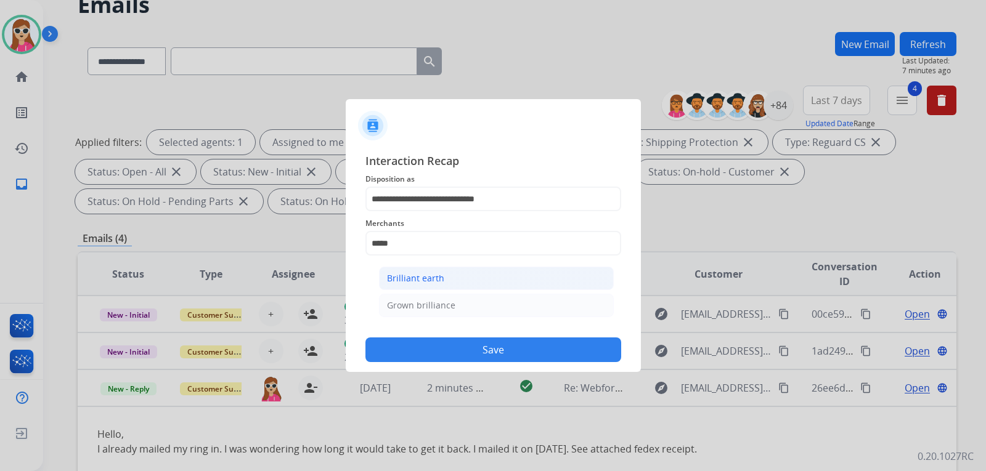
click at [451, 272] on li "Brilliant earth" at bounding box center [496, 278] width 235 height 23
type input "**********"
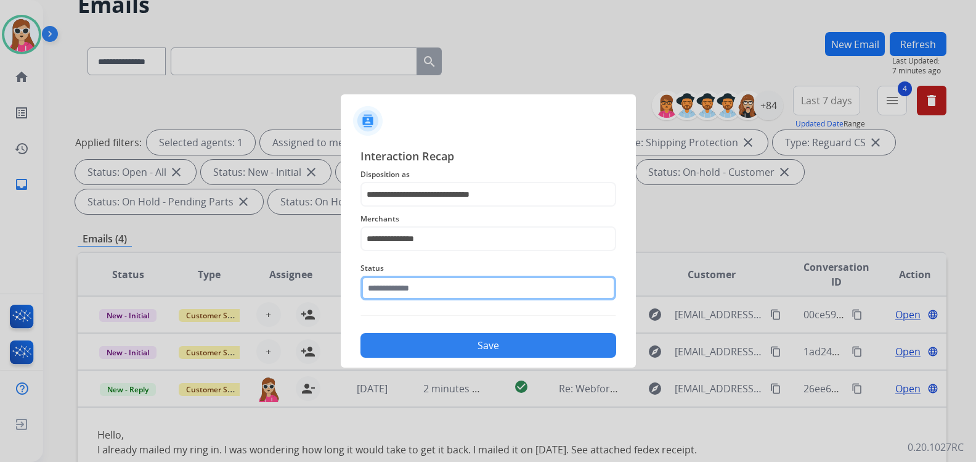
click at [447, 293] on input "text" at bounding box center [488, 287] width 256 height 25
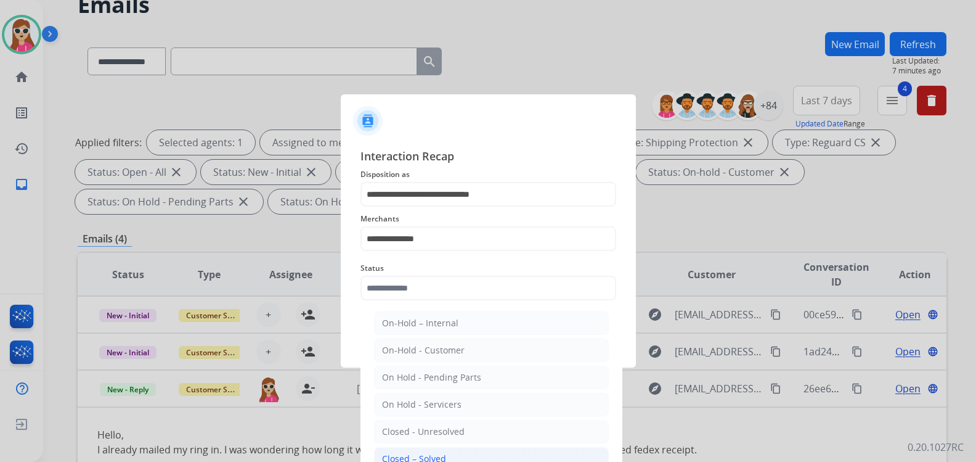
click at [466, 455] on li "Closed – Solved" at bounding box center [491, 458] width 235 height 23
type input "**********"
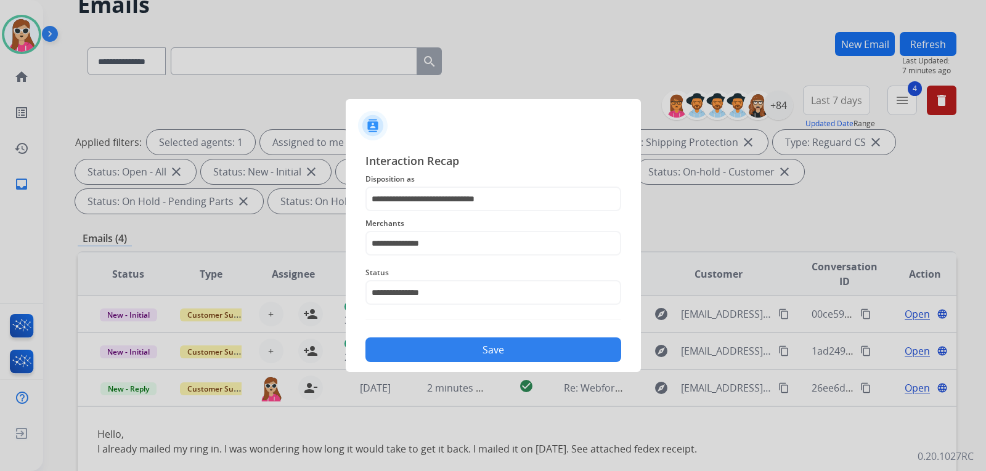
click at [473, 341] on button "Save" at bounding box center [493, 350] width 256 height 25
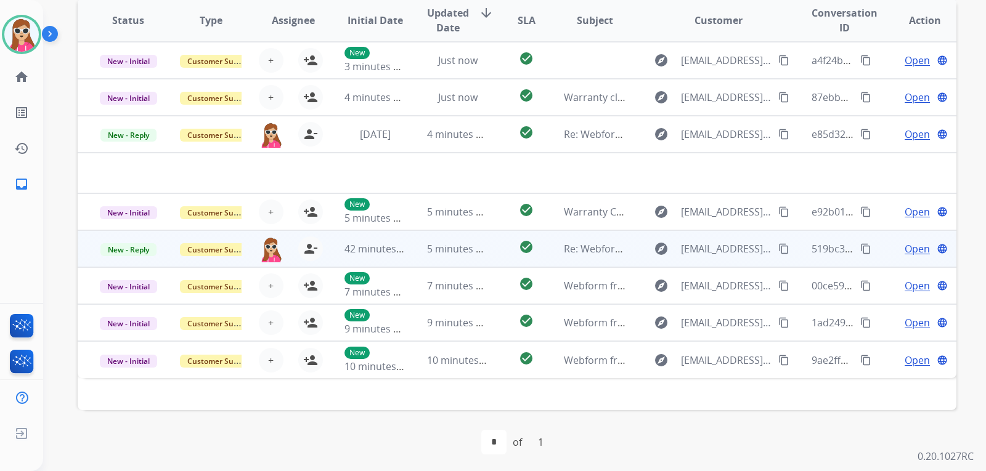
scroll to position [319, 0]
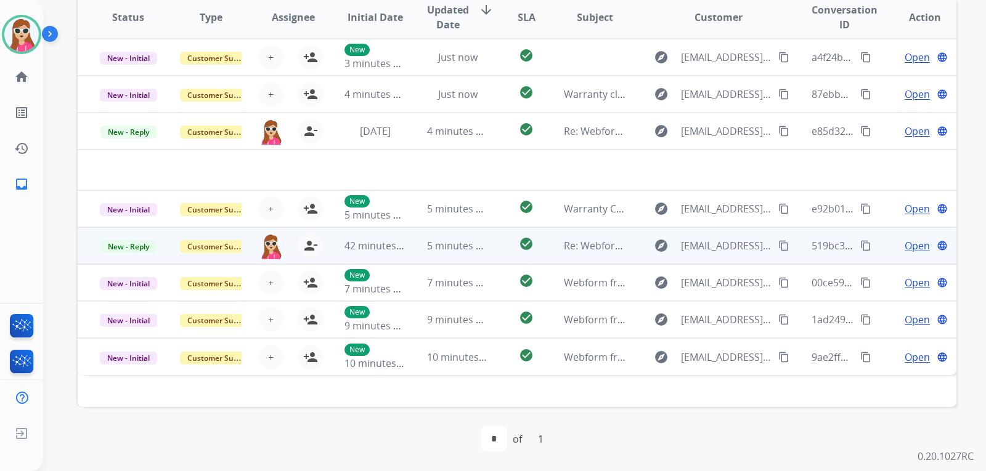
click at [509, 257] on td "check_circle" at bounding box center [516, 245] width 55 height 37
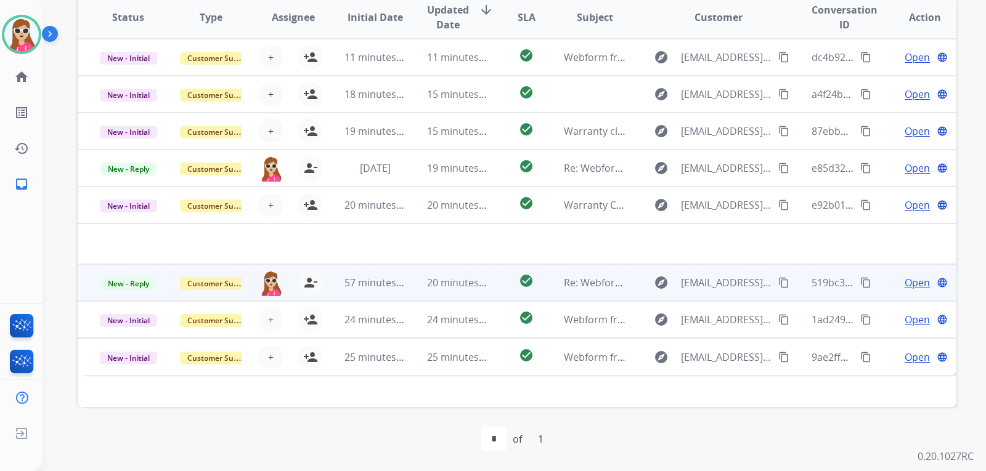
click at [778, 287] on mat-icon "content_copy" at bounding box center [783, 282] width 11 height 11
click at [909, 284] on span "Open" at bounding box center [917, 282] width 25 height 15
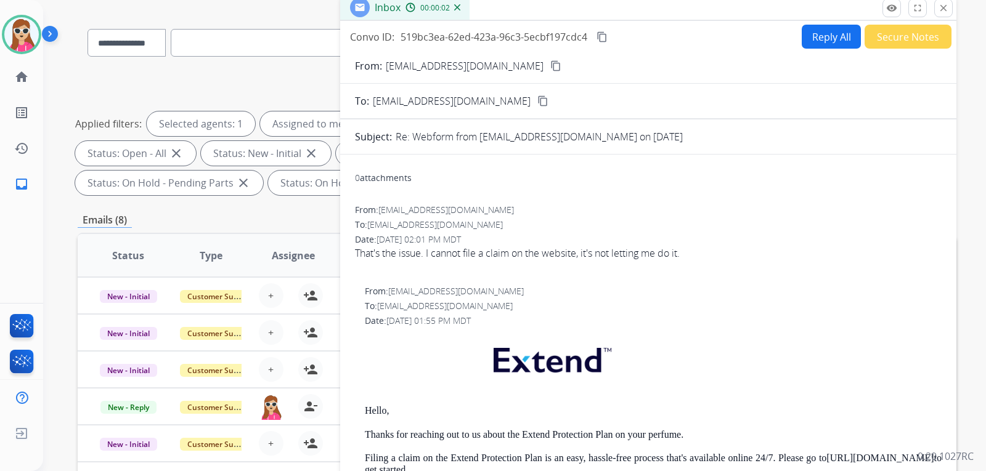
scroll to position [72, 0]
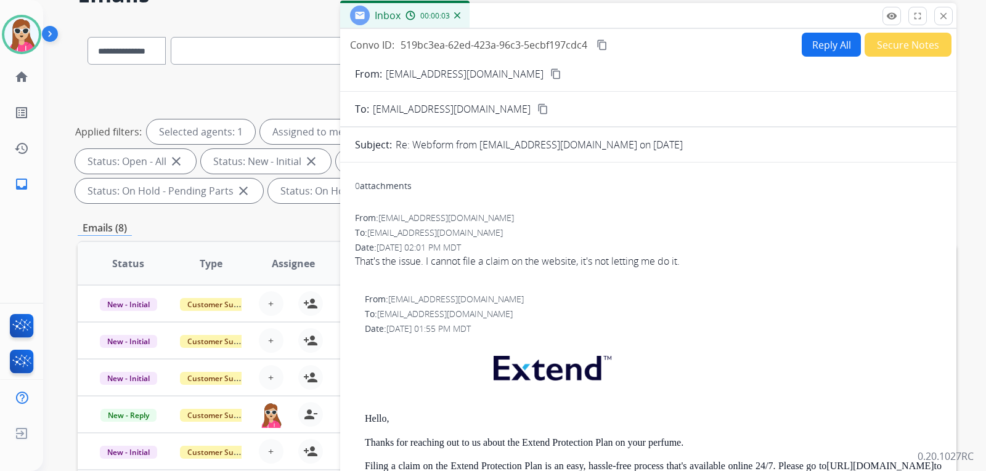
click at [815, 36] on button "Reply All" at bounding box center [831, 45] width 59 height 24
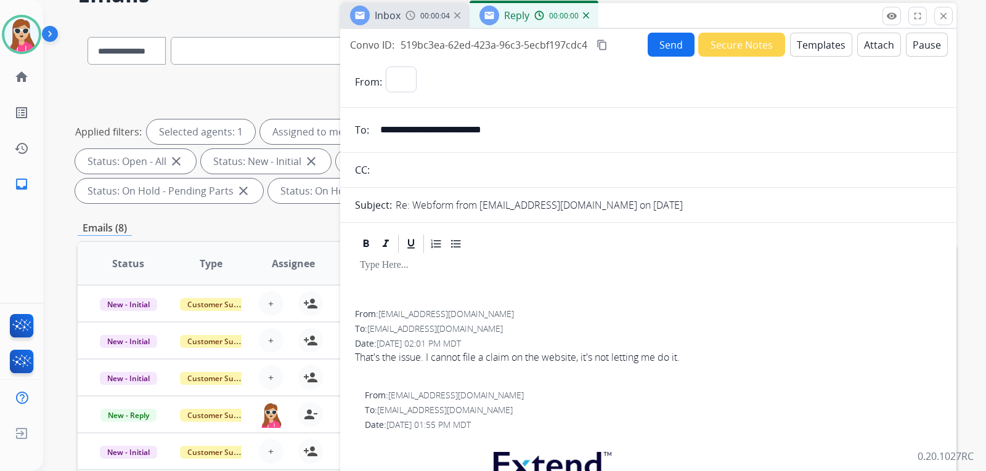
select select "**********"
click at [808, 51] on button "Templates" at bounding box center [821, 45] width 62 height 24
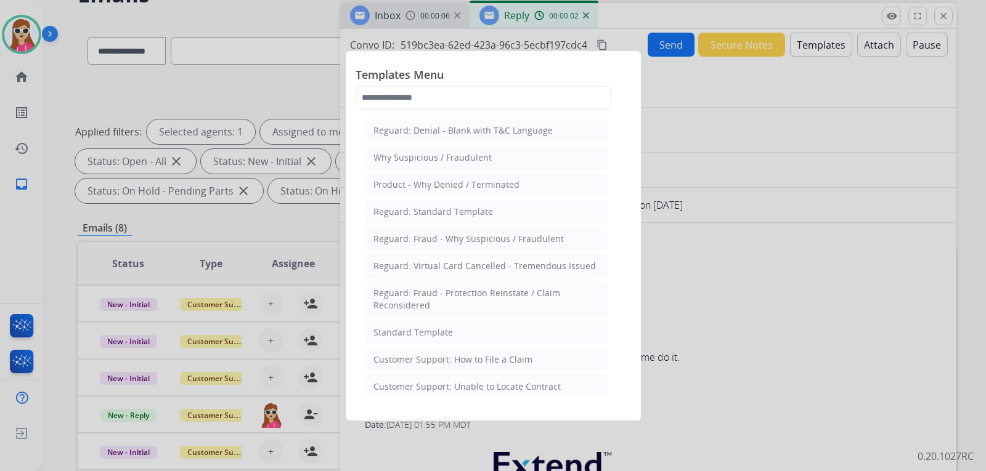
click at [455, 338] on li "Standard Template" at bounding box center [486, 332] width 242 height 23
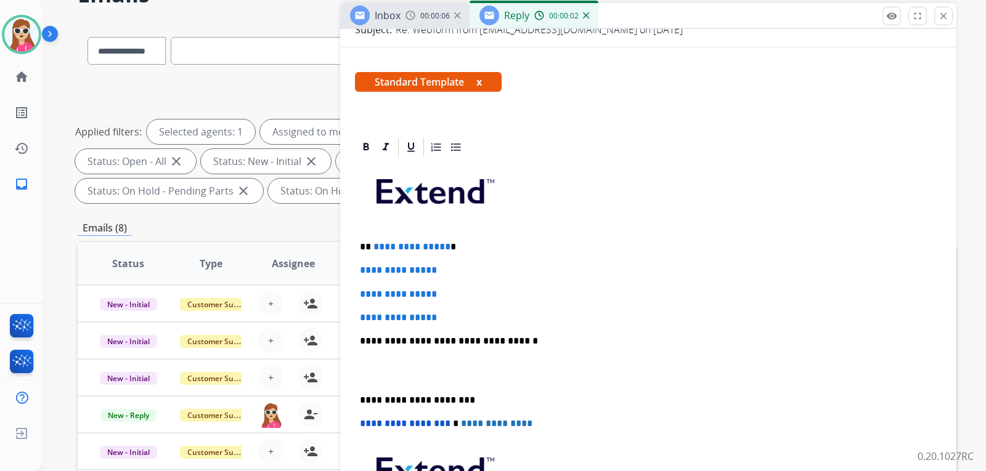
scroll to position [185, 0]
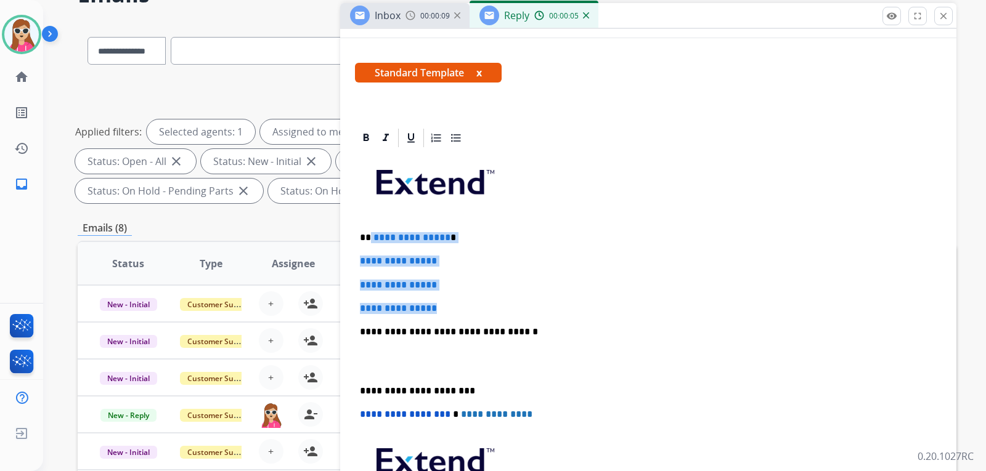
drag, startPoint x: 370, startPoint y: 230, endPoint x: 487, endPoint y: 299, distance: 136.4
click at [487, 299] on div "**********" at bounding box center [648, 361] width 587 height 424
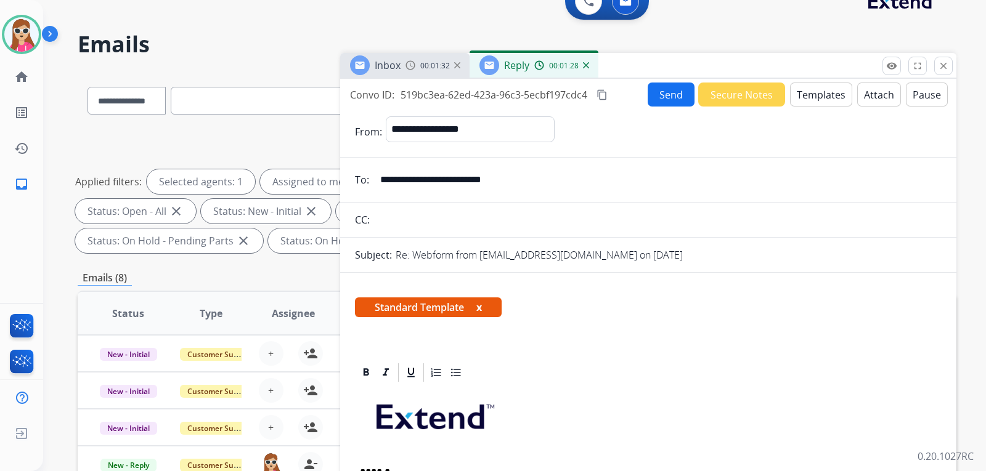
scroll to position [10, 0]
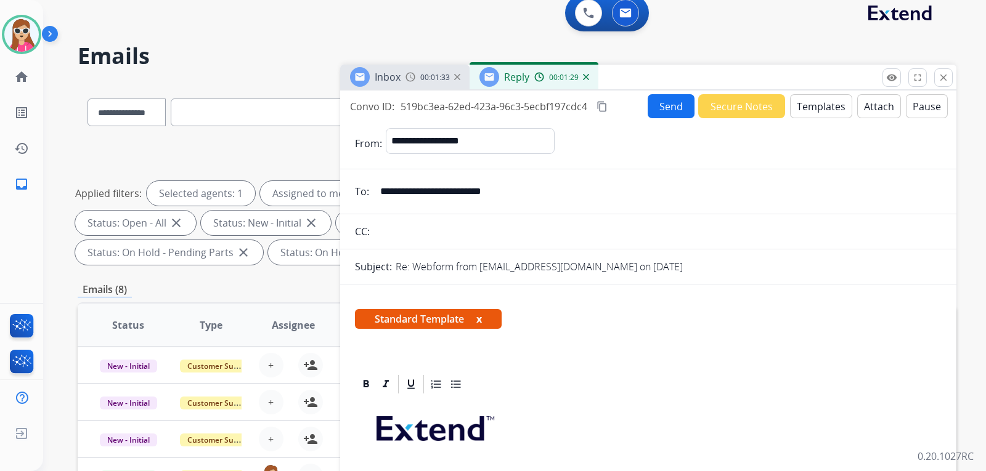
click at [667, 100] on button "Send" at bounding box center [671, 106] width 47 height 24
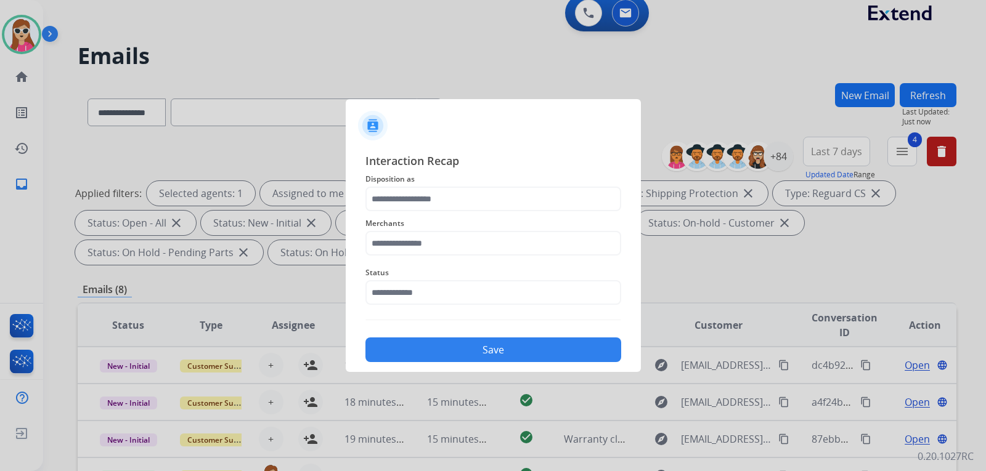
drag, startPoint x: 455, startPoint y: 216, endPoint x: 461, endPoint y: 205, distance: 12.7
click at [457, 213] on div "Merchants" at bounding box center [493, 235] width 256 height 49
click at [462, 205] on input "text" at bounding box center [493, 199] width 256 height 25
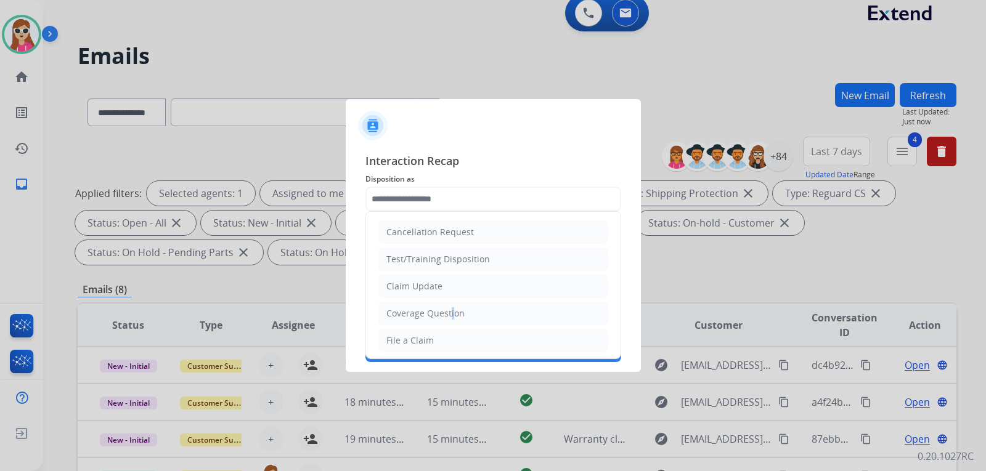
click at [449, 311] on div "Coverage Question" at bounding box center [425, 313] width 78 height 12
type input "**********"
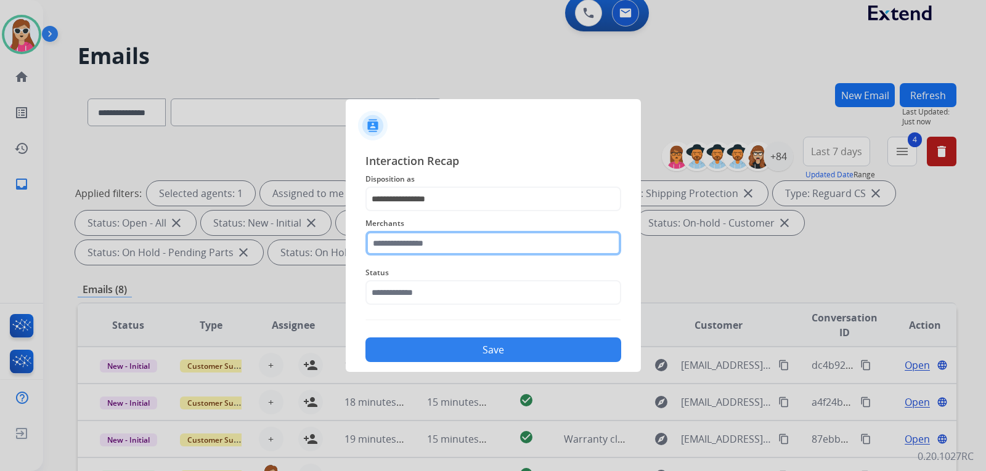
click at [452, 248] on input "text" at bounding box center [493, 243] width 256 height 25
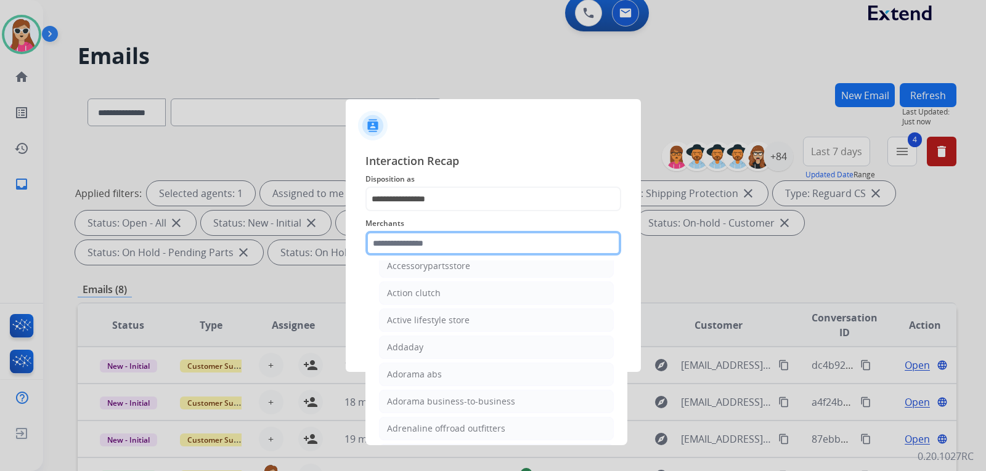
scroll to position [370, 0]
type input "*"
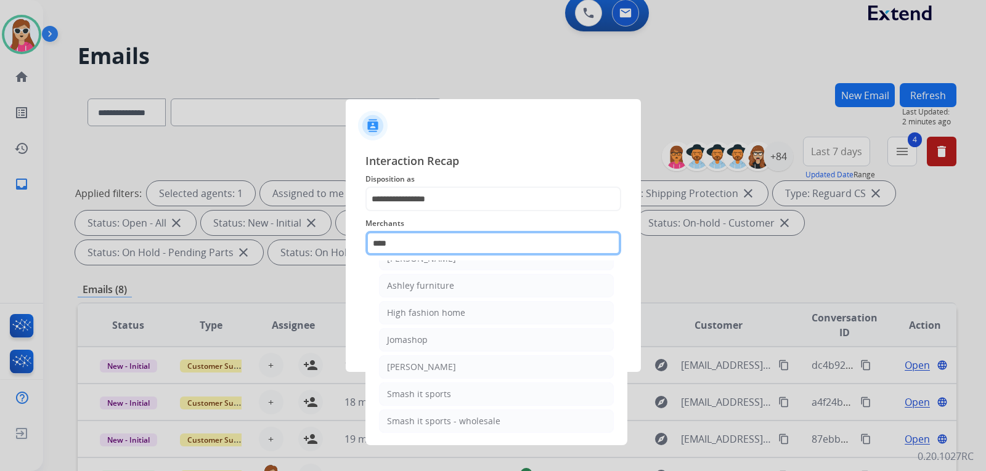
scroll to position [0, 0]
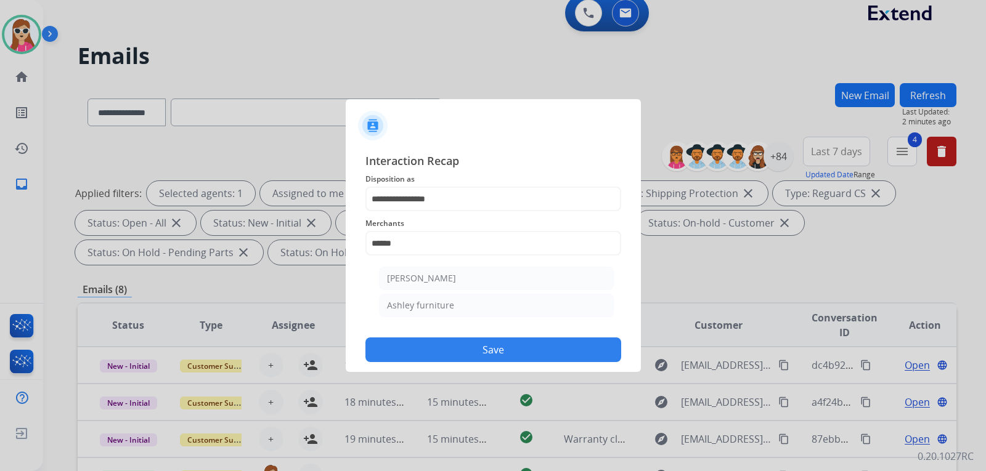
drag, startPoint x: 449, startPoint y: 305, endPoint x: 455, endPoint y: 312, distance: 9.2
click at [449, 303] on div "Ashley furniture" at bounding box center [420, 305] width 67 height 12
type input "**********"
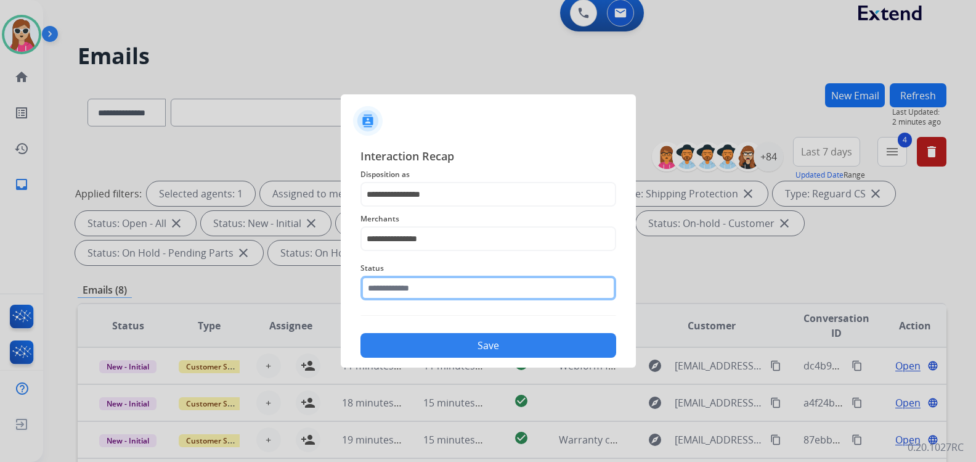
click at [506, 302] on div "Status" at bounding box center [488, 280] width 256 height 49
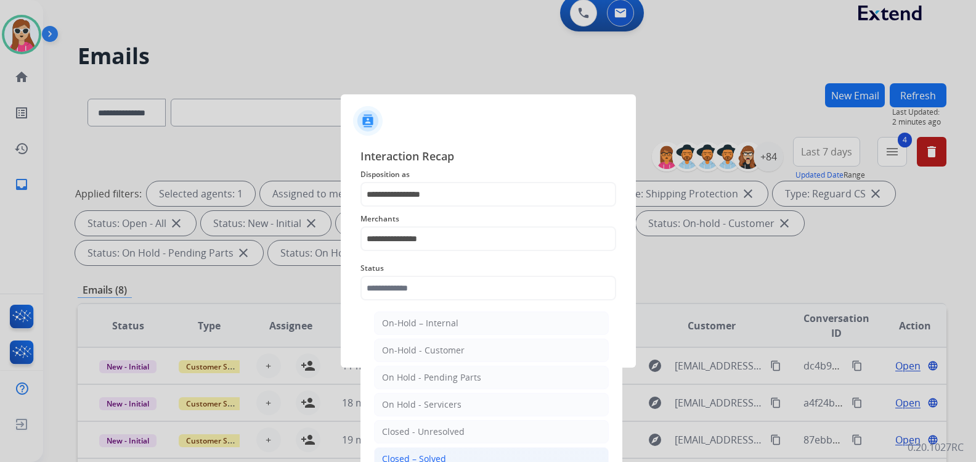
click at [484, 457] on li "Closed – Solved" at bounding box center [491, 458] width 235 height 23
type input "**********"
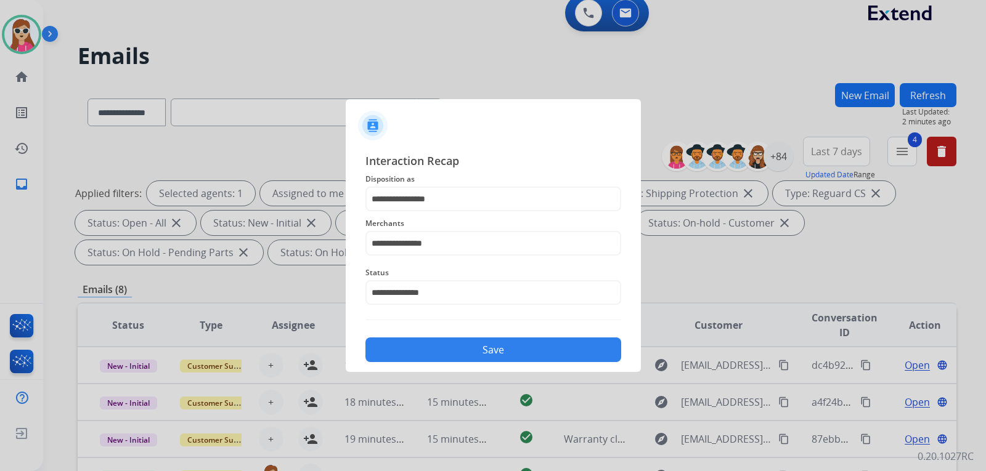
click at [515, 346] on button "Save" at bounding box center [493, 350] width 256 height 25
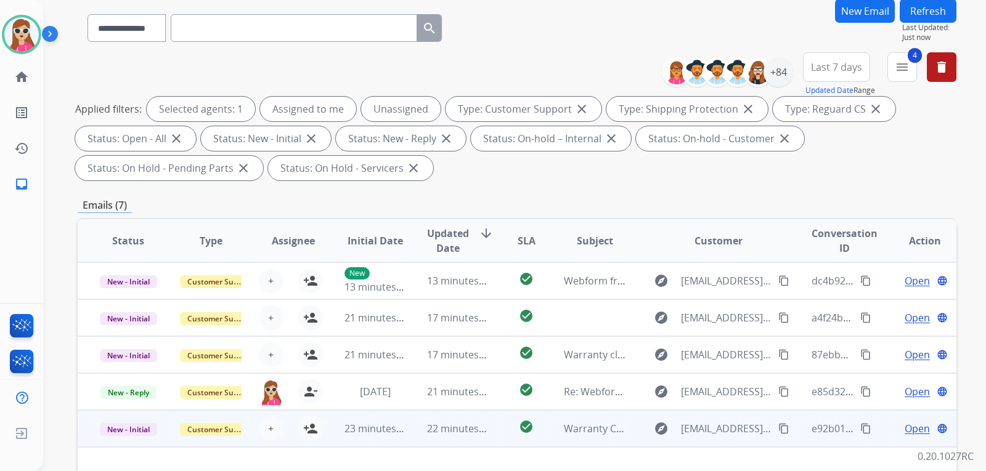
scroll to position [246, 0]
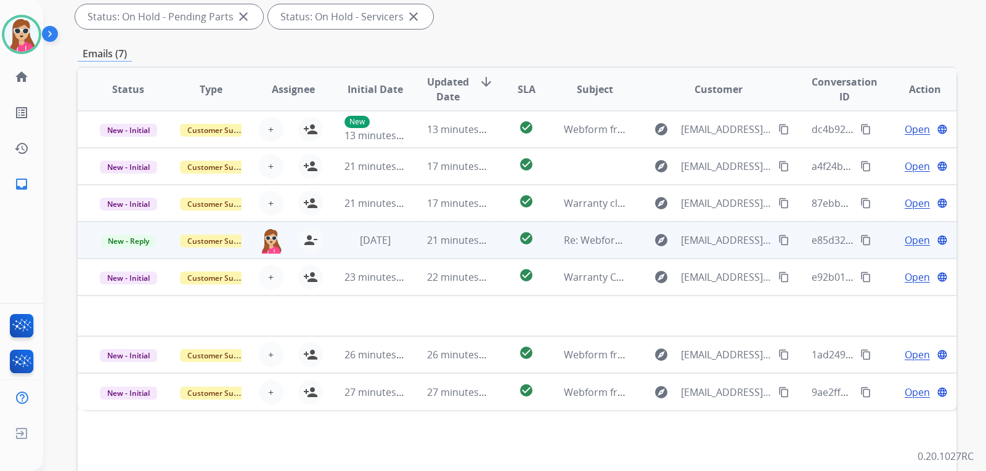
click at [520, 254] on td "check_circle" at bounding box center [516, 240] width 55 height 37
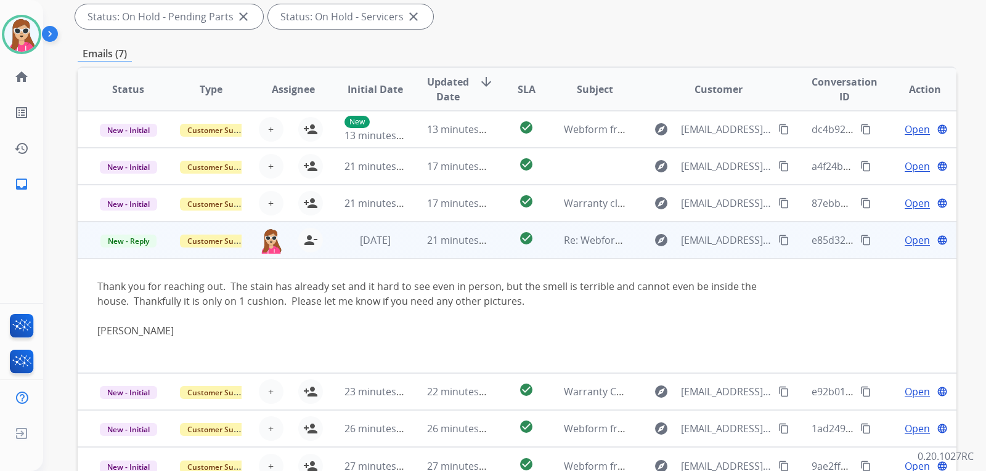
scroll to position [5, 0]
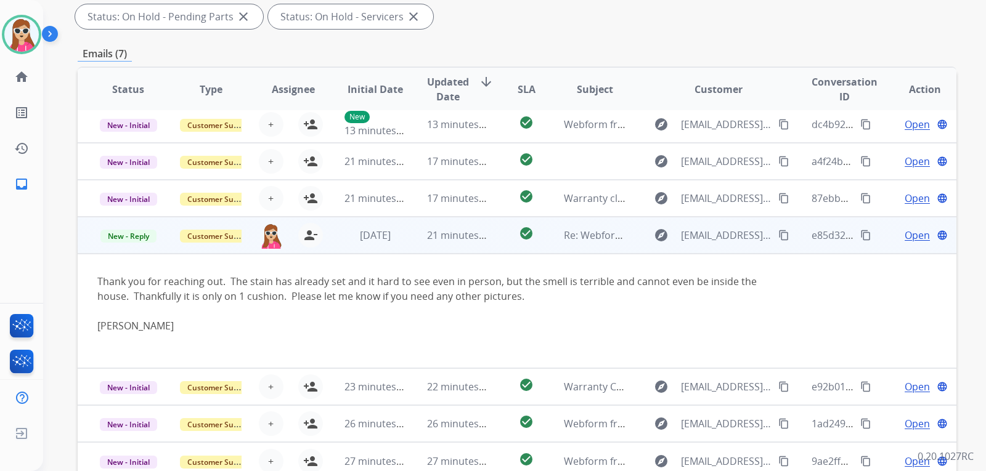
click at [906, 240] on span "Open" at bounding box center [917, 235] width 25 height 15
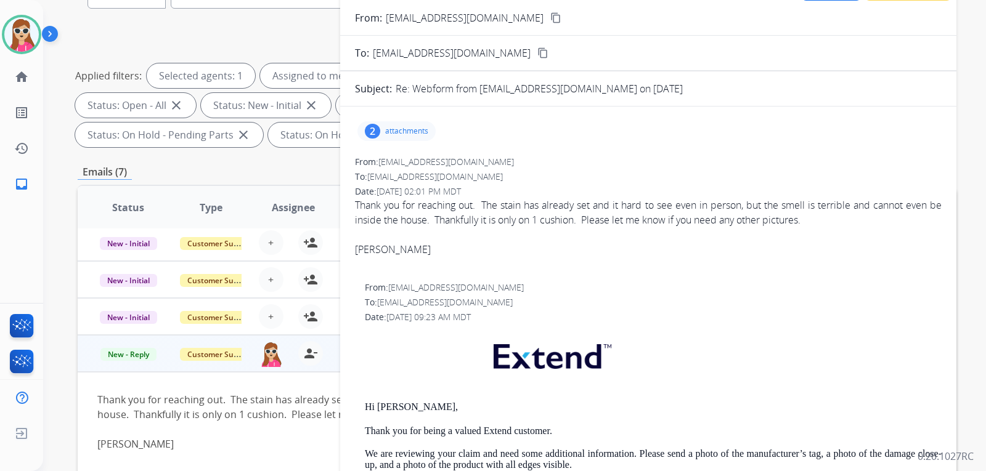
scroll to position [123, 0]
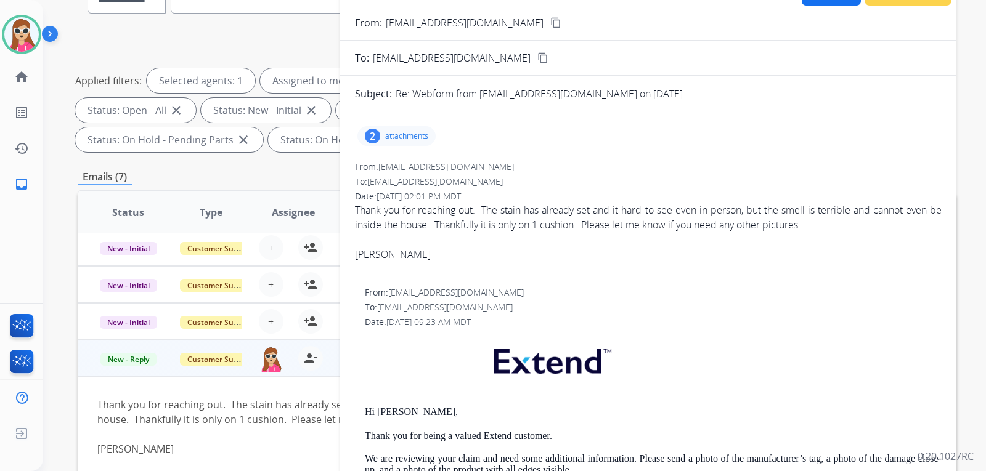
click at [388, 137] on p "attachments" at bounding box center [406, 136] width 43 height 10
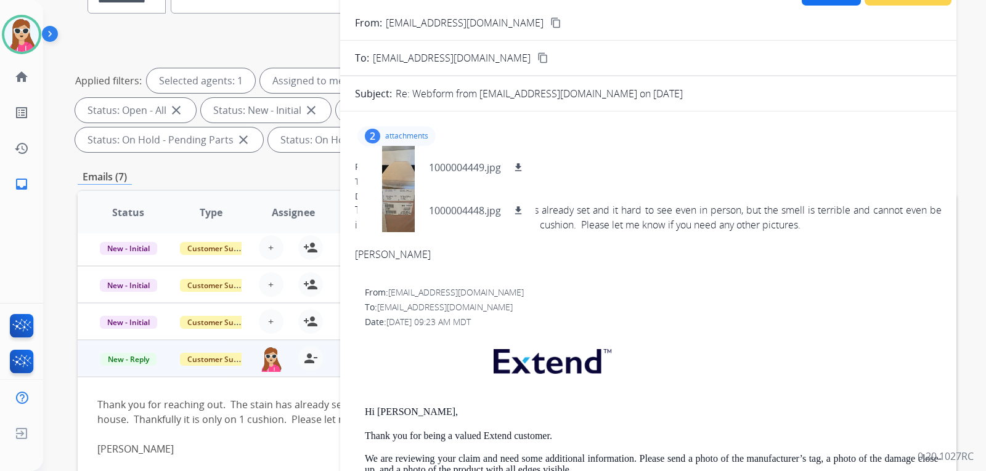
click at [665, 251] on div "[PERSON_NAME]" at bounding box center [648, 262] width 587 height 30
click at [615, 180] on div "To: [EMAIL_ADDRESS][DOMAIN_NAME]" at bounding box center [648, 182] width 587 height 12
click at [614, 295] on div "From: [EMAIL_ADDRESS][DOMAIN_NAME] No specific user match" at bounding box center [653, 293] width 577 height 12
click at [403, 132] on p "attachments" at bounding box center [406, 136] width 43 height 10
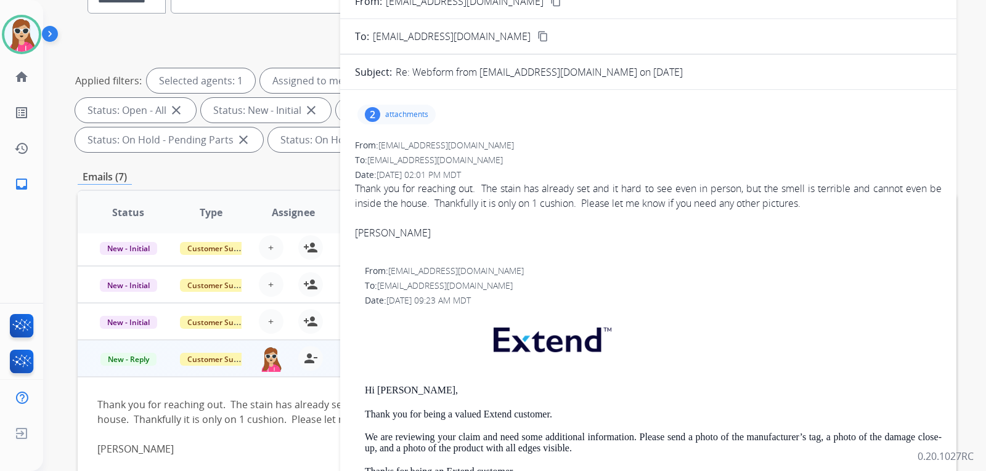
scroll to position [0, 0]
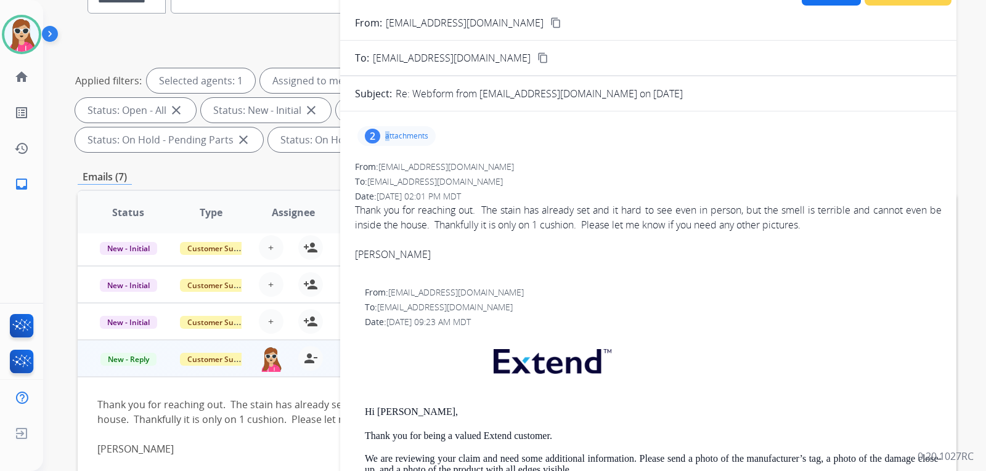
click at [388, 141] on div "2 attachments" at bounding box center [396, 136] width 78 height 20
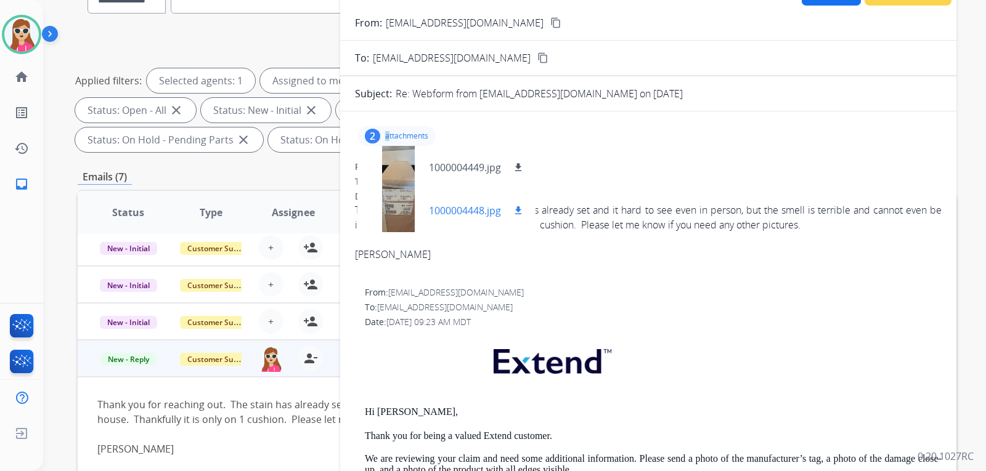
click at [517, 216] on mat-icon "download" at bounding box center [518, 210] width 11 height 11
click at [527, 173] on div "1000004449.jpg download" at bounding box center [446, 167] width 178 height 43
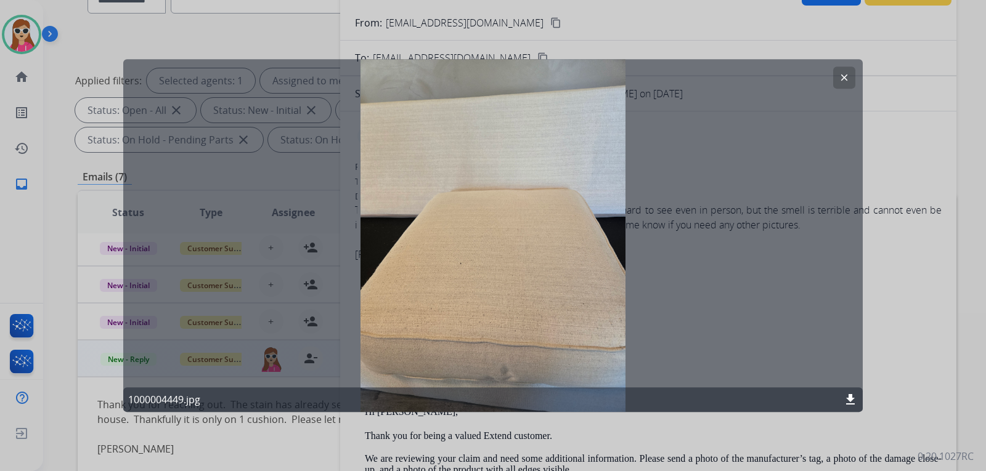
click at [841, 84] on button "clear" at bounding box center [844, 78] width 22 height 22
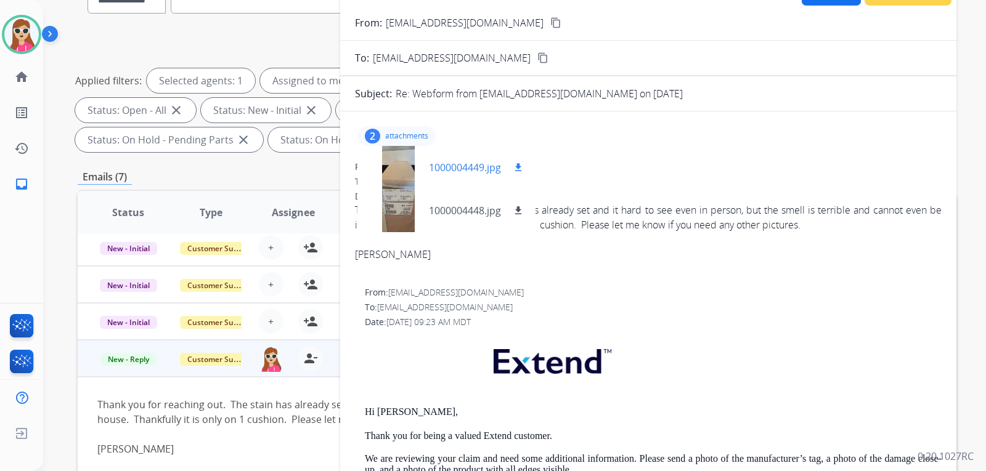
click at [514, 166] on button "download" at bounding box center [518, 167] width 15 height 15
click at [550, 28] on mat-icon "content_copy" at bounding box center [555, 22] width 11 height 11
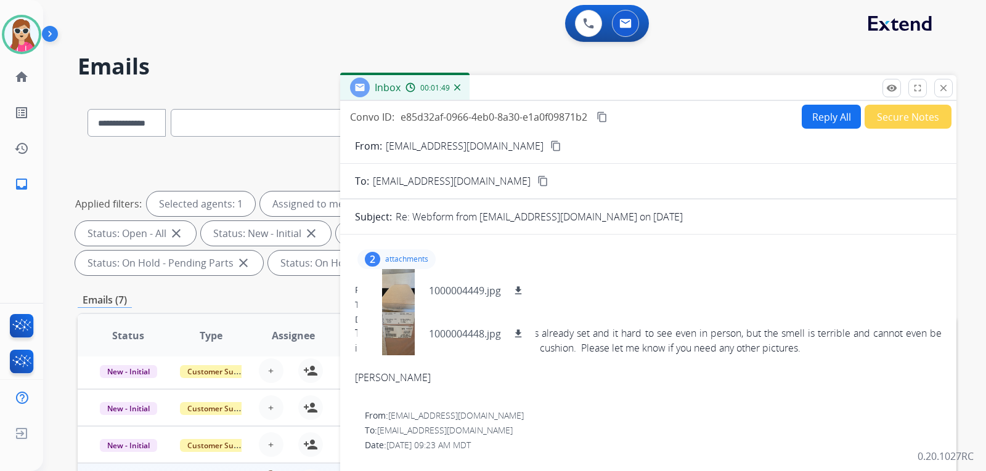
click at [802, 108] on button "Reply All" at bounding box center [831, 117] width 59 height 24
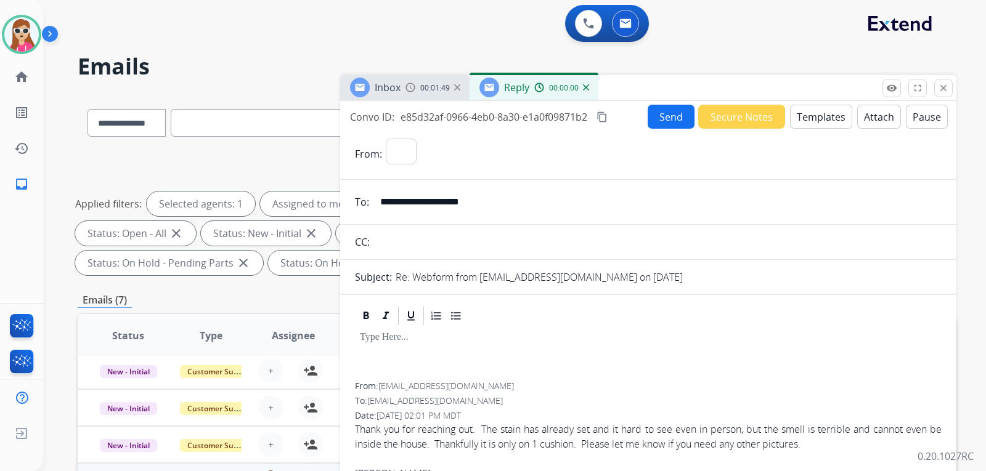
select select "**********"
click at [801, 117] on button "Templates" at bounding box center [821, 117] width 62 height 24
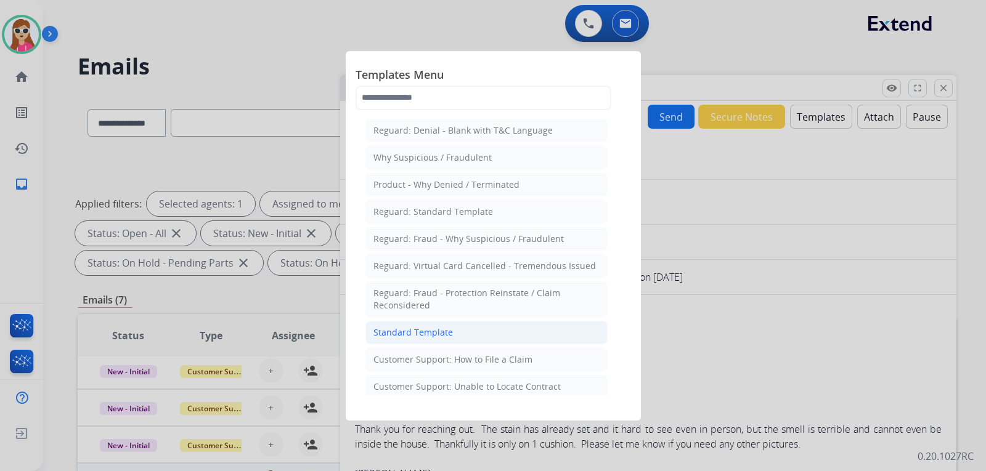
click at [471, 325] on li "Standard Template" at bounding box center [486, 332] width 242 height 23
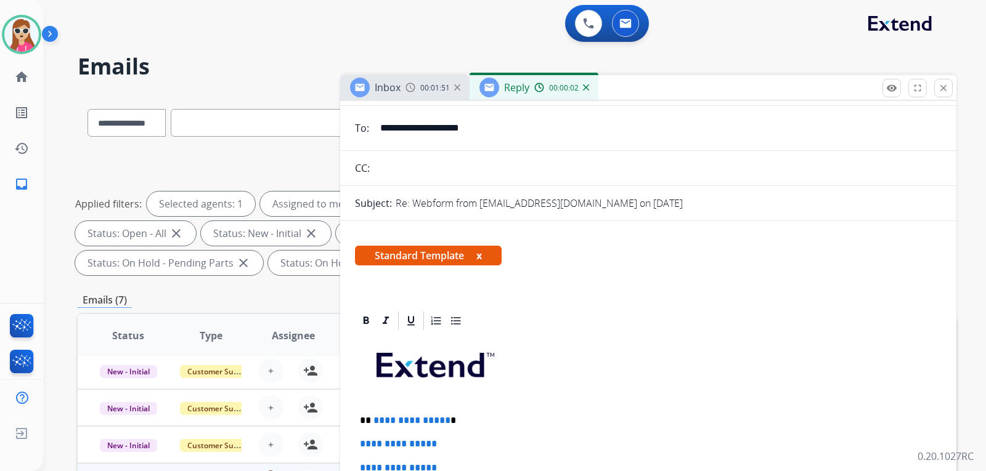
scroll to position [185, 0]
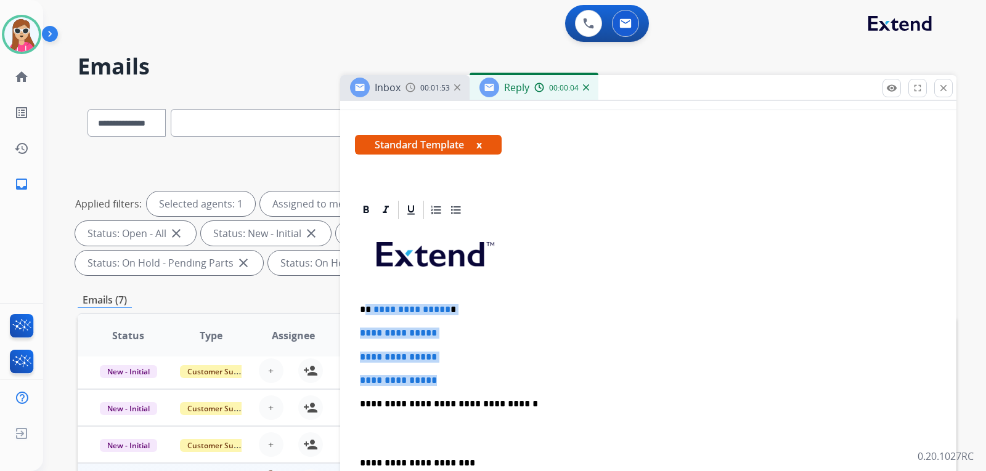
drag, startPoint x: 377, startPoint y: 311, endPoint x: 484, endPoint y: 371, distance: 122.5
click at [481, 373] on div "**********" at bounding box center [648, 433] width 587 height 424
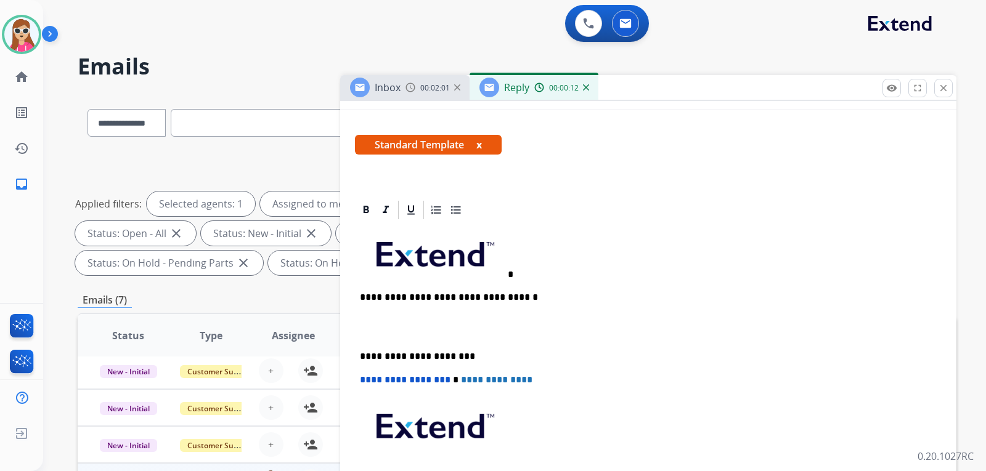
drag, startPoint x: 526, startPoint y: 280, endPoint x: 525, endPoint y: 266, distance: 14.2
click at [526, 280] on div "**********" at bounding box center [648, 379] width 587 height 317
click at [525, 285] on div "**********" at bounding box center [648, 379] width 587 height 317
click at [525, 275] on p "*" at bounding box center [643, 253] width 567 height 54
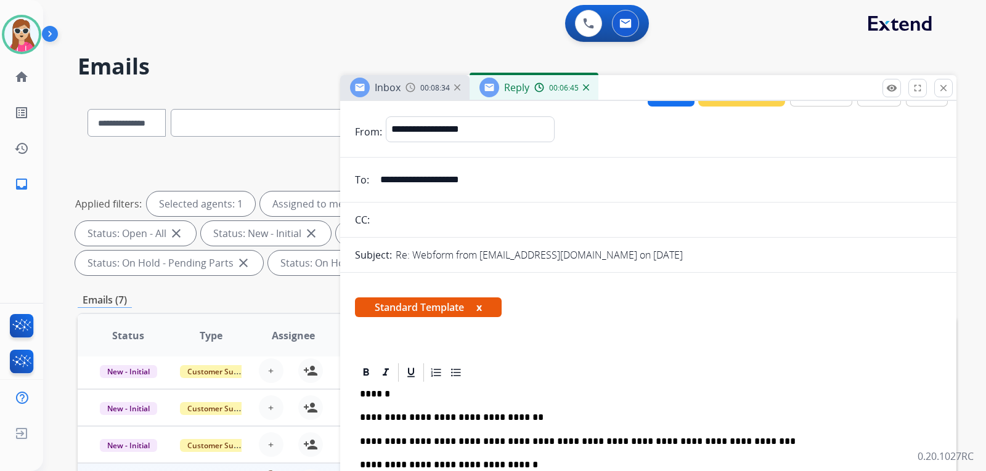
scroll to position [0, 0]
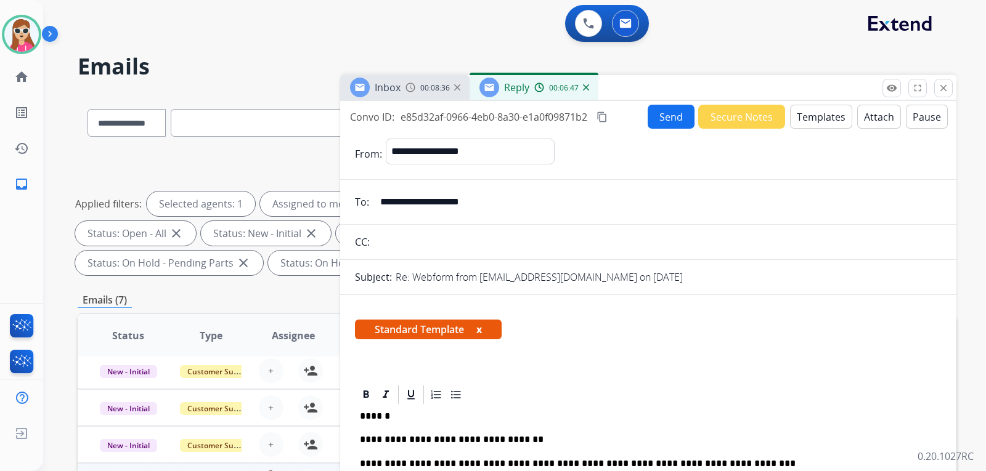
click at [651, 116] on button "Send" at bounding box center [671, 117] width 47 height 24
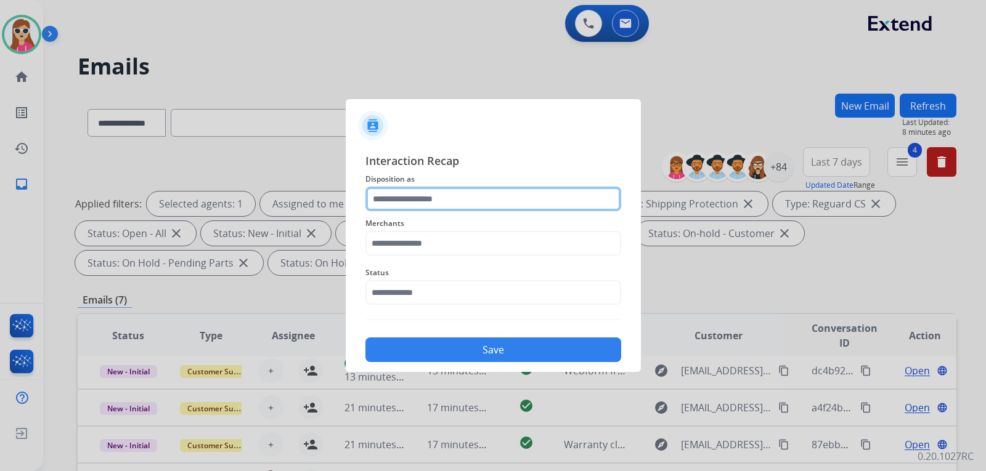
click at [479, 194] on input "text" at bounding box center [493, 199] width 256 height 25
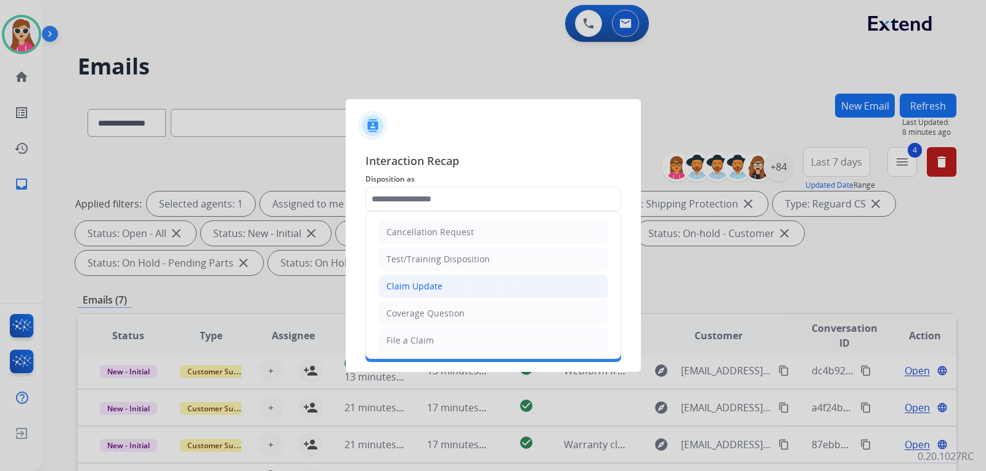
click at [479, 290] on li "Claim Update" at bounding box center [493, 286] width 230 height 23
type input "**********"
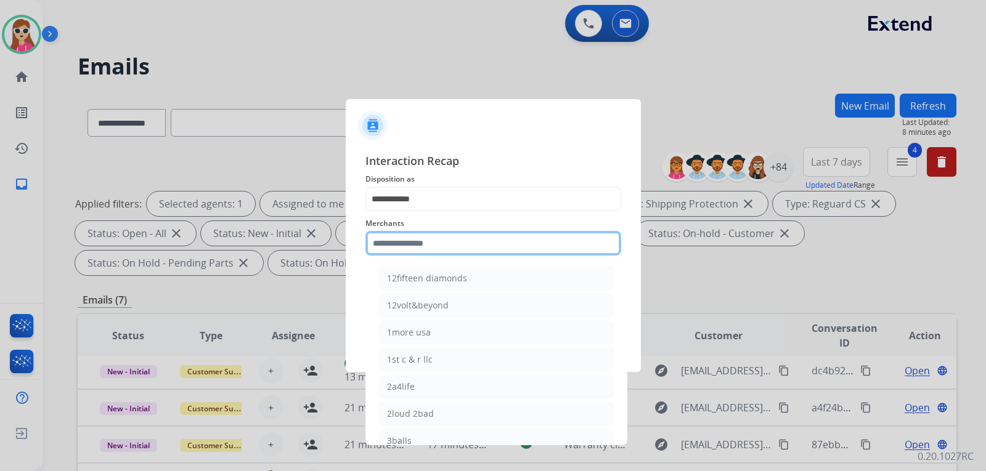
click at [500, 248] on input "text" at bounding box center [493, 243] width 256 height 25
click at [502, 249] on input "text" at bounding box center [493, 243] width 256 height 25
type input "*"
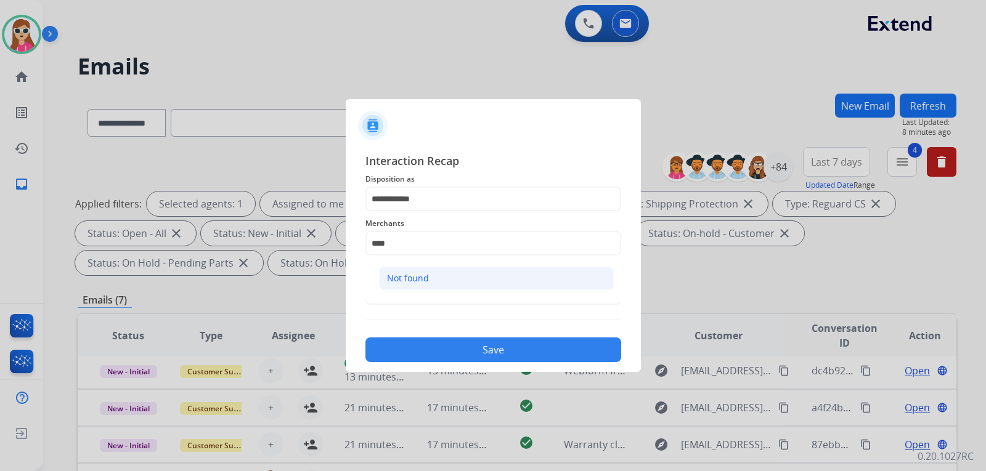
click at [471, 285] on li "Not found" at bounding box center [496, 278] width 235 height 23
type input "*********"
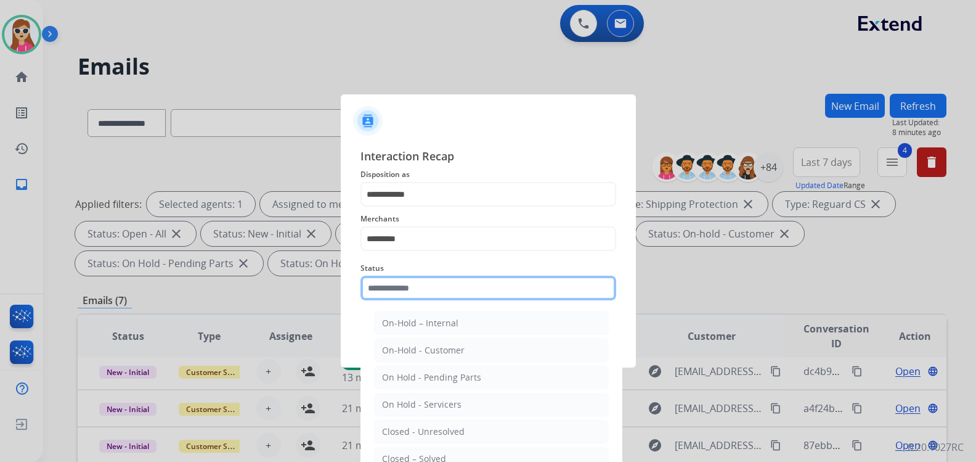
click at [465, 288] on input "text" at bounding box center [488, 287] width 256 height 25
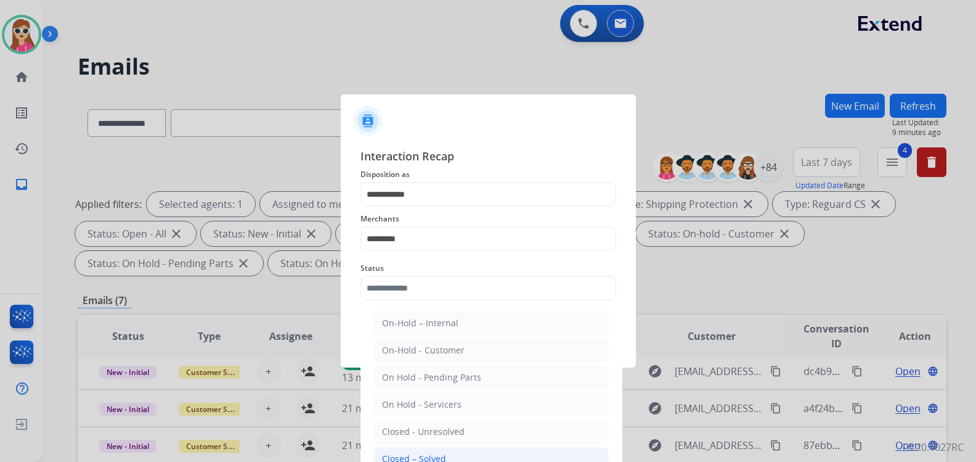
click at [453, 453] on li "Closed – Solved" at bounding box center [491, 458] width 235 height 23
type input "**********"
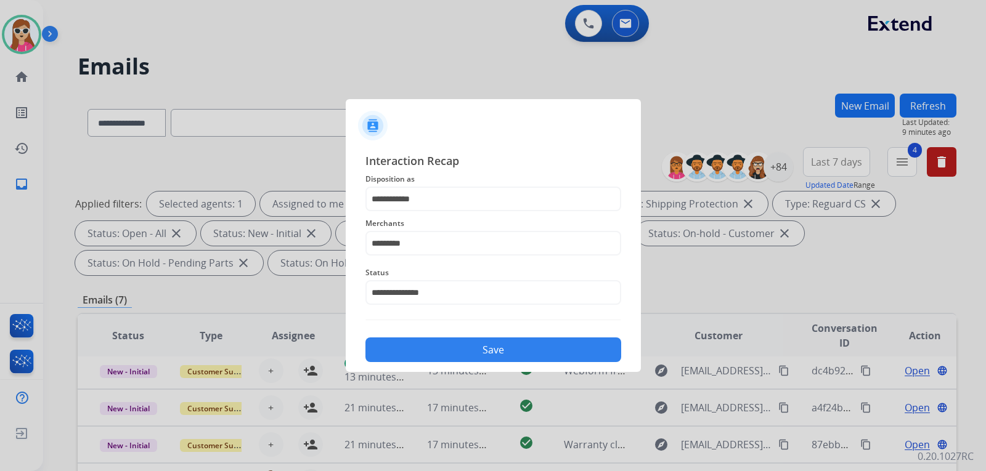
click at [444, 352] on button "Save" at bounding box center [493, 350] width 256 height 25
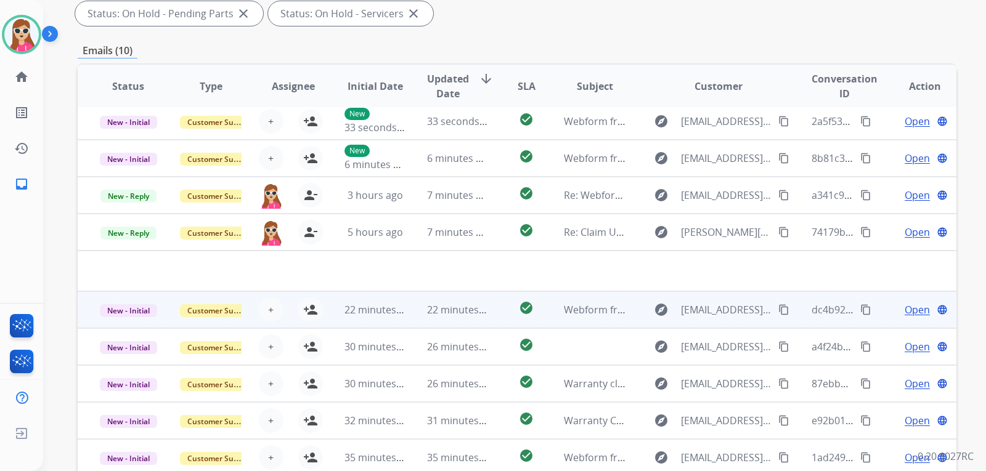
scroll to position [308, 0]
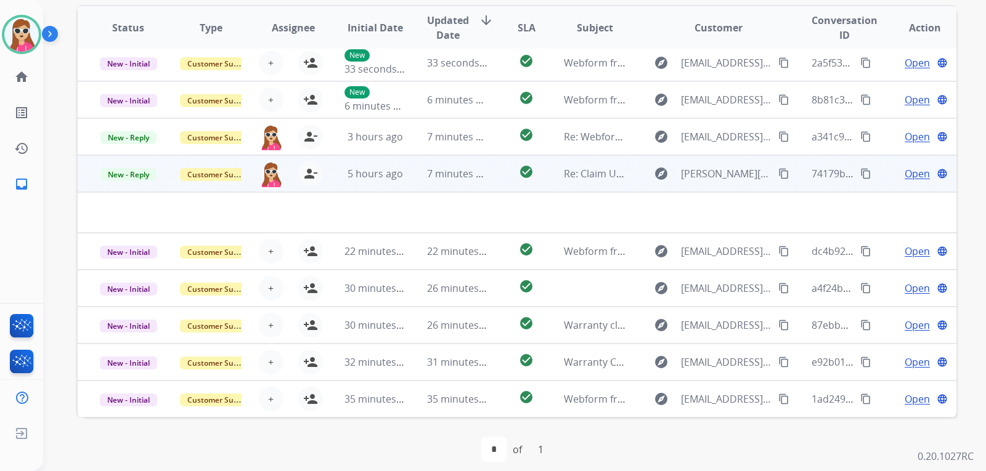
click at [489, 180] on td "check_circle" at bounding box center [516, 173] width 55 height 37
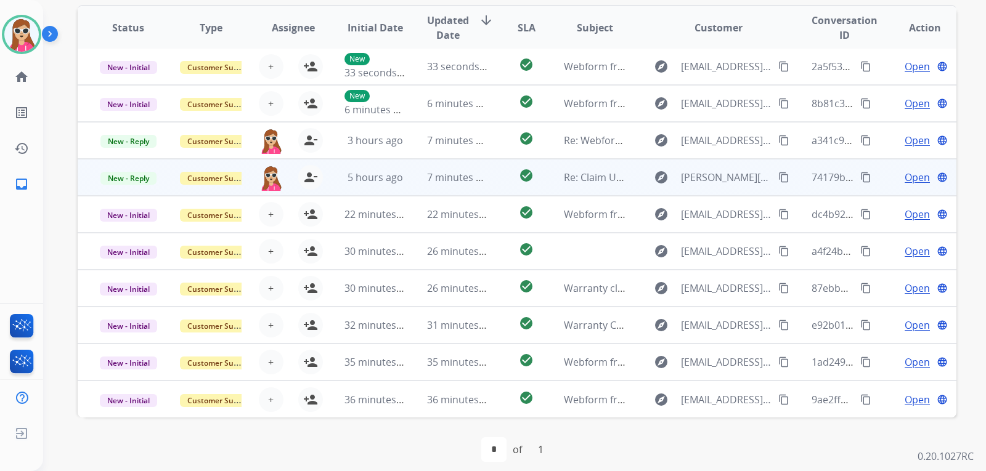
scroll to position [1, 0]
click at [509, 182] on div "check_circle" at bounding box center [526, 177] width 35 height 18
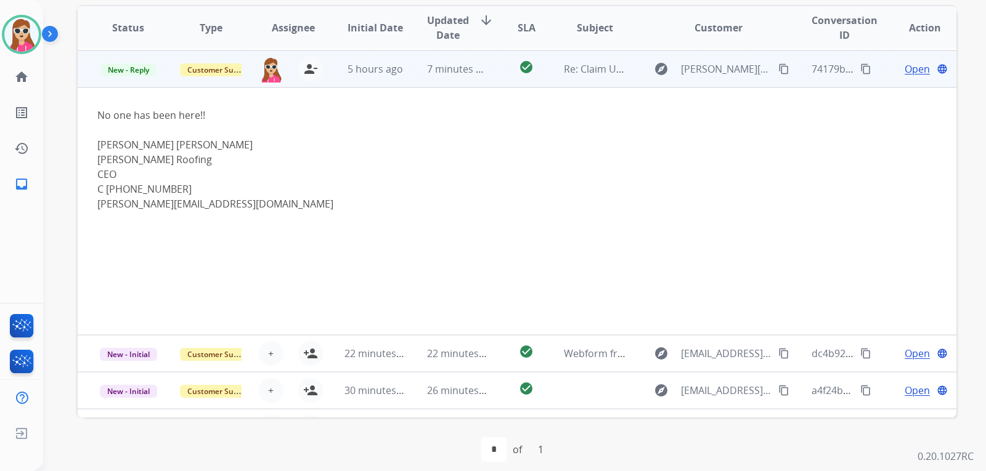
scroll to position [111, 0]
click at [778, 70] on mat-icon "content_copy" at bounding box center [783, 67] width 11 height 11
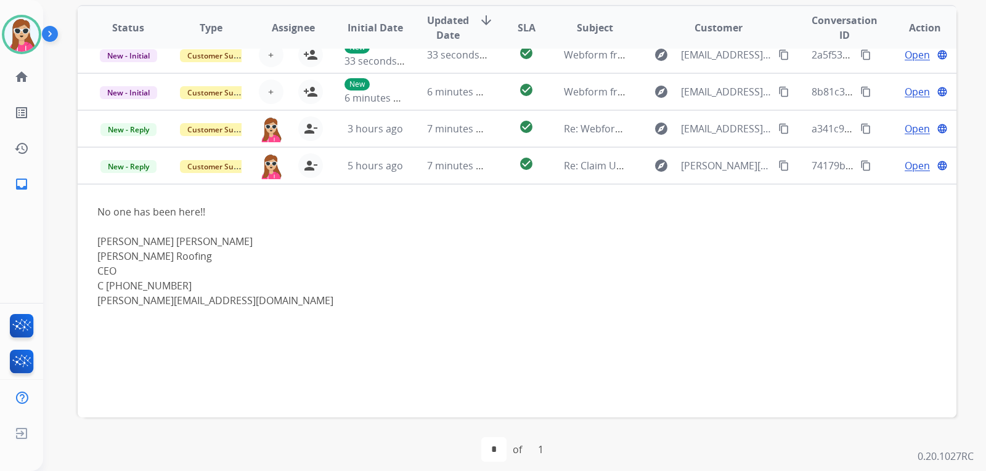
scroll to position [0, 0]
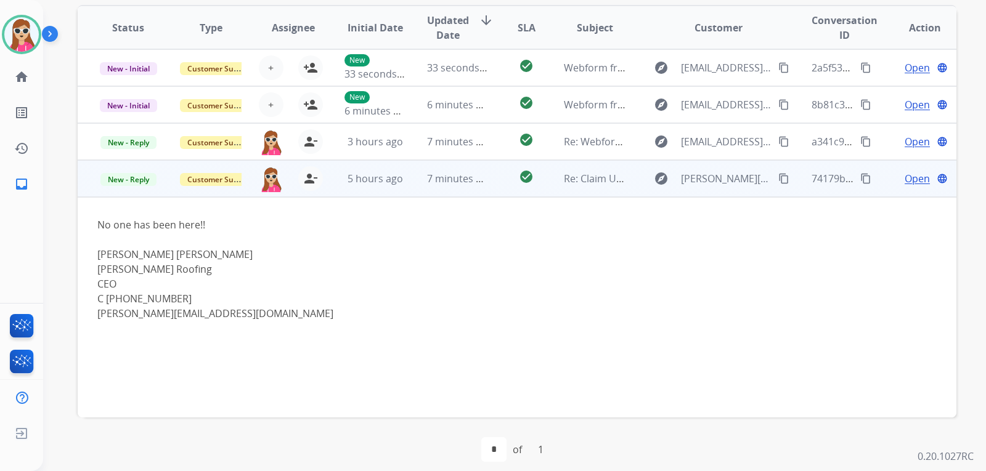
click at [901, 171] on td "Open language" at bounding box center [915, 178] width 83 height 37
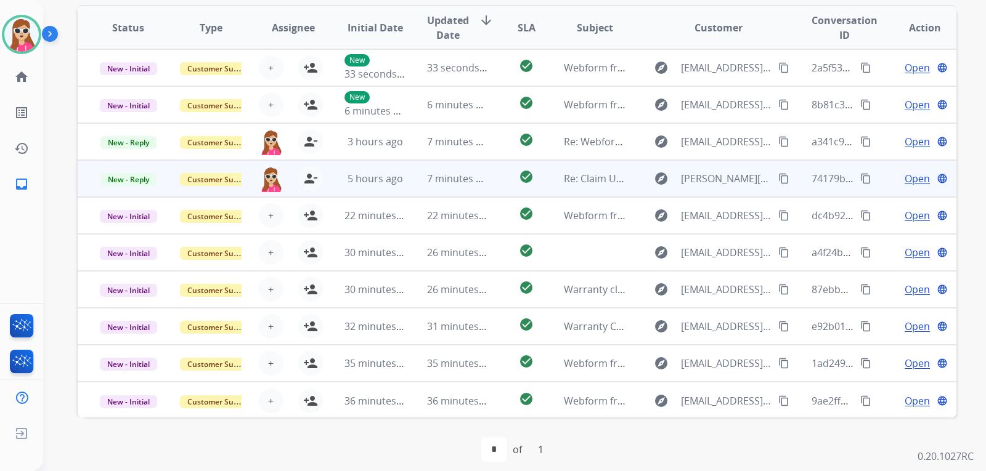
click at [905, 181] on span "Open" at bounding box center [917, 178] width 25 height 15
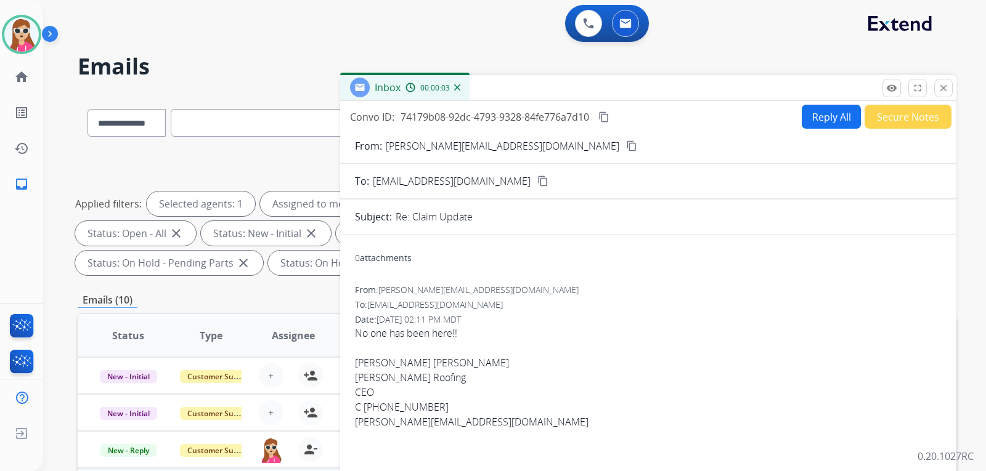
click at [809, 123] on button "Reply All" at bounding box center [831, 117] width 59 height 24
select select "**********"
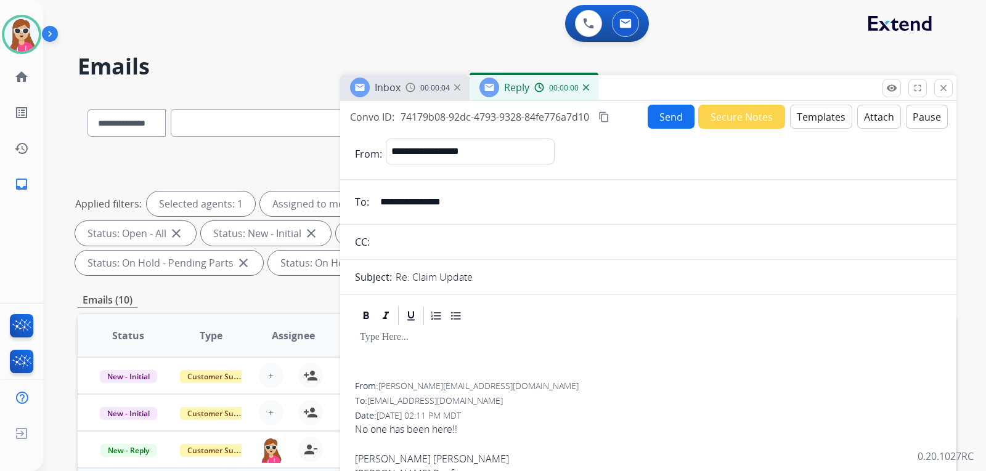
click at [809, 123] on button "Templates" at bounding box center [821, 117] width 62 height 24
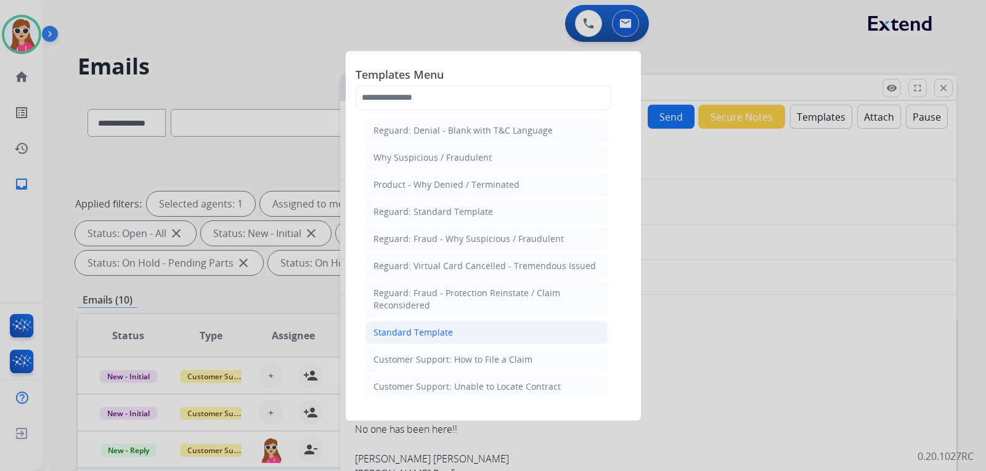
click at [446, 330] on div "Standard Template" at bounding box center [412, 333] width 79 height 12
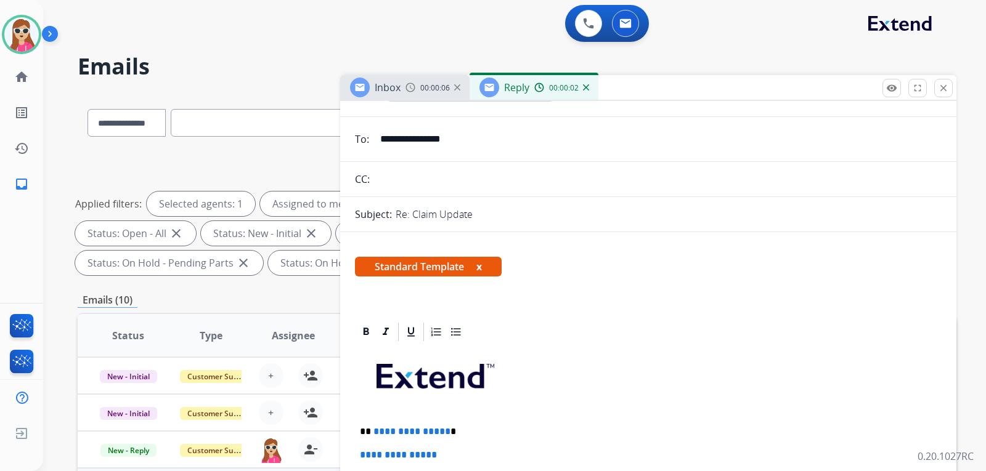
scroll to position [185, 0]
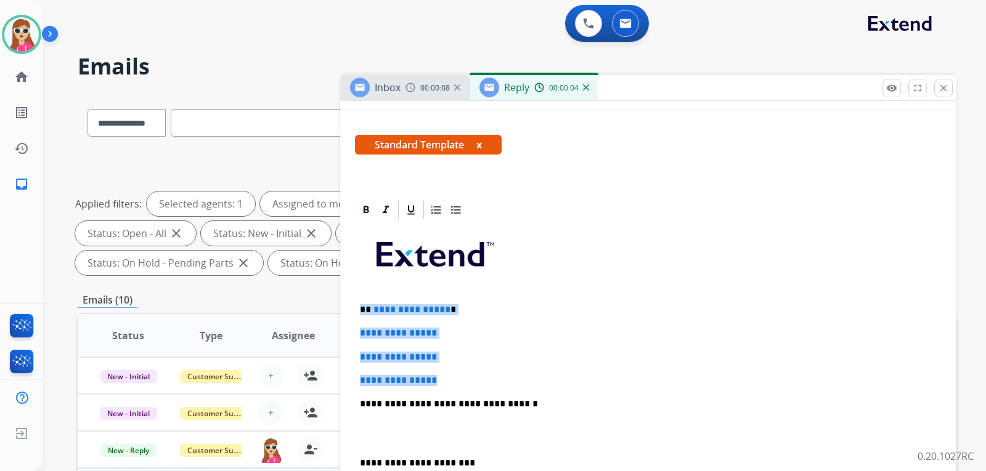
drag, startPoint x: 362, startPoint y: 307, endPoint x: 482, endPoint y: 380, distance: 140.2
click at [441, 364] on div "**********" at bounding box center [648, 433] width 587 height 424
click at [489, 383] on p "**********" at bounding box center [648, 380] width 577 height 11
drag, startPoint x: 365, startPoint y: 311, endPoint x: 448, endPoint y: 383, distance: 109.6
click at [448, 383] on div "**********" at bounding box center [648, 433] width 587 height 424
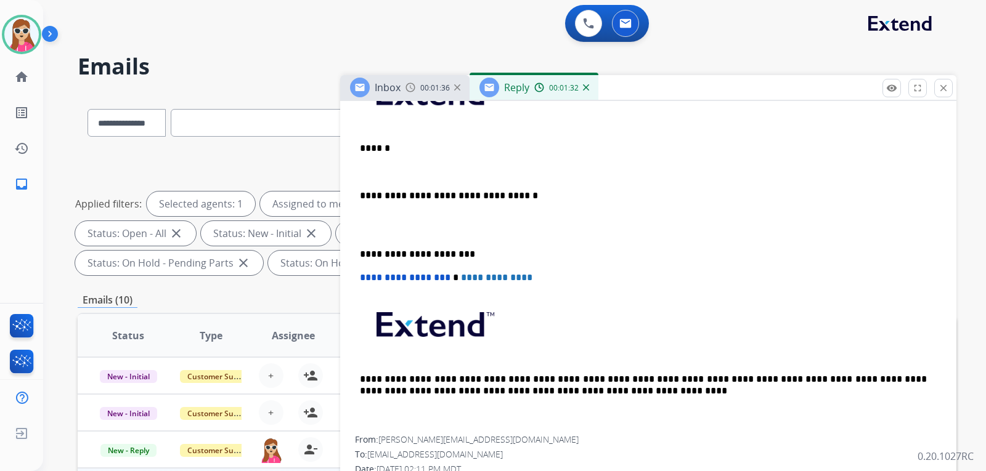
scroll to position [308, 0]
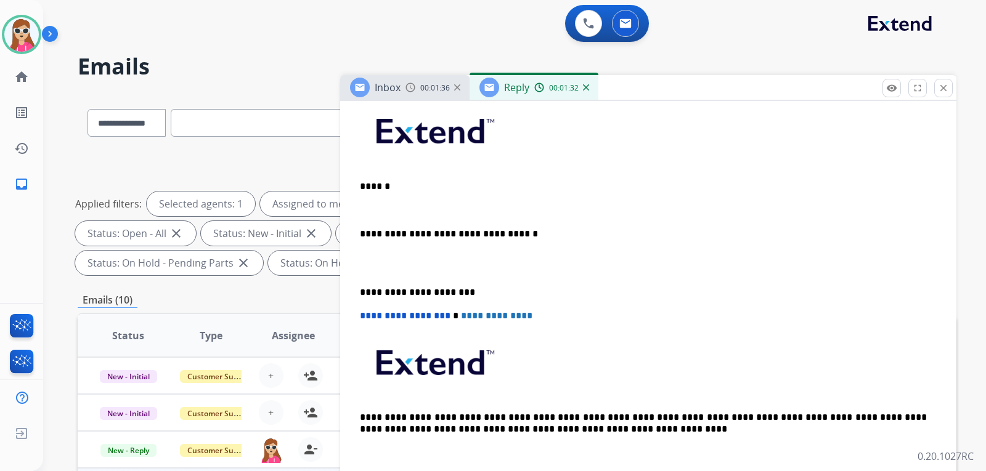
click at [431, 200] on div "**********" at bounding box center [648, 286] width 587 height 376
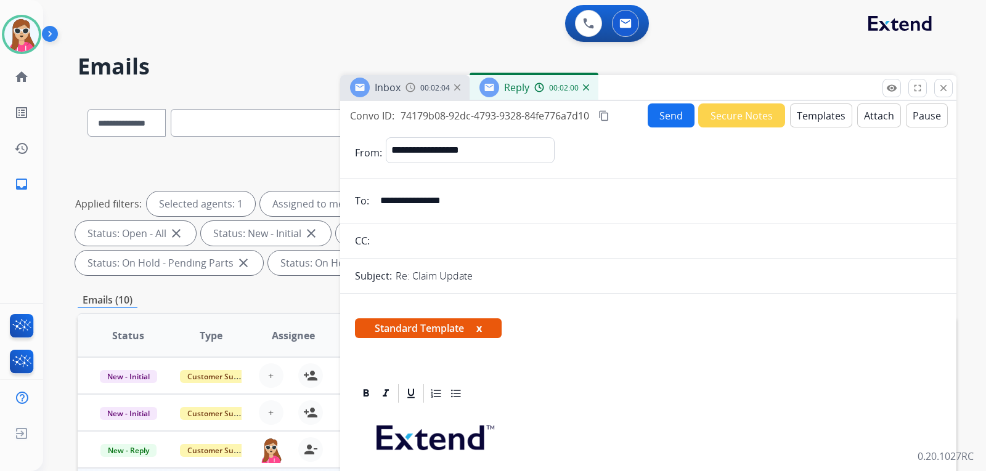
scroll to position [0, 0]
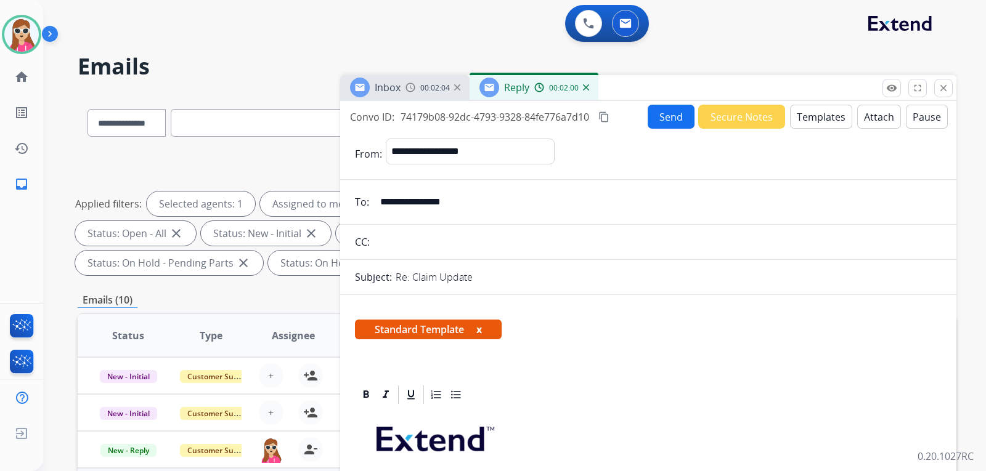
click at [664, 125] on button "Send" at bounding box center [671, 117] width 47 height 24
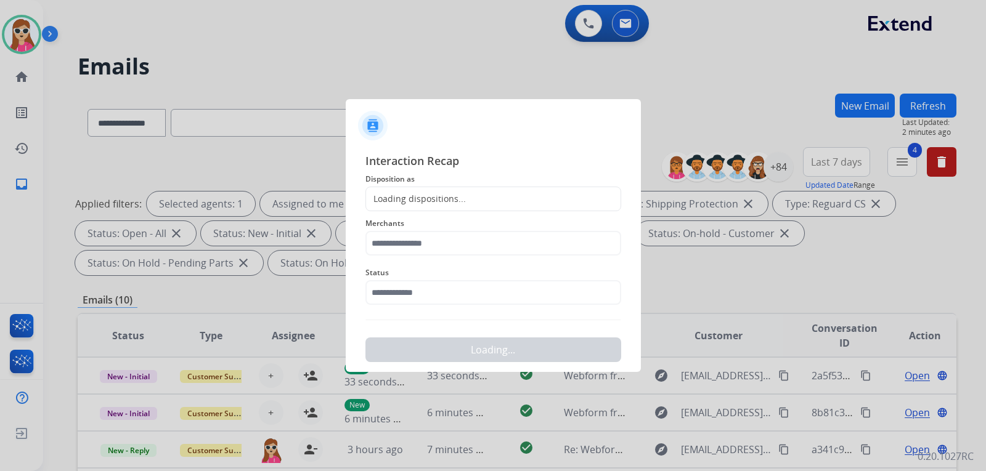
click at [427, 198] on div "Loading dispositions..." at bounding box center [416, 199] width 100 height 12
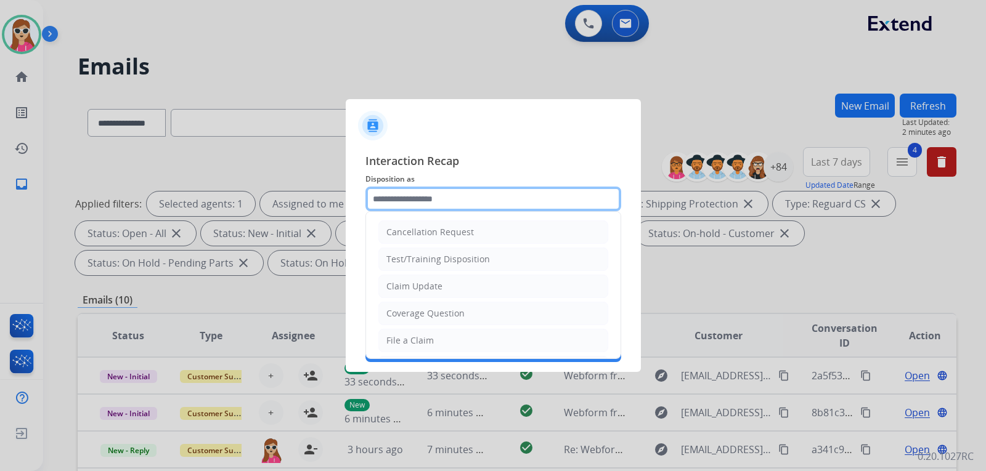
drag, startPoint x: 461, startPoint y: 189, endPoint x: 463, endPoint y: 195, distance: 6.6
click at [462, 193] on input "text" at bounding box center [493, 199] width 256 height 25
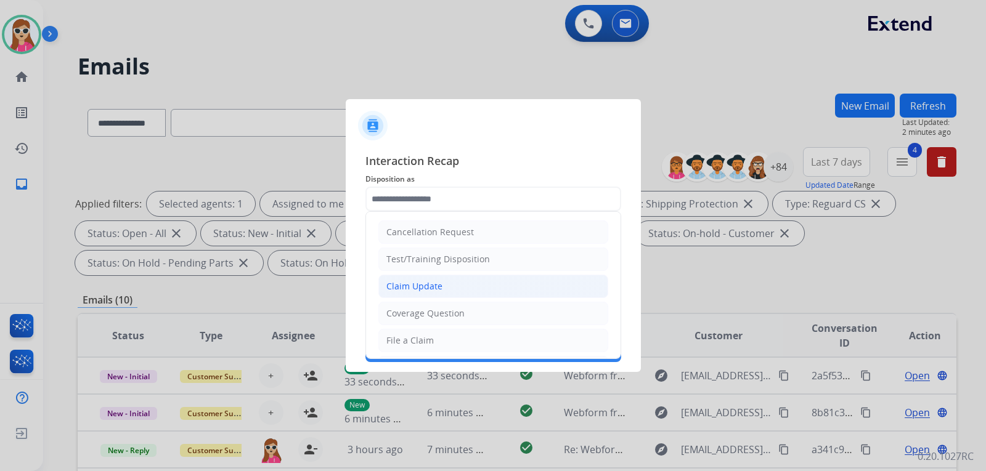
click at [466, 288] on li "Claim Update" at bounding box center [493, 286] width 230 height 23
type input "**********"
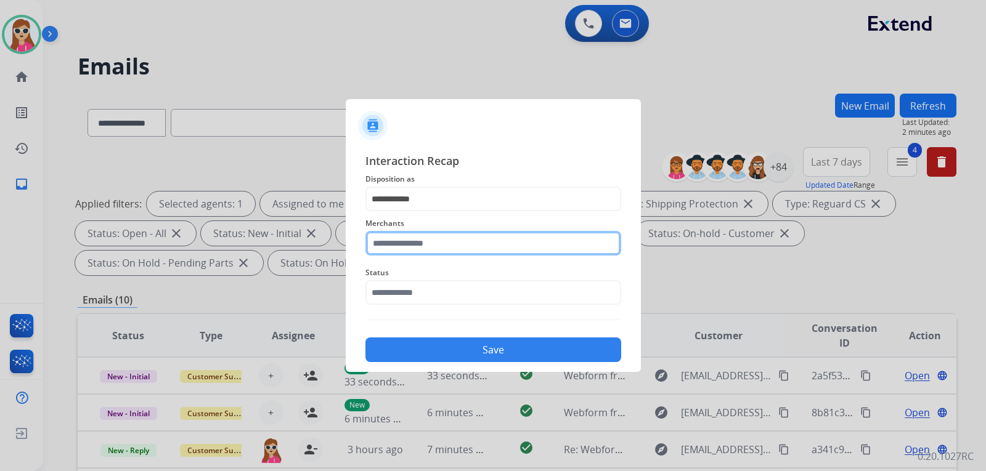
click at [458, 246] on input "text" at bounding box center [493, 243] width 256 height 25
click at [380, 243] on input "text" at bounding box center [493, 243] width 256 height 25
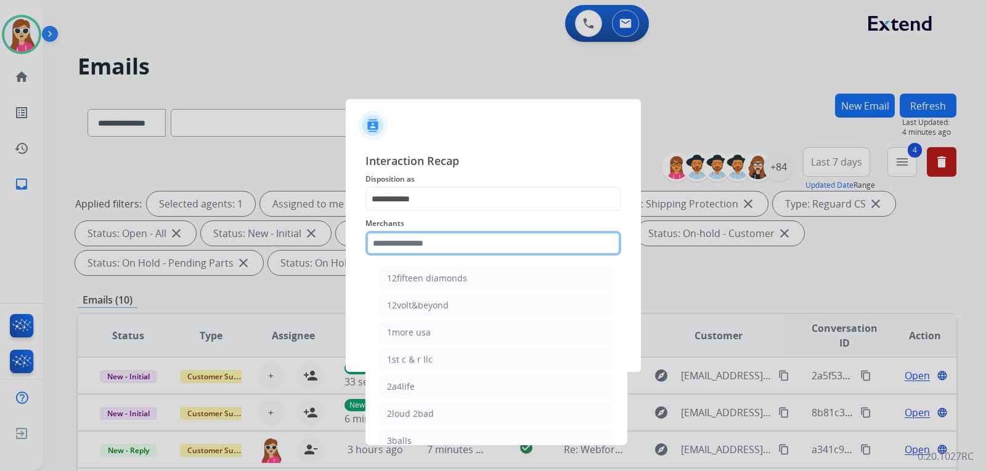
drag, startPoint x: 400, startPoint y: 242, endPoint x: 380, endPoint y: 234, distance: 21.3
click at [394, 240] on input "text" at bounding box center [493, 243] width 256 height 25
click at [545, 227] on span "Merchants" at bounding box center [493, 223] width 256 height 15
click at [473, 243] on input "text" at bounding box center [493, 243] width 256 height 25
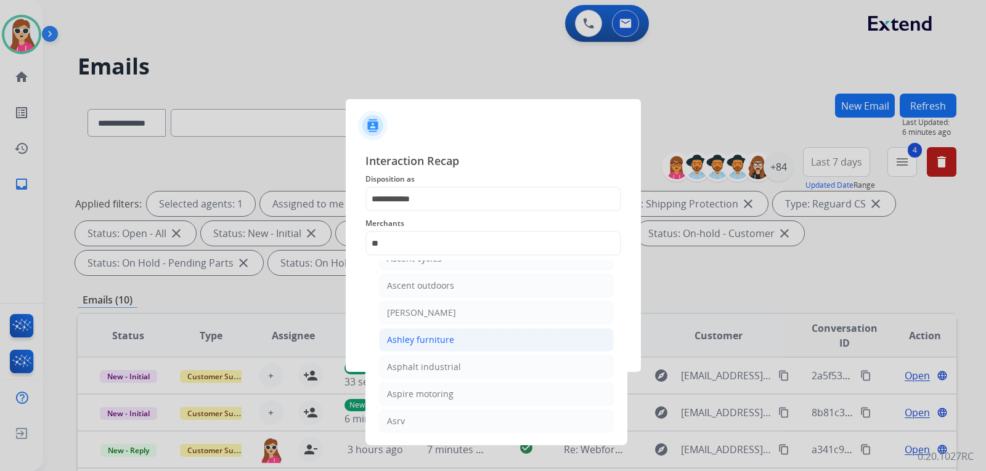
click at [424, 346] on div "Ashley furniture" at bounding box center [420, 340] width 67 height 12
type input "**********"
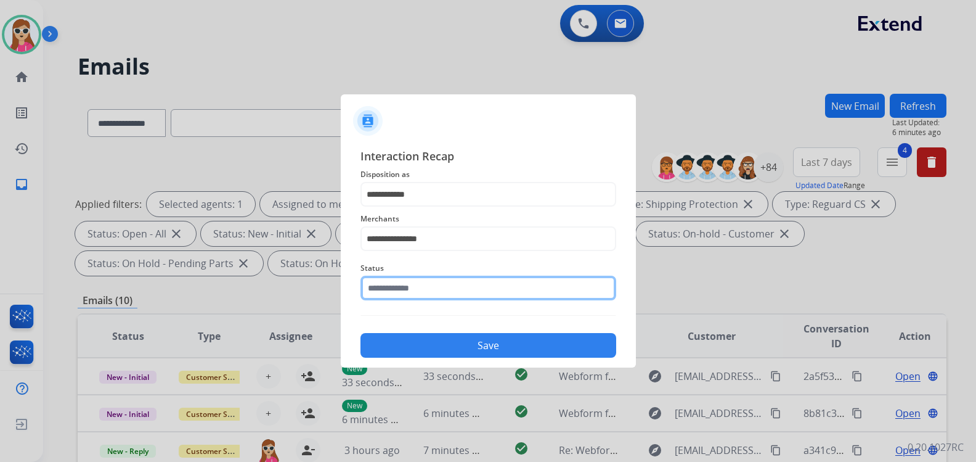
drag, startPoint x: 450, startPoint y: 287, endPoint x: 455, endPoint y: 293, distance: 7.9
click at [451, 287] on input "text" at bounding box center [488, 287] width 256 height 25
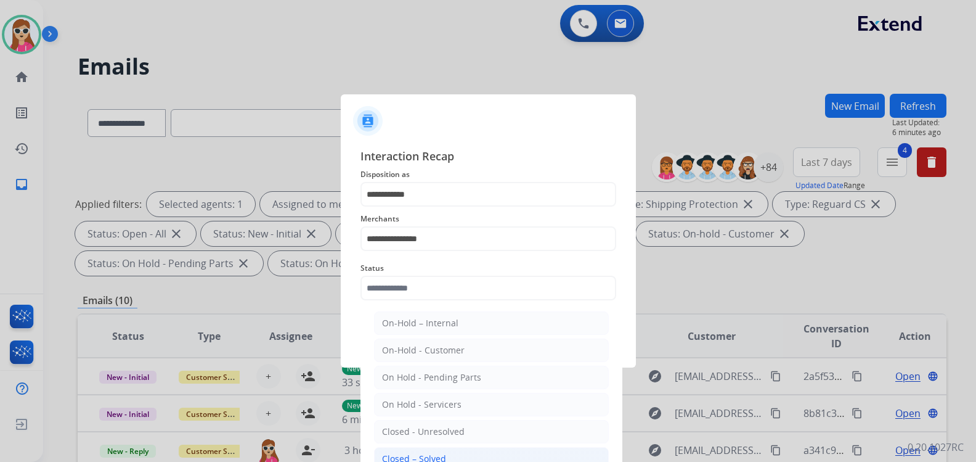
click at [442, 458] on div "Closed – Solved" at bounding box center [414, 458] width 64 height 12
type input "**********"
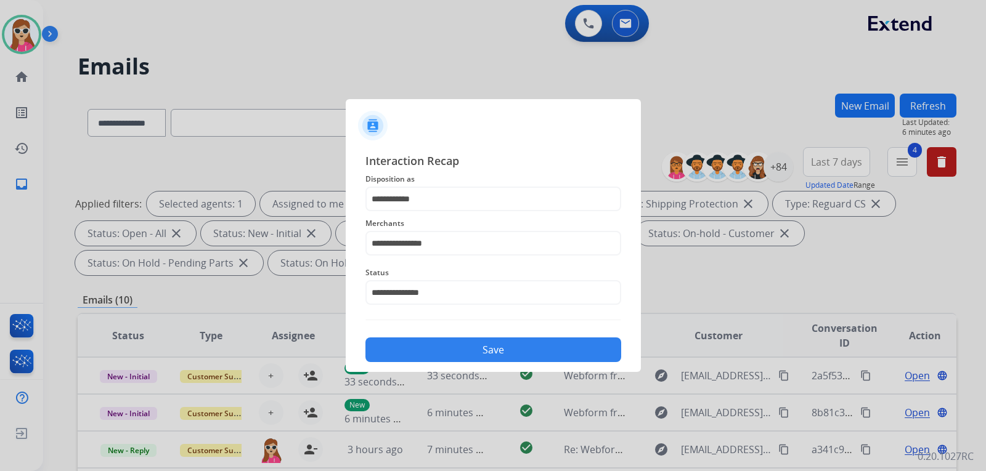
drag, startPoint x: 501, startPoint y: 343, endPoint x: 508, endPoint y: 340, distance: 7.8
click at [503, 342] on button "Save" at bounding box center [493, 350] width 256 height 25
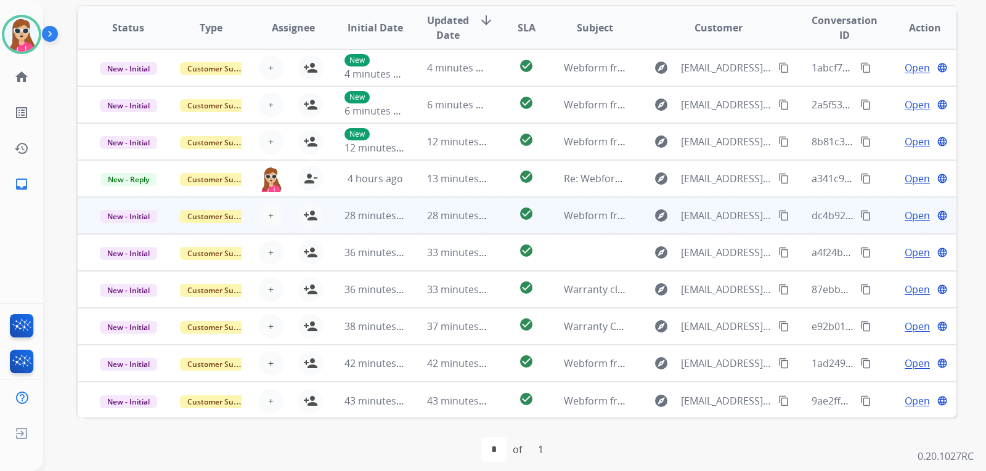
scroll to position [1, 0]
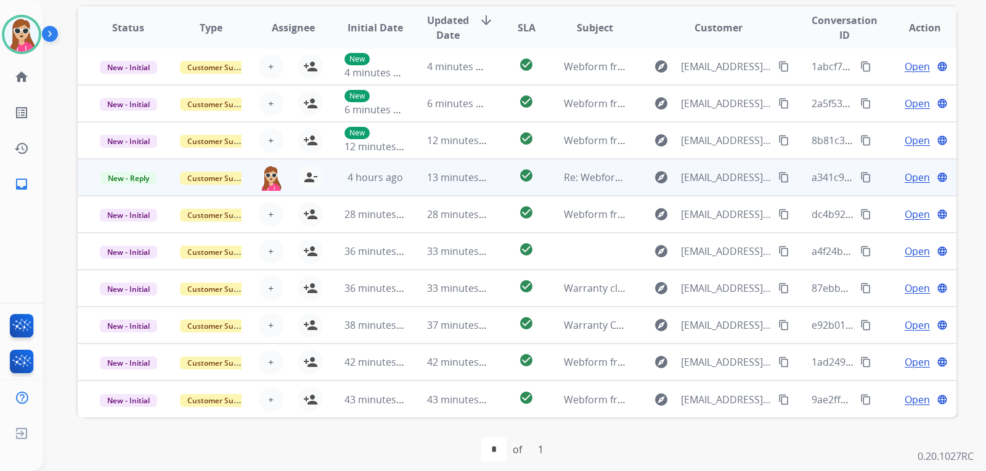
click at [502, 174] on td "check_circle" at bounding box center [516, 177] width 55 height 37
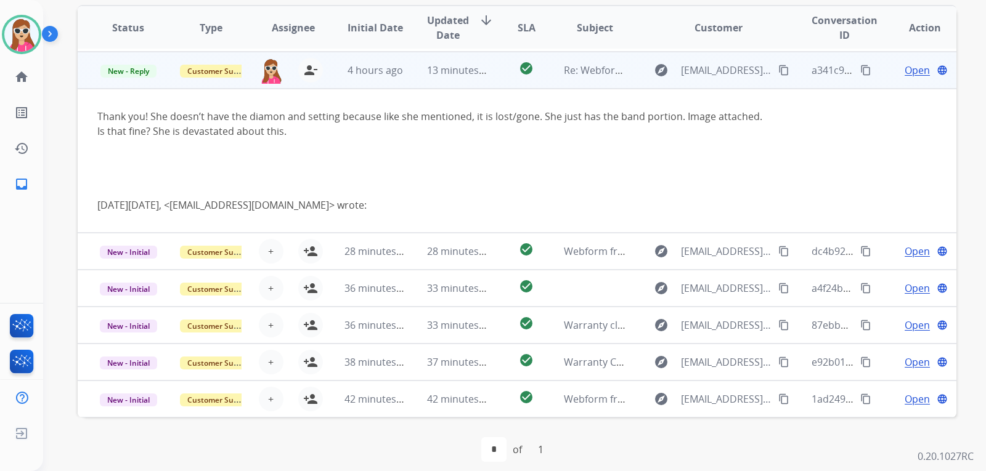
scroll to position [111, 0]
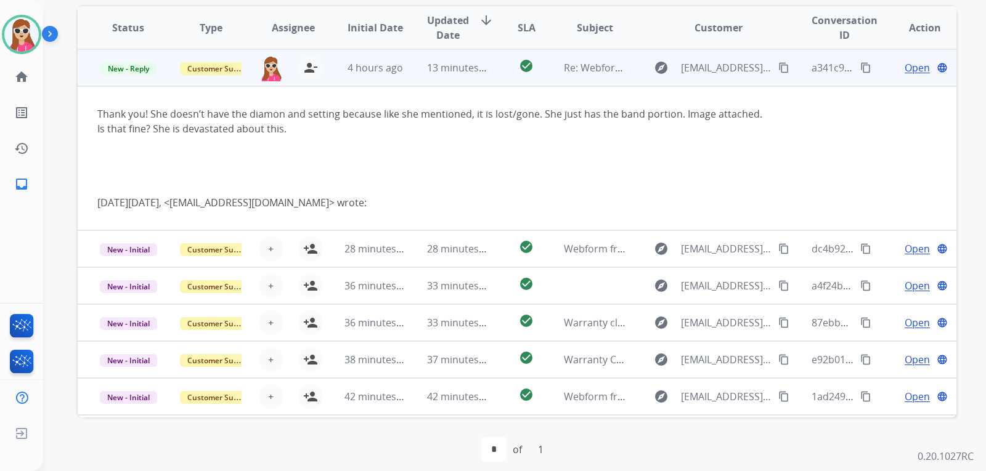
click at [905, 71] on span "Open" at bounding box center [917, 67] width 25 height 15
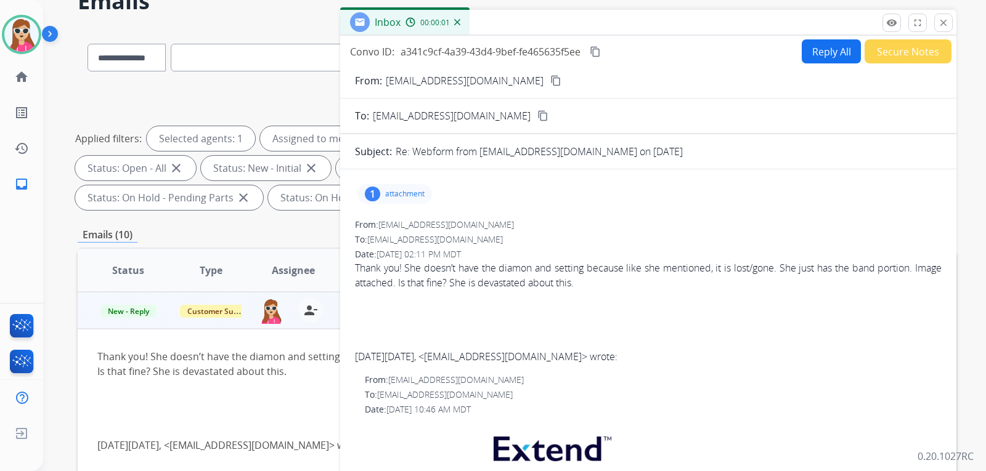
scroll to position [0, 0]
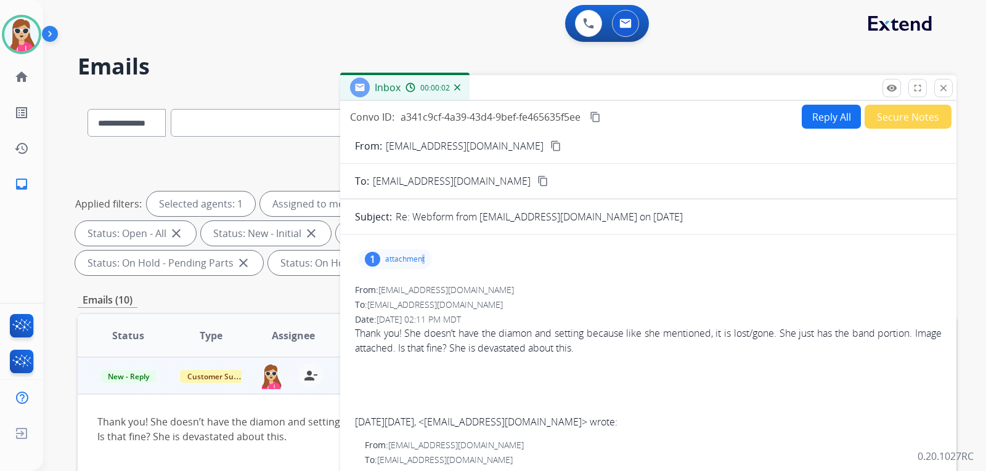
click at [421, 264] on div "1 attachment" at bounding box center [648, 260] width 587 height 30
click at [420, 259] on p "attachment" at bounding box center [404, 259] width 39 height 10
click at [402, 290] on div at bounding box center [398, 290] width 62 height 43
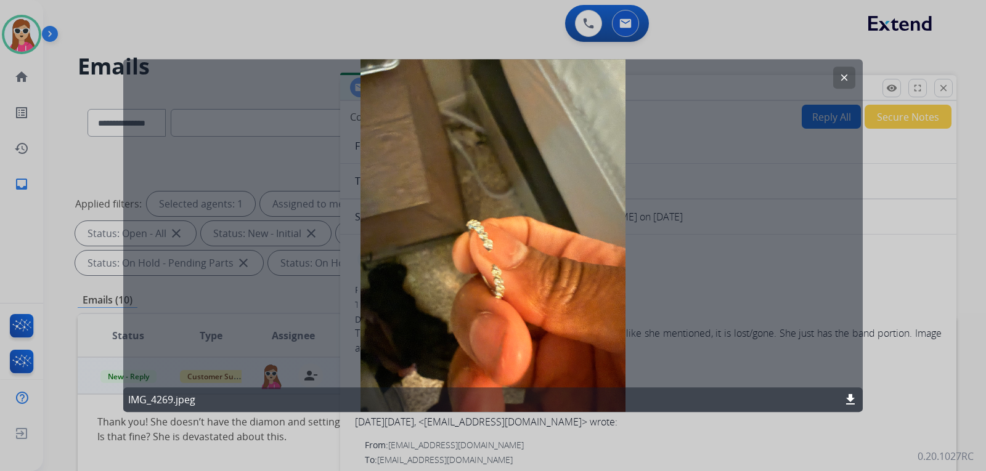
click at [852, 84] on button "clear" at bounding box center [844, 78] width 22 height 22
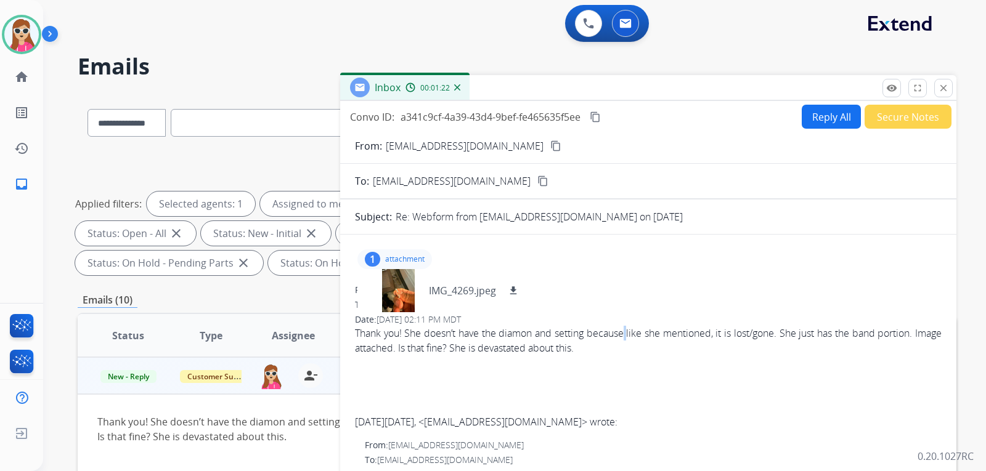
click at [633, 336] on span "Thank you! She doesn’t have the diamon and setting because like she mentioned, …" at bounding box center [648, 378] width 587 height 104
click at [616, 357] on div at bounding box center [648, 363] width 587 height 15
click at [816, 118] on button "Reply All" at bounding box center [831, 117] width 59 height 24
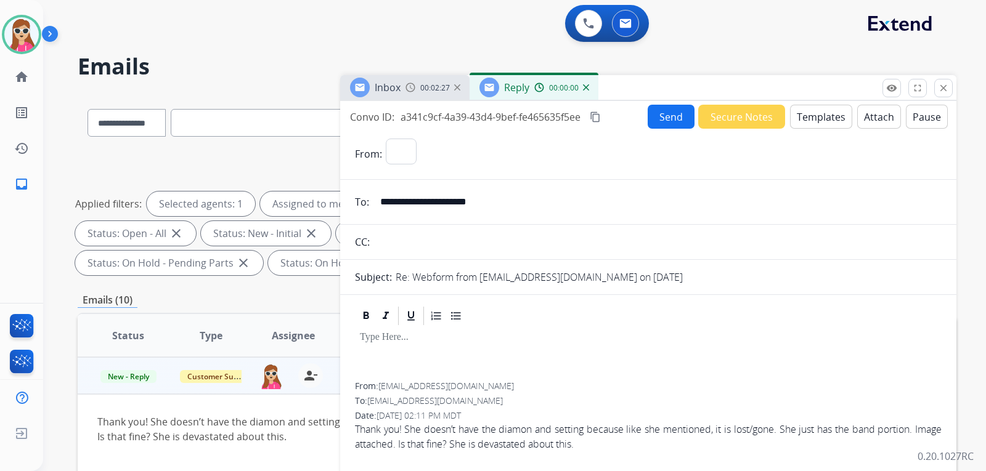
select select "**********"
click at [805, 122] on button "Templates" at bounding box center [821, 117] width 62 height 24
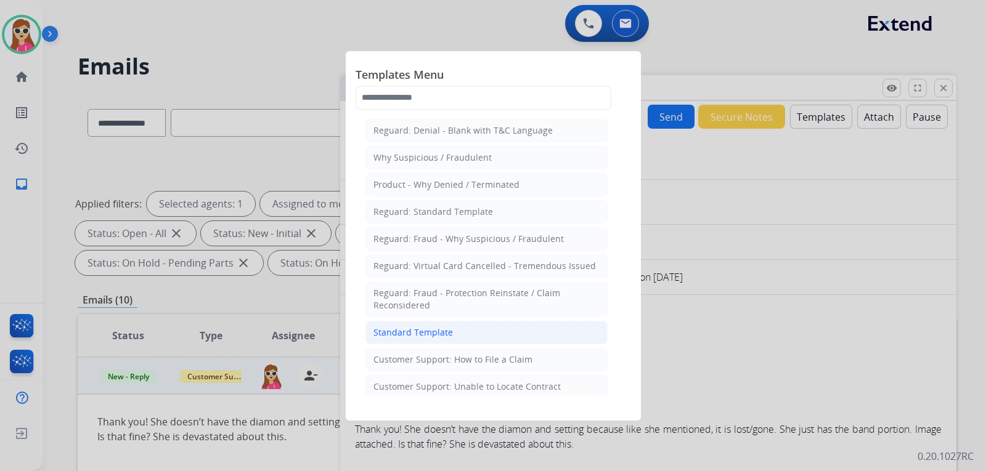
click at [460, 328] on li "Standard Template" at bounding box center [486, 332] width 242 height 23
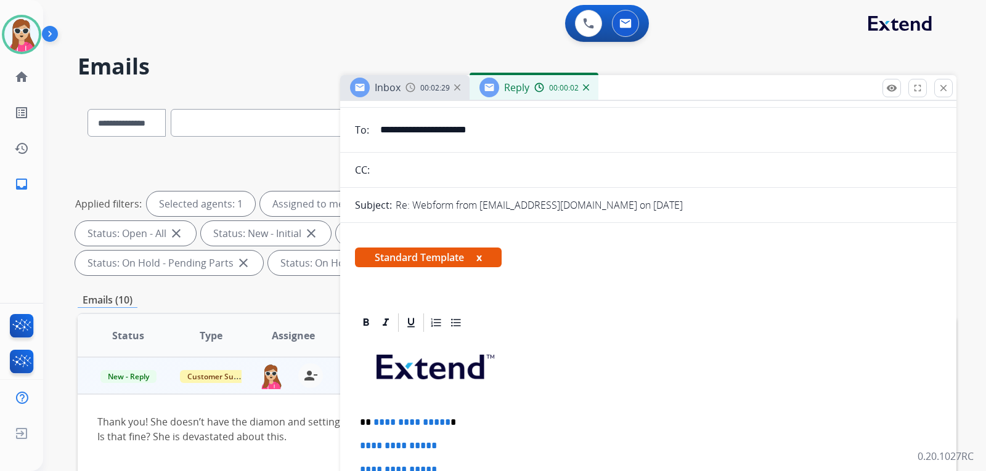
scroll to position [185, 0]
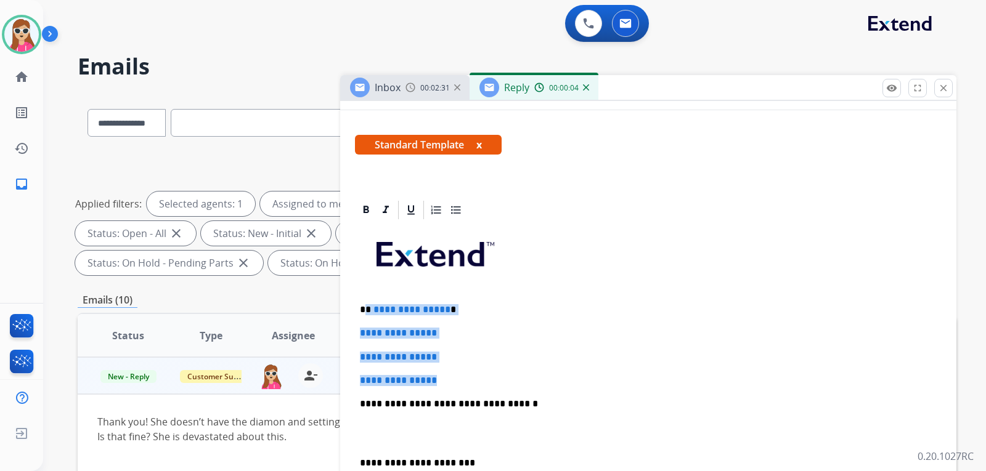
drag, startPoint x: 367, startPoint y: 314, endPoint x: 462, endPoint y: 383, distance: 117.7
click at [462, 383] on div "**********" at bounding box center [648, 433] width 587 height 424
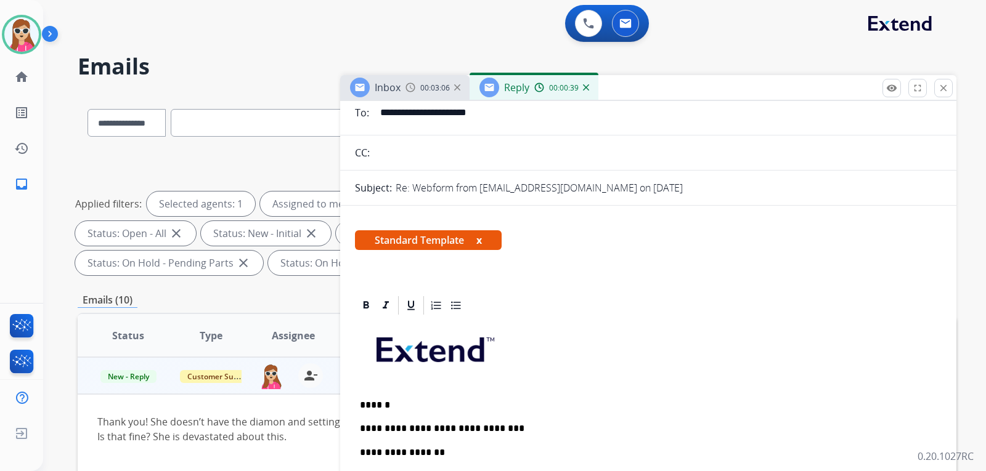
scroll to position [0, 0]
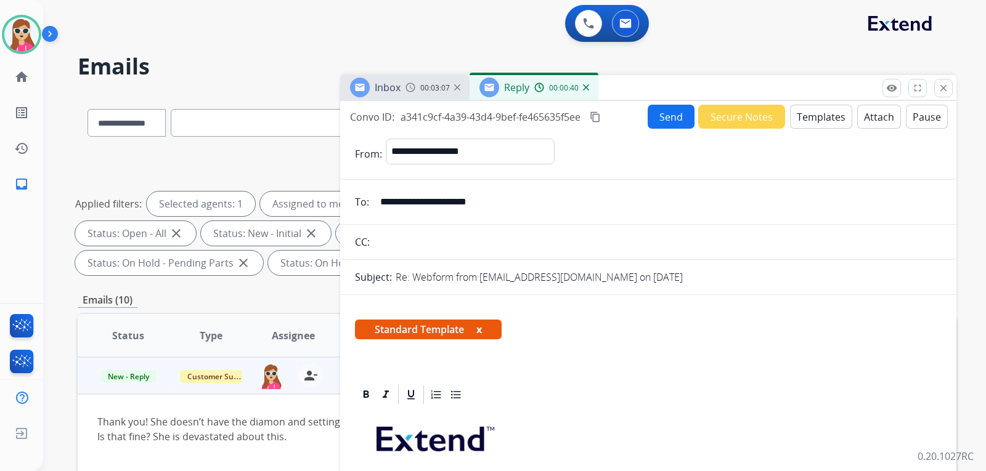
click at [656, 123] on button "Send" at bounding box center [671, 117] width 47 height 24
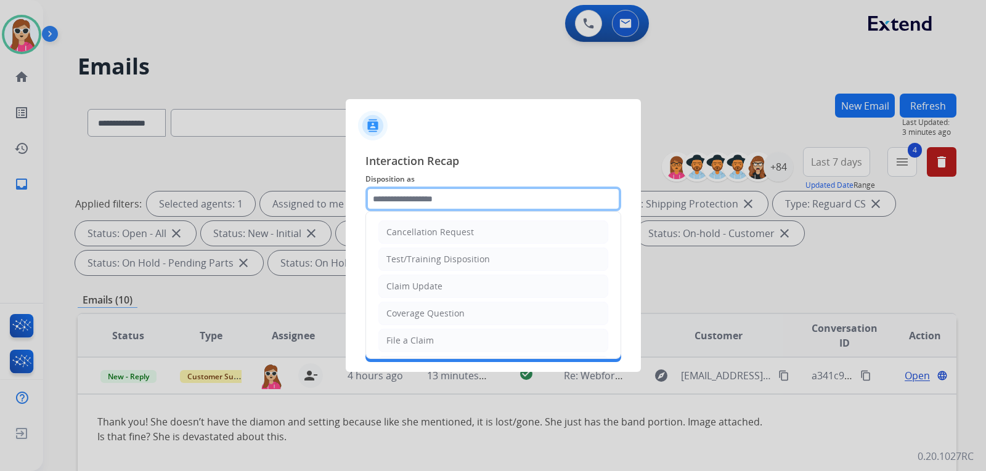
drag, startPoint x: 537, startPoint y: 206, endPoint x: 551, endPoint y: 205, distance: 13.7
click at [537, 206] on input "text" at bounding box center [493, 199] width 256 height 25
click at [437, 286] on div "Claim Update" at bounding box center [414, 286] width 56 height 12
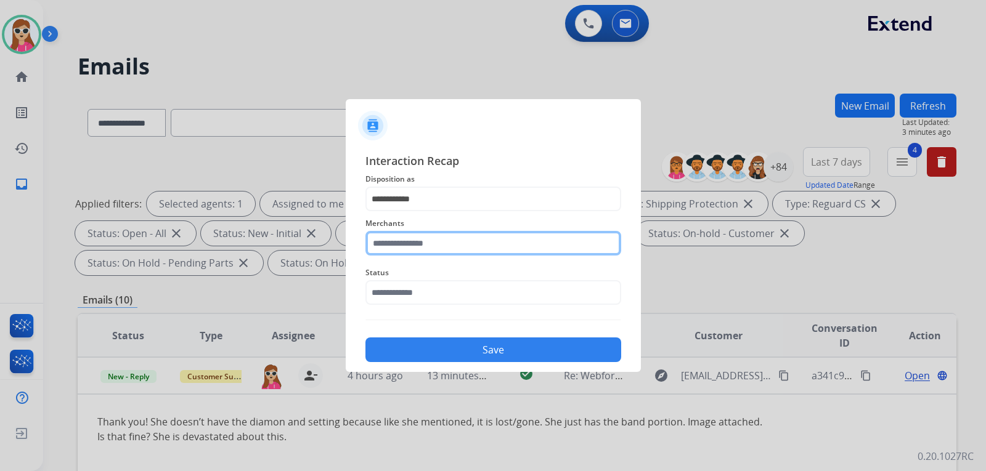
click at [458, 247] on input "text" at bounding box center [493, 243] width 256 height 25
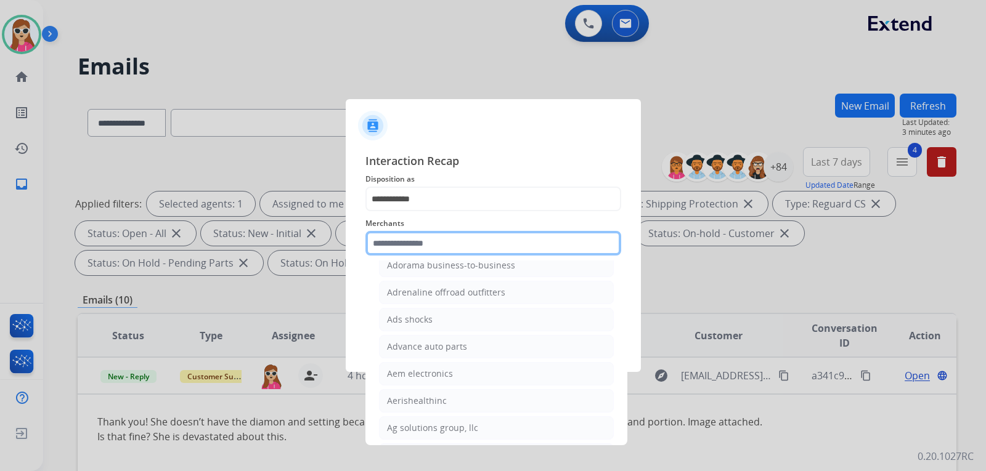
scroll to position [370, 0]
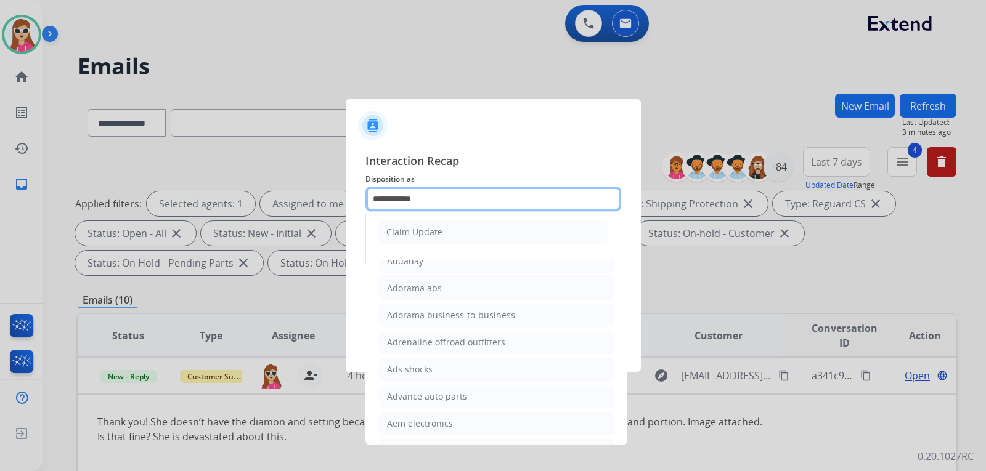
click at [452, 201] on input "**********" at bounding box center [493, 199] width 256 height 25
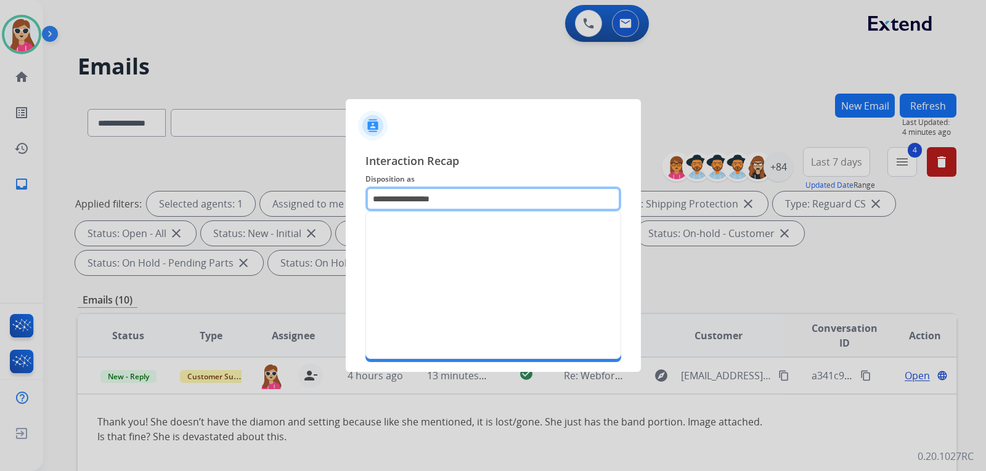
click at [509, 197] on input "**********" at bounding box center [493, 199] width 256 height 25
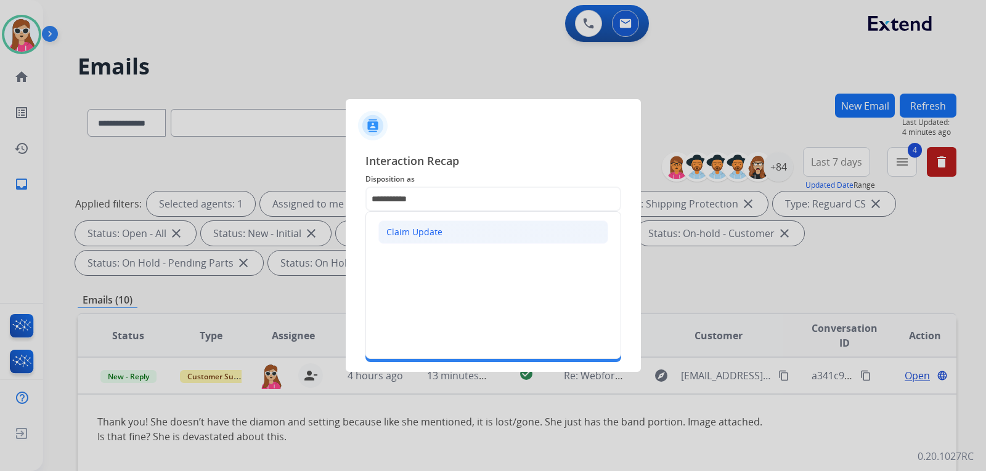
click at [488, 235] on li "Claim Update" at bounding box center [493, 232] width 230 height 23
type input "**********"
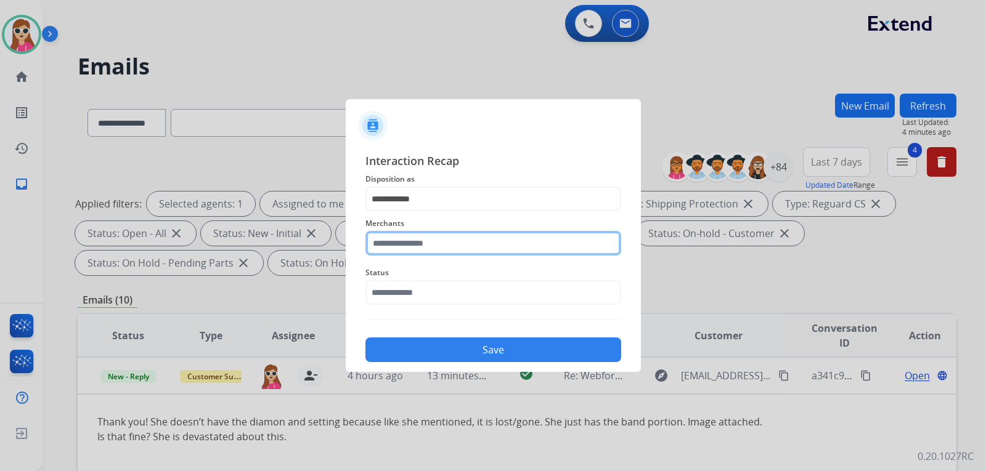
click at [474, 245] on input "text" at bounding box center [493, 243] width 256 height 25
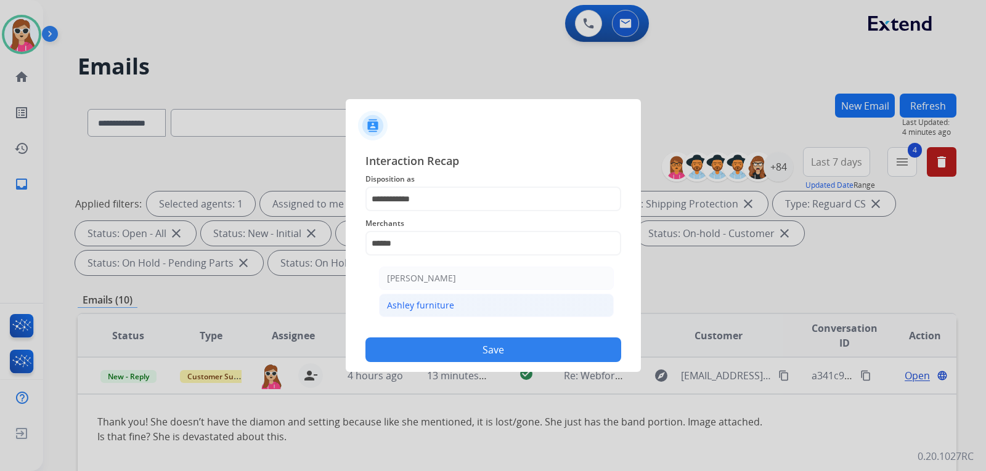
click at [449, 304] on div "Ashley furniture" at bounding box center [420, 305] width 67 height 12
type input "**********"
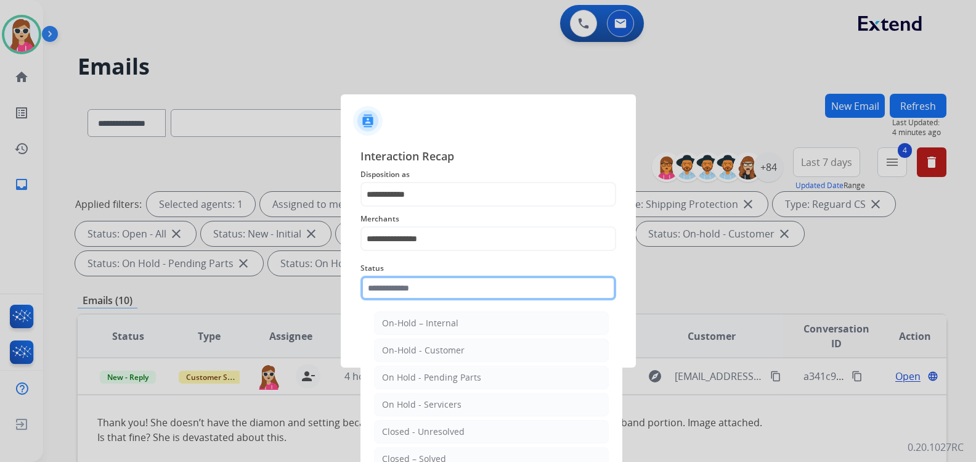
click at [456, 290] on input "text" at bounding box center [488, 287] width 256 height 25
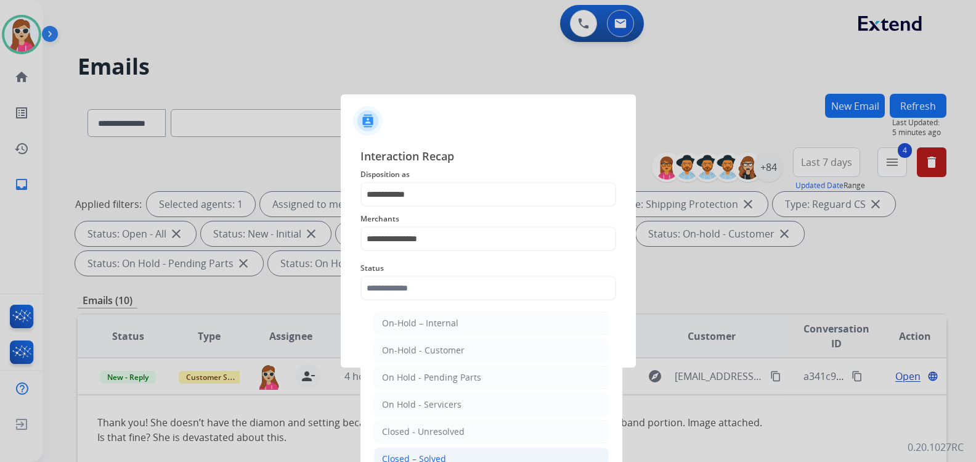
click at [449, 454] on li "Closed – Solved" at bounding box center [491, 458] width 235 height 23
type input "**********"
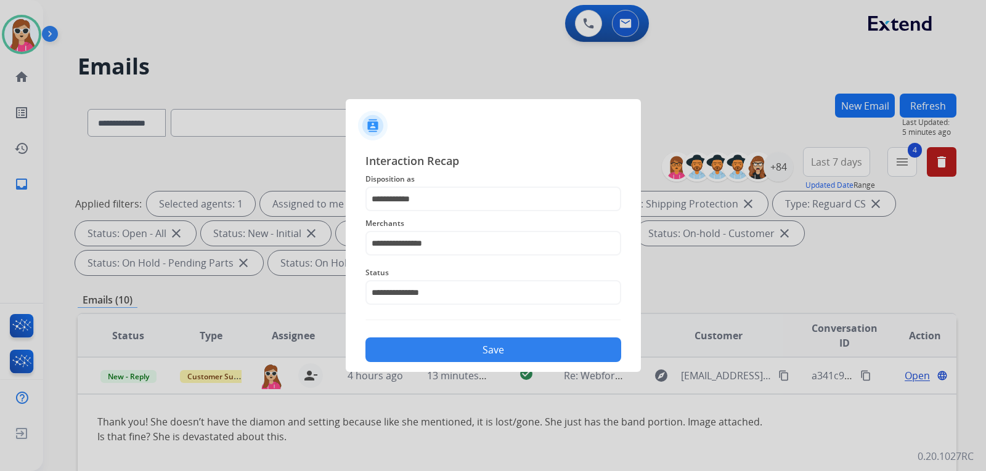
click at [450, 349] on button "Save" at bounding box center [493, 350] width 256 height 25
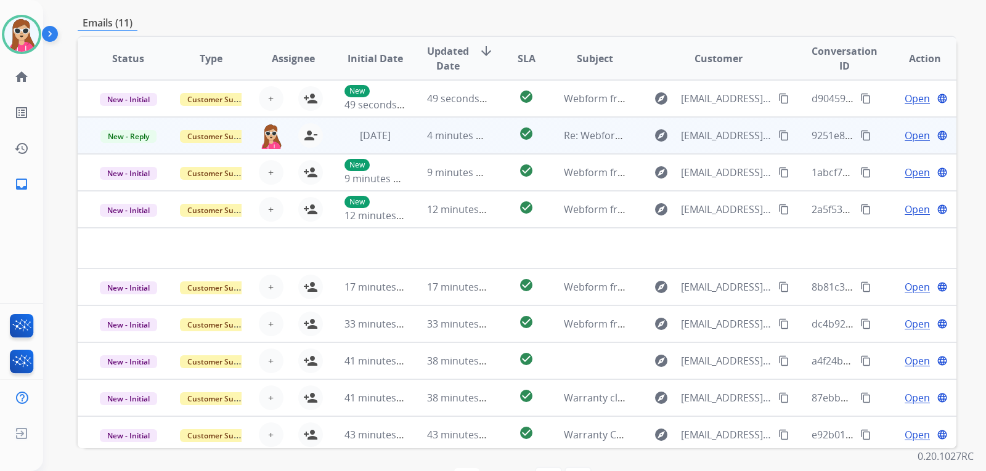
scroll to position [257, 0]
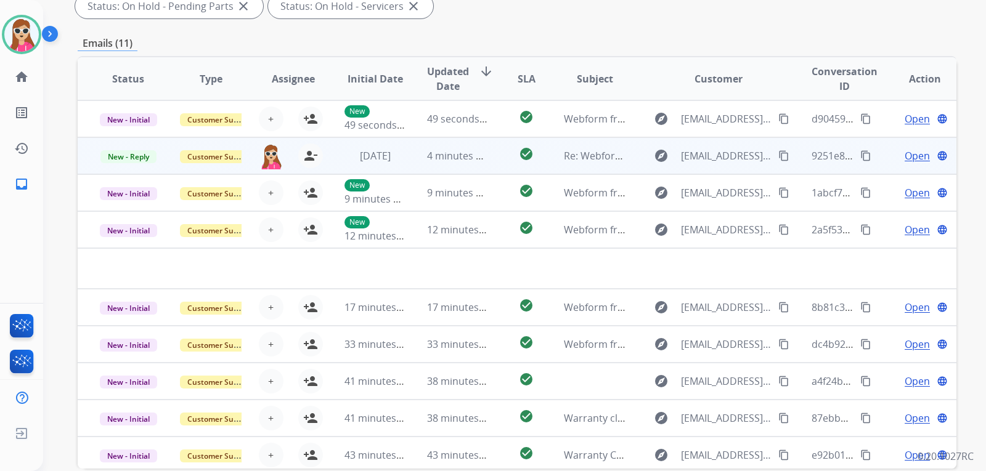
click at [489, 161] on td "check_circle" at bounding box center [516, 155] width 55 height 37
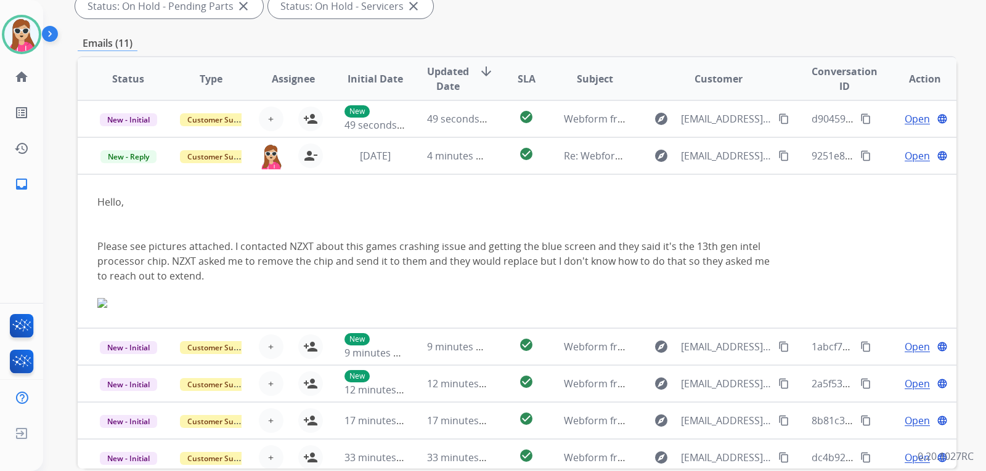
scroll to position [37, 0]
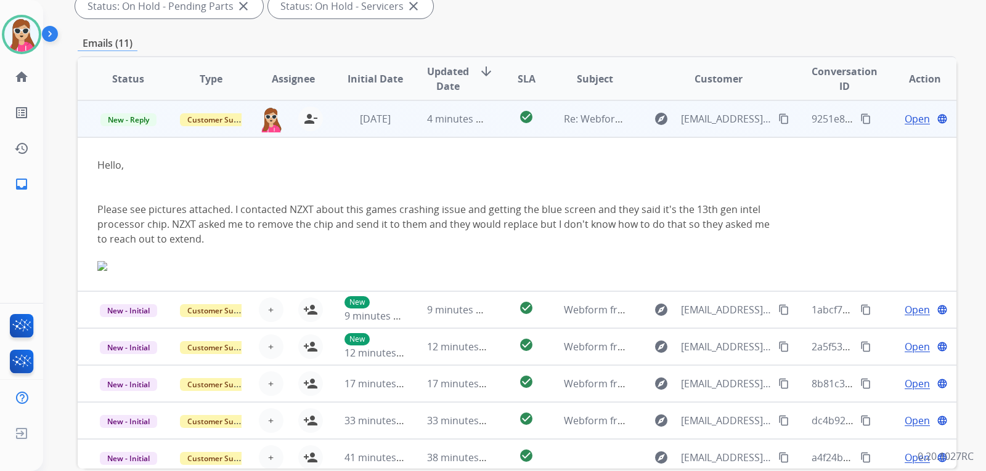
click at [778, 120] on mat-icon "content_copy" at bounding box center [783, 118] width 11 height 11
click at [916, 118] on span "Open" at bounding box center [917, 119] width 25 height 15
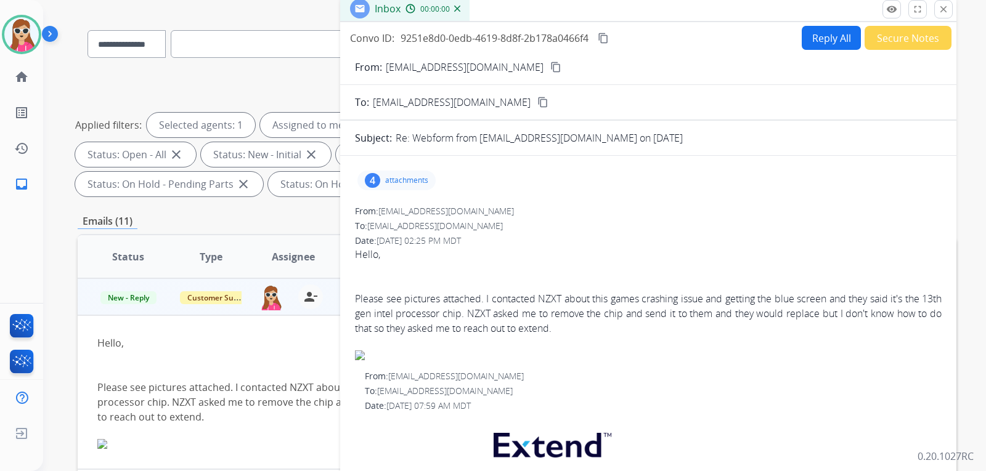
scroll to position [72, 0]
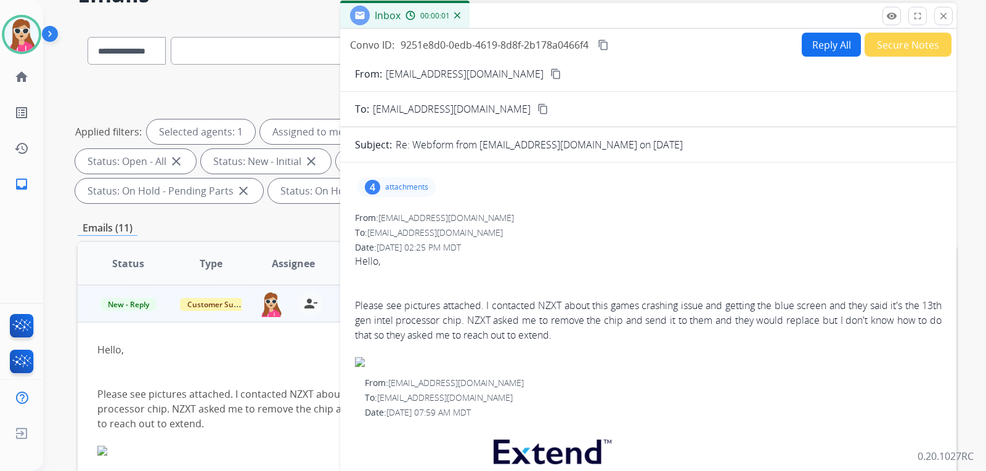
click at [391, 190] on p "attachments" at bounding box center [406, 187] width 43 height 10
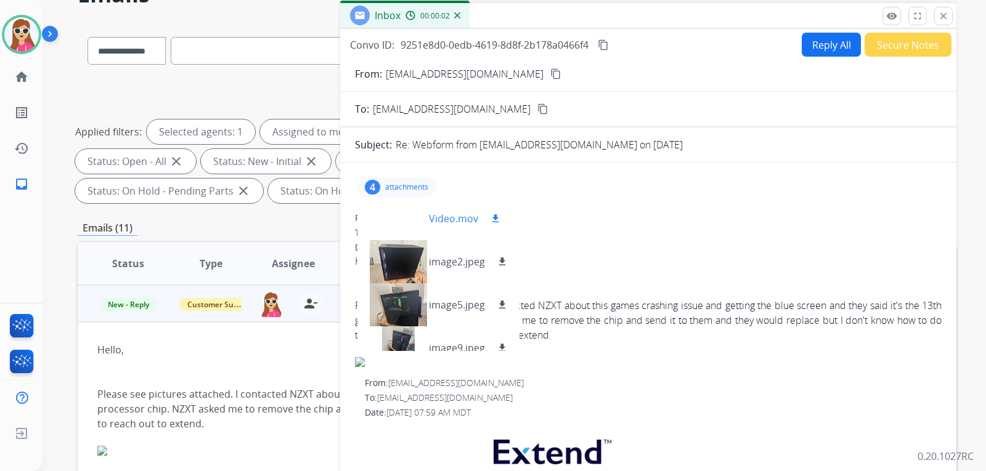
click at [497, 221] on mat-icon "download" at bounding box center [495, 218] width 11 height 11
drag, startPoint x: 501, startPoint y: 259, endPoint x: 507, endPoint y: 278, distance: 19.5
click at [501, 259] on mat-icon "download" at bounding box center [502, 261] width 11 height 11
click at [499, 314] on div "image5.jpeg download" at bounding box center [438, 304] width 162 height 43
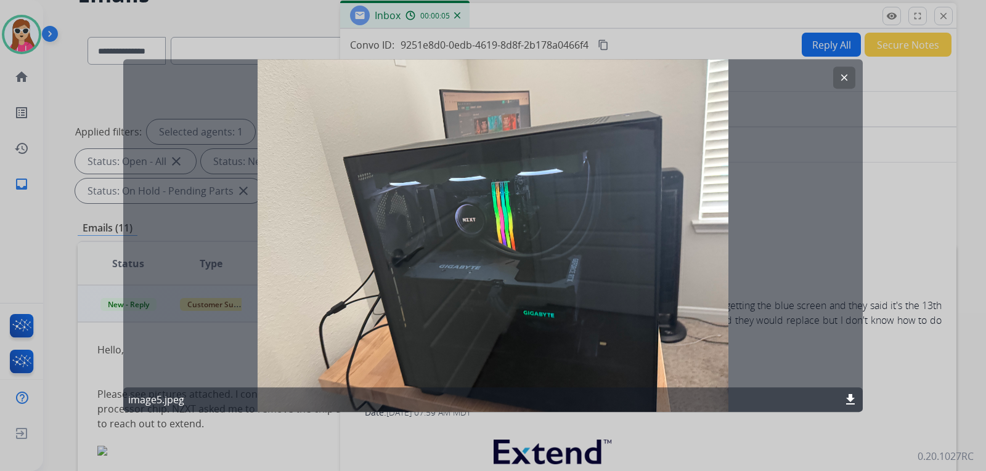
click at [843, 75] on mat-icon "clear" at bounding box center [844, 77] width 11 height 11
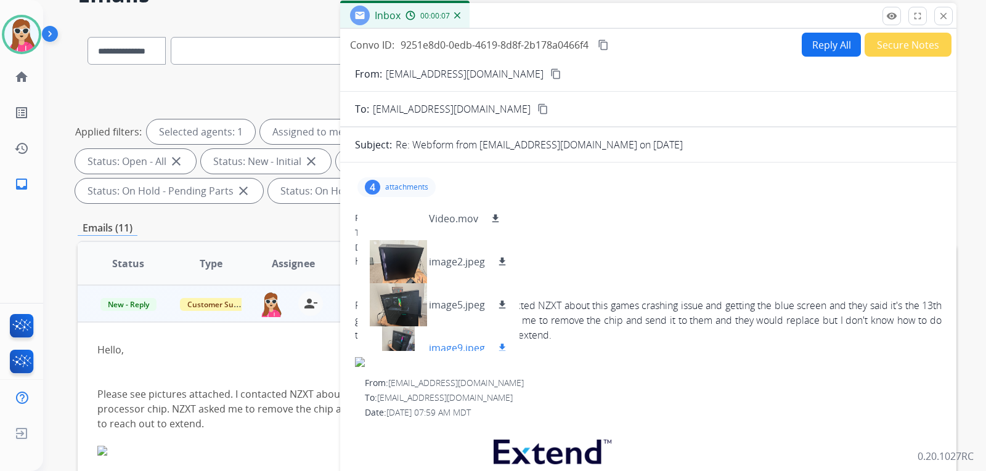
click at [500, 346] on mat-icon "download" at bounding box center [502, 348] width 11 height 11
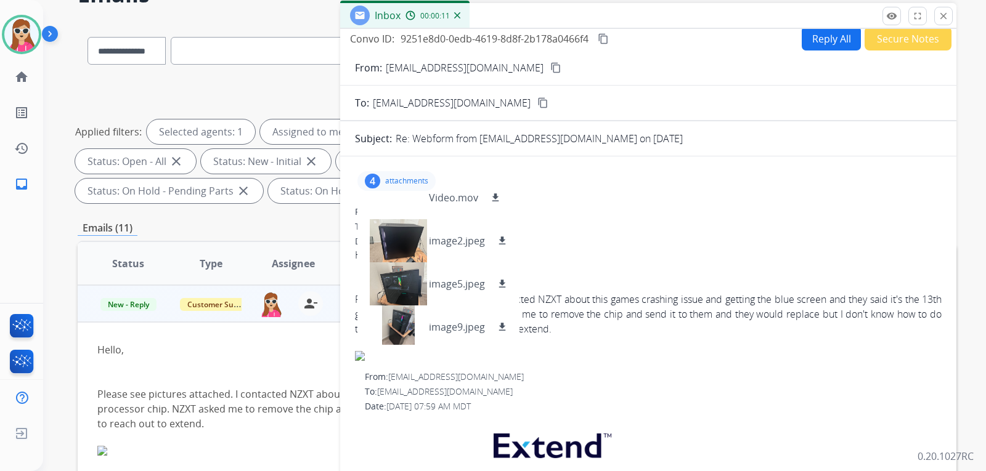
scroll to position [0, 0]
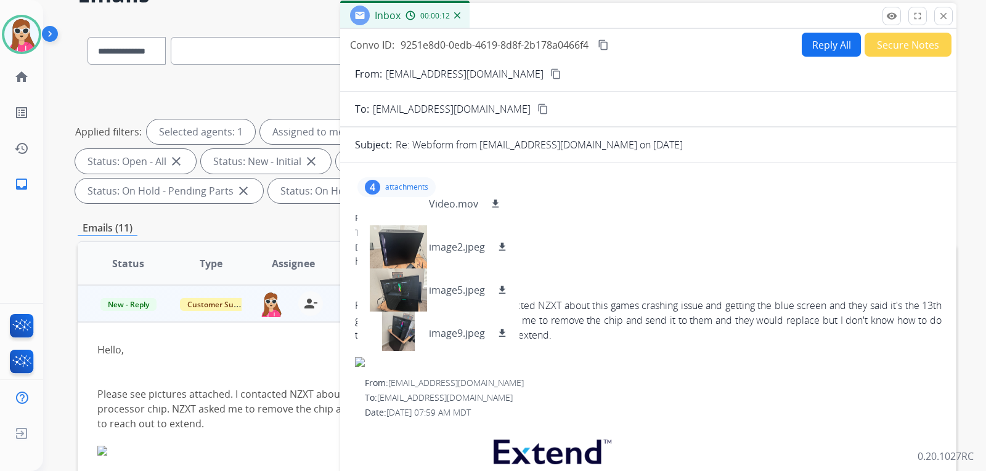
click at [550, 71] on mat-icon "content_copy" at bounding box center [555, 73] width 11 height 11
click at [814, 39] on button "Reply All" at bounding box center [831, 45] width 59 height 24
select select "**********"
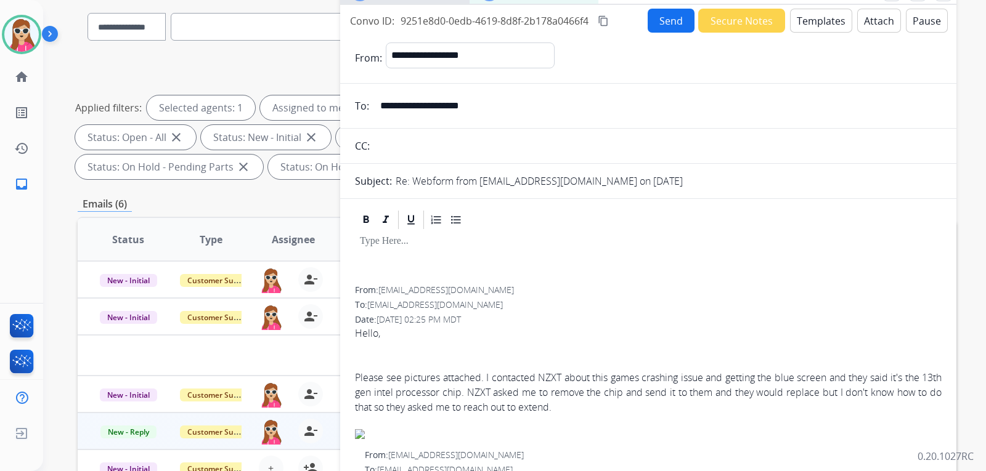
scroll to position [62, 0]
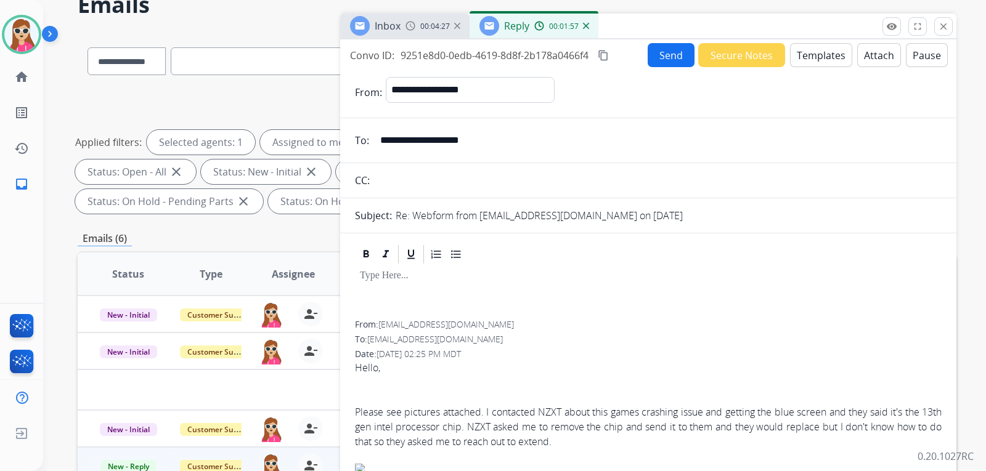
click at [814, 49] on button "Templates" at bounding box center [821, 55] width 62 height 24
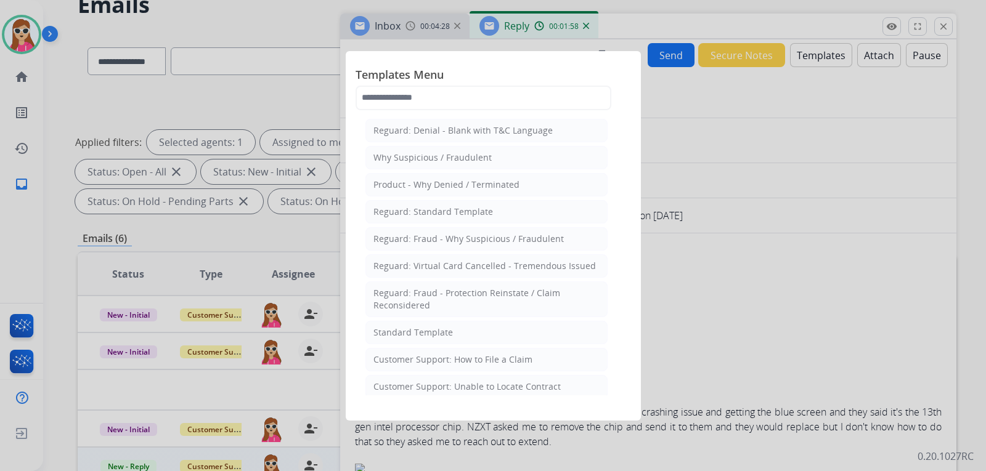
click at [458, 330] on li "Standard Template" at bounding box center [486, 332] width 242 height 23
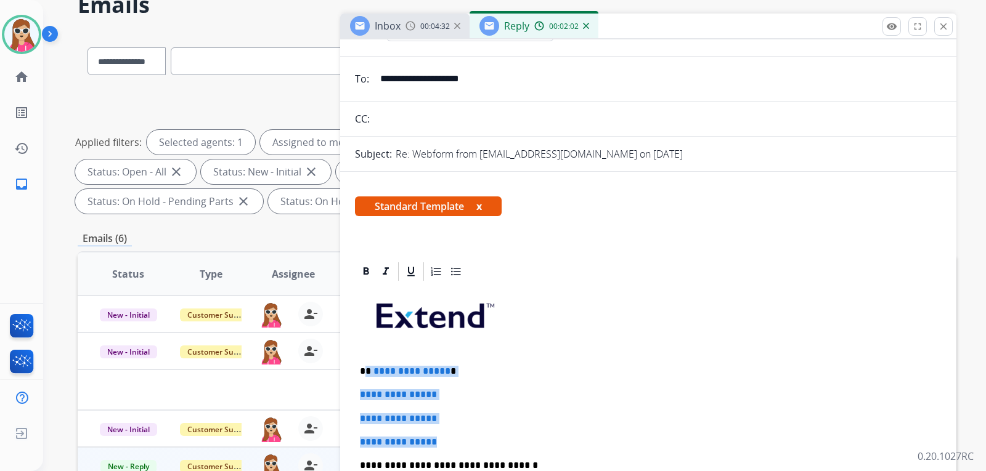
drag, startPoint x: 365, startPoint y: 370, endPoint x: 468, endPoint y: 437, distance: 122.4
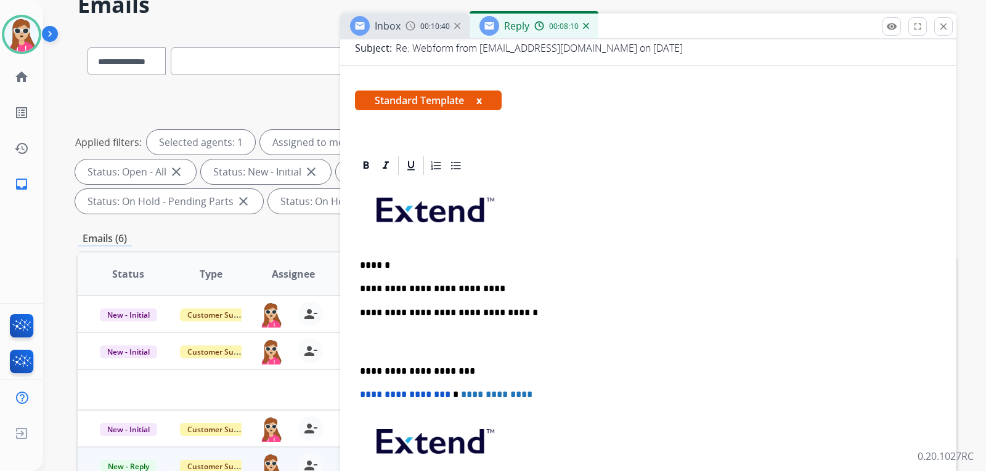
scroll to position [185, 0]
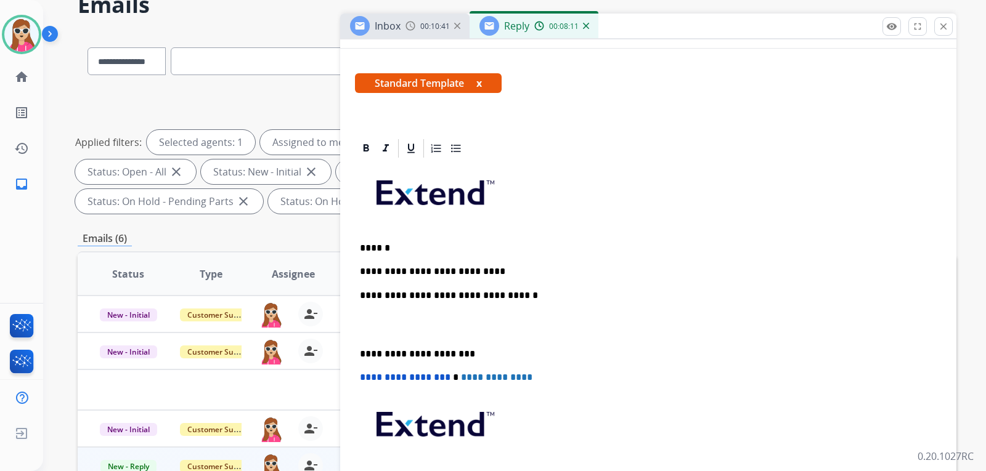
click at [559, 275] on p "**********" at bounding box center [643, 271] width 567 height 11
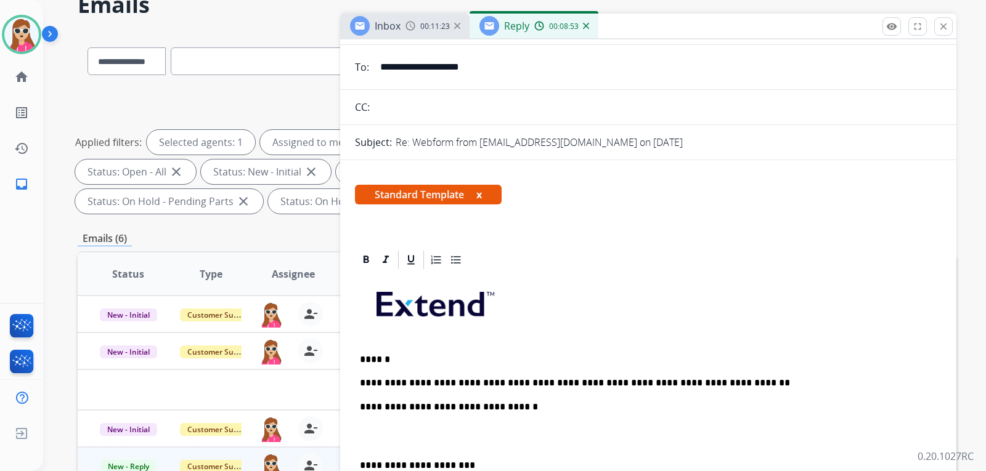
scroll to position [0, 0]
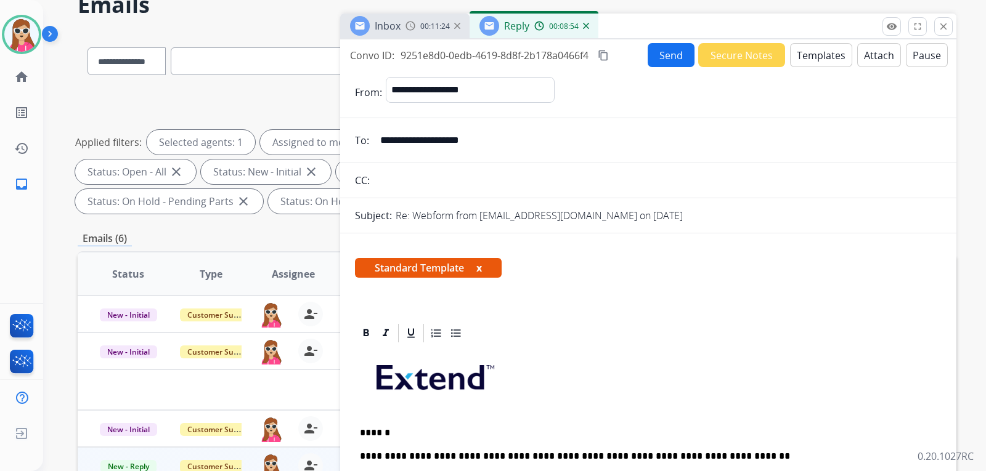
click at [667, 48] on button "Send" at bounding box center [671, 55] width 47 height 24
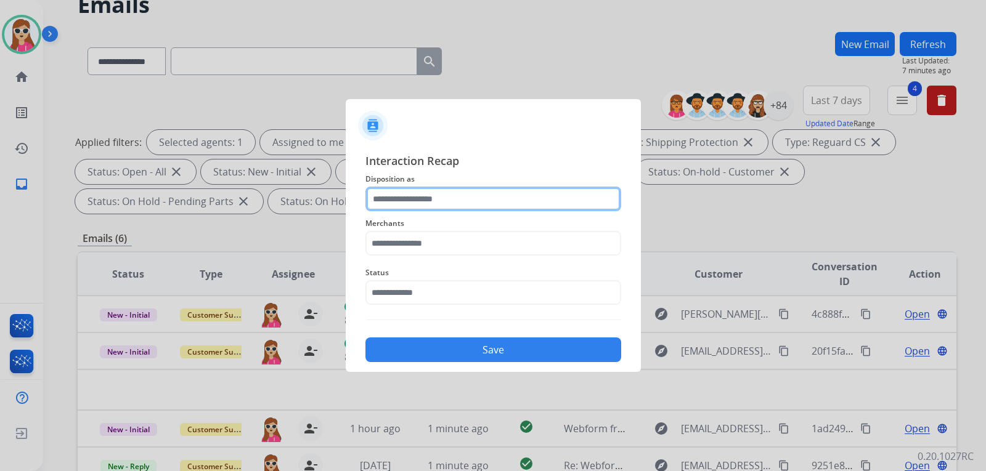
click at [486, 201] on input "text" at bounding box center [493, 199] width 256 height 25
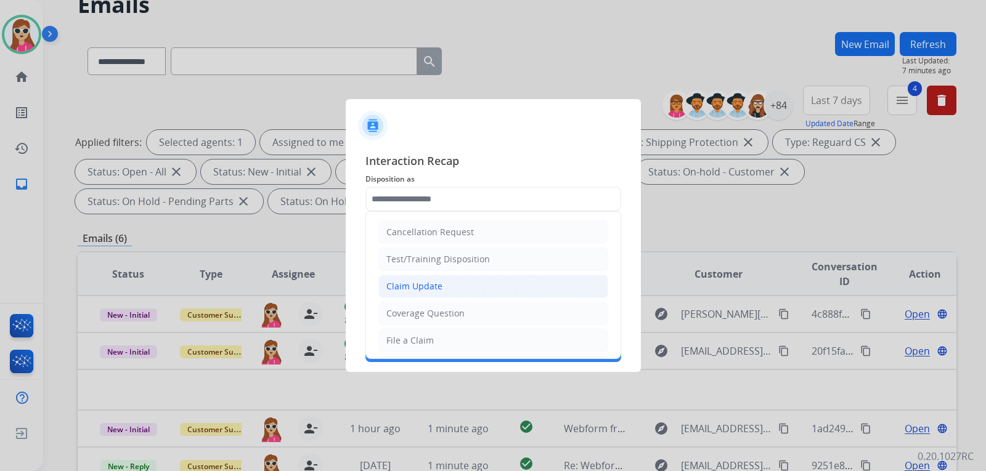
click at [436, 287] on div "Claim Update" at bounding box center [414, 286] width 56 height 12
type input "**********"
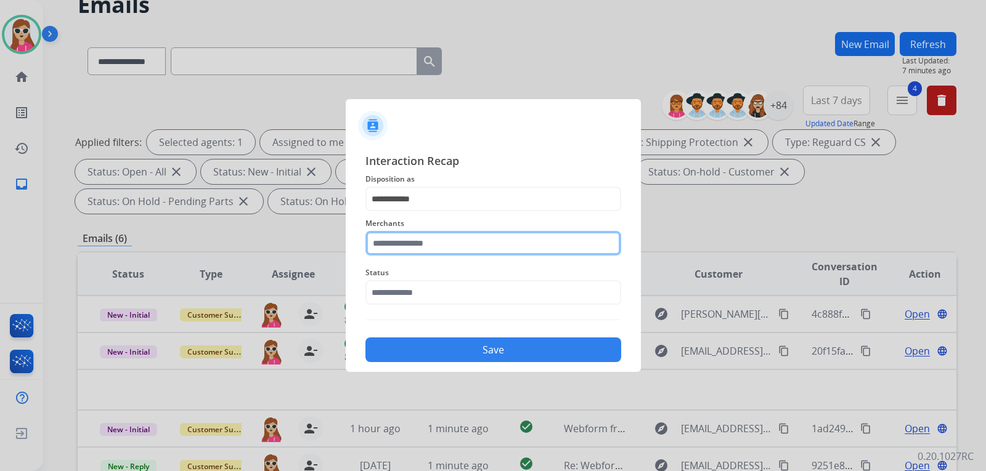
click at [446, 242] on input "text" at bounding box center [493, 243] width 256 height 25
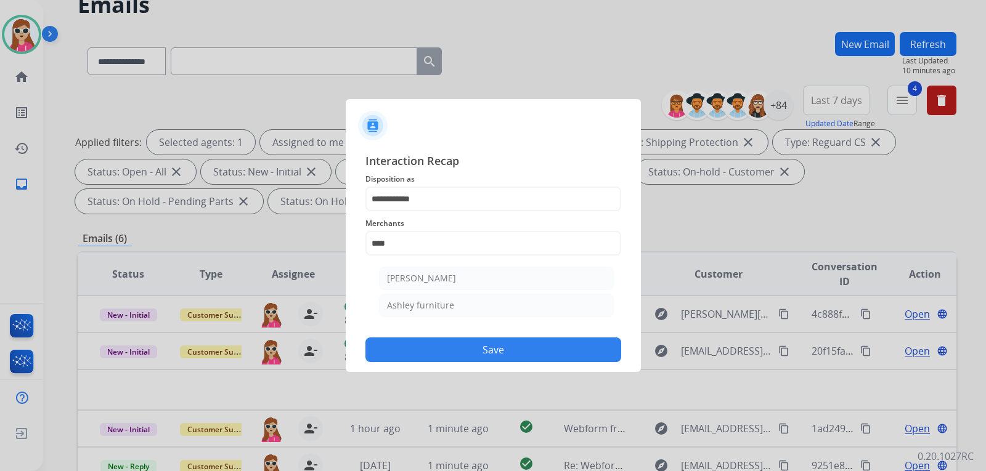
click at [442, 306] on div "Ashley furniture" at bounding box center [420, 305] width 67 height 12
type input "**********"
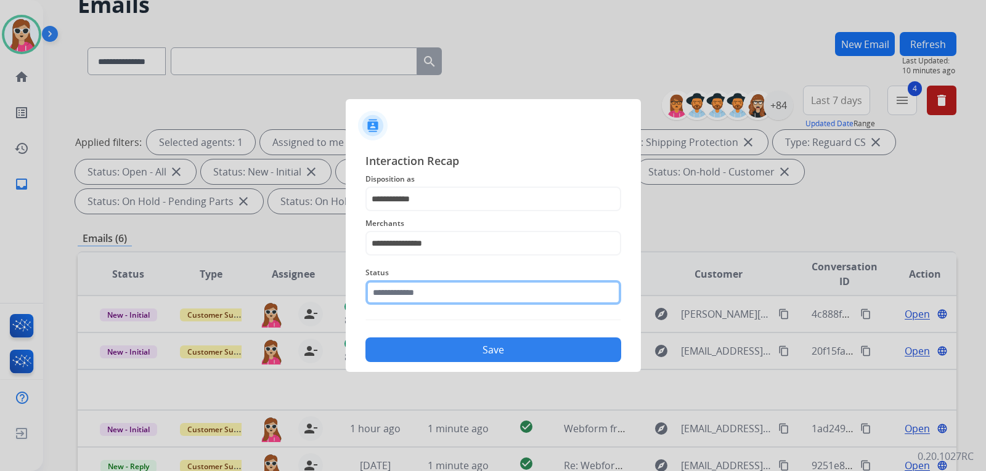
drag, startPoint x: 446, startPoint y: 281, endPoint x: 442, endPoint y: 299, distance: 18.9
click at [444, 287] on input "text" at bounding box center [493, 292] width 256 height 25
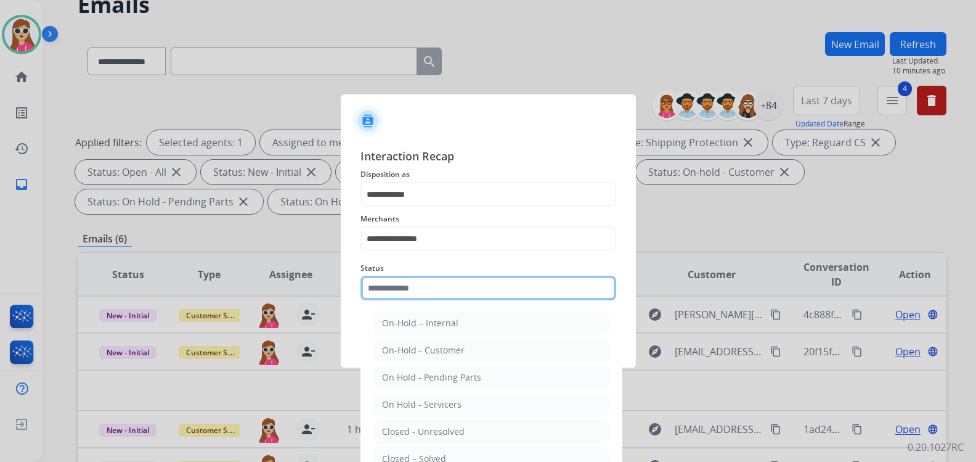
click at [442, 299] on input "text" at bounding box center [488, 287] width 256 height 25
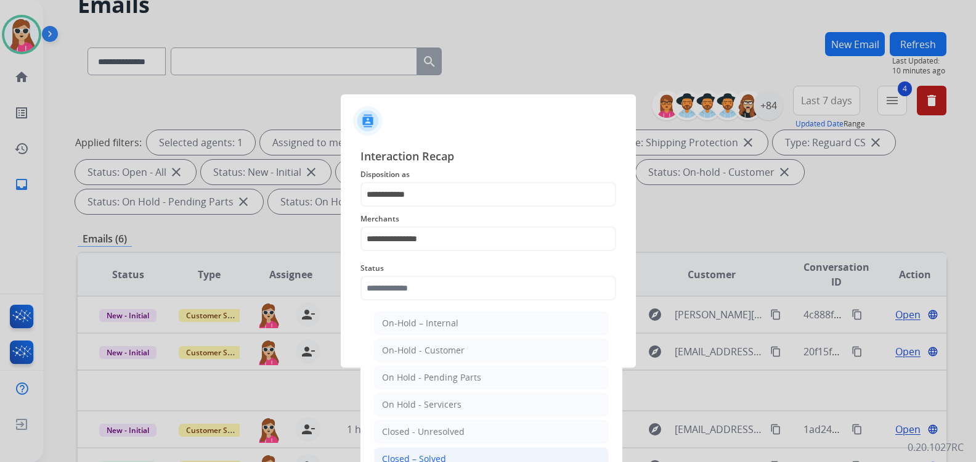
click at [445, 460] on li "Closed – Solved" at bounding box center [491, 458] width 235 height 23
type input "**********"
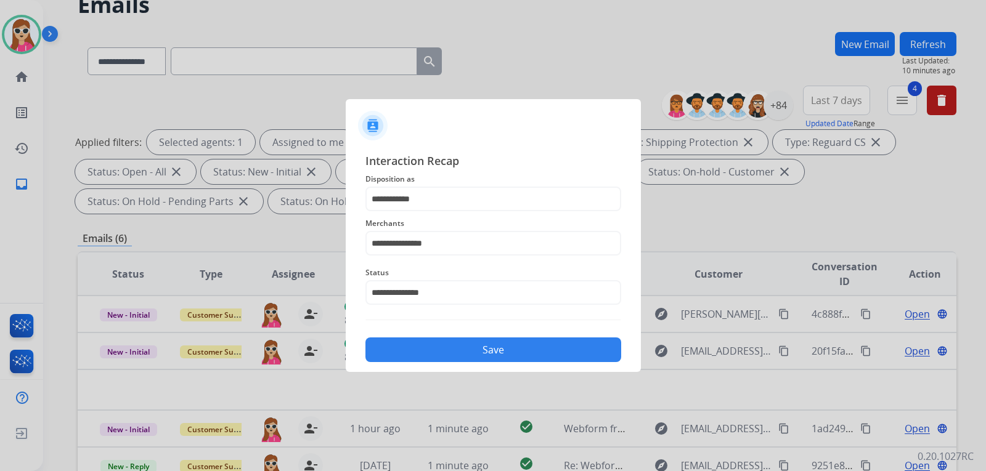
click at [437, 351] on button "Save" at bounding box center [493, 350] width 256 height 25
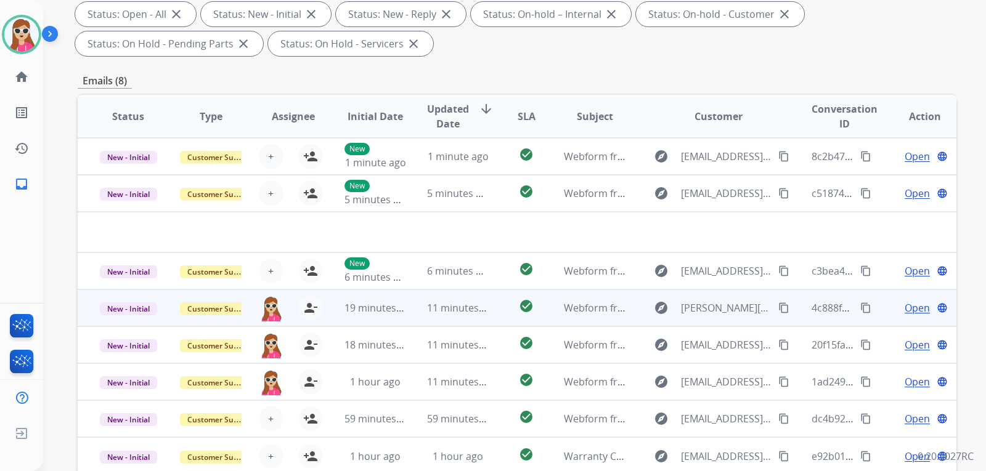
scroll to position [319, 0]
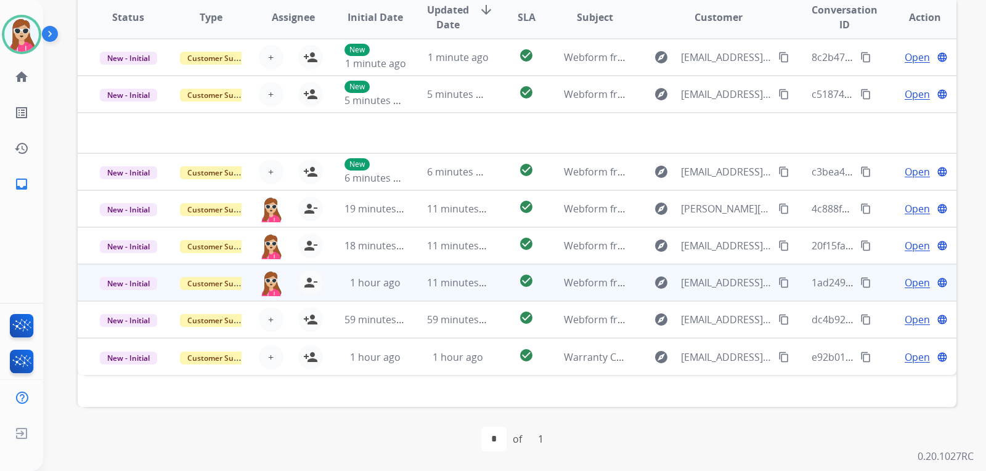
click at [499, 273] on td "check_circle" at bounding box center [516, 282] width 55 height 37
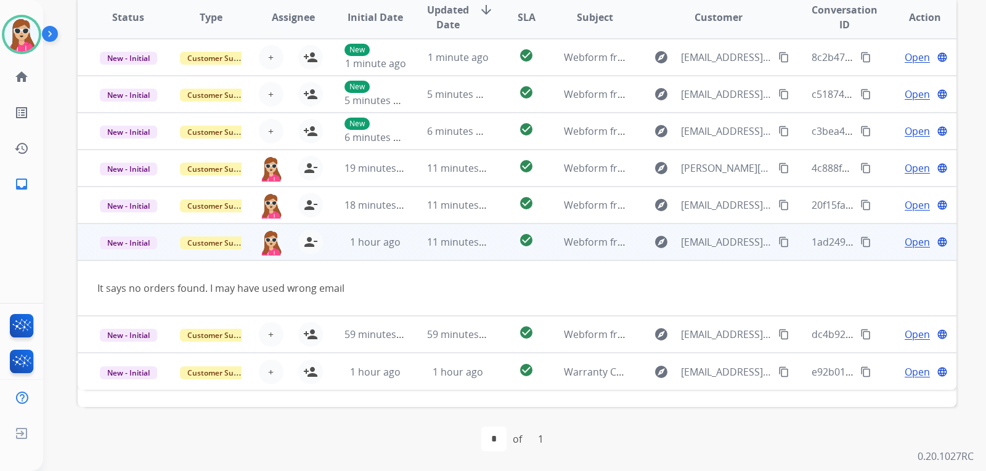
click at [893, 240] on div "Open language" at bounding box center [924, 242] width 62 height 15
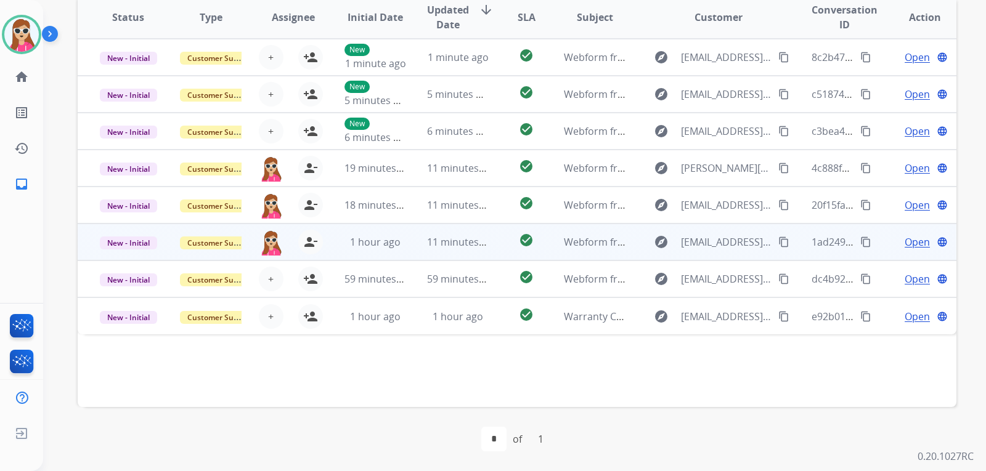
click at [893, 243] on div "Open language" at bounding box center [924, 242] width 62 height 15
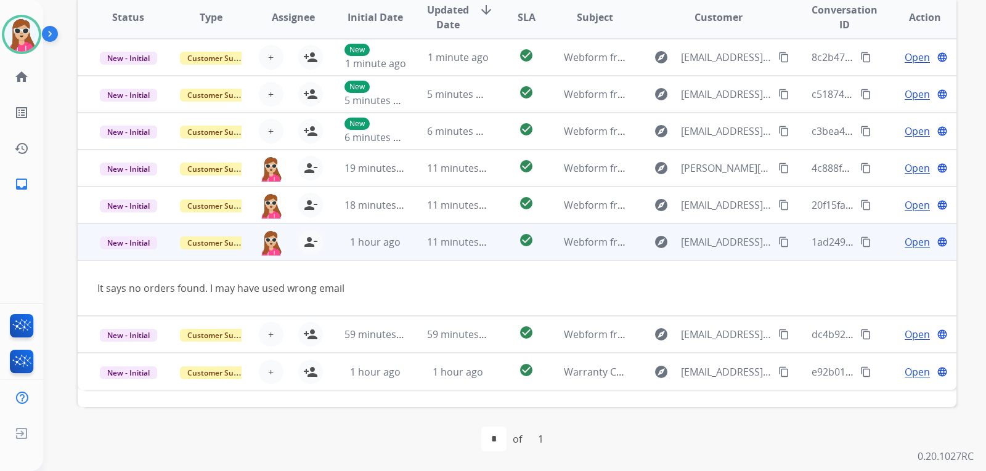
click at [920, 248] on span "Open" at bounding box center [917, 242] width 25 height 15
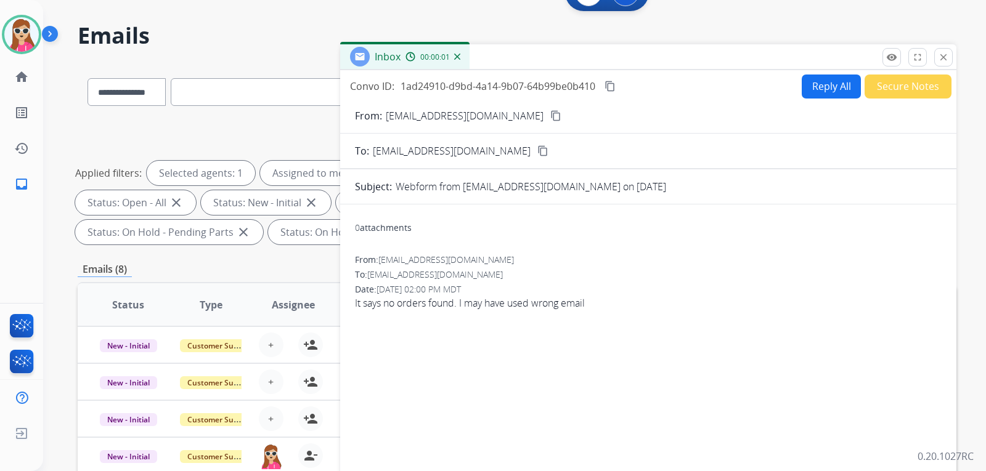
scroll to position [10, 0]
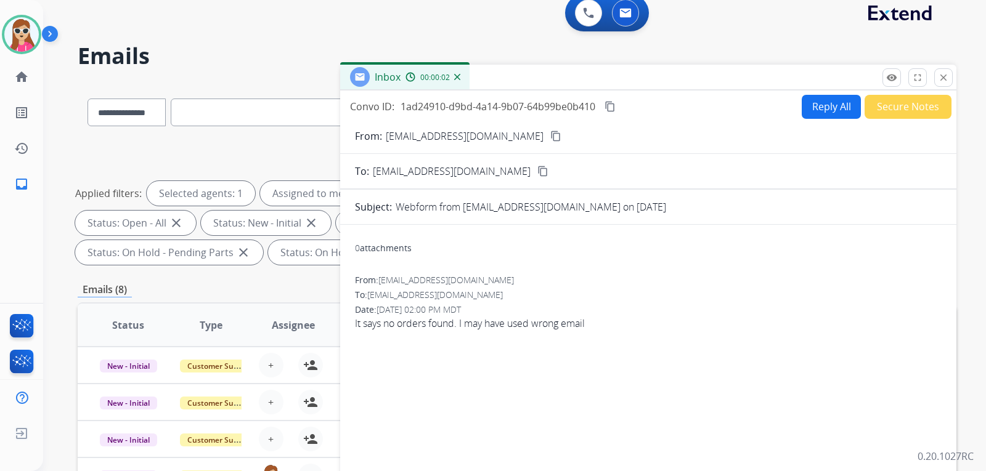
click at [831, 107] on button "Reply All" at bounding box center [831, 107] width 59 height 24
select select "**********"
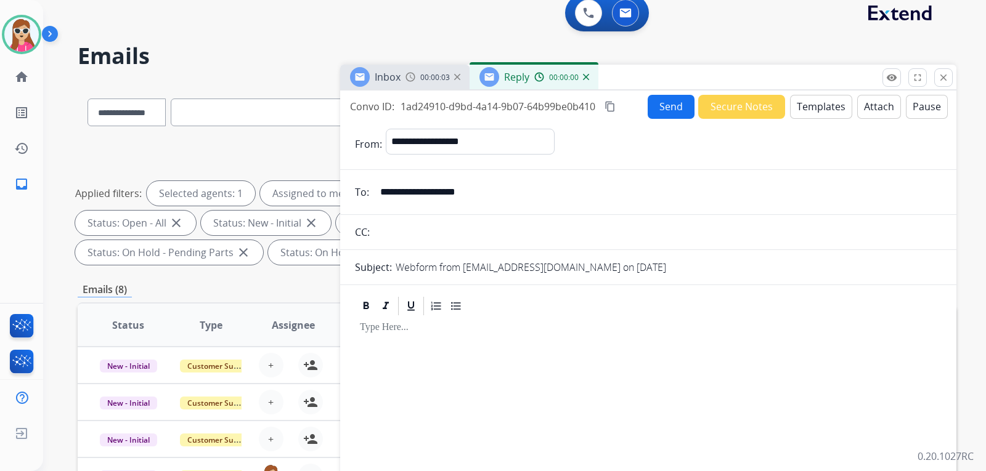
click at [827, 102] on button "Templates" at bounding box center [821, 107] width 62 height 24
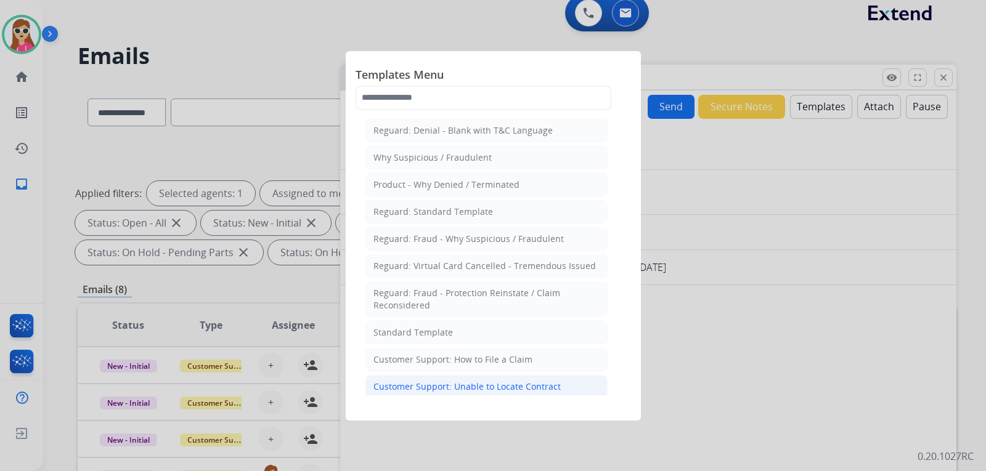
click at [510, 381] on div "Customer Support: Unable to Locate Contract" at bounding box center [466, 387] width 187 height 12
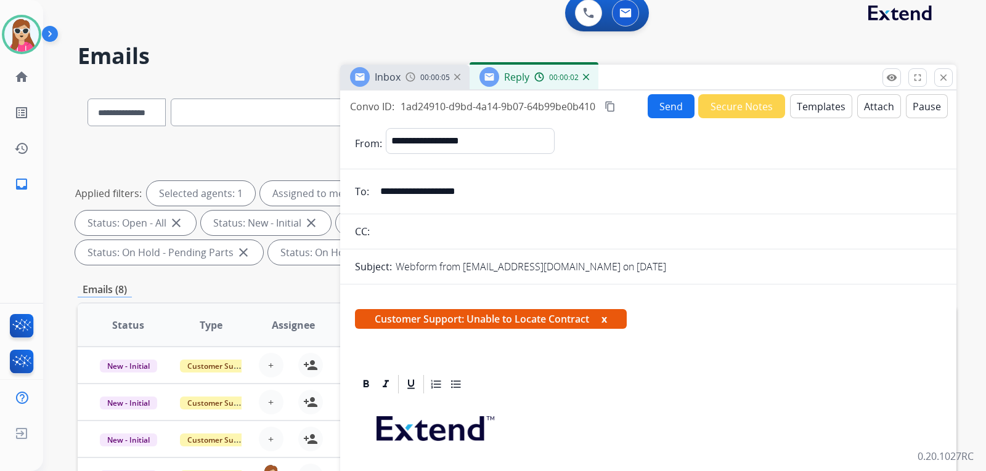
scroll to position [246, 0]
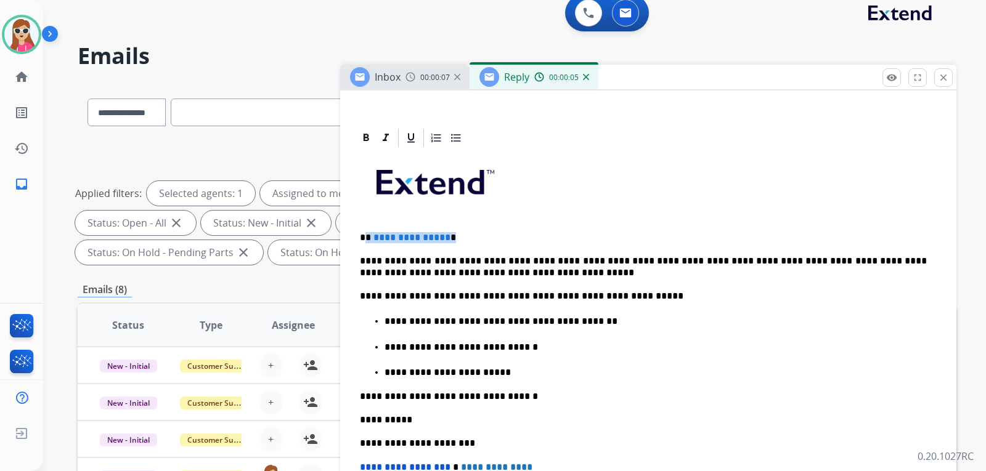
drag, startPoint x: 445, startPoint y: 243, endPoint x: 367, endPoint y: 234, distance: 78.8
click at [367, 234] on p "**********" at bounding box center [643, 237] width 567 height 11
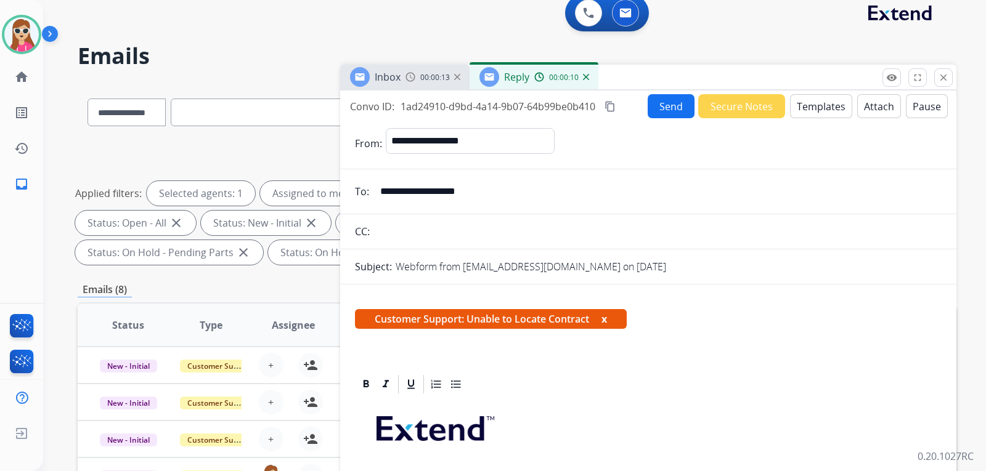
scroll to position [0, 0]
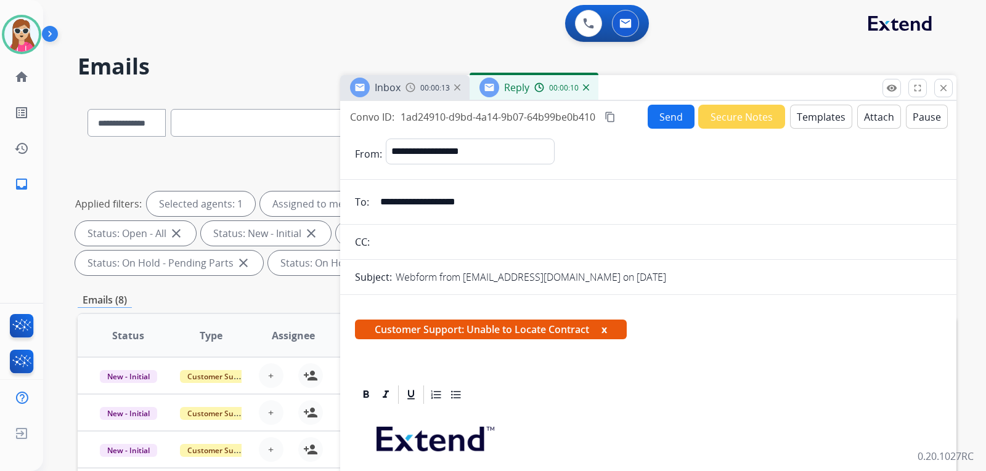
click at [662, 121] on button "Send" at bounding box center [671, 117] width 47 height 24
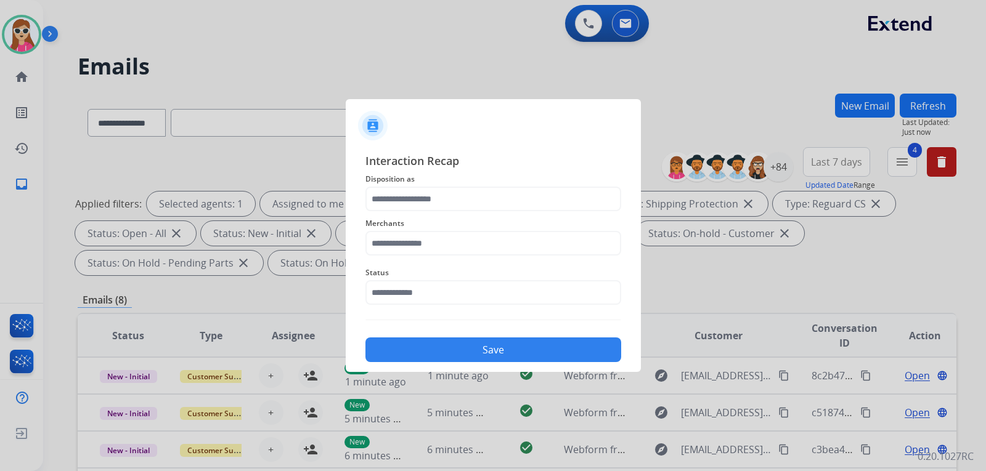
click at [432, 178] on span "Disposition as" at bounding box center [493, 179] width 256 height 15
click at [432, 200] on input "text" at bounding box center [493, 199] width 256 height 25
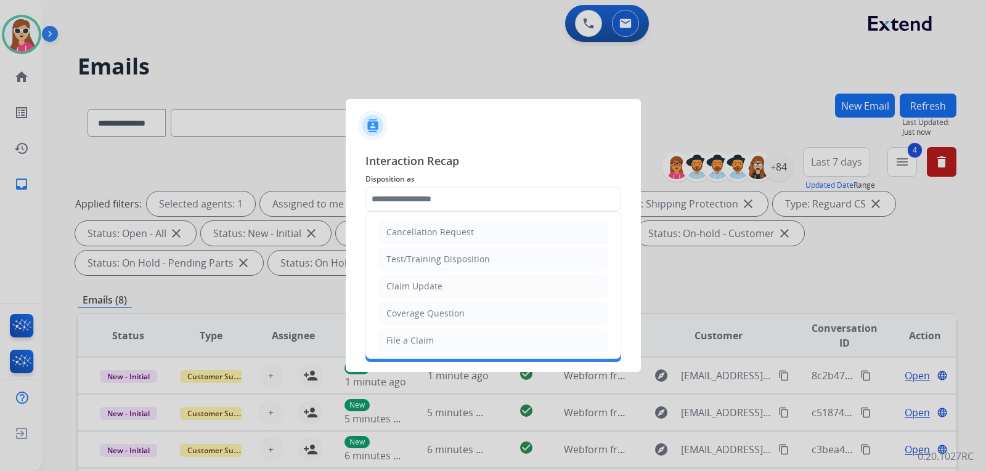
click at [427, 283] on div "Claim Update" at bounding box center [414, 286] width 56 height 12
type input "**********"
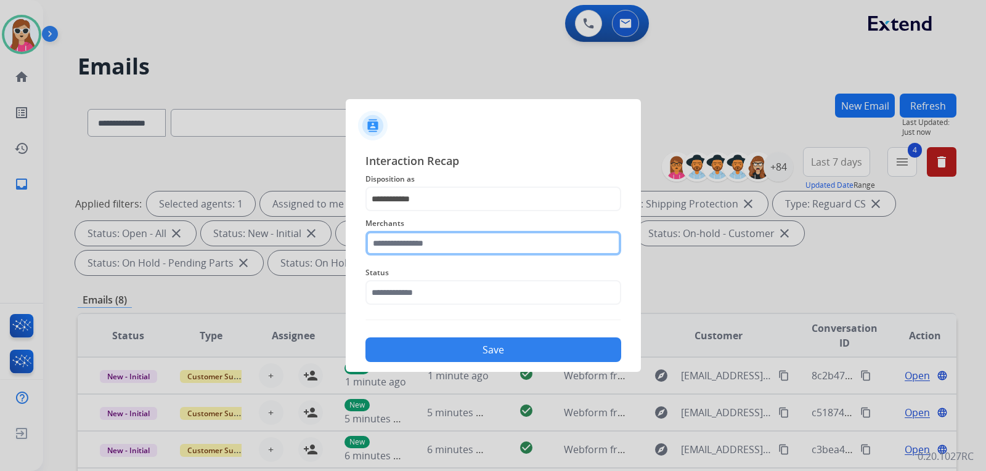
click at [434, 251] on input "text" at bounding box center [493, 243] width 256 height 25
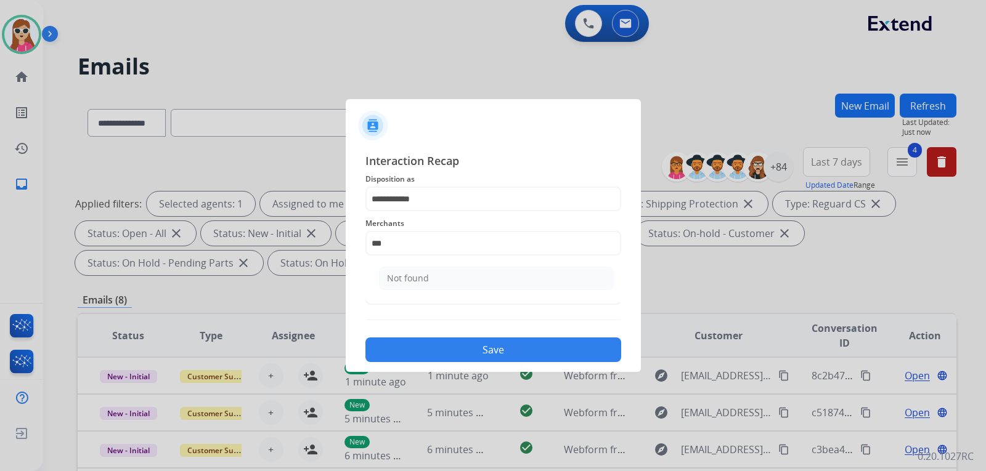
click at [424, 275] on div "Not found" at bounding box center [408, 278] width 42 height 12
type input "*********"
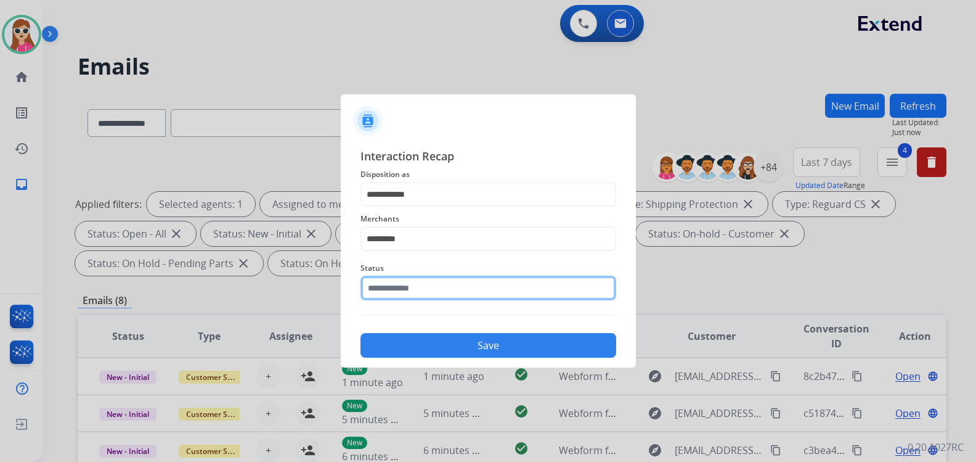
click at [428, 299] on input "text" at bounding box center [488, 287] width 256 height 25
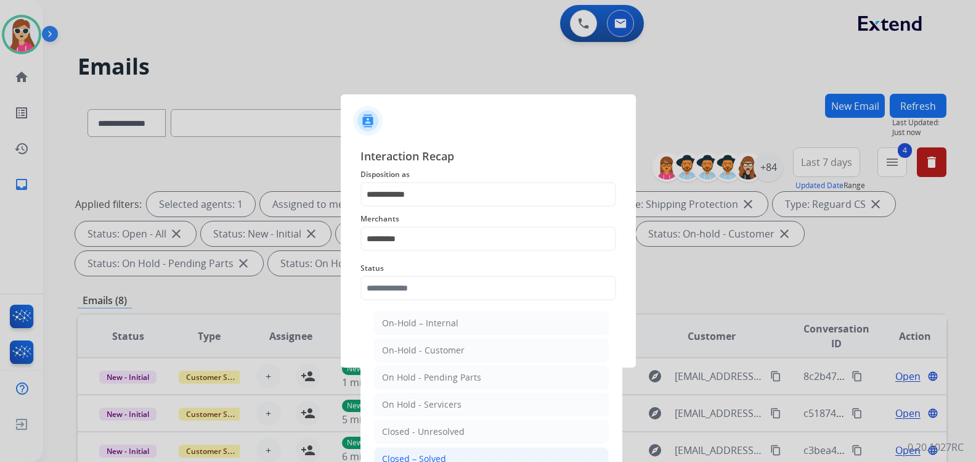
click at [462, 455] on li "Closed – Solved" at bounding box center [491, 458] width 235 height 23
type input "**********"
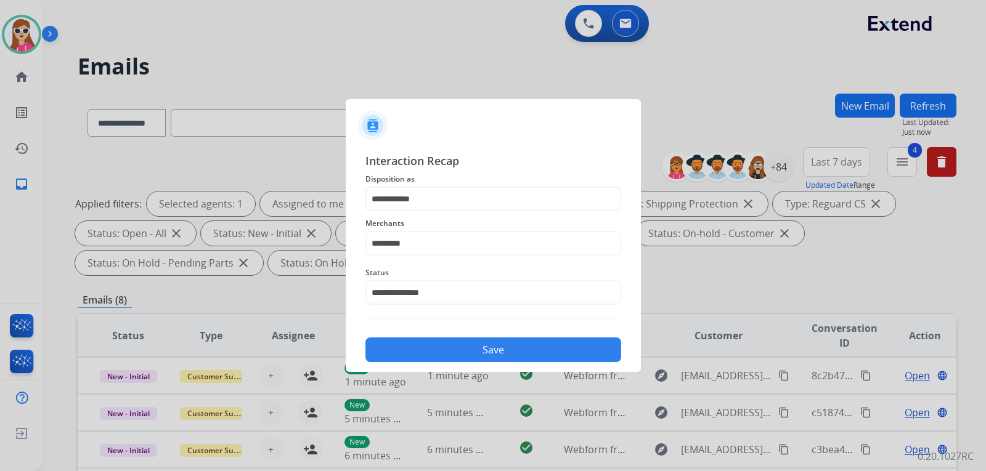
click at [436, 330] on div "Save" at bounding box center [493, 346] width 256 height 32
click at [436, 345] on button "Save" at bounding box center [493, 350] width 256 height 25
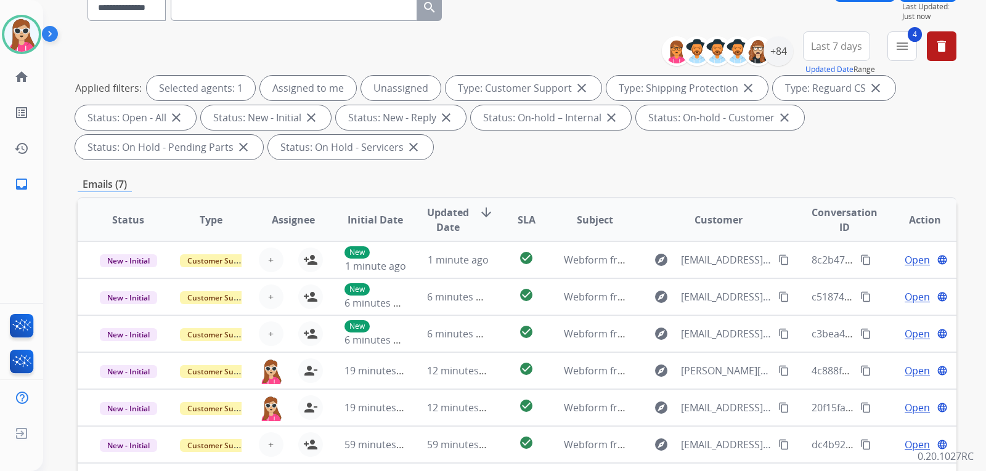
scroll to position [246, 0]
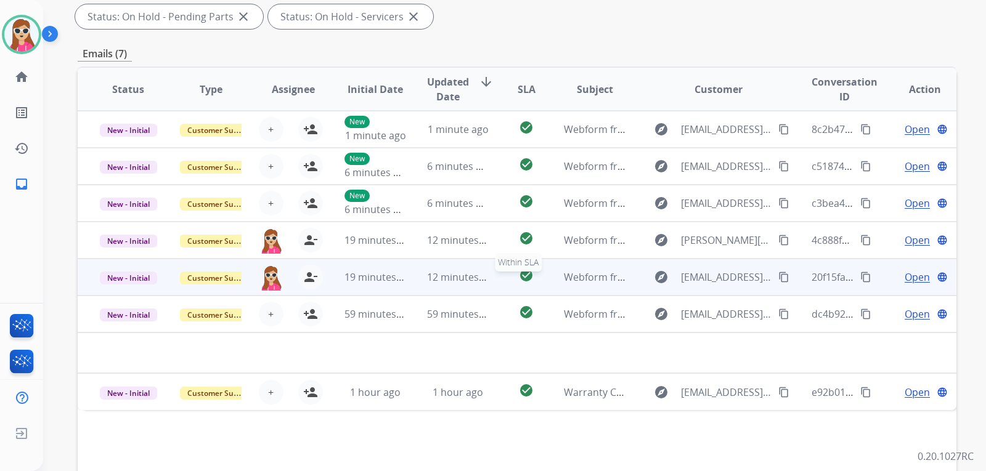
click at [509, 279] on div "check_circle" at bounding box center [526, 277] width 35 height 18
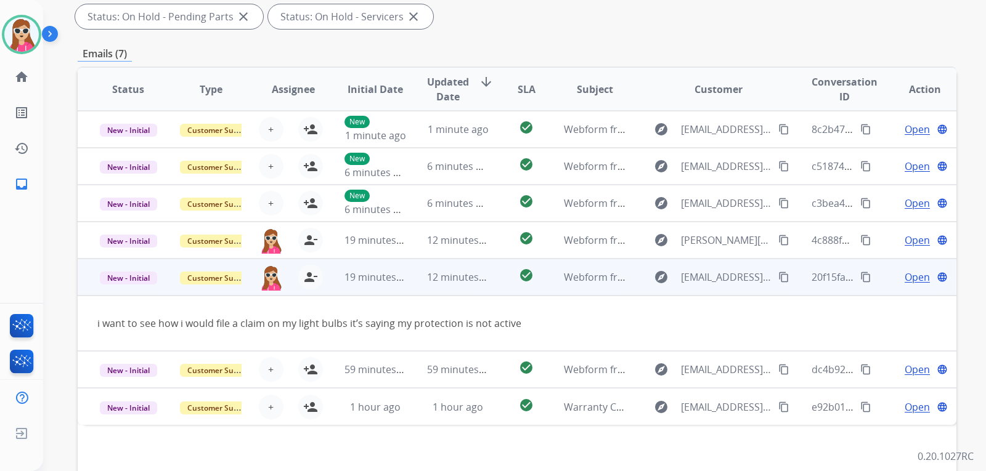
click at [905, 282] on span "Open" at bounding box center [917, 277] width 25 height 15
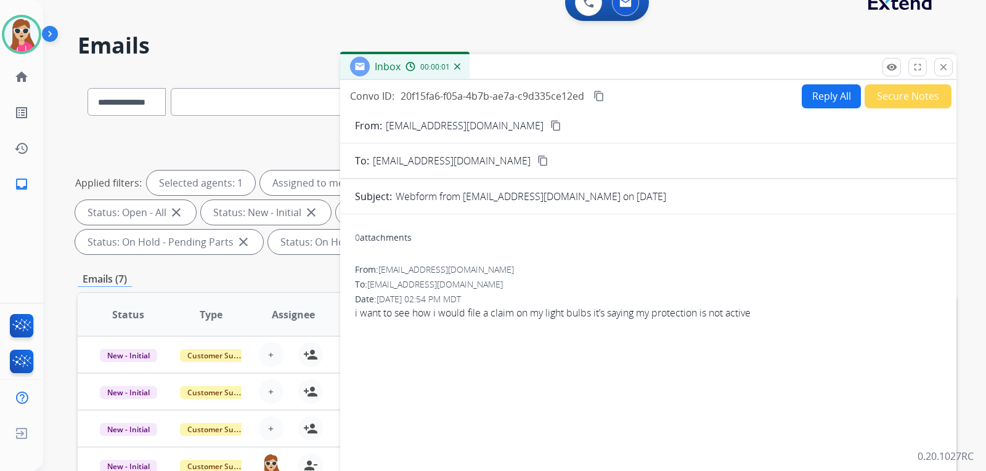
scroll to position [0, 0]
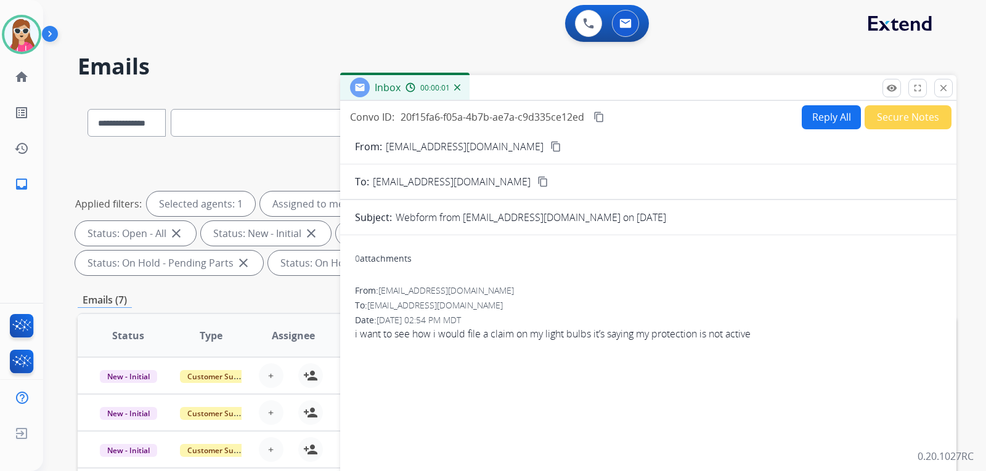
click at [835, 128] on button "Reply All" at bounding box center [831, 117] width 59 height 24
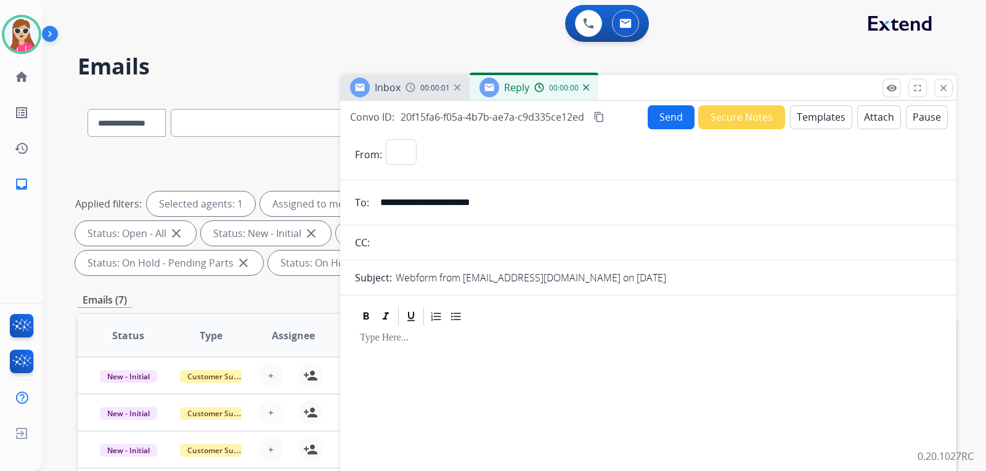
select select "**********"
click at [837, 122] on button "Templates" at bounding box center [821, 117] width 62 height 24
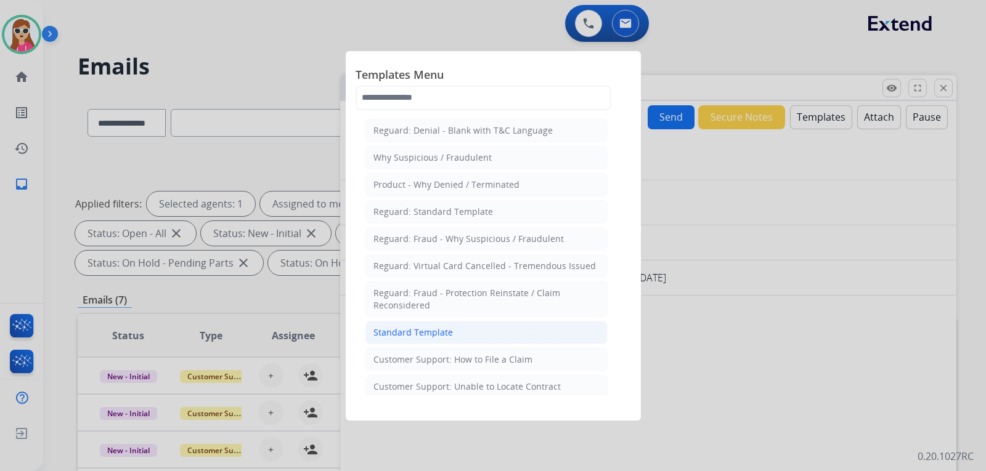
click at [448, 322] on li "Standard Template" at bounding box center [486, 332] width 242 height 23
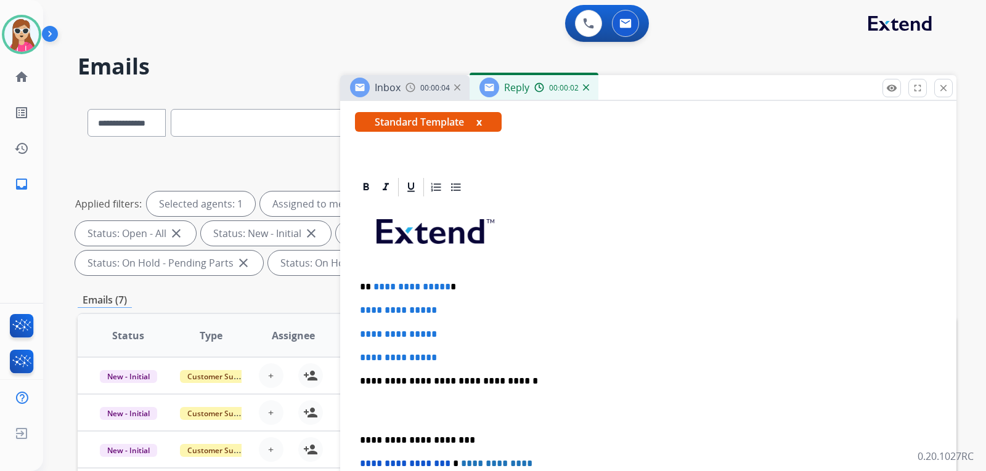
scroll to position [246, 0]
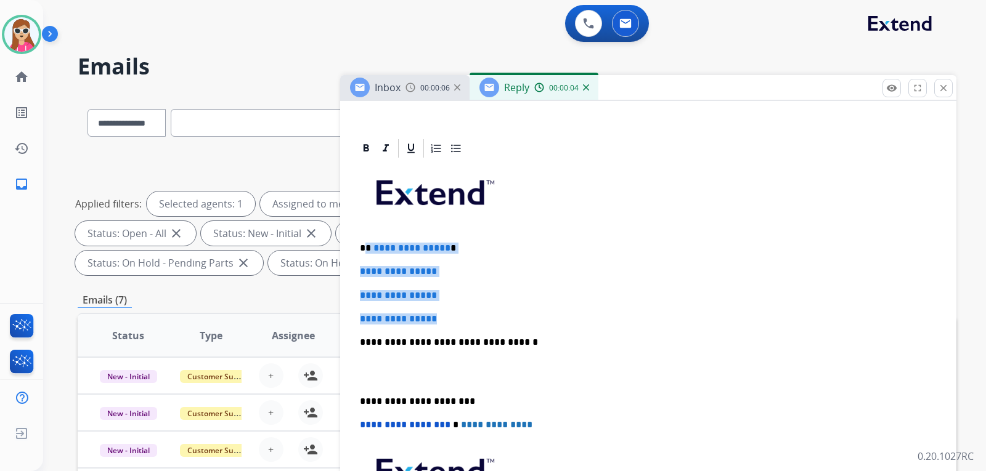
drag, startPoint x: 366, startPoint y: 247, endPoint x: 452, endPoint y: 306, distance: 103.7
click at [452, 306] on div "**********" at bounding box center [648, 372] width 587 height 424
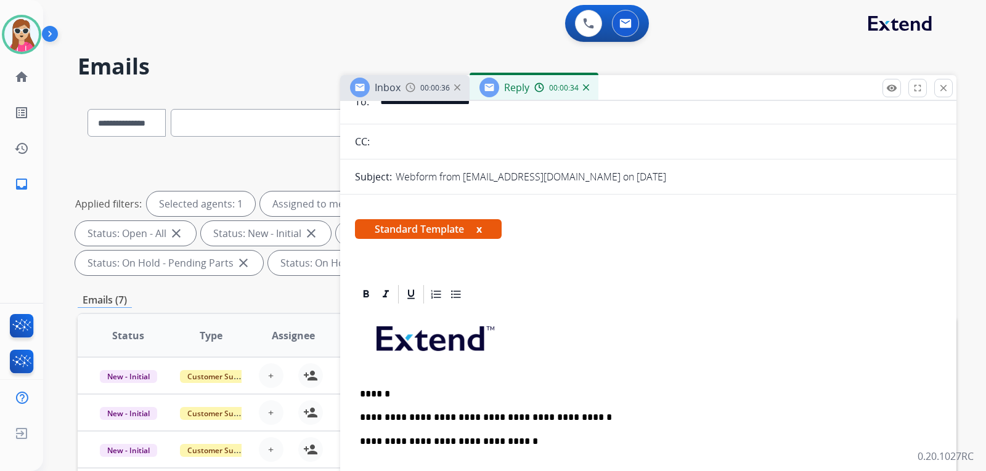
scroll to position [0, 0]
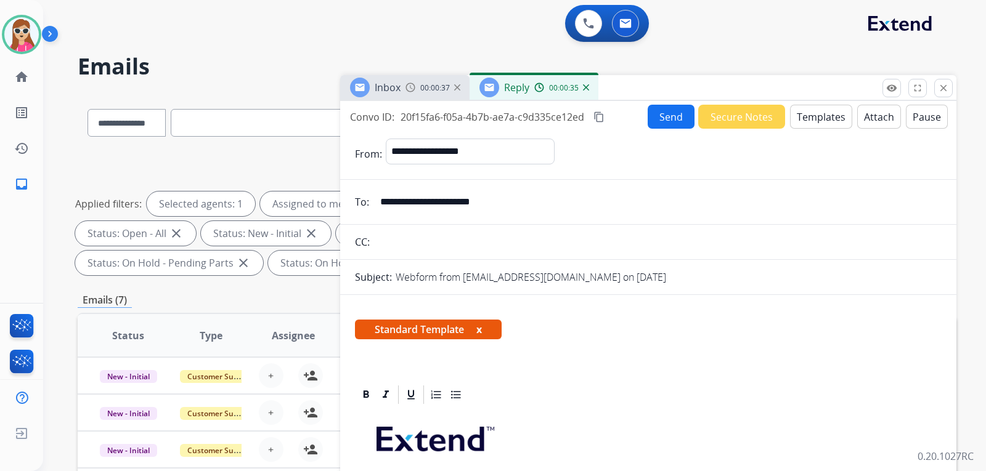
click at [659, 117] on button "Send" at bounding box center [671, 117] width 47 height 24
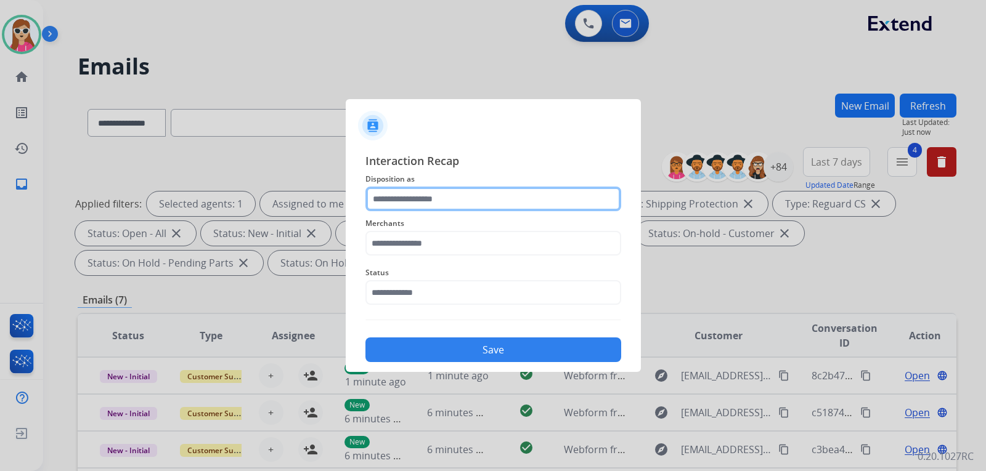
click at [443, 197] on input "text" at bounding box center [493, 199] width 256 height 25
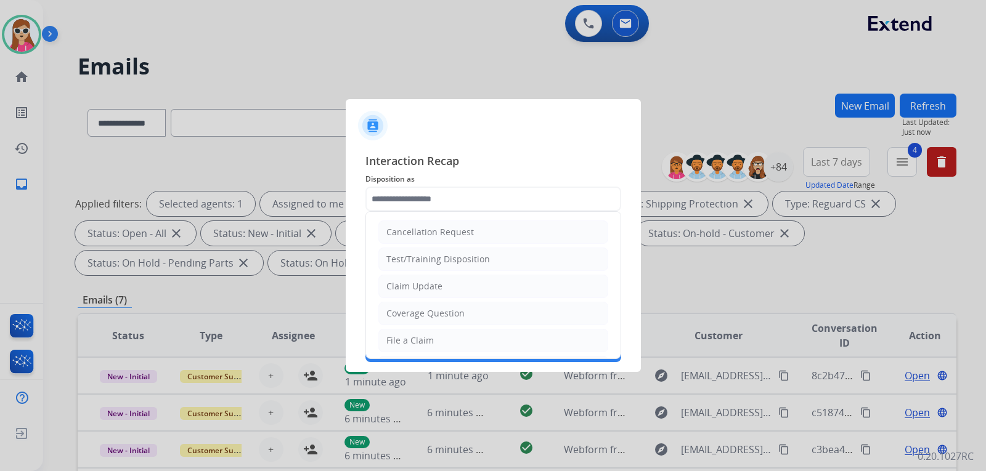
drag, startPoint x: 434, startPoint y: 336, endPoint x: 436, endPoint y: 325, distance: 11.2
click at [434, 336] on li "File a Claim" at bounding box center [493, 340] width 230 height 23
type input "**********"
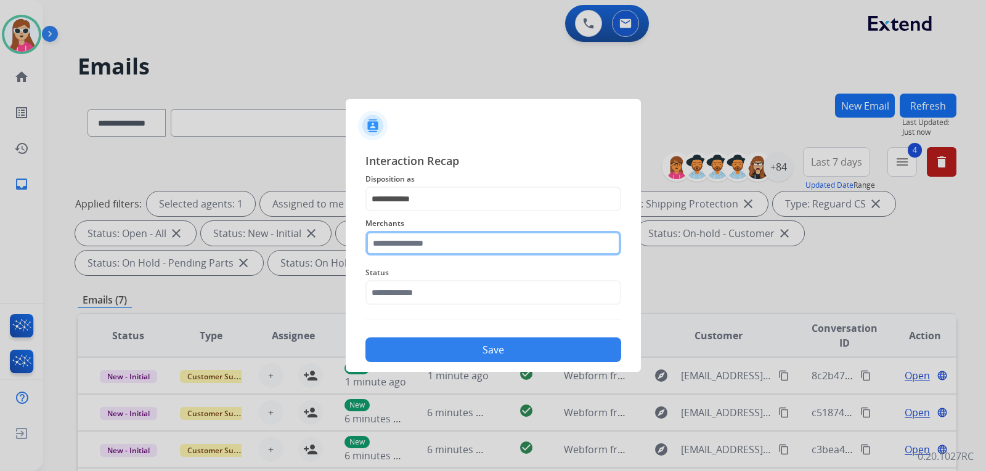
click at [464, 242] on input "text" at bounding box center [493, 243] width 256 height 25
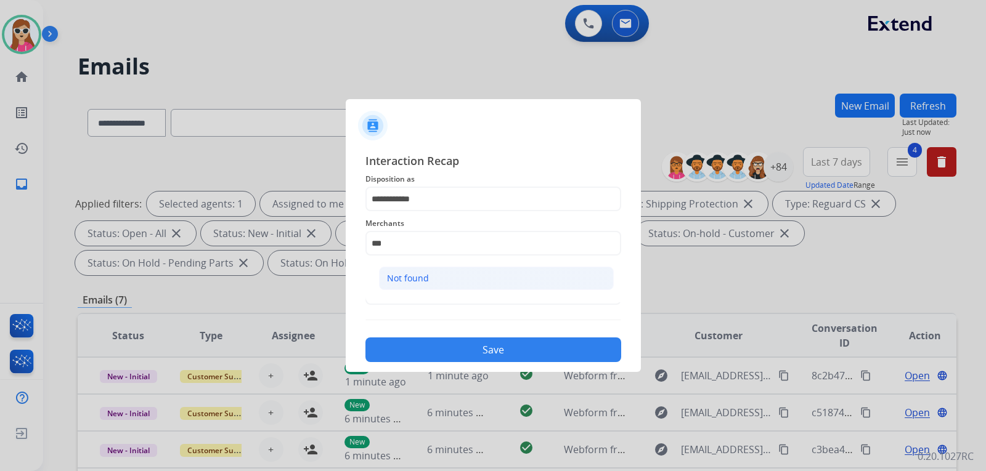
click at [463, 283] on li "Not found" at bounding box center [496, 278] width 235 height 23
type input "*********"
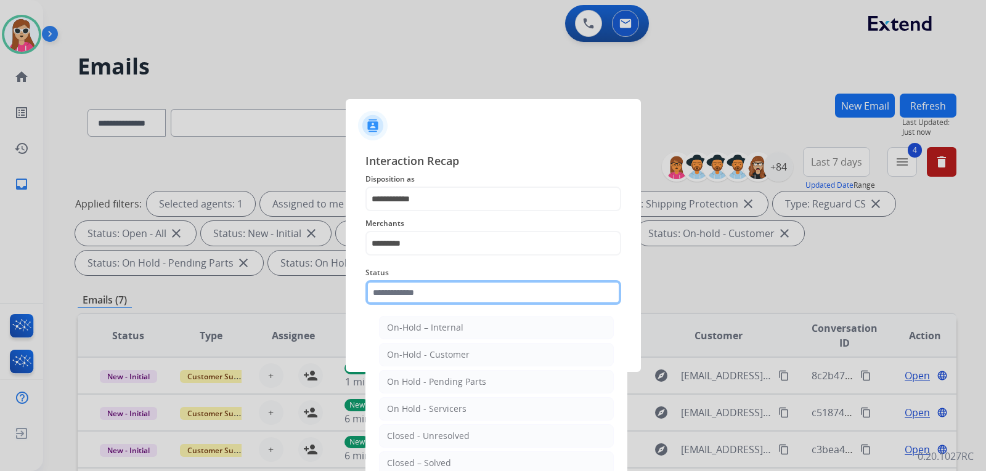
click at [470, 299] on input "text" at bounding box center [493, 292] width 256 height 25
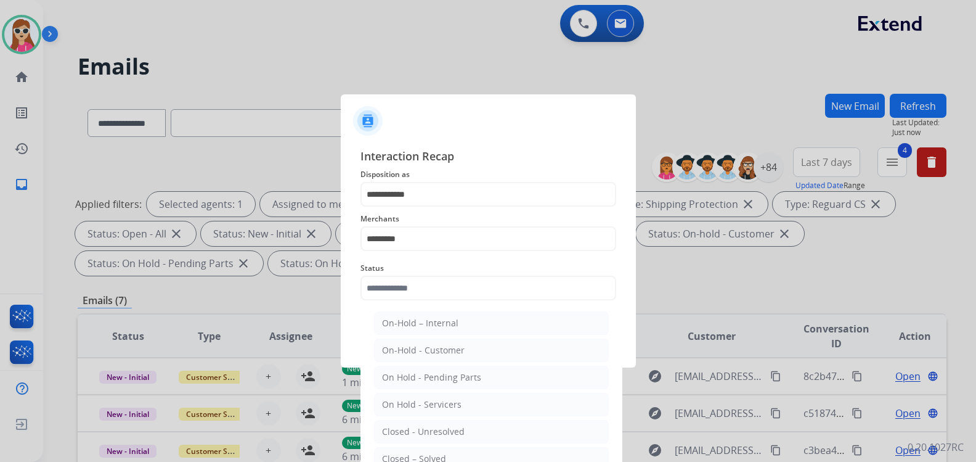
click at [450, 456] on li "Closed – Solved" at bounding box center [491, 458] width 235 height 23
type input "**********"
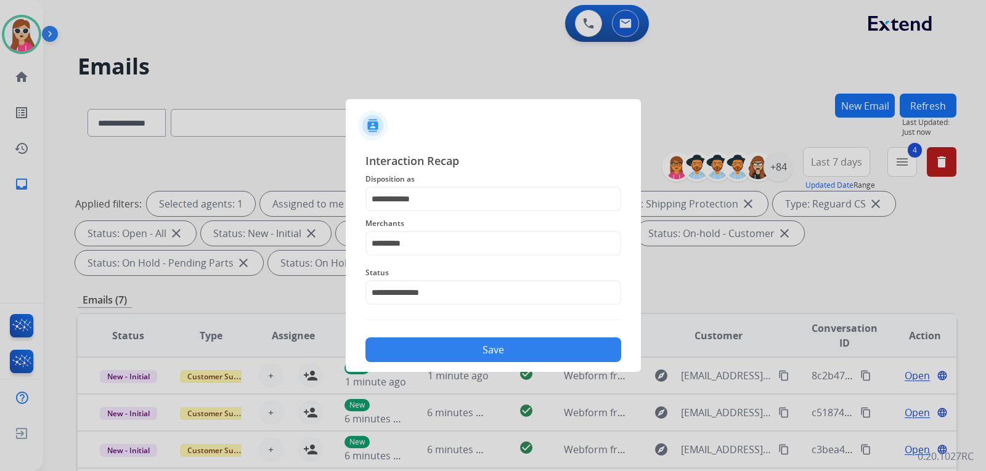
click at [468, 340] on button "Save" at bounding box center [493, 350] width 256 height 25
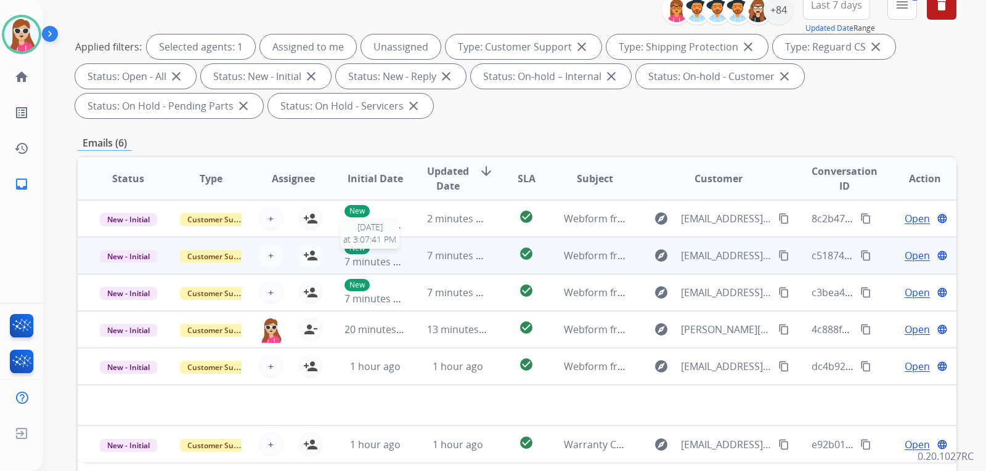
scroll to position [246, 0]
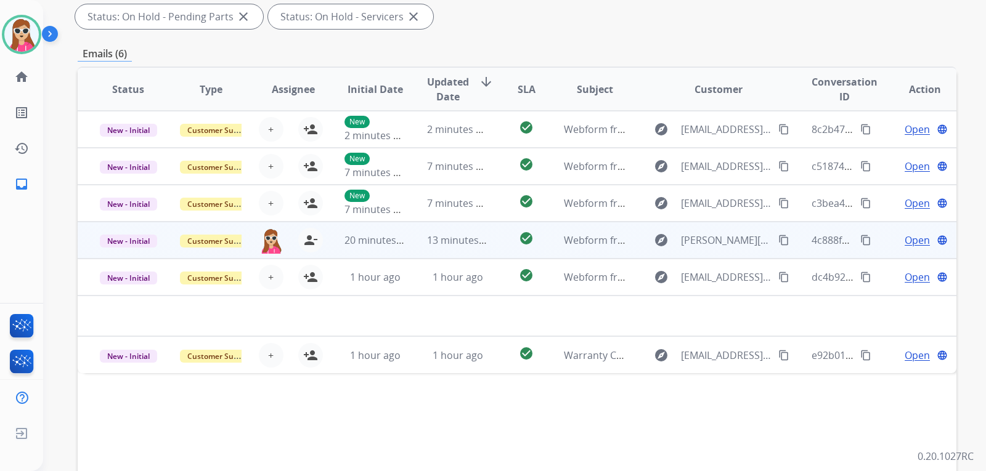
click at [499, 246] on td "check_circle" at bounding box center [516, 240] width 55 height 37
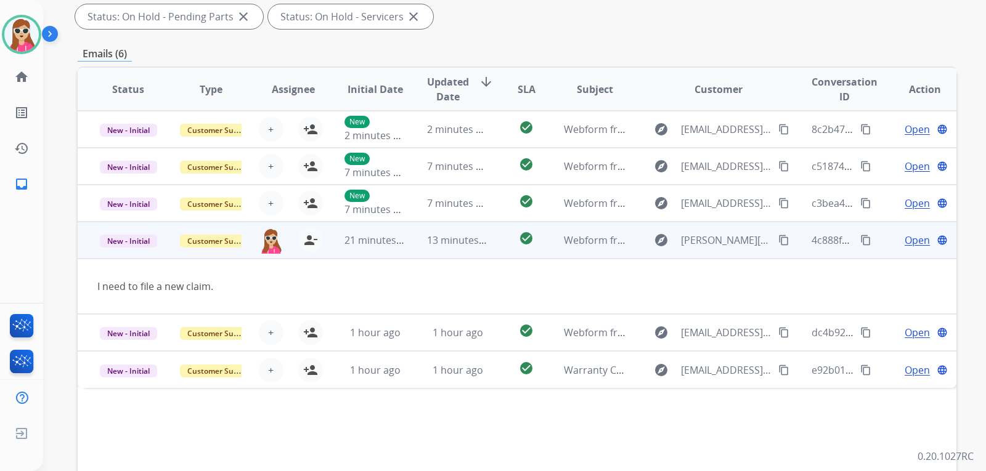
click at [906, 239] on span "Open" at bounding box center [917, 240] width 25 height 15
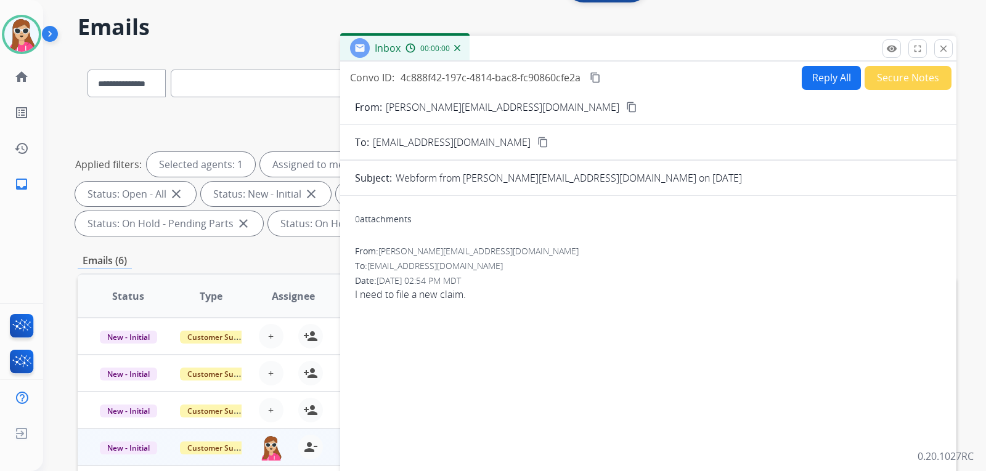
scroll to position [0, 0]
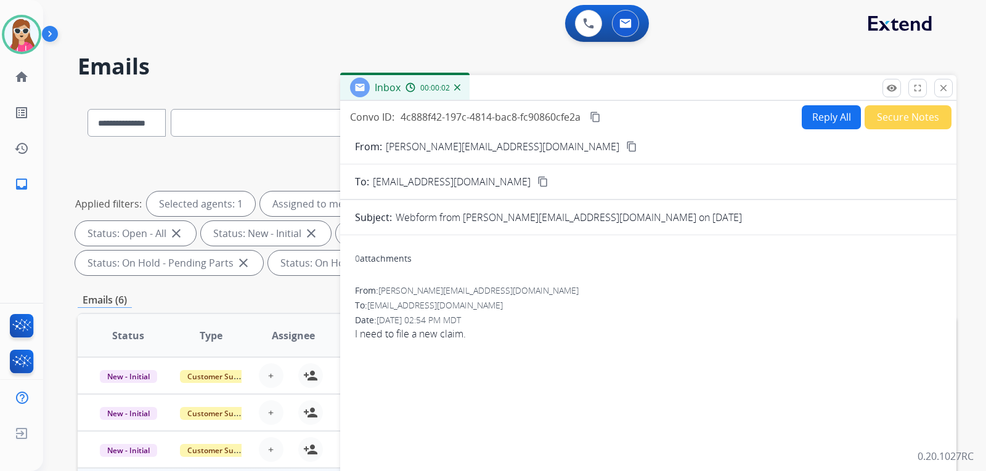
click at [822, 116] on button "Reply All" at bounding box center [831, 117] width 59 height 24
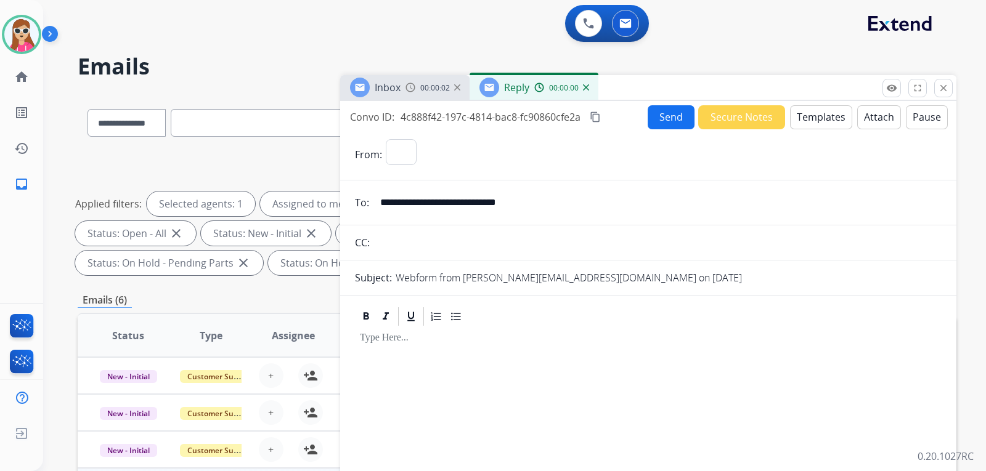
select select "**********"
click at [816, 123] on button "Templates" at bounding box center [821, 117] width 62 height 24
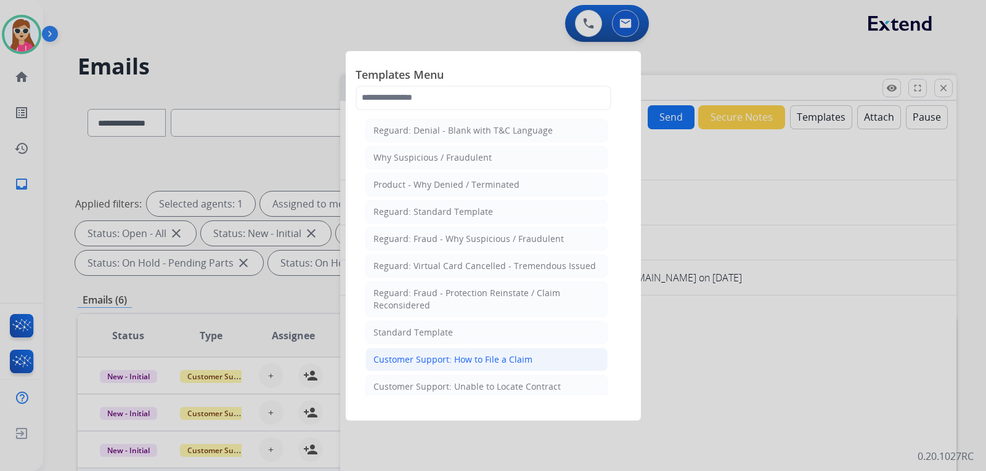
click at [530, 353] on li "Customer Support: How to File a Claim" at bounding box center [486, 359] width 242 height 23
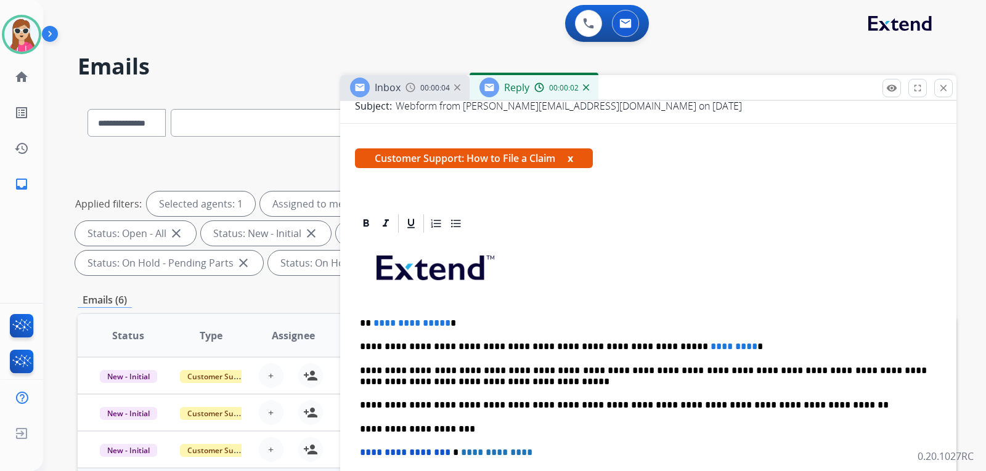
scroll to position [223, 0]
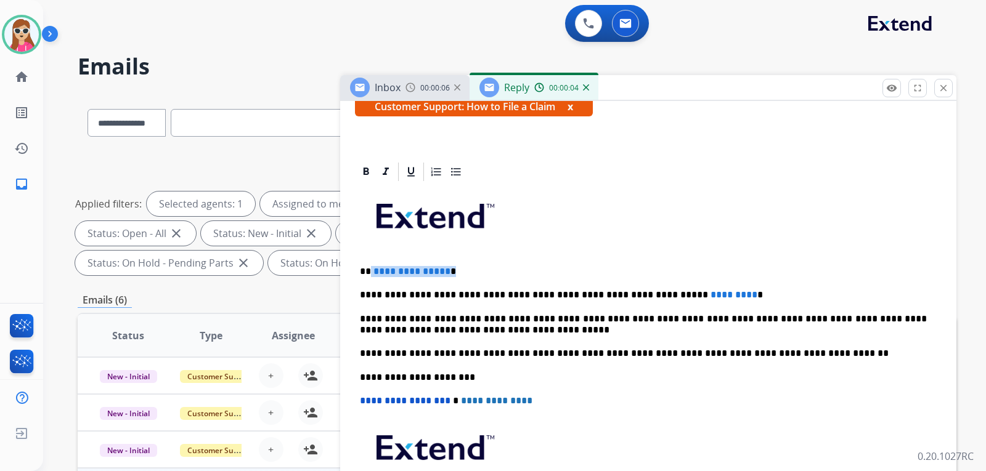
drag, startPoint x: 371, startPoint y: 267, endPoint x: 448, endPoint y: 272, distance: 77.2
click at [448, 272] on p "**********" at bounding box center [643, 271] width 567 height 11
drag, startPoint x: 706, startPoint y: 297, endPoint x: 646, endPoint y: 295, distance: 60.4
click at [646, 295] on p "**********" at bounding box center [643, 295] width 567 height 11
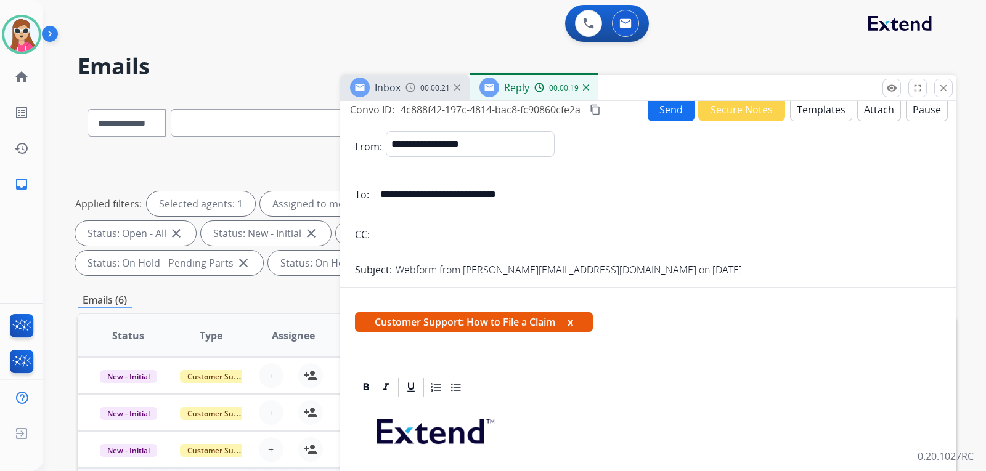
scroll to position [0, 0]
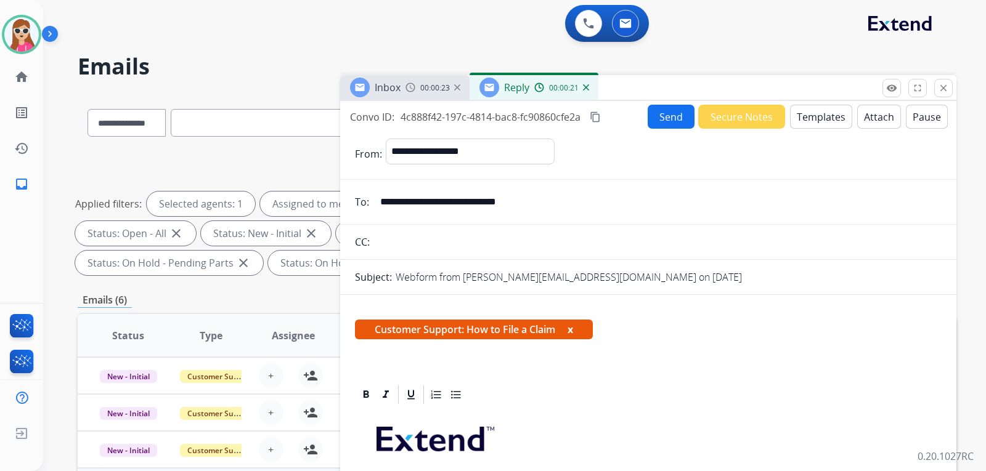
click at [681, 113] on button "Send" at bounding box center [671, 117] width 47 height 24
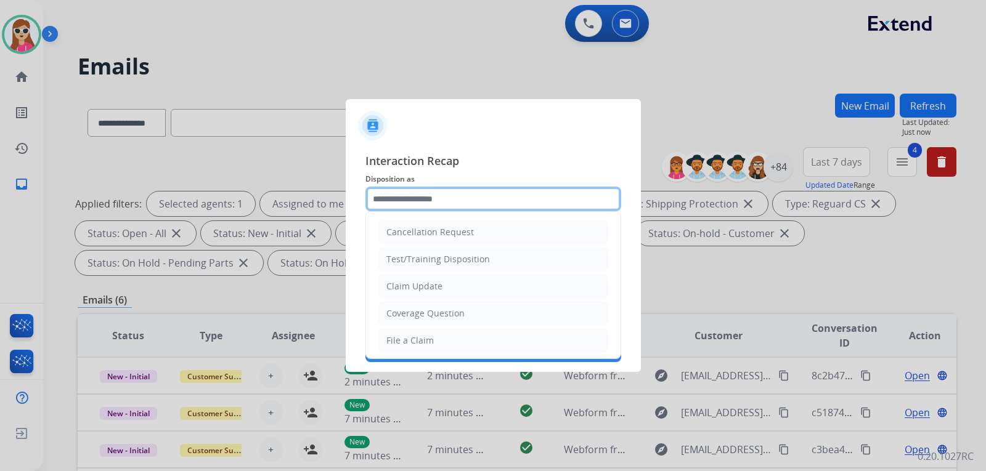
click at [490, 208] on input "text" at bounding box center [493, 199] width 256 height 25
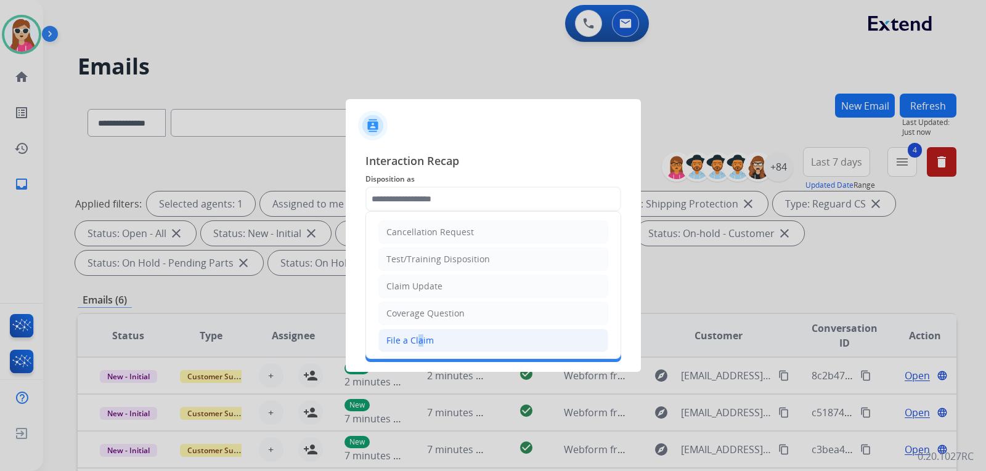
click at [418, 343] on div "File a Claim" at bounding box center [409, 341] width 47 height 12
type input "**********"
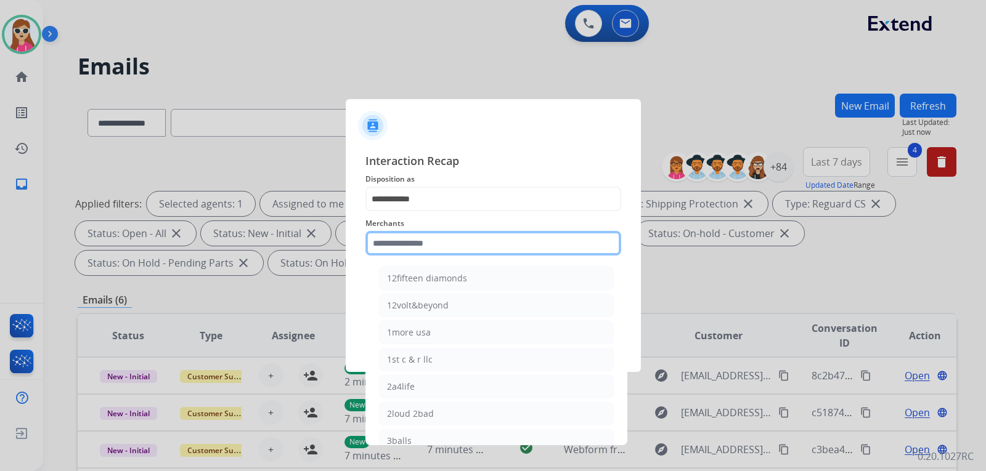
click at [473, 241] on input "text" at bounding box center [493, 243] width 256 height 25
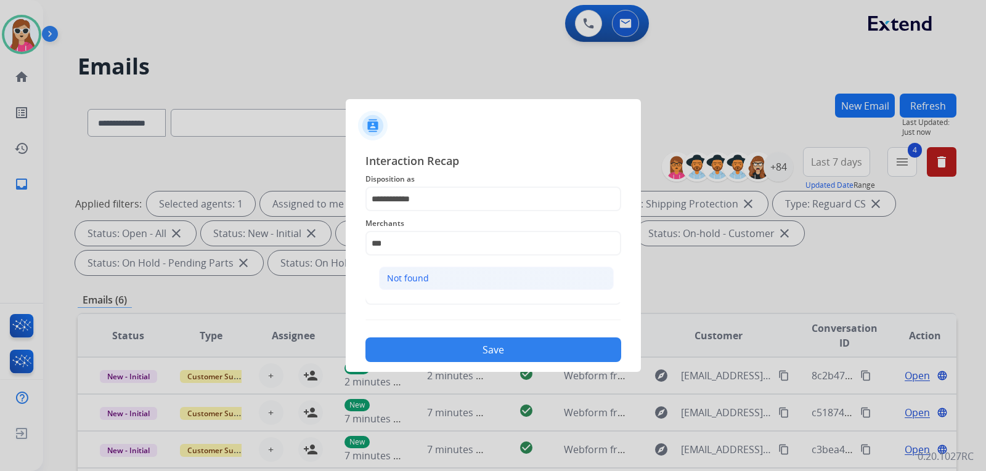
click at [444, 280] on li "Not found" at bounding box center [496, 278] width 235 height 23
type input "*********"
drag, startPoint x: 433, startPoint y: 317, endPoint x: 438, endPoint y: 306, distance: 12.1
click at [436, 312] on div "**********" at bounding box center [493, 257] width 256 height 210
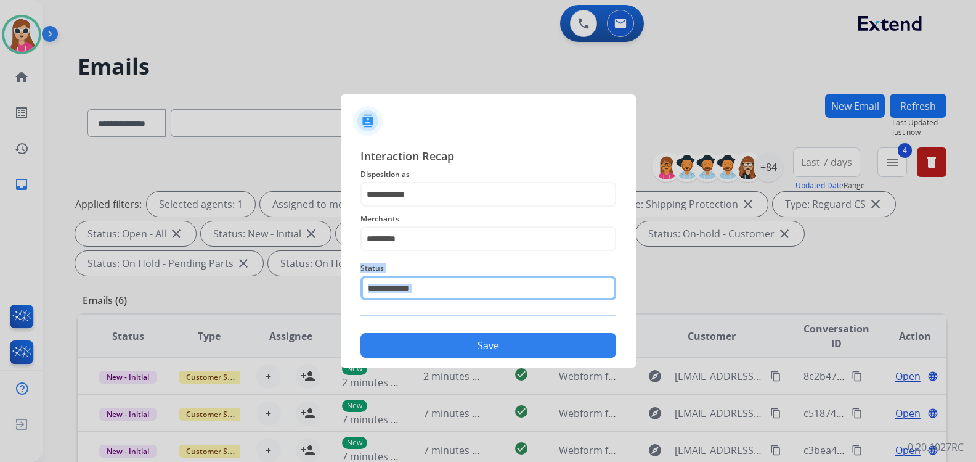
click at [443, 297] on input "text" at bounding box center [488, 287] width 256 height 25
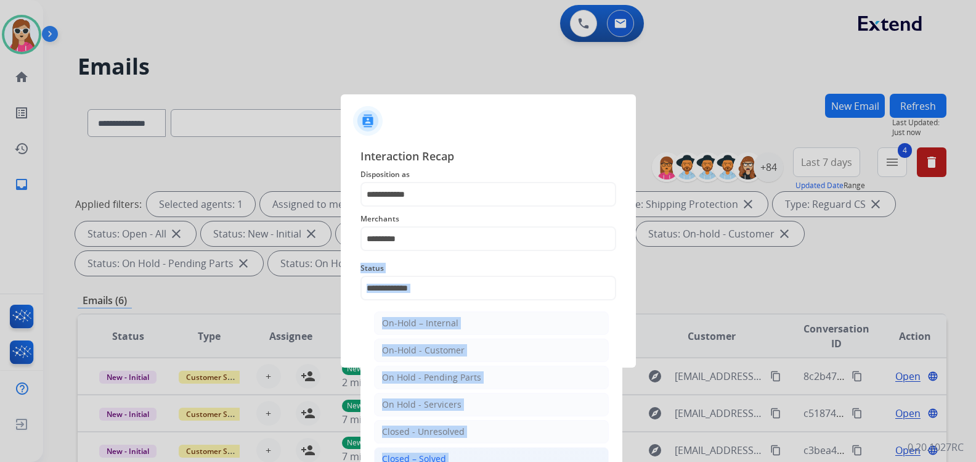
click at [431, 447] on li "Closed – Solved" at bounding box center [491, 458] width 235 height 23
type input "**********"
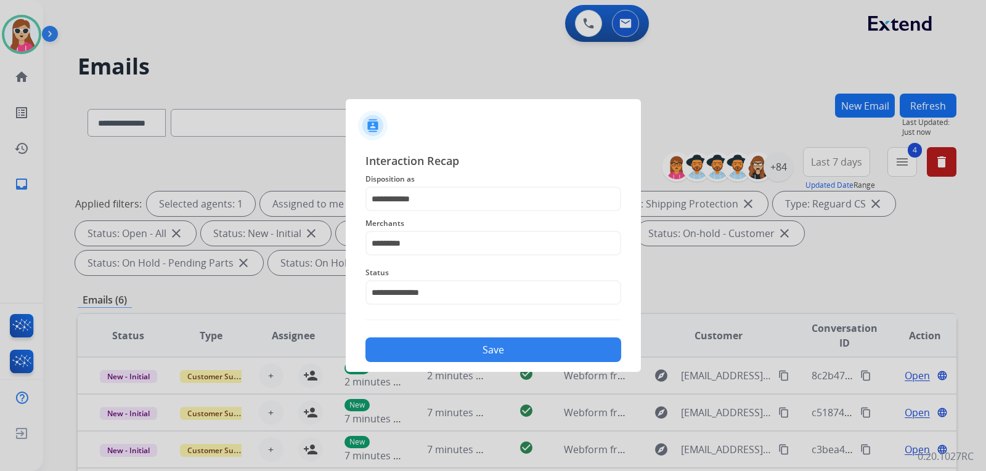
click at [452, 338] on div "Save" at bounding box center [493, 346] width 256 height 32
click at [492, 351] on button "Save" at bounding box center [493, 350] width 256 height 25
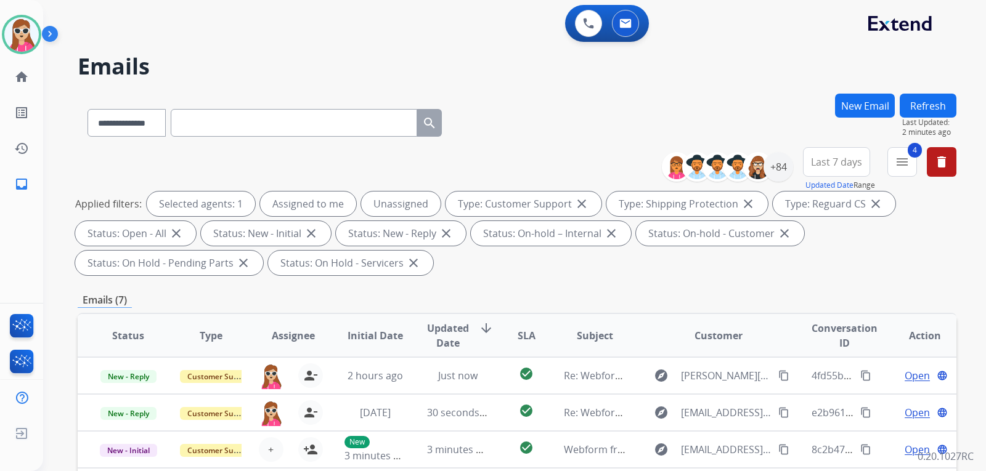
drag, startPoint x: 919, startPoint y: 110, endPoint x: 905, endPoint y: 115, distance: 15.0
click at [919, 109] on button "Refresh" at bounding box center [928, 106] width 57 height 24
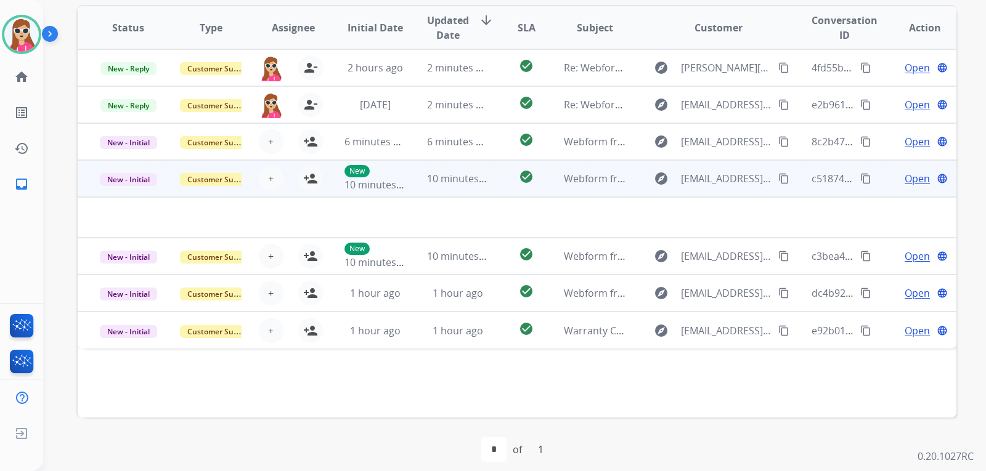
scroll to position [319, 0]
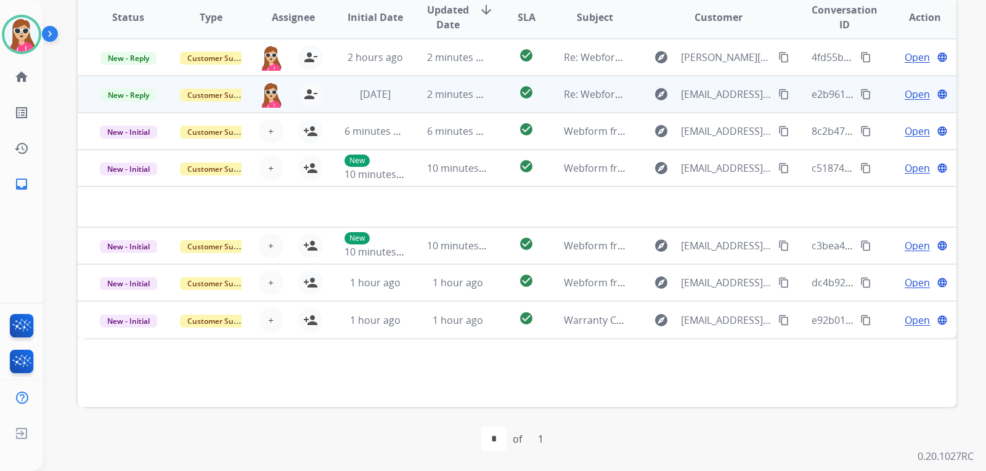
click at [497, 96] on td "check_circle" at bounding box center [516, 94] width 55 height 37
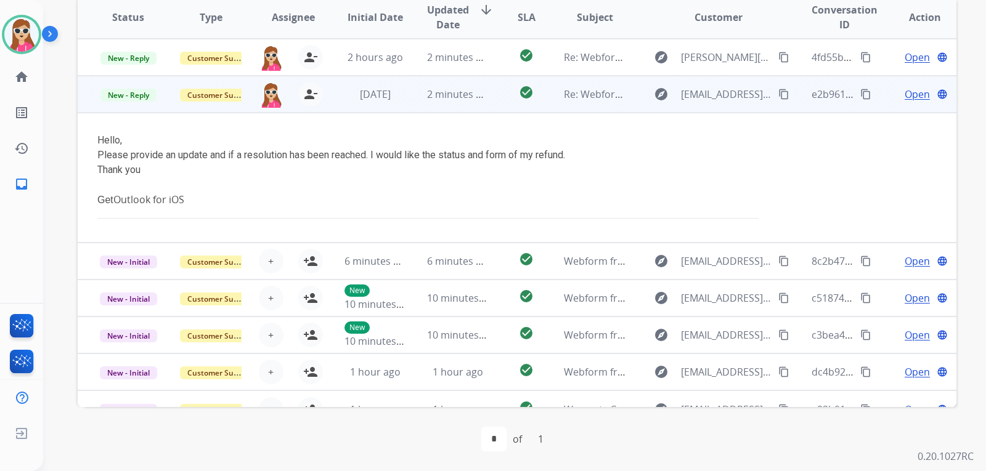
scroll to position [20, 0]
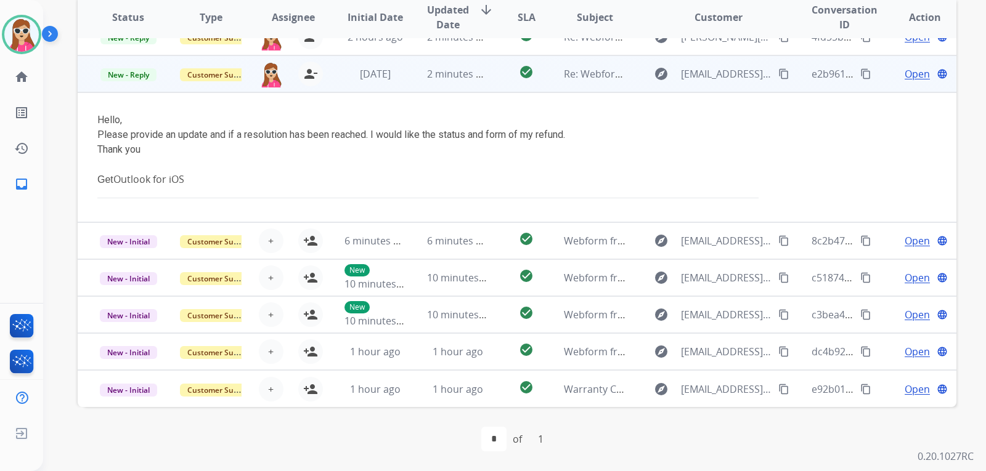
click at [916, 80] on span "Open" at bounding box center [917, 74] width 25 height 15
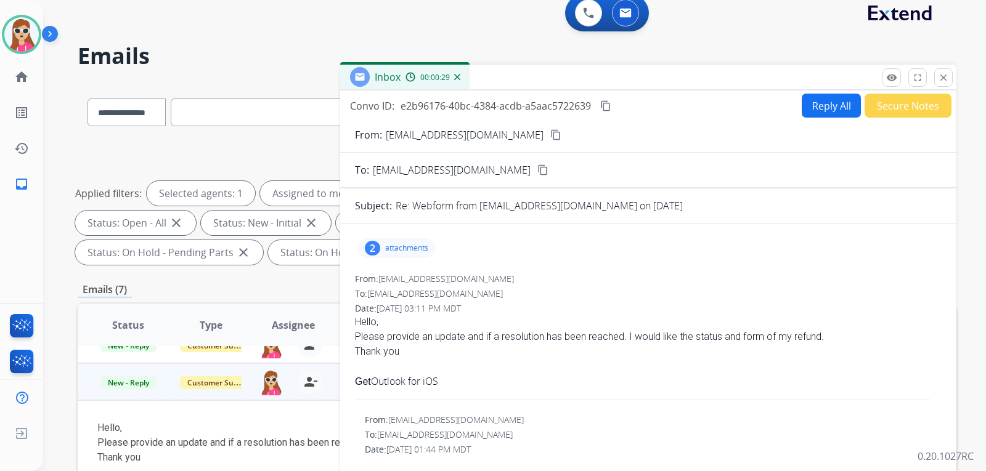
scroll to position [0, 0]
click at [550, 134] on mat-icon "content_copy" at bounding box center [555, 135] width 11 height 11
click at [815, 97] on button "Reply All" at bounding box center [831, 106] width 59 height 24
select select "**********"
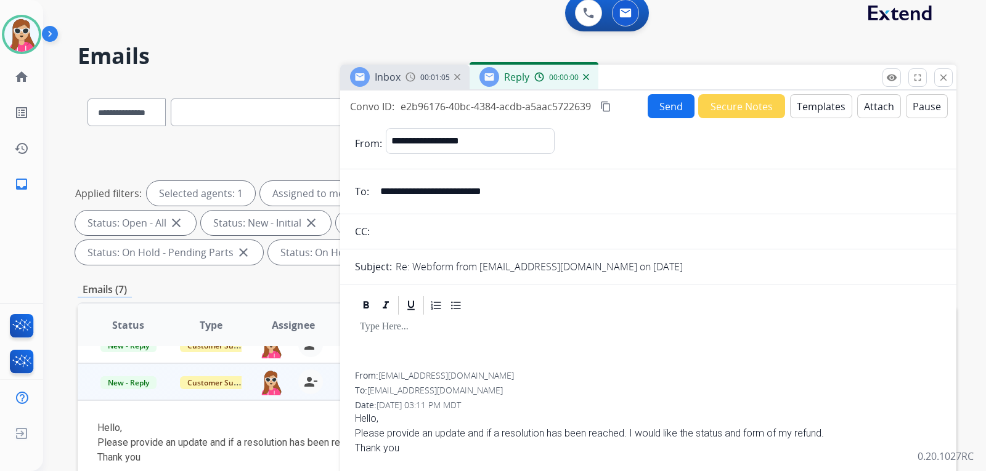
click at [808, 105] on button "Templates" at bounding box center [821, 106] width 62 height 24
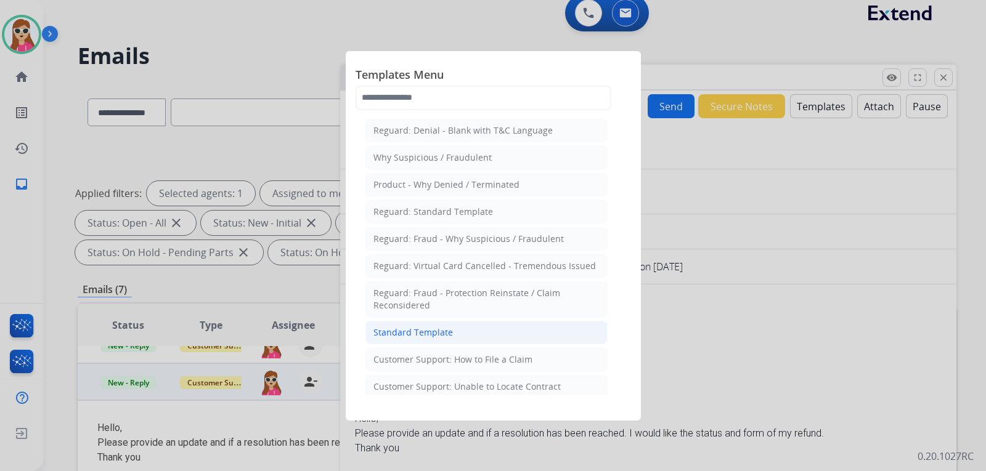
click at [452, 331] on li "Standard Template" at bounding box center [486, 332] width 242 height 23
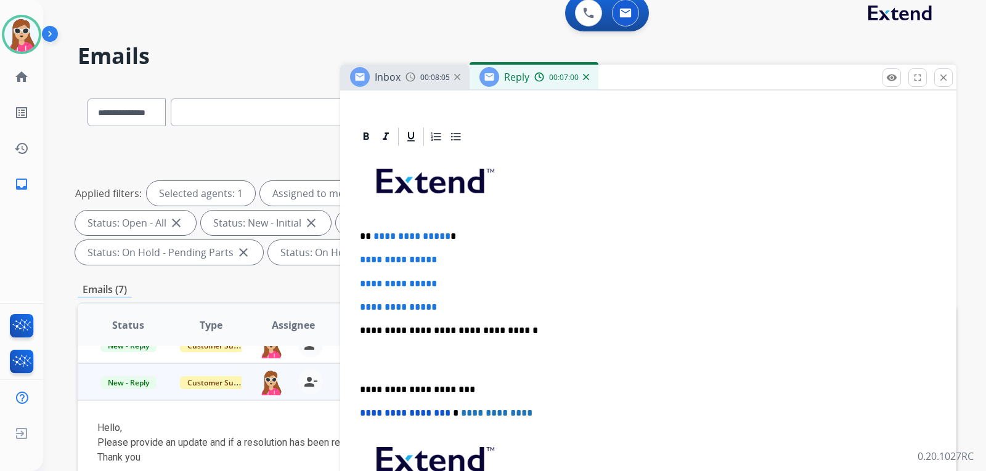
scroll to position [246, 0]
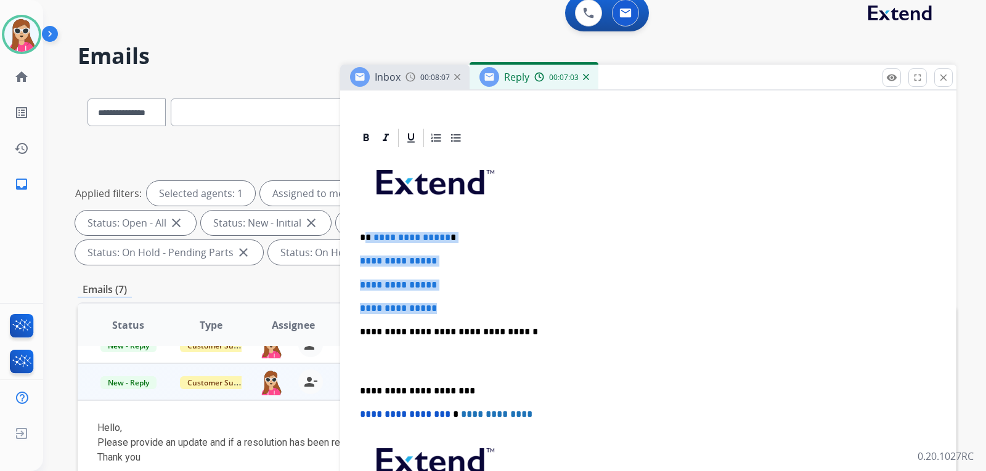
drag, startPoint x: 373, startPoint y: 239, endPoint x: 461, endPoint y: 307, distance: 111.2
click at [458, 307] on div "**********" at bounding box center [648, 361] width 587 height 424
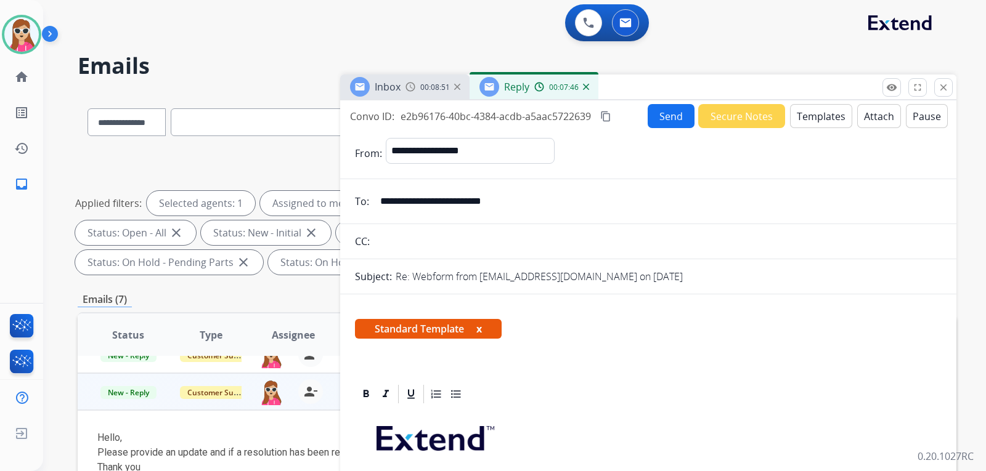
scroll to position [0, 0]
click at [666, 116] on button "Send" at bounding box center [671, 117] width 47 height 24
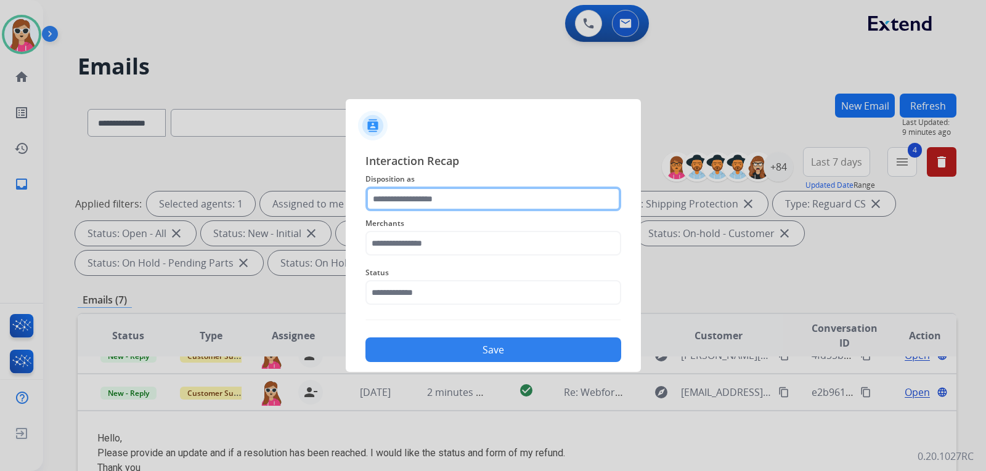
click at [417, 205] on input "text" at bounding box center [493, 199] width 256 height 25
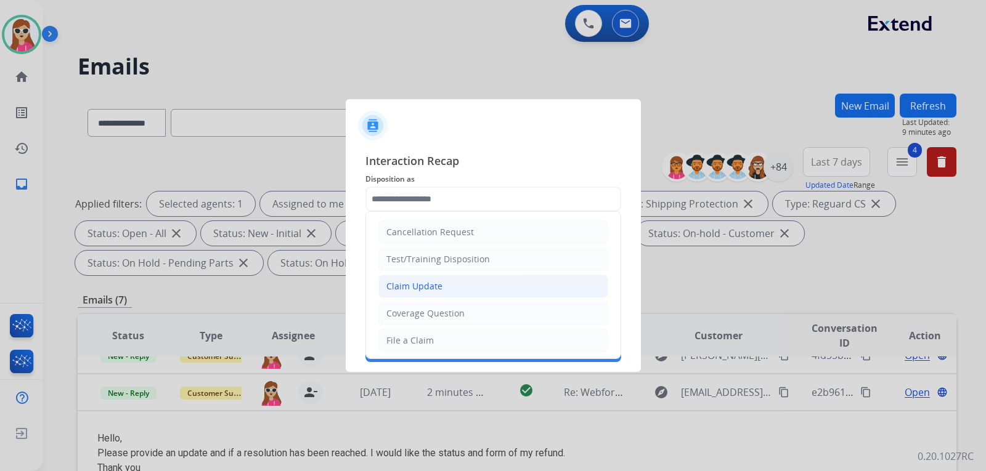
click at [445, 287] on li "Claim Update" at bounding box center [493, 286] width 230 height 23
type input "**********"
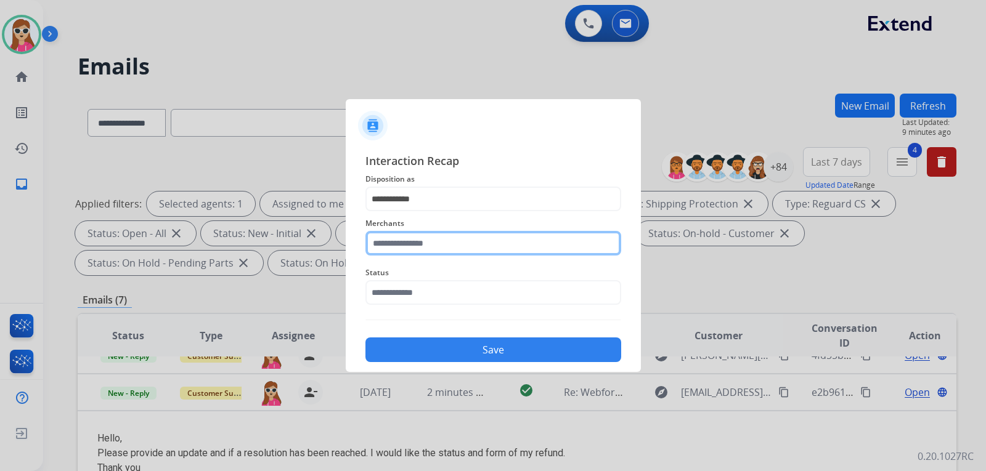
click at [419, 243] on input "text" at bounding box center [493, 243] width 256 height 25
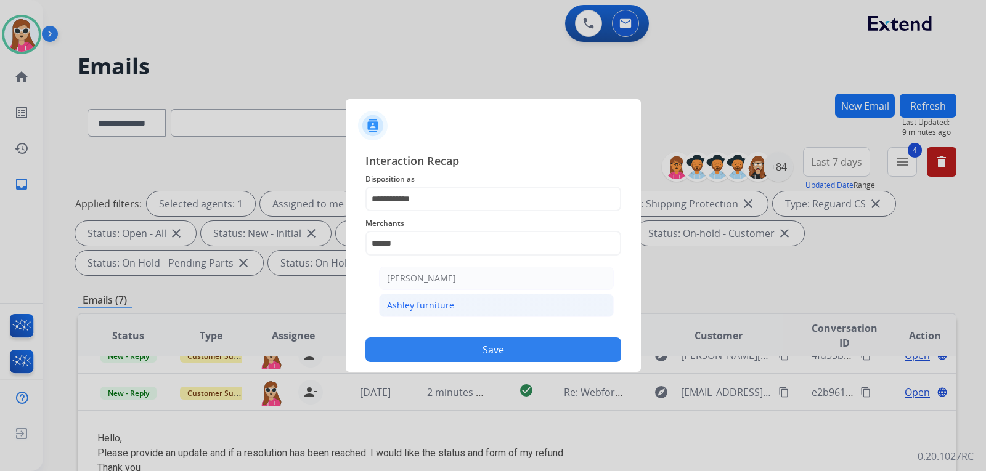
click at [471, 298] on li "Ashley furniture" at bounding box center [496, 305] width 235 height 23
type input "**********"
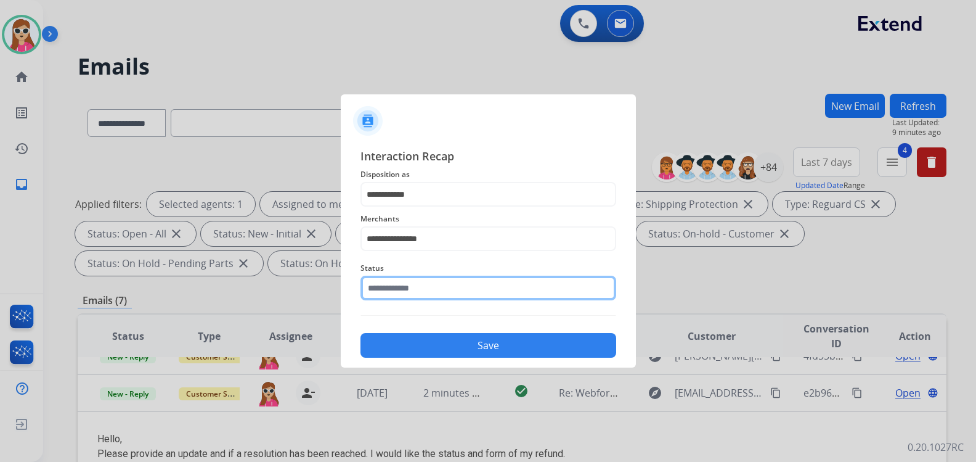
click at [436, 290] on input "text" at bounding box center [488, 287] width 256 height 25
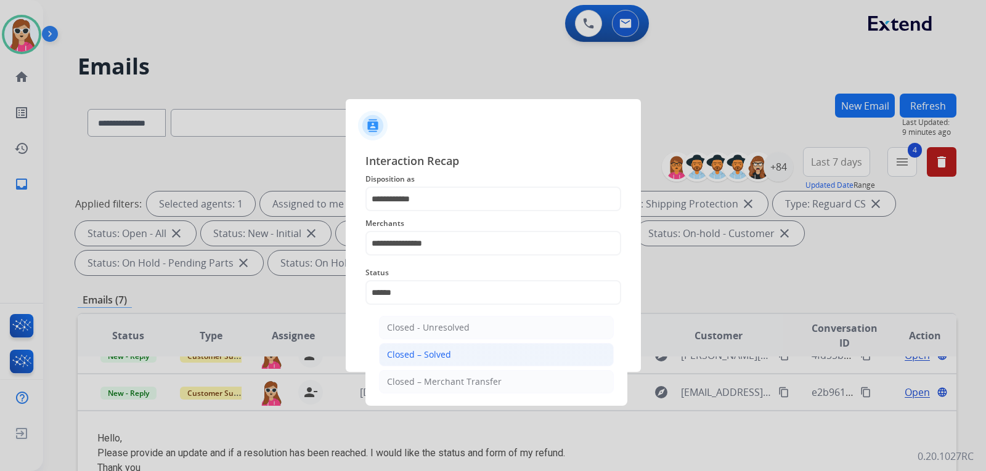
click at [434, 351] on div "Closed – Solved" at bounding box center [419, 355] width 64 height 12
type input "**********"
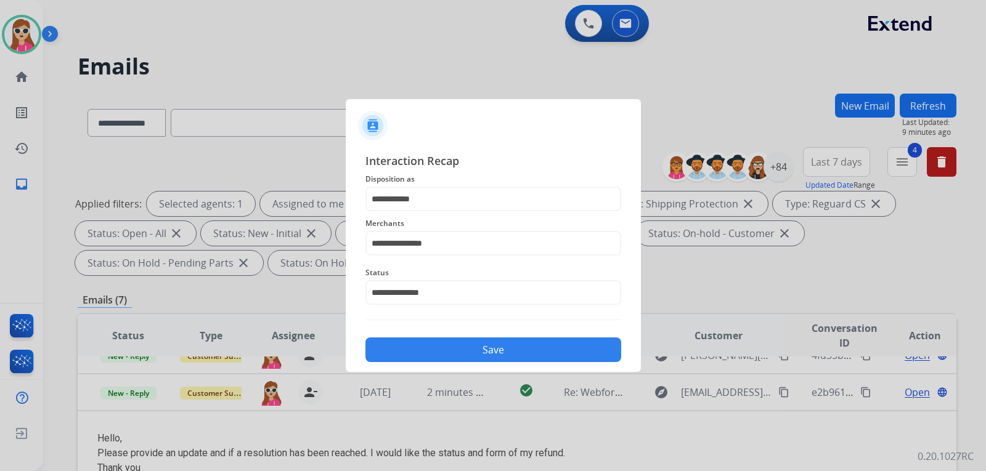
click at [501, 337] on div "Save" at bounding box center [493, 346] width 256 height 32
click at [504, 362] on div "Save" at bounding box center [493, 346] width 256 height 32
click at [502, 358] on button "Save" at bounding box center [493, 350] width 256 height 25
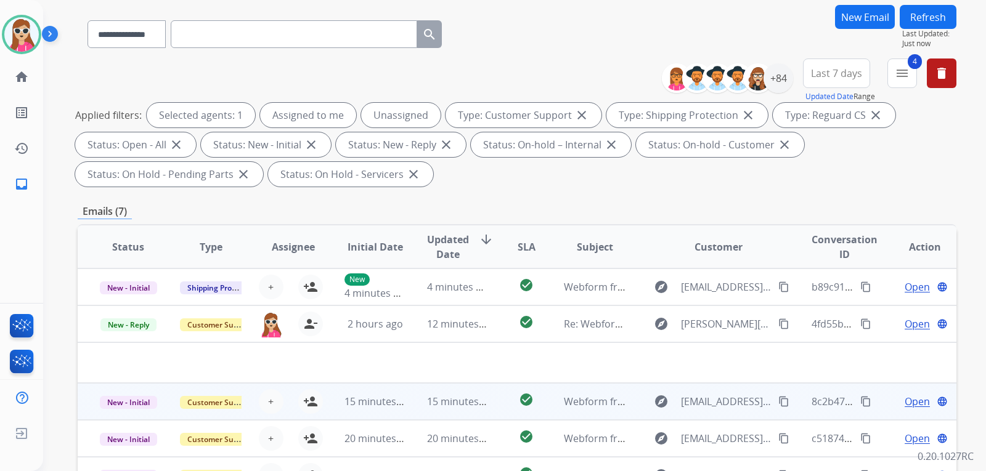
scroll to position [123, 0]
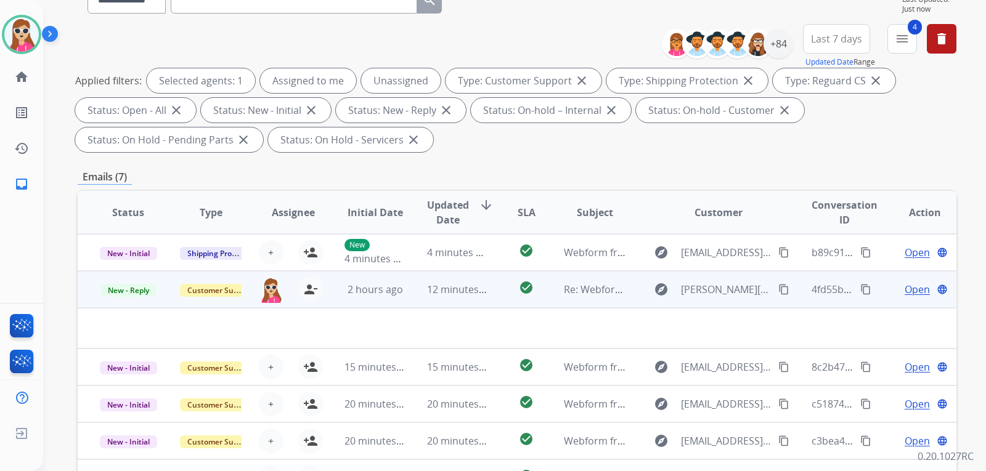
click at [497, 282] on td "check_circle" at bounding box center [516, 289] width 55 height 37
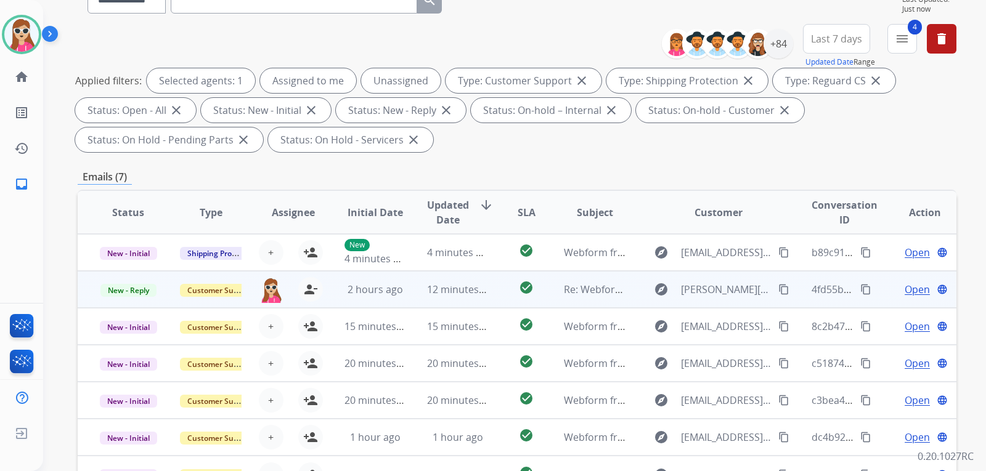
click at [910, 283] on td "Open language" at bounding box center [915, 289] width 83 height 37
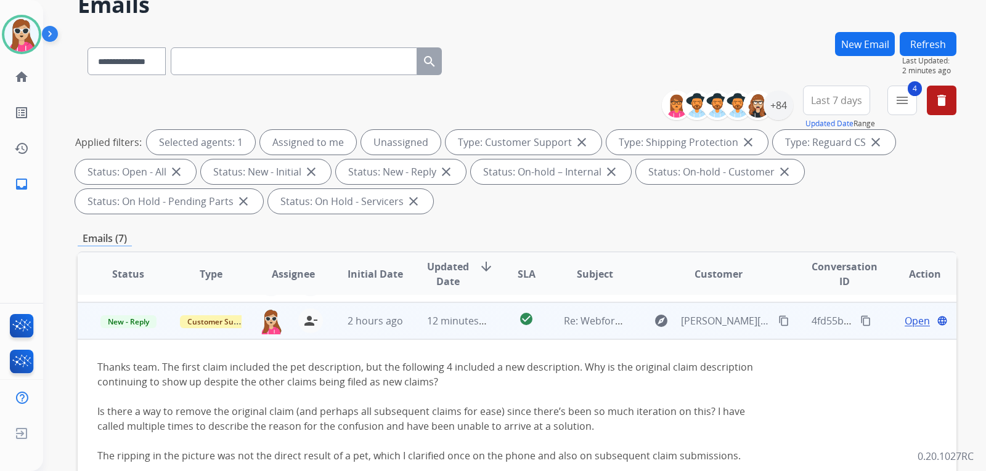
scroll to position [0, 0]
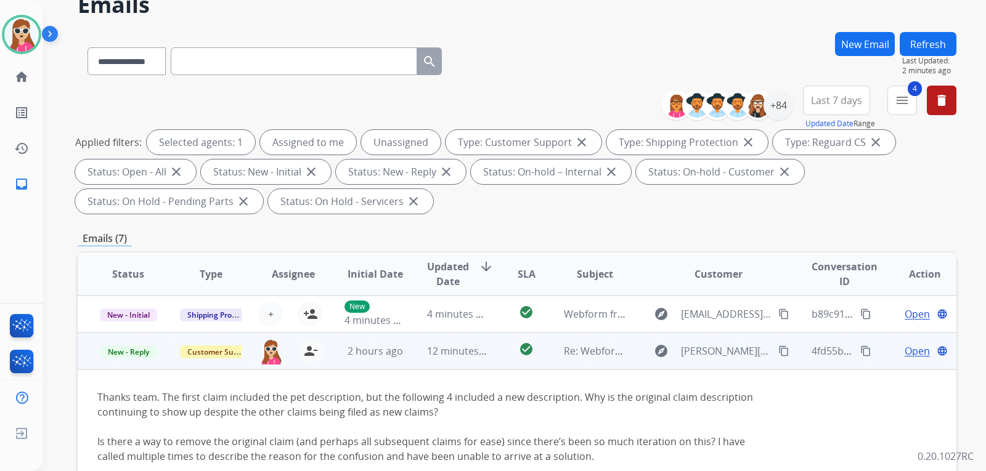
click at [905, 357] on span "Open" at bounding box center [917, 351] width 25 height 15
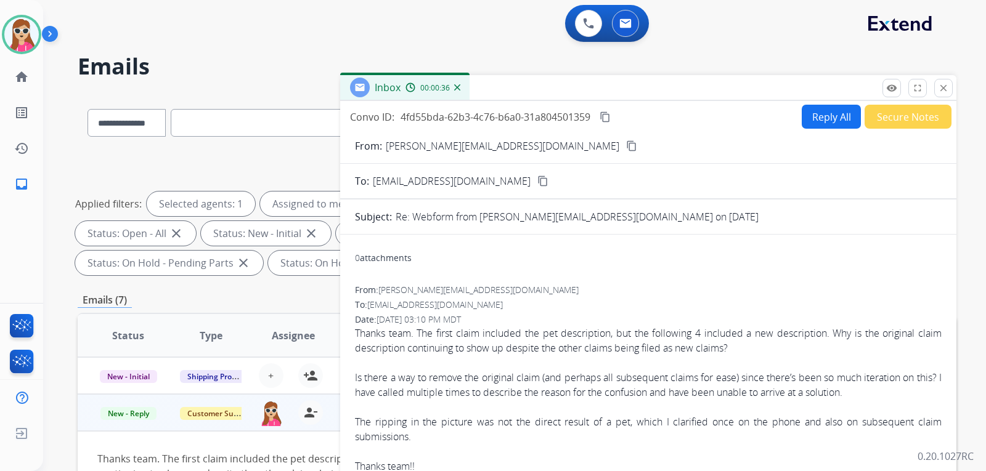
click at [805, 127] on button "Reply All" at bounding box center [831, 117] width 59 height 24
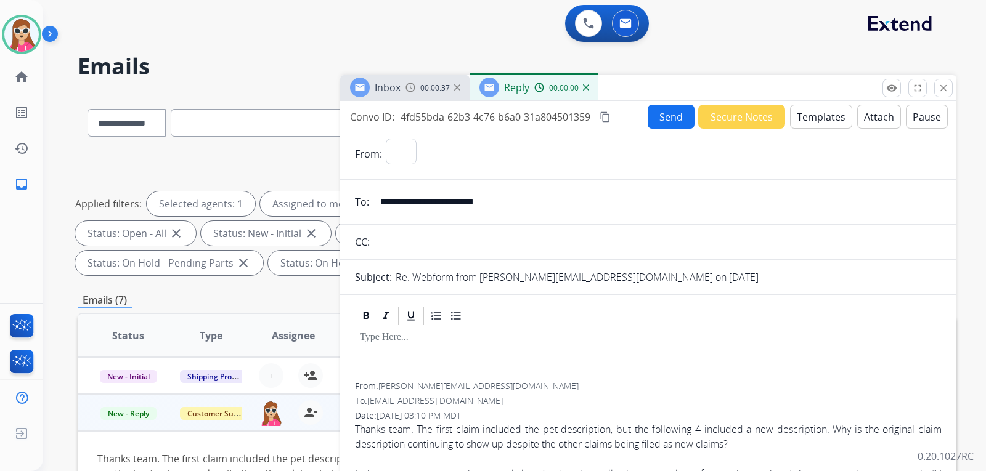
select select "**********"
click at [818, 112] on button "Templates" at bounding box center [821, 117] width 62 height 24
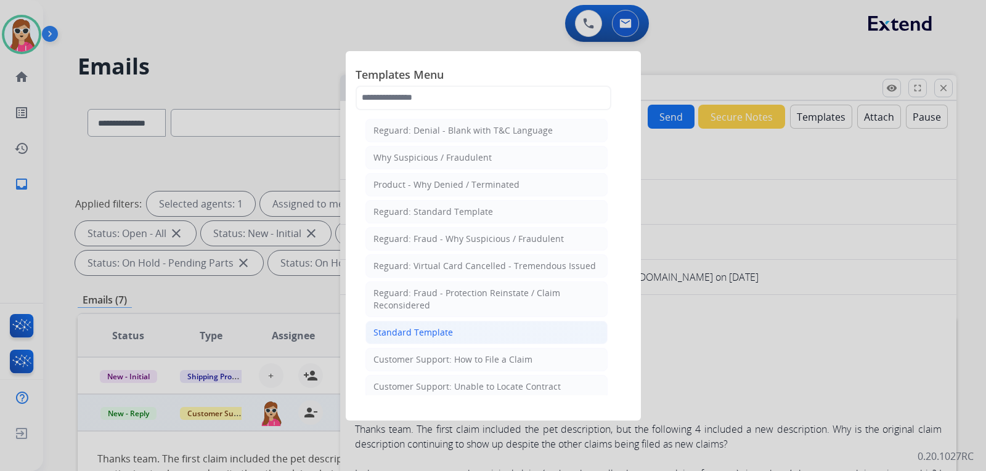
click at [537, 329] on li "Standard Template" at bounding box center [486, 332] width 242 height 23
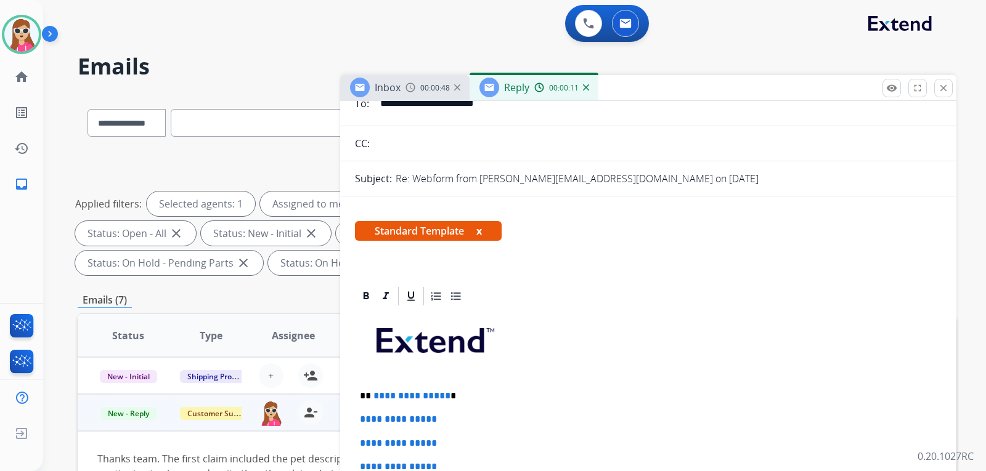
scroll to position [123, 0]
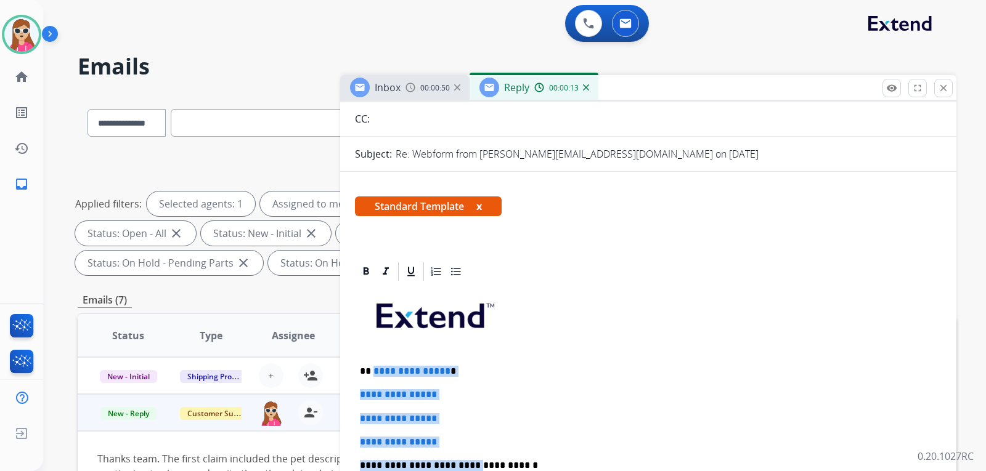
drag, startPoint x: 372, startPoint y: 373, endPoint x: 485, endPoint y: 445, distance: 134.4
click at [484, 437] on p "**********" at bounding box center [648, 442] width 577 height 11
click at [458, 441] on p "**********" at bounding box center [648, 442] width 577 height 11
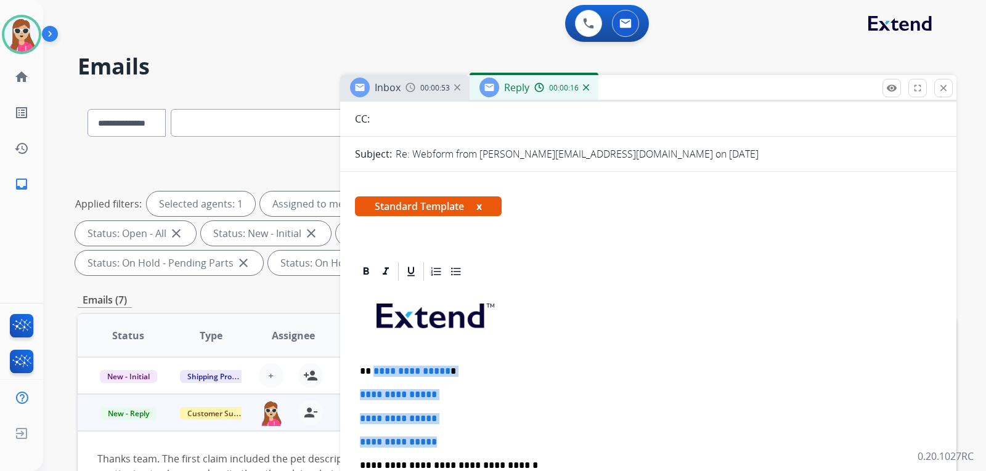
drag, startPoint x: 372, startPoint y: 373, endPoint x: 470, endPoint y: 440, distance: 117.9
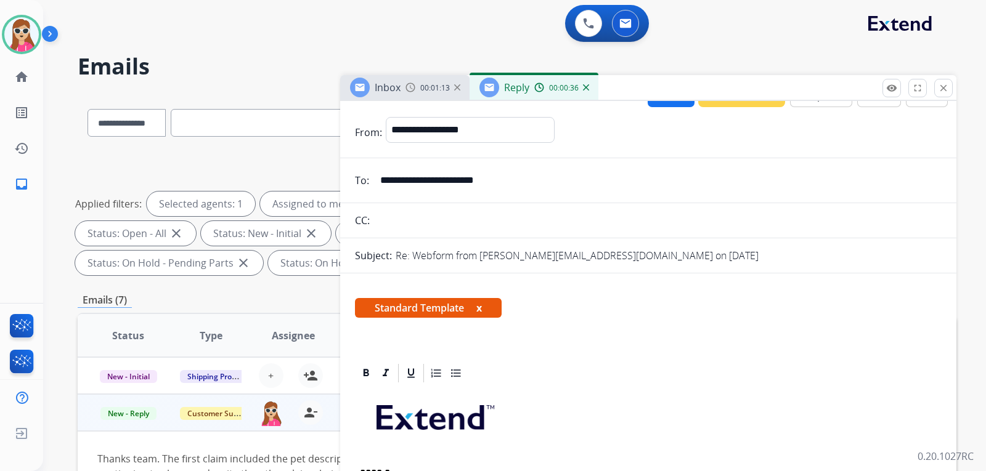
scroll to position [0, 0]
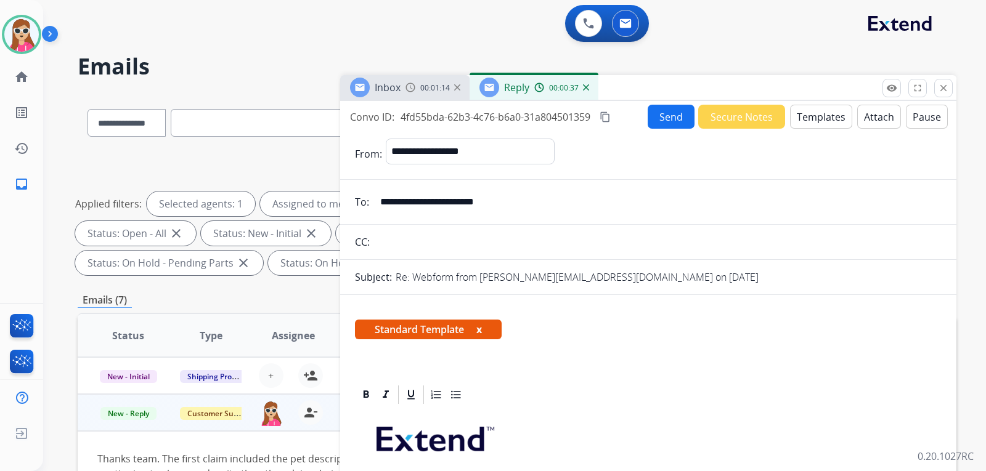
click at [640, 118] on div "Convo ID: 4fd55bda-62b3-4c76-b6a0-31a804501359 content_copy Send Secure Notes T…" at bounding box center [648, 117] width 616 height 24
click at [659, 112] on button "Send" at bounding box center [671, 117] width 47 height 24
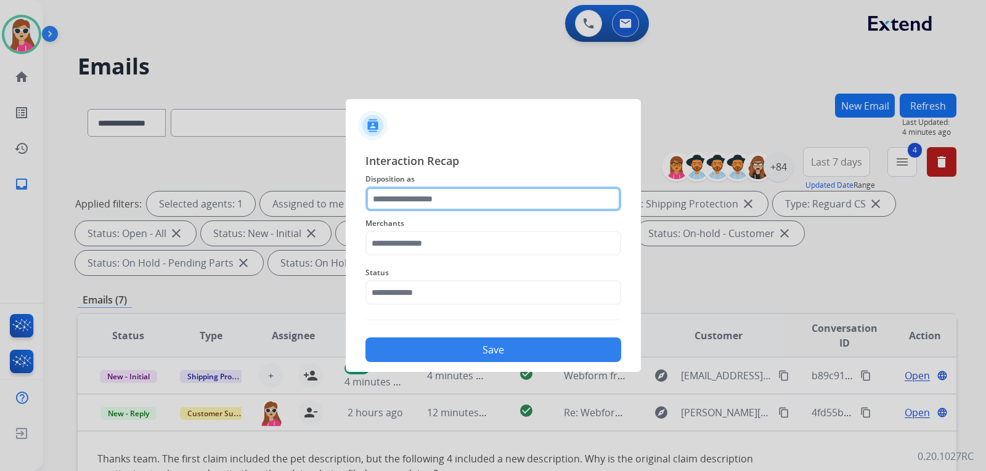
click at [431, 203] on input "text" at bounding box center [493, 199] width 256 height 25
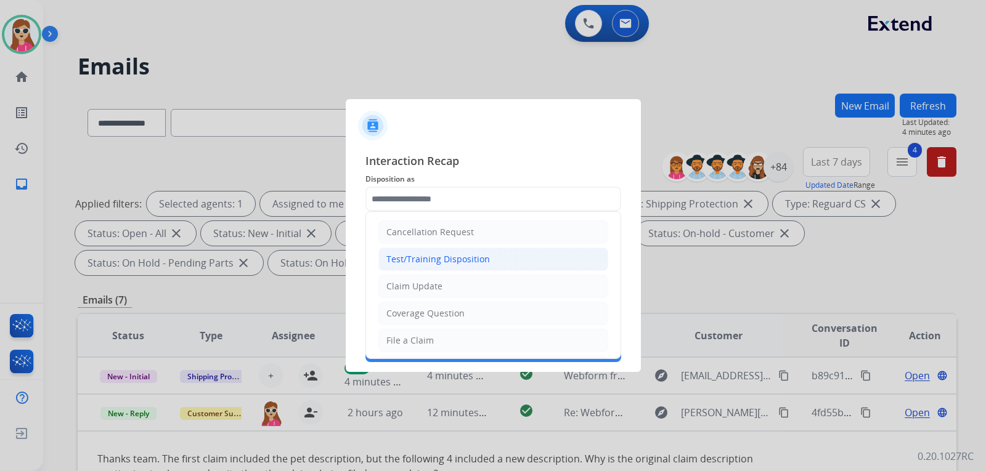
click at [495, 261] on li "Test/Training Disposition" at bounding box center [493, 259] width 230 height 23
type input "**********"
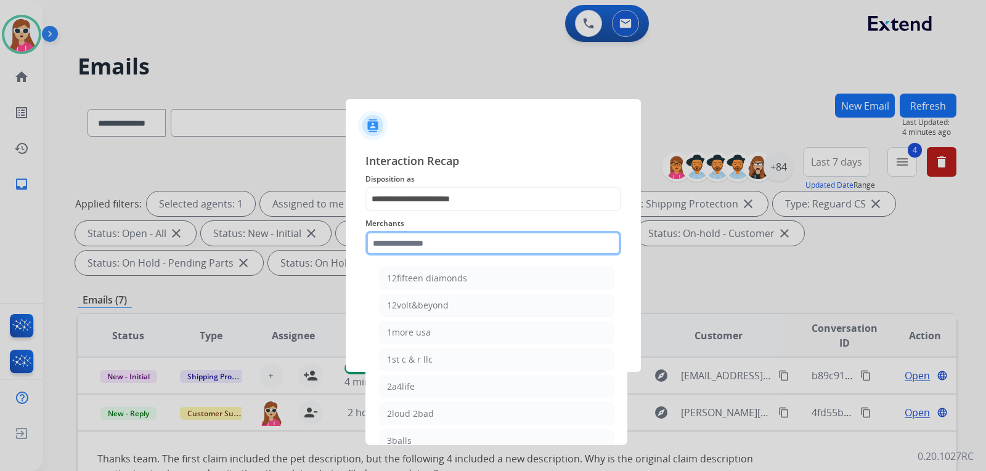
click at [485, 237] on input "text" at bounding box center [493, 243] width 256 height 25
click at [425, 248] on input "text" at bounding box center [493, 243] width 256 height 25
drag, startPoint x: 401, startPoint y: 254, endPoint x: 401, endPoint y: 240, distance: 13.6
click at [401, 240] on input "text" at bounding box center [493, 243] width 256 height 25
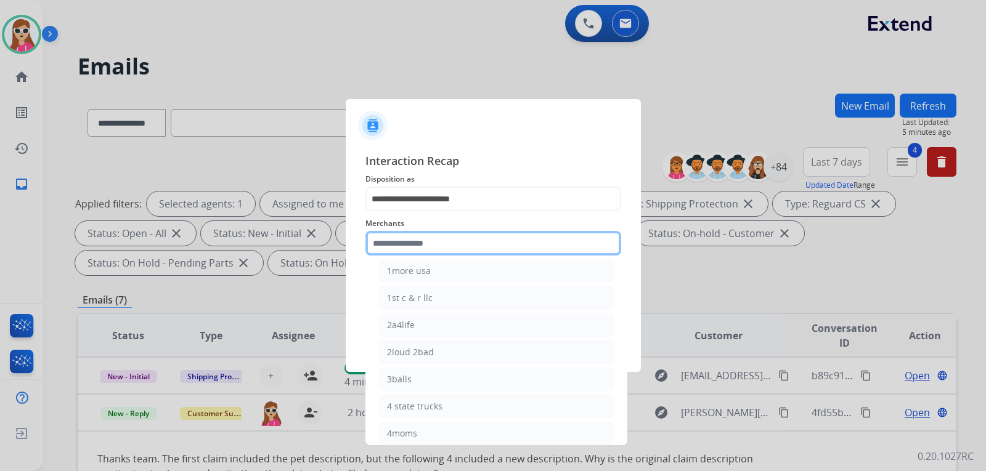
drag, startPoint x: 417, startPoint y: 162, endPoint x: 509, endPoint y: 57, distance: 140.2
click at [0, 51] on app-contact-recap-modal "**********" at bounding box center [0, 235] width 0 height 471
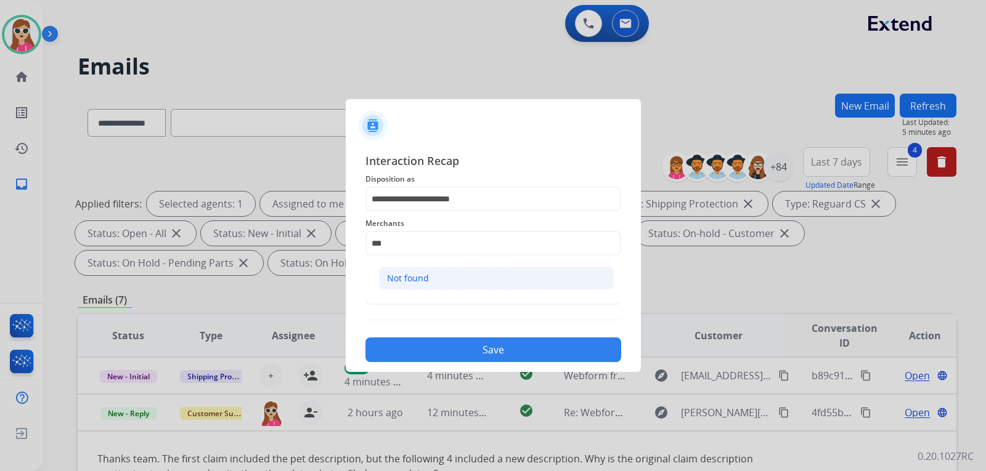
click at [423, 285] on li "Not found" at bounding box center [496, 278] width 235 height 23
type input "*********"
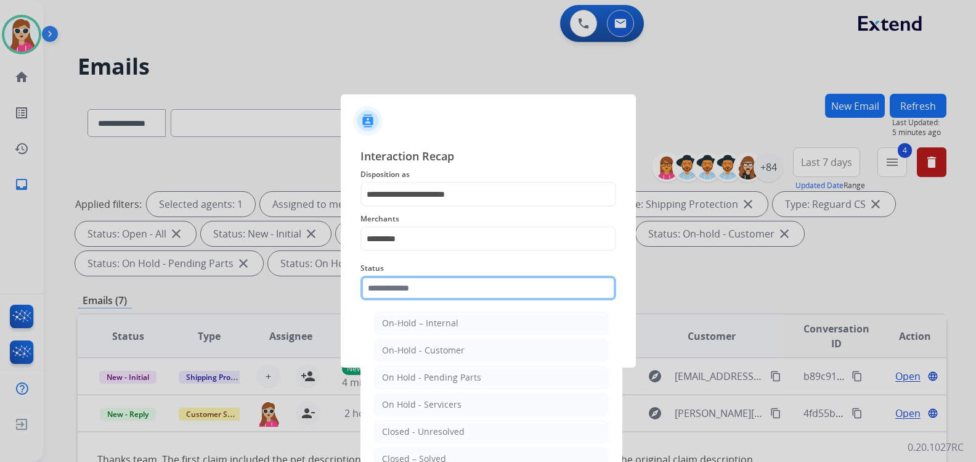
drag, startPoint x: 423, startPoint y: 301, endPoint x: 431, endPoint y: 304, distance: 8.6
click at [425, 303] on div "Status On-Hold – Internal On-Hold - Customer On Hold - Pending Parts On Hold - …" at bounding box center [488, 280] width 256 height 49
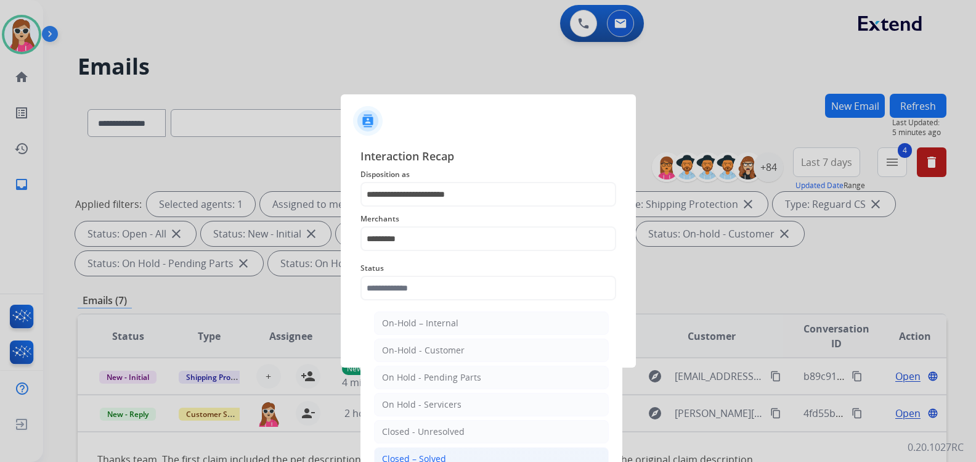
drag, startPoint x: 440, startPoint y: 458, endPoint x: 449, endPoint y: 388, distance: 70.8
click at [441, 458] on div "Closed – Solved" at bounding box center [414, 458] width 64 height 12
type input "**********"
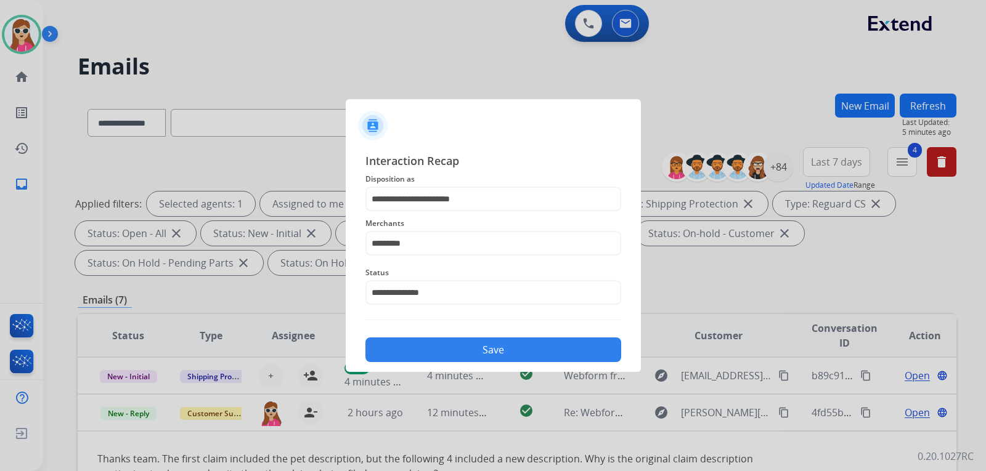
click at [449, 355] on button "Save" at bounding box center [493, 350] width 256 height 25
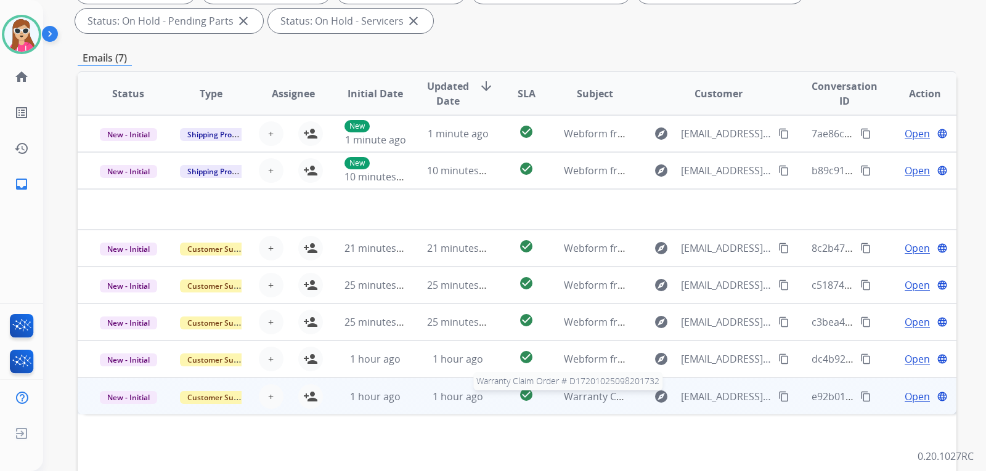
scroll to position [257, 0]
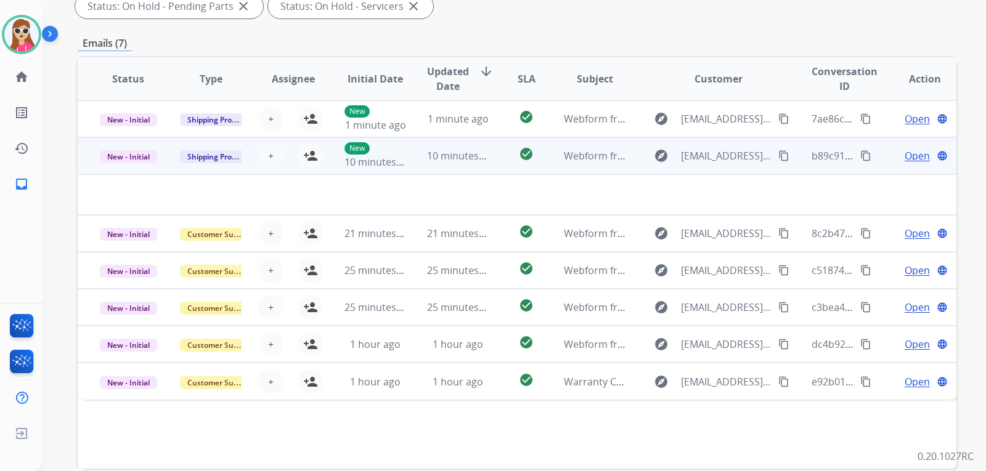
click at [495, 153] on td "check_circle" at bounding box center [516, 155] width 55 height 37
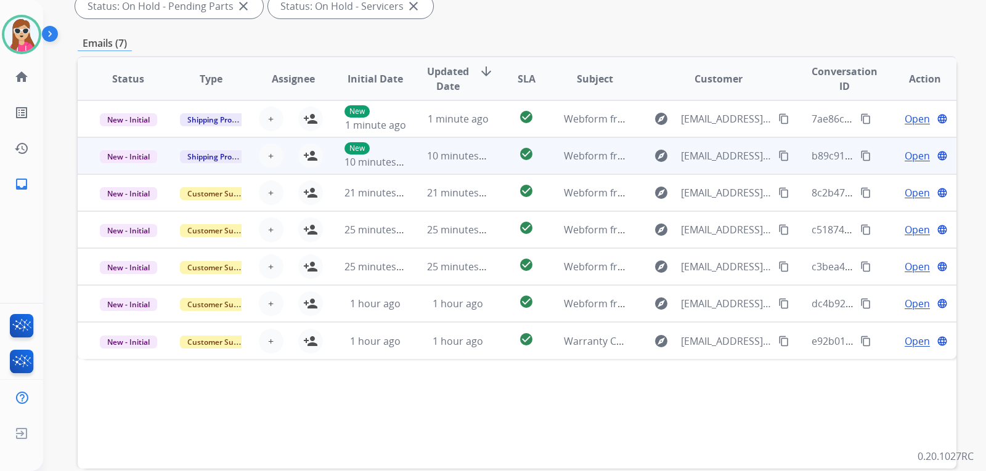
click at [489, 155] on td "check_circle" at bounding box center [516, 155] width 55 height 37
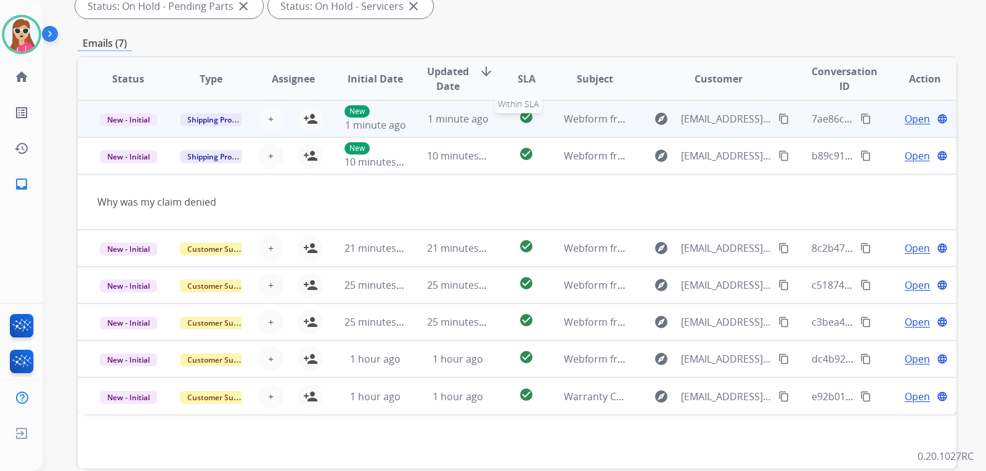
click at [510, 115] on div "check_circle" at bounding box center [526, 119] width 35 height 18
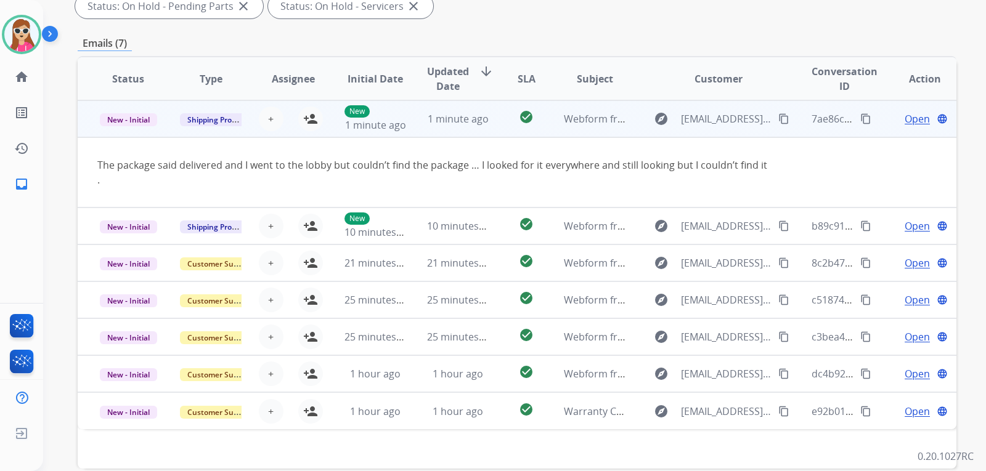
click at [908, 119] on span "Open" at bounding box center [917, 119] width 25 height 15
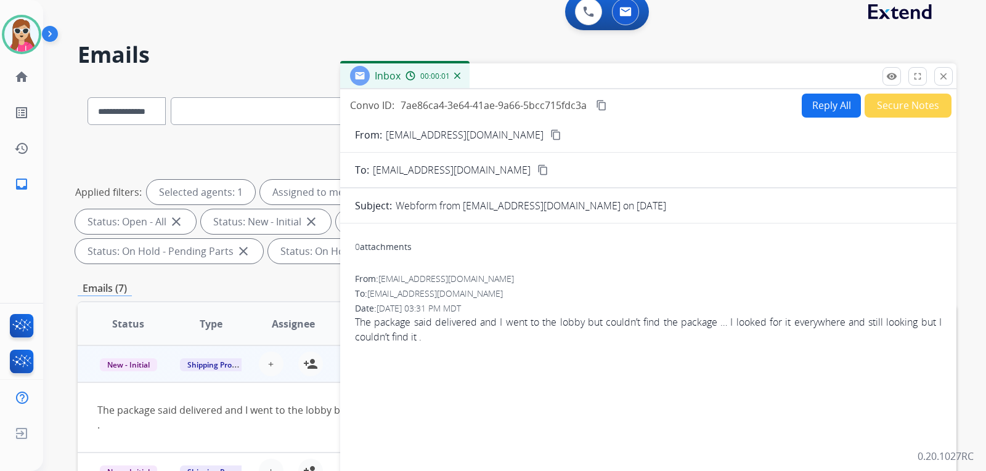
scroll to position [10, 0]
click at [807, 110] on button "Reply All" at bounding box center [831, 107] width 59 height 24
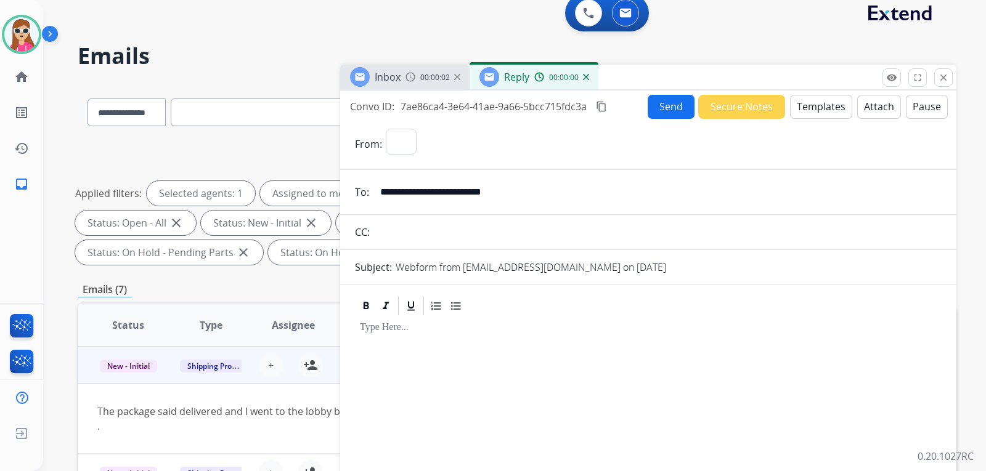
select select "**********"
click at [790, 116] on button "Templates" at bounding box center [821, 107] width 62 height 24
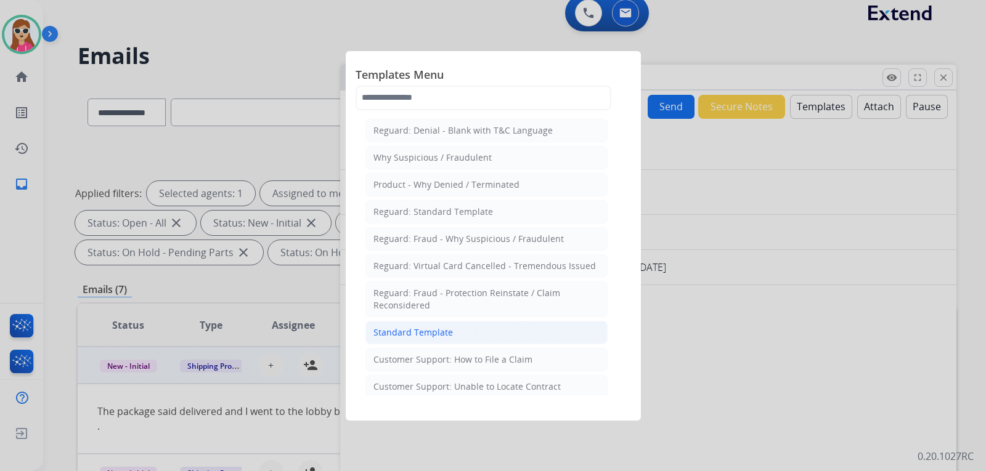
click at [494, 329] on li "Standard Template" at bounding box center [486, 332] width 242 height 23
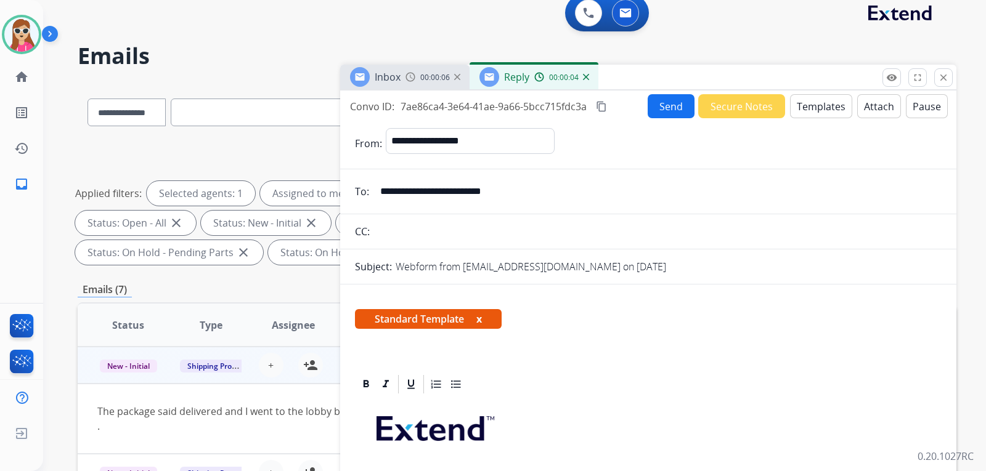
scroll to position [0, 0]
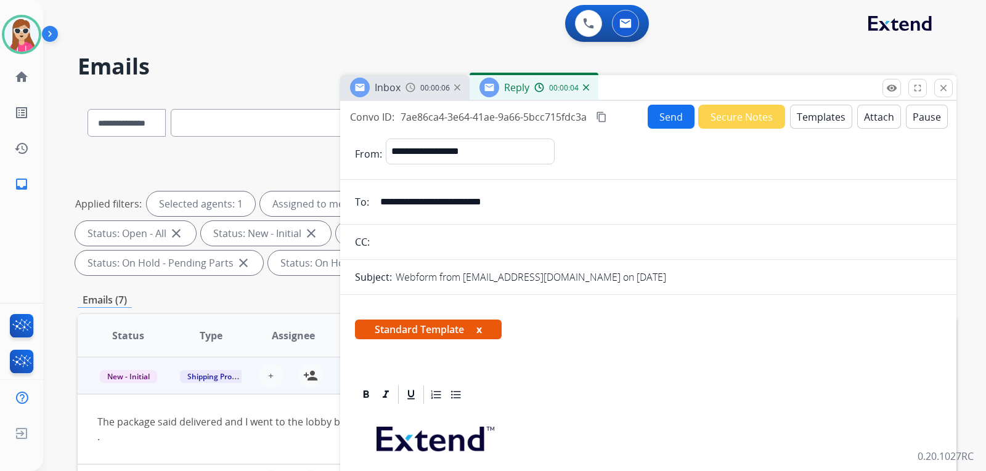
click at [832, 107] on button "Templates" at bounding box center [821, 117] width 62 height 24
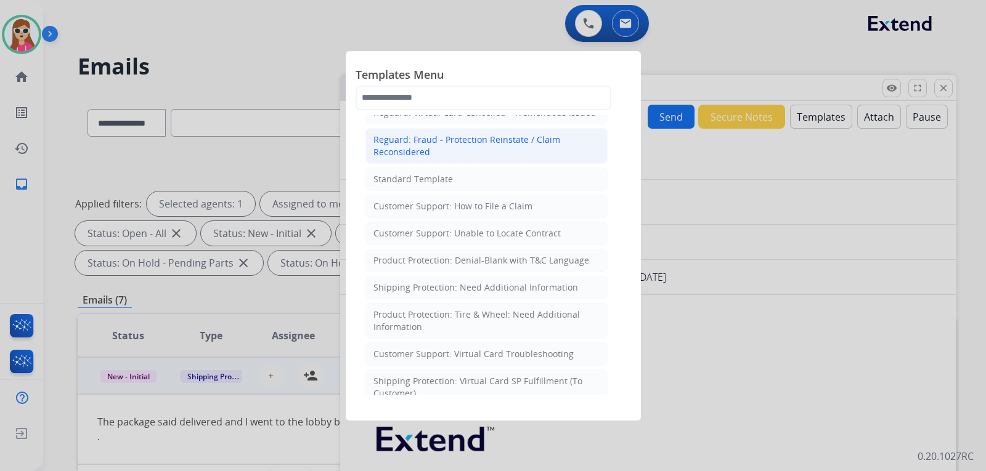
scroll to position [62, 0]
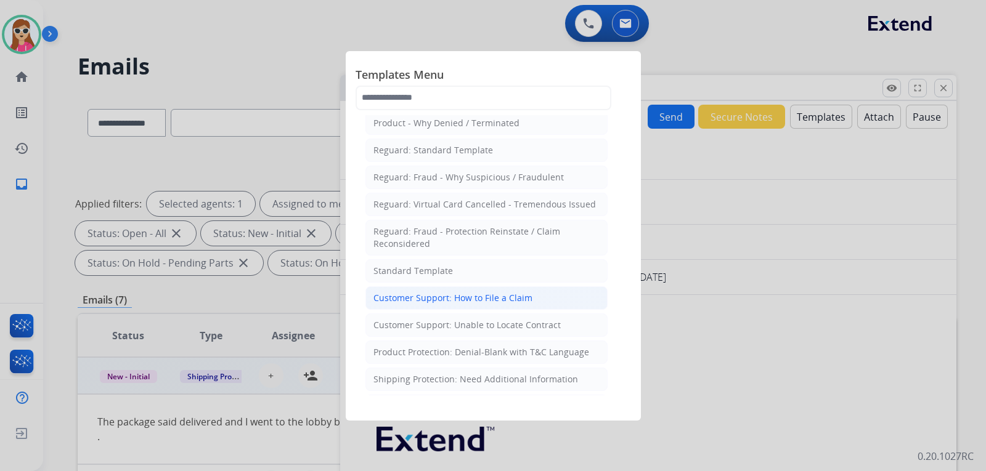
click at [491, 297] on div "Customer Support: How to File a Claim" at bounding box center [452, 298] width 159 height 12
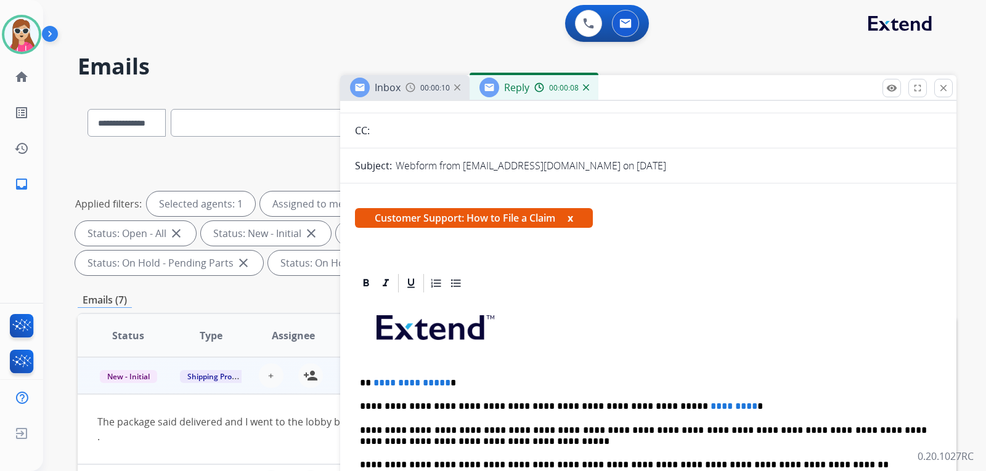
scroll to position [123, 0]
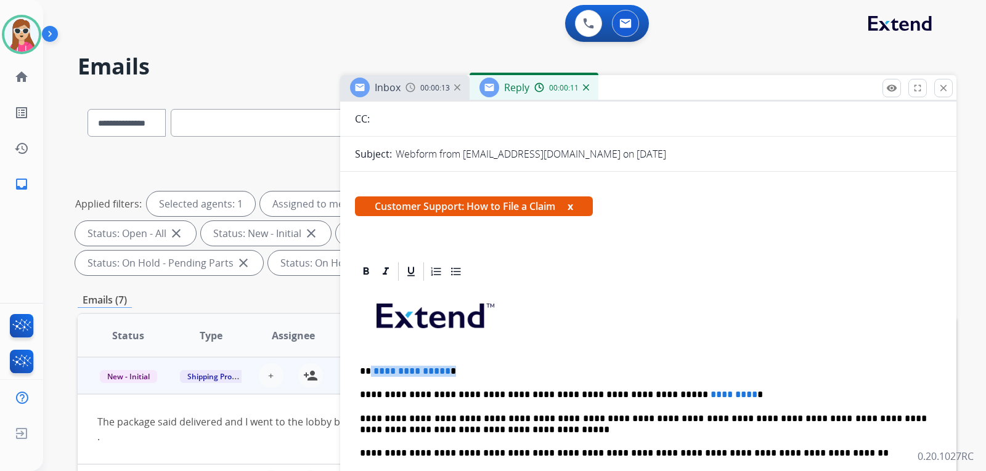
drag, startPoint x: 368, startPoint y: 370, endPoint x: 451, endPoint y: 360, distance: 83.1
click at [451, 369] on p "**********" at bounding box center [643, 371] width 567 height 11
drag, startPoint x: 641, startPoint y: 394, endPoint x: 594, endPoint y: 346, distance: 66.7
click at [594, 346] on p at bounding box center [648, 321] width 577 height 66
drag, startPoint x: 705, startPoint y: 394, endPoint x: 643, endPoint y: 392, distance: 62.3
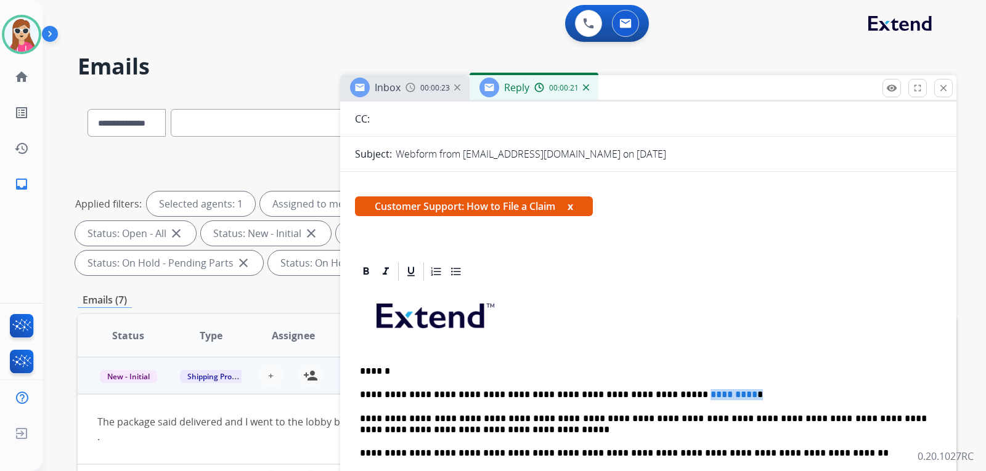
click at [643, 392] on p "**********" at bounding box center [643, 394] width 567 height 11
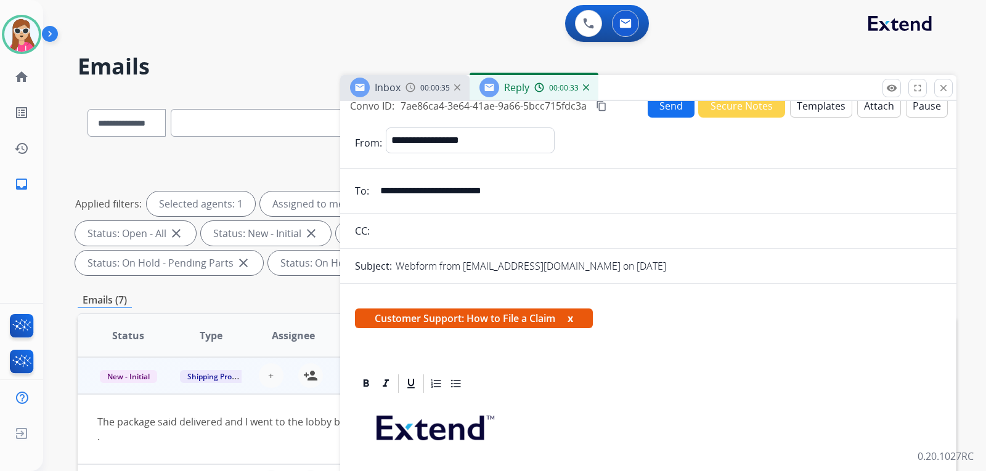
scroll to position [0, 0]
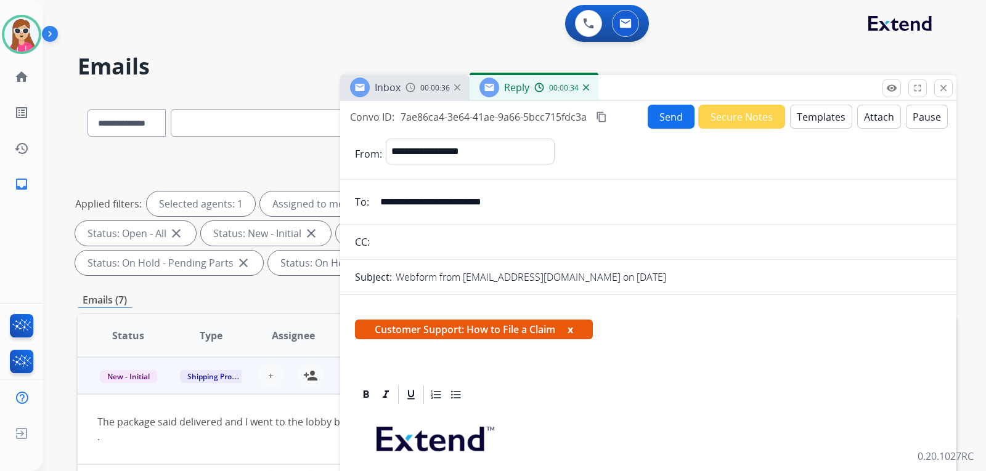
click at [653, 120] on button "Send" at bounding box center [671, 117] width 47 height 24
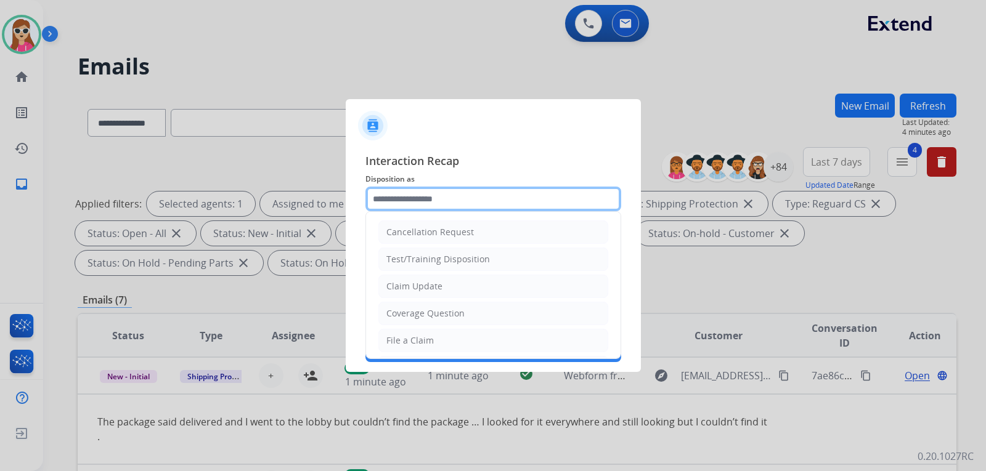
click at [489, 201] on input "text" at bounding box center [493, 199] width 256 height 25
drag, startPoint x: 437, startPoint y: 288, endPoint x: 450, endPoint y: 295, distance: 14.6
click at [442, 293] on li "Claim Update" at bounding box center [493, 286] width 230 height 23
type input "**********"
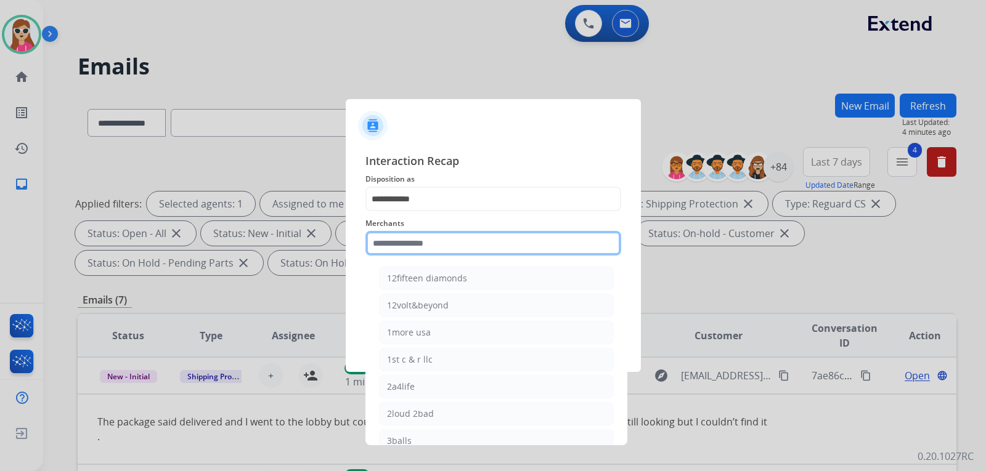
click at [464, 250] on input "text" at bounding box center [493, 243] width 256 height 25
click at [450, 248] on input "text" at bounding box center [493, 243] width 256 height 25
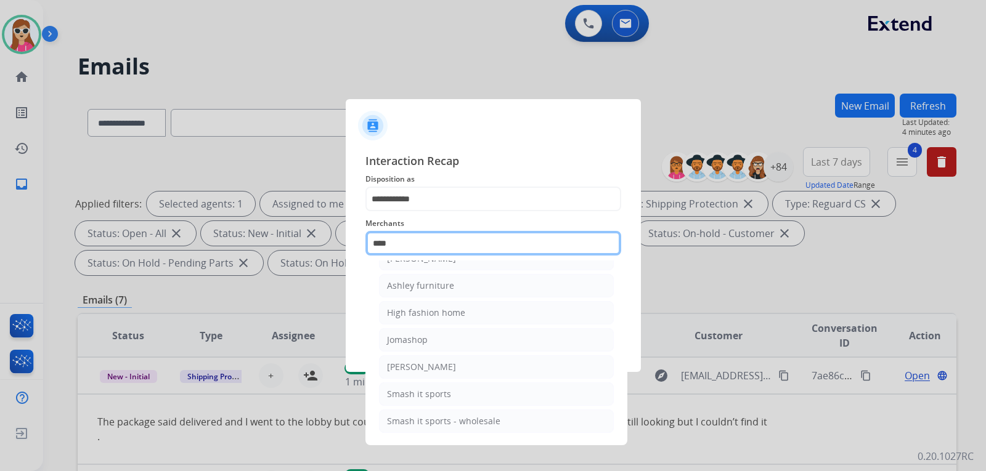
scroll to position [0, 0]
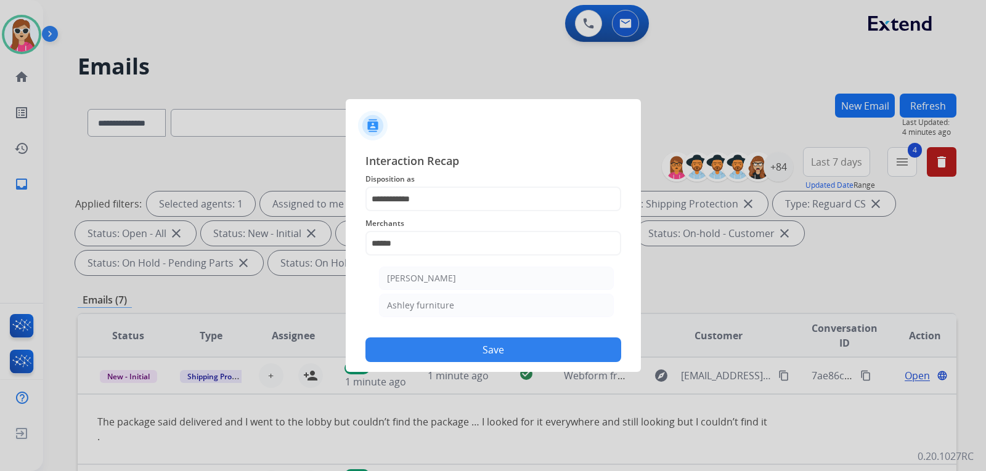
click at [427, 295] on li "Ashley furniture" at bounding box center [496, 305] width 235 height 23
type input "**********"
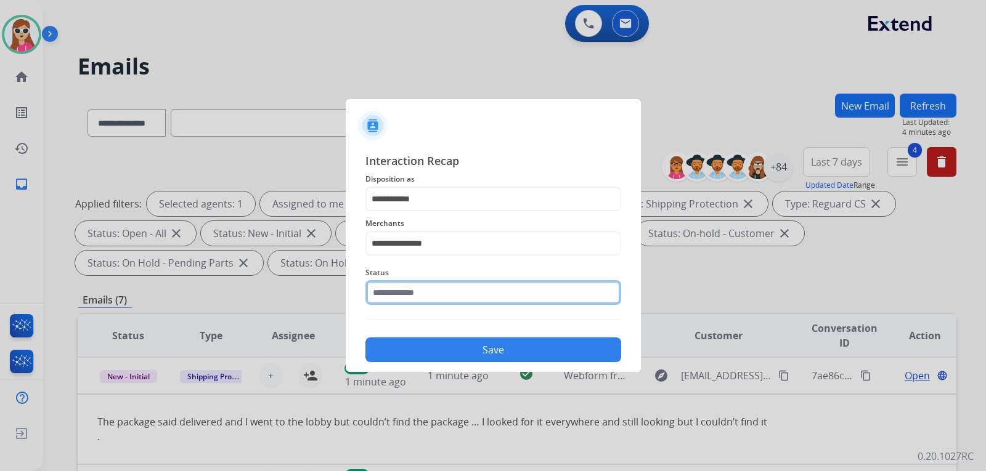
click at [424, 298] on input "text" at bounding box center [493, 292] width 256 height 25
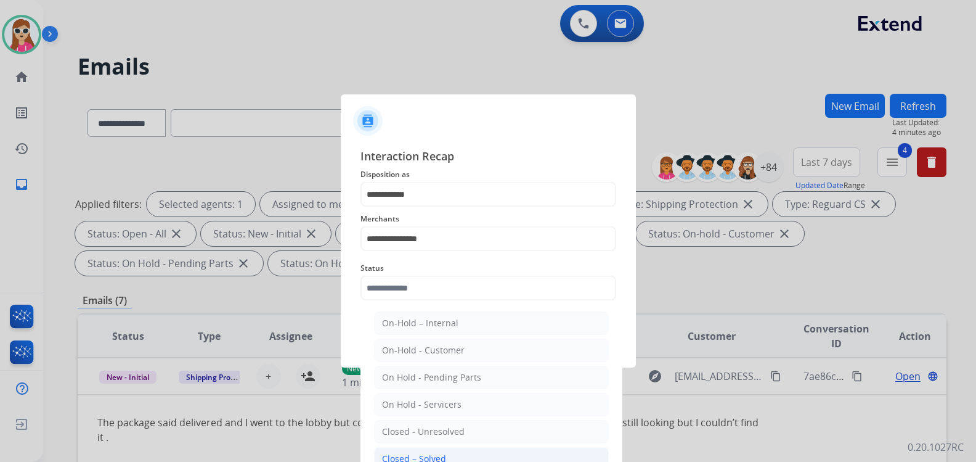
click at [433, 447] on li "Closed – Solved" at bounding box center [491, 458] width 235 height 23
type input "**********"
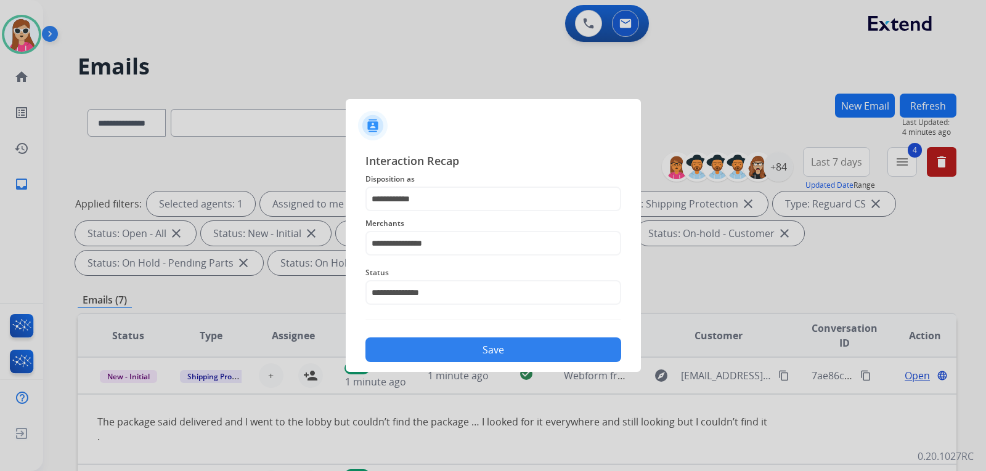
click at [426, 344] on button "Save" at bounding box center [493, 350] width 256 height 25
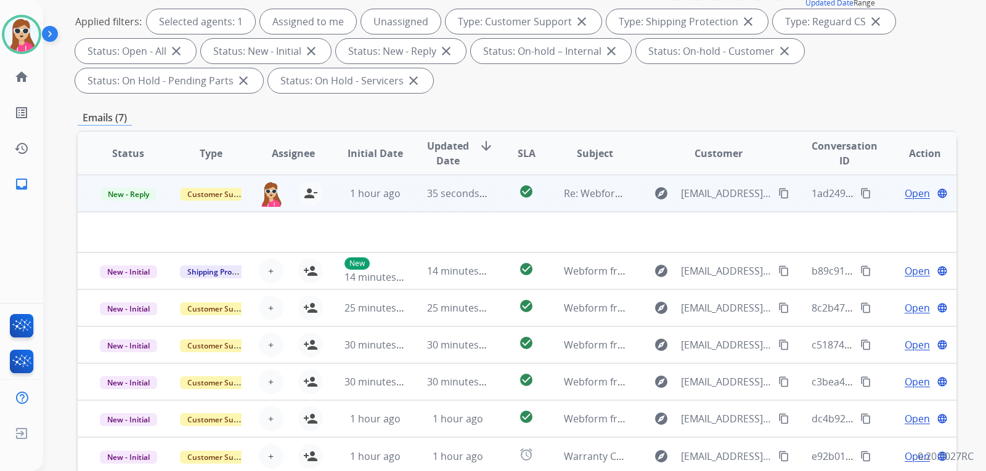
scroll to position [185, 0]
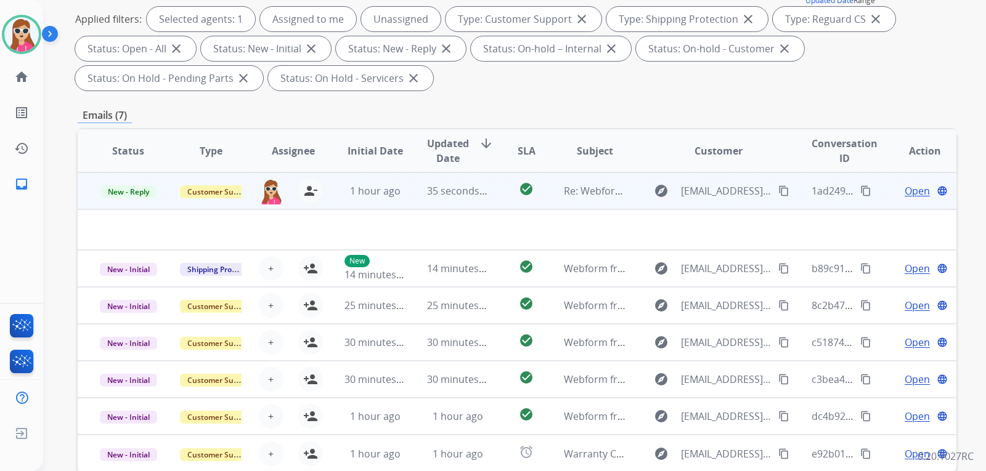
click at [497, 197] on td "check_circle" at bounding box center [516, 191] width 55 height 37
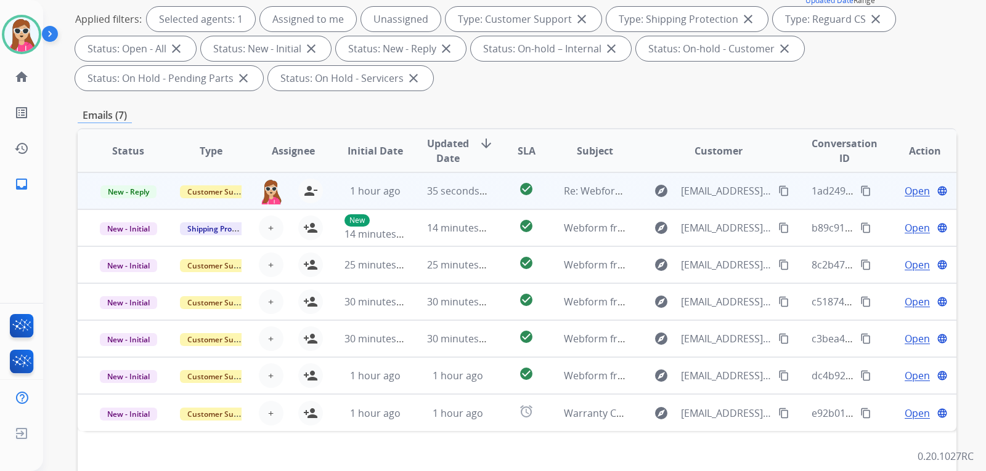
click at [494, 206] on td "check_circle" at bounding box center [516, 191] width 55 height 37
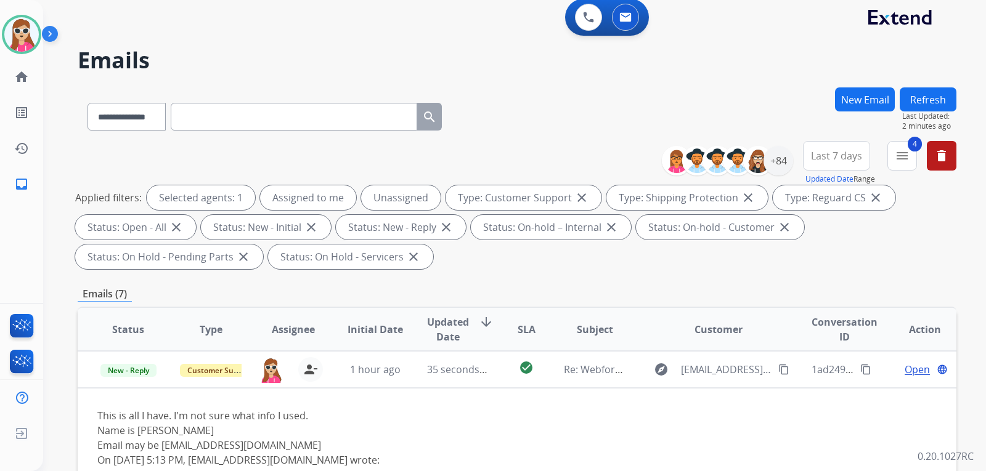
scroll to position [0, 0]
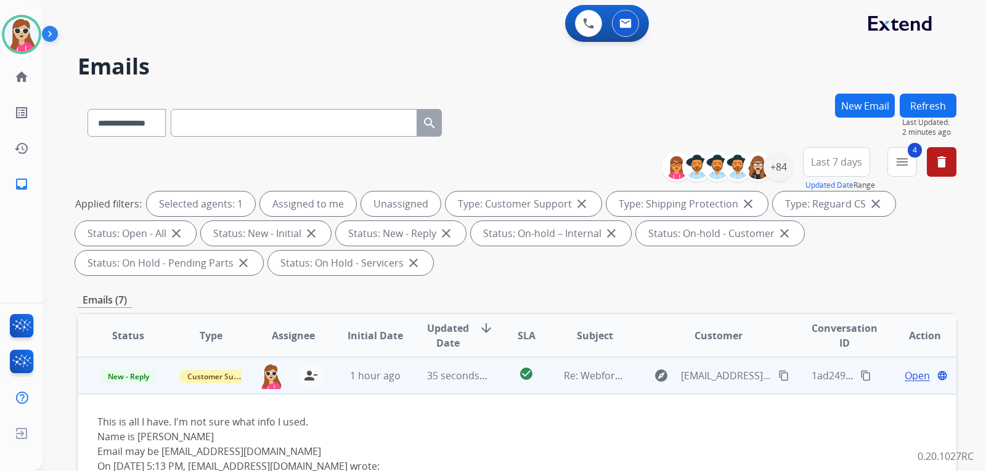
click at [893, 378] on div "Open language" at bounding box center [924, 375] width 62 height 15
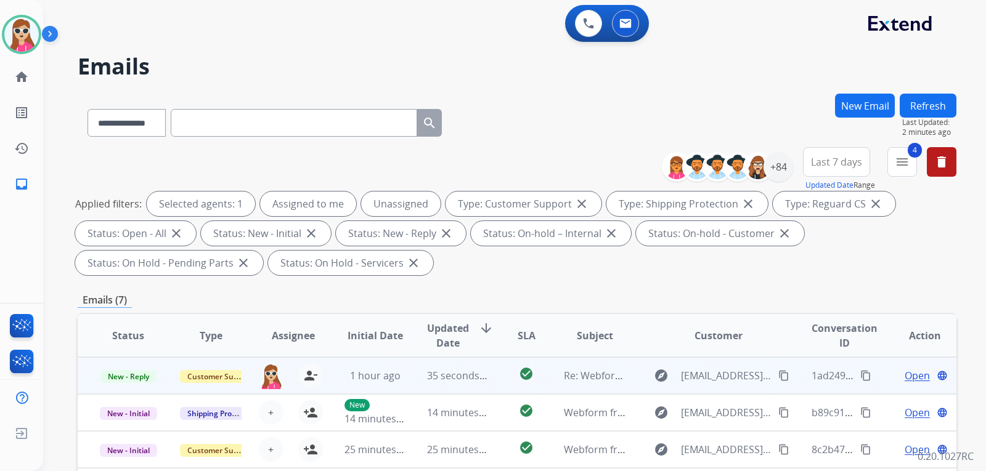
click at [905, 375] on span "Open" at bounding box center [917, 375] width 25 height 15
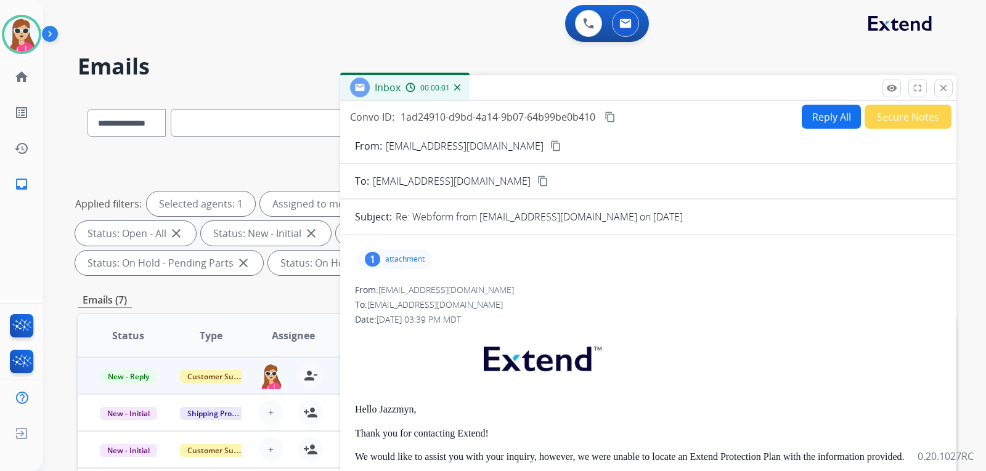
click at [415, 258] on p "attachment" at bounding box center [404, 259] width 39 height 10
click at [384, 282] on div at bounding box center [398, 290] width 62 height 43
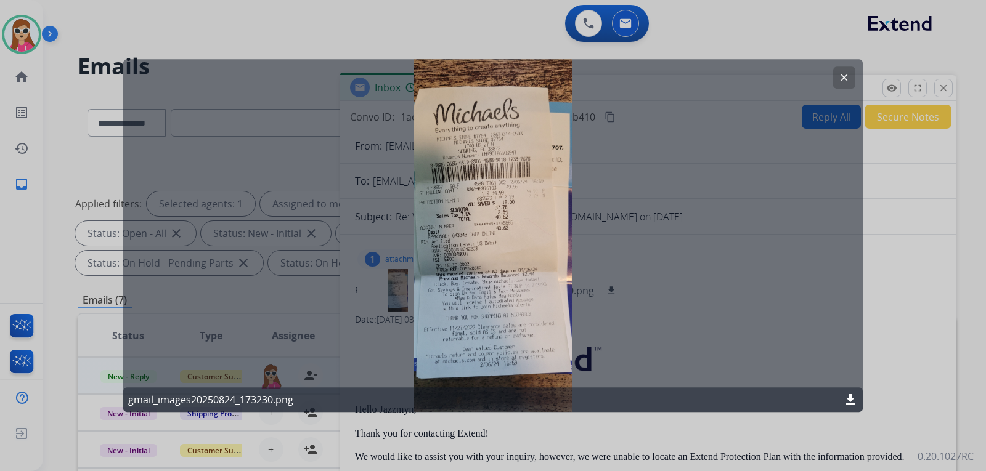
click at [832, 79] on div "clear gmail_images20250824_173230.png download" at bounding box center [492, 236] width 739 height 354
click at [837, 77] on button "clear" at bounding box center [844, 78] width 22 height 22
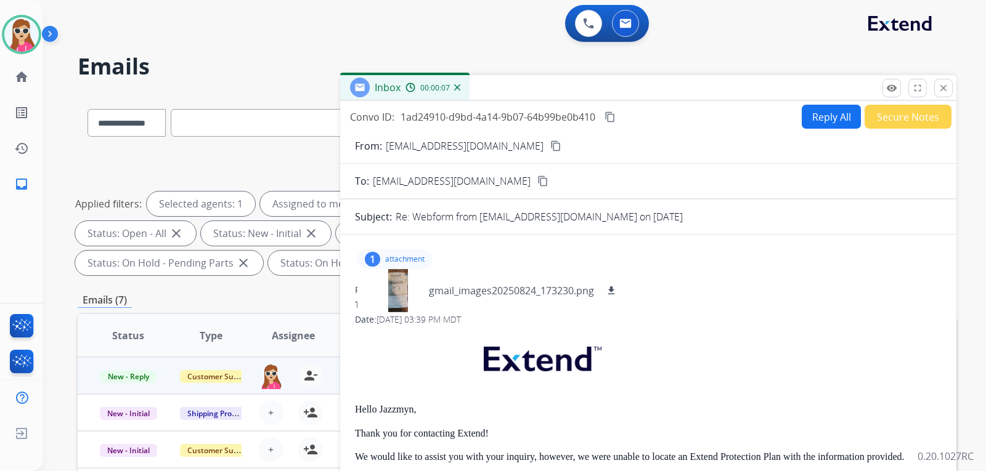
click at [826, 108] on button "Reply All" at bounding box center [831, 117] width 59 height 24
select select "**********"
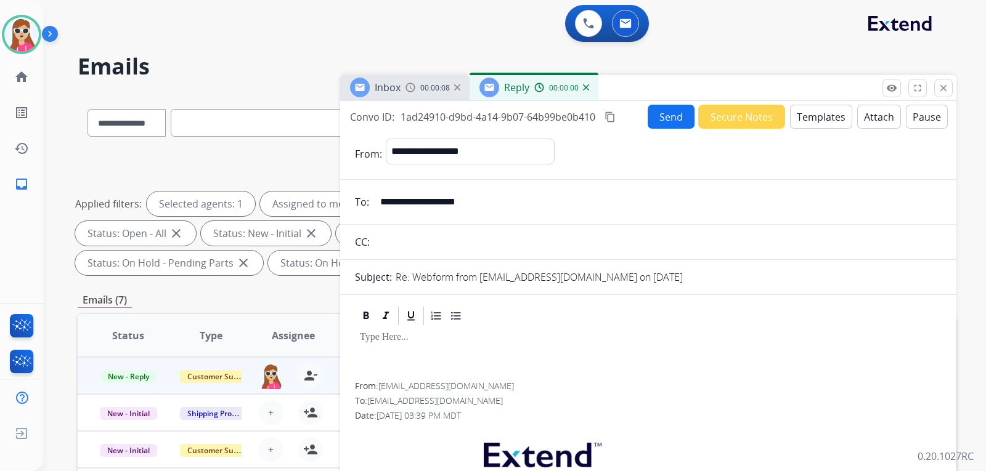
click at [815, 116] on button "Templates" at bounding box center [821, 117] width 62 height 24
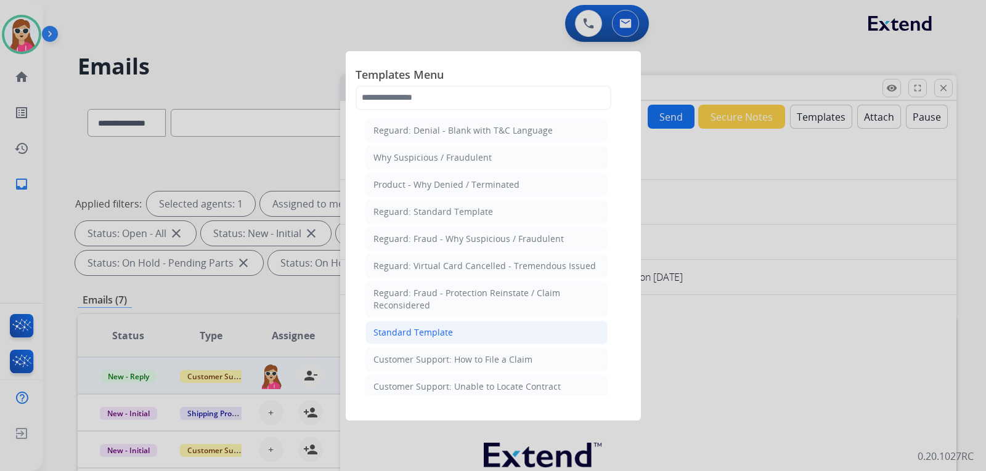
click at [463, 329] on li "Standard Template" at bounding box center [486, 332] width 242 height 23
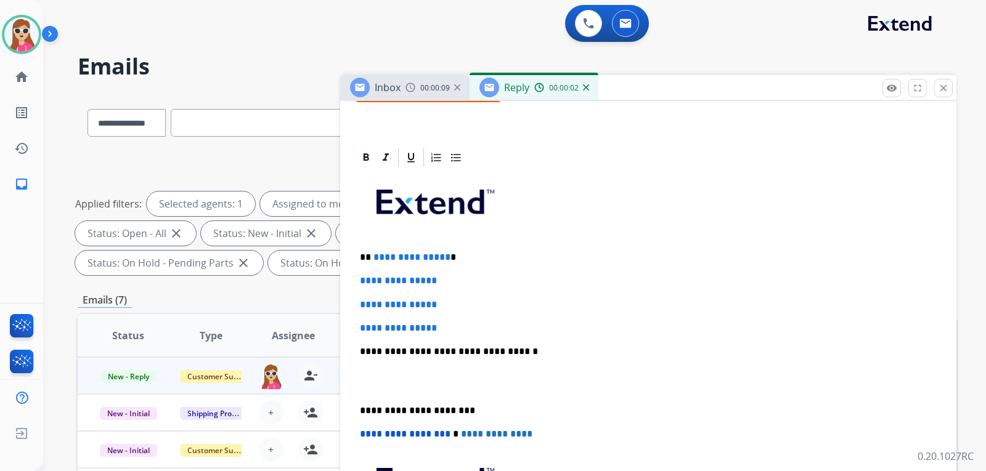
scroll to position [246, 0]
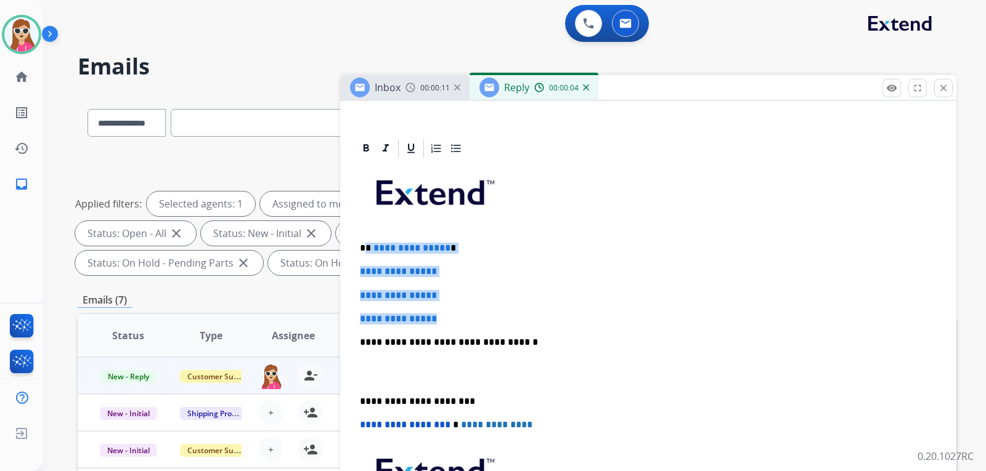
drag, startPoint x: 365, startPoint y: 245, endPoint x: 467, endPoint y: 314, distance: 123.2
click at [467, 314] on div "**********" at bounding box center [648, 372] width 587 height 424
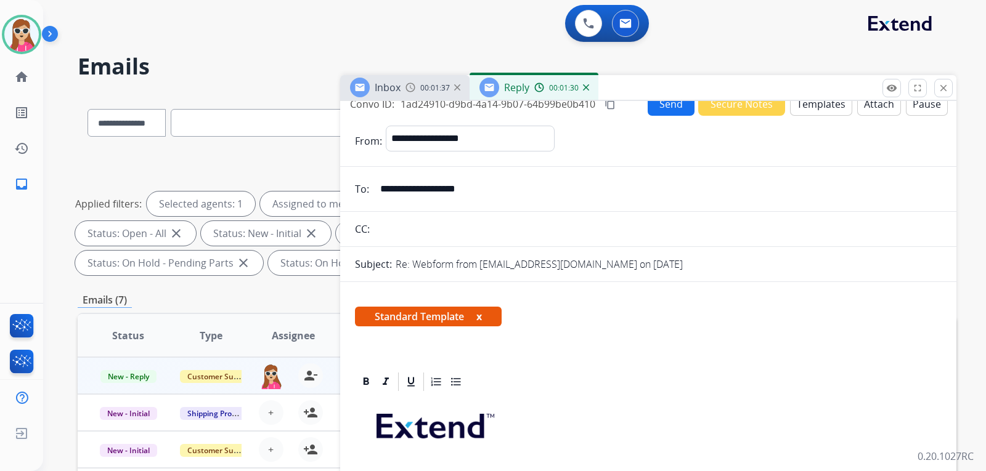
scroll to position [0, 0]
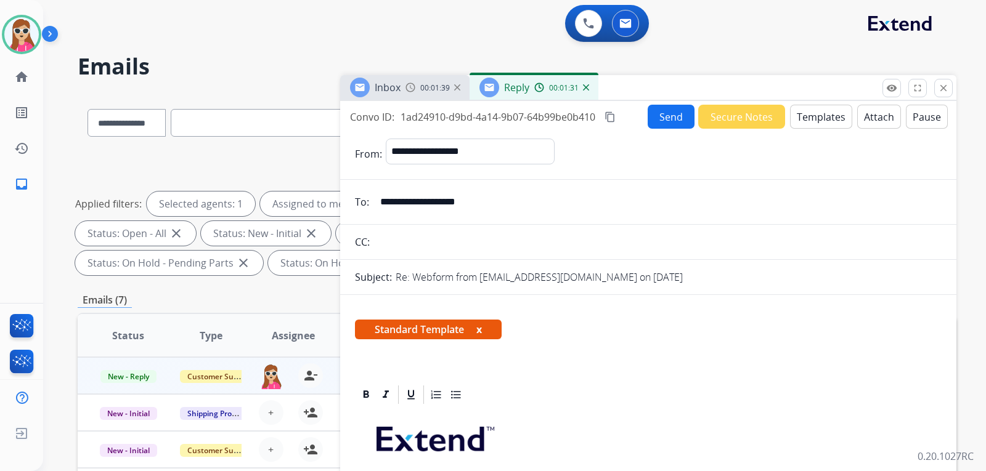
click at [658, 121] on button "Send" at bounding box center [671, 117] width 47 height 24
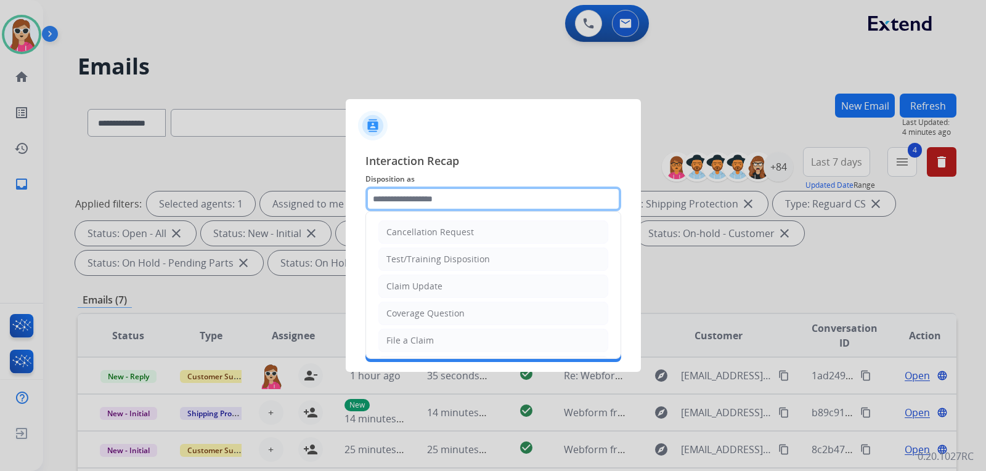
click at [429, 205] on input "text" at bounding box center [493, 199] width 256 height 25
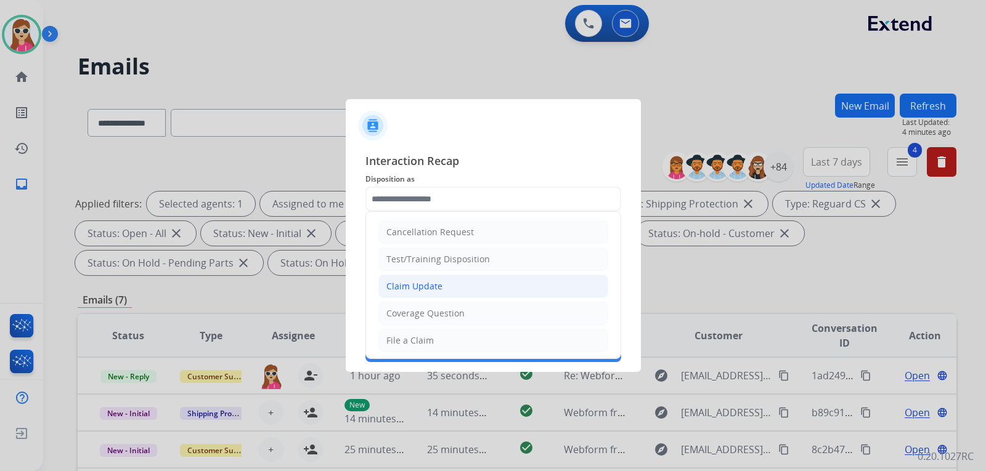
drag, startPoint x: 484, startPoint y: 274, endPoint x: 485, endPoint y: 246, distance: 27.1
click at [482, 278] on li "Claim Update" at bounding box center [493, 286] width 230 height 23
type input "**********"
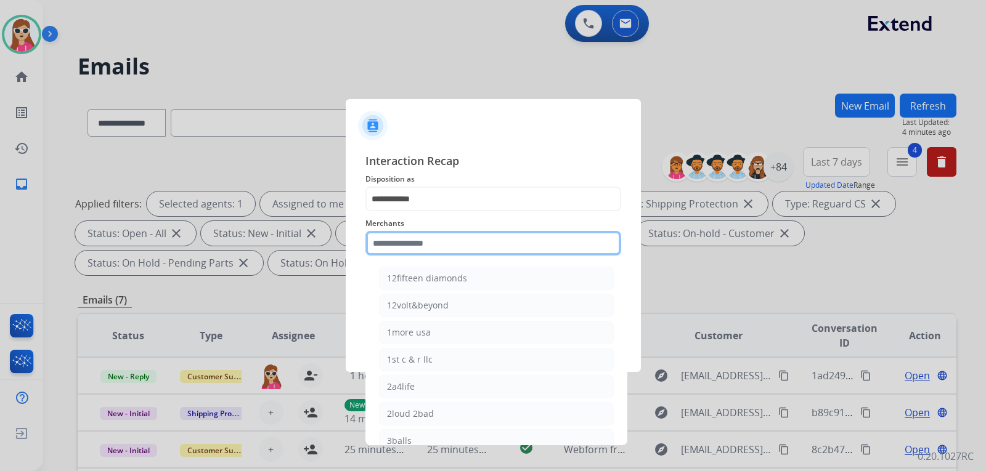
click at [418, 237] on input "text" at bounding box center [493, 243] width 256 height 25
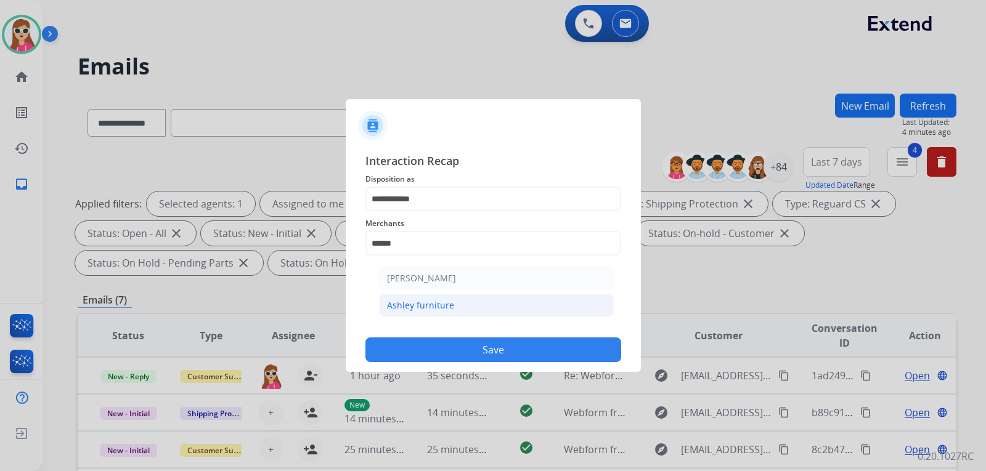
click at [465, 304] on li "Ashley furniture" at bounding box center [496, 305] width 235 height 23
type input "**********"
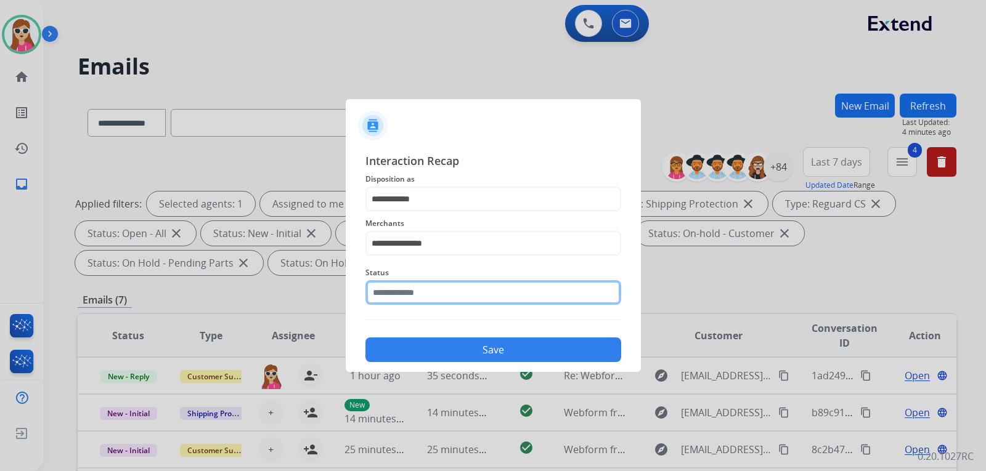
click at [460, 287] on input "text" at bounding box center [493, 292] width 256 height 25
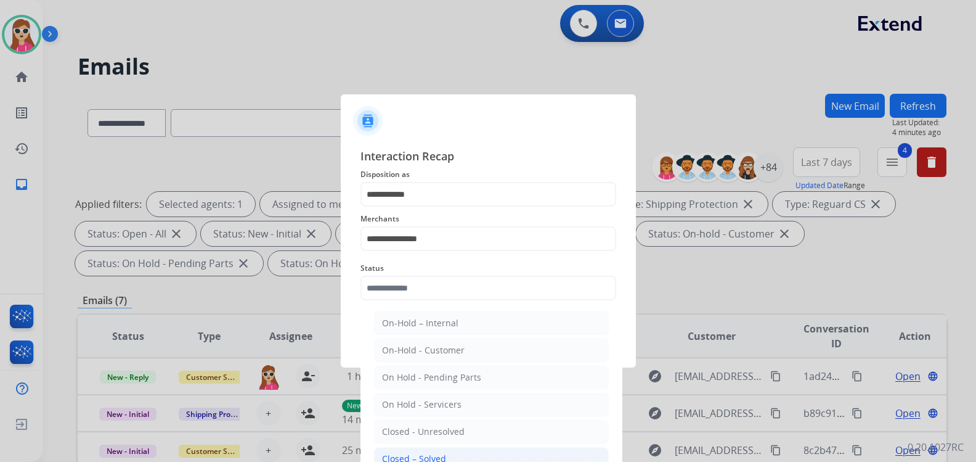
click at [452, 455] on li "Closed – Solved" at bounding box center [491, 458] width 235 height 23
type input "**********"
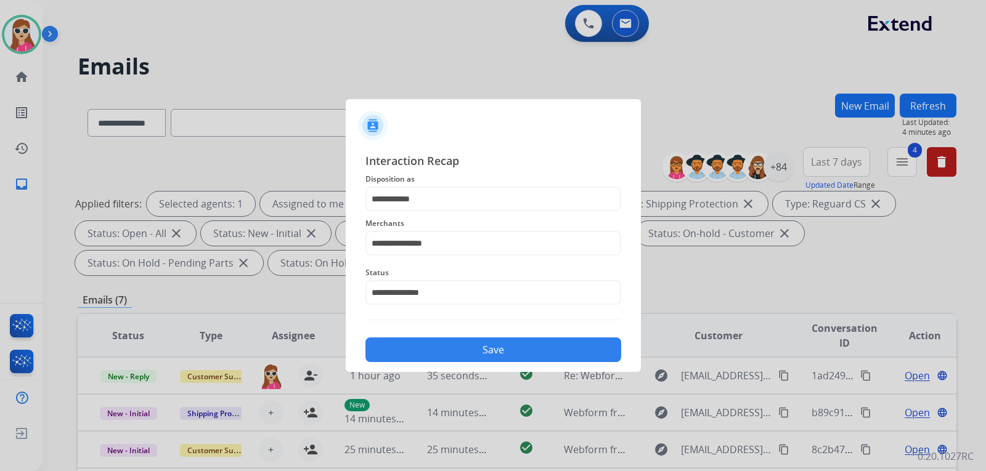
click at [460, 348] on button "Save" at bounding box center [493, 350] width 256 height 25
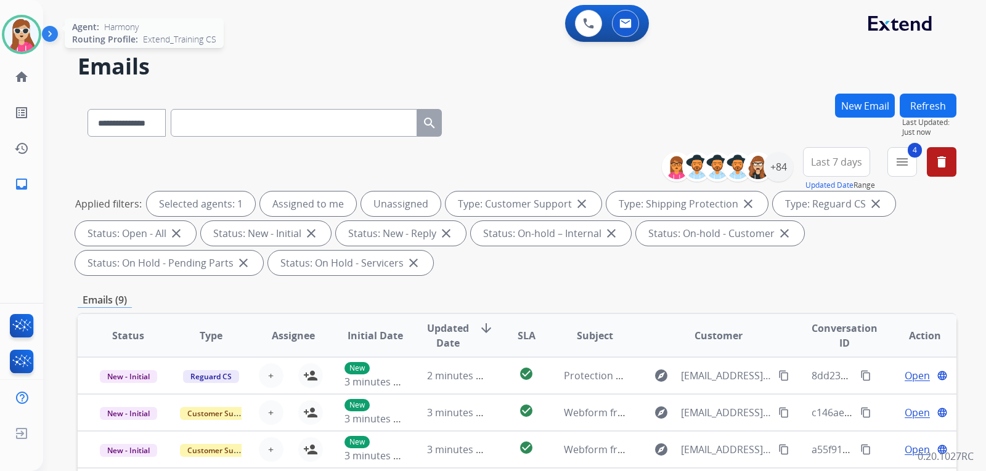
click at [14, 44] on img at bounding box center [21, 34] width 35 height 35
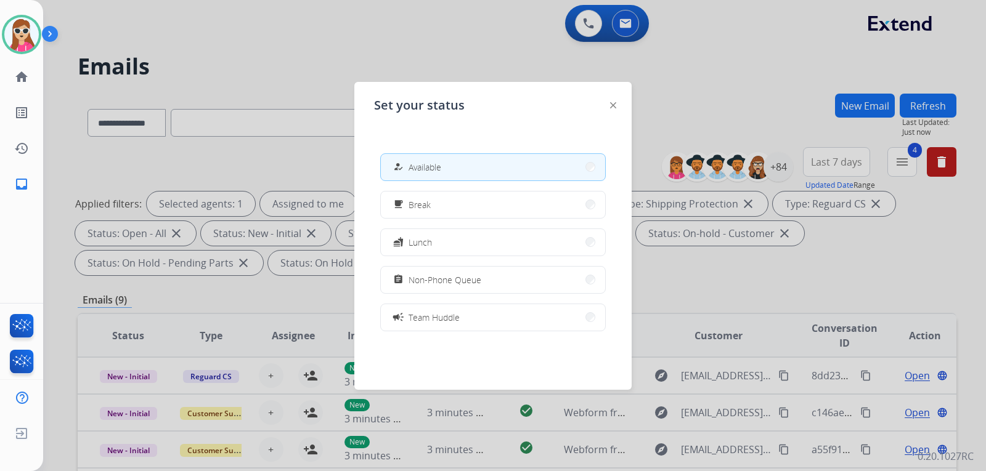
scroll to position [195, 0]
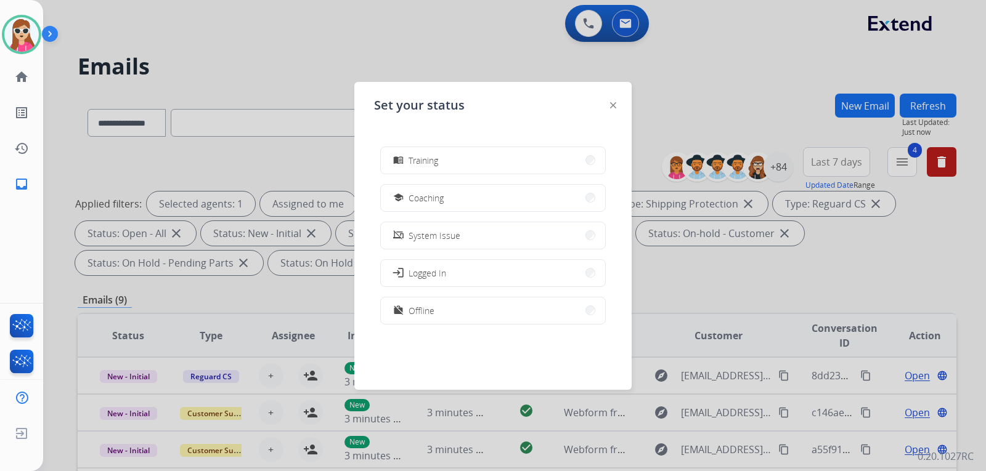
drag, startPoint x: 449, startPoint y: 306, endPoint x: 448, endPoint y: 313, distance: 7.5
click at [449, 312] on button "work_off Offline" at bounding box center [493, 311] width 224 height 26
